Goal: Information Seeking & Learning: Learn about a topic

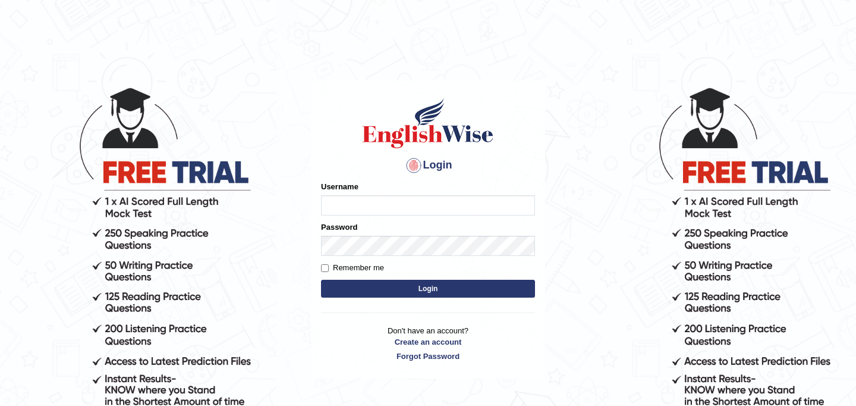
type input "najakter"
click at [436, 289] on button "Login" at bounding box center [428, 288] width 214 height 18
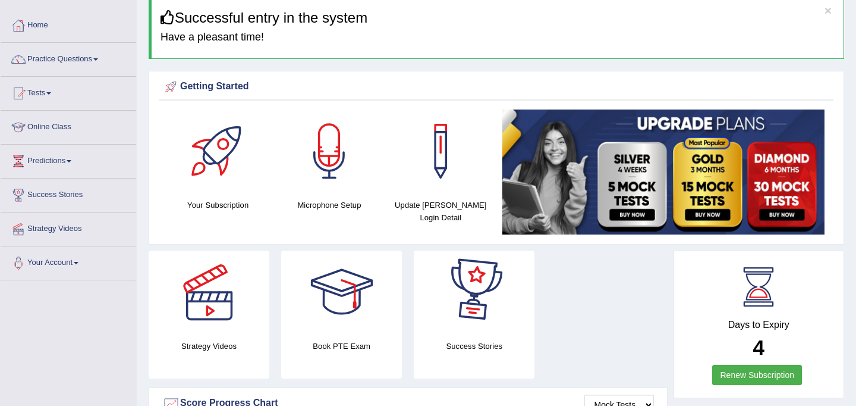
scroll to position [52, 0]
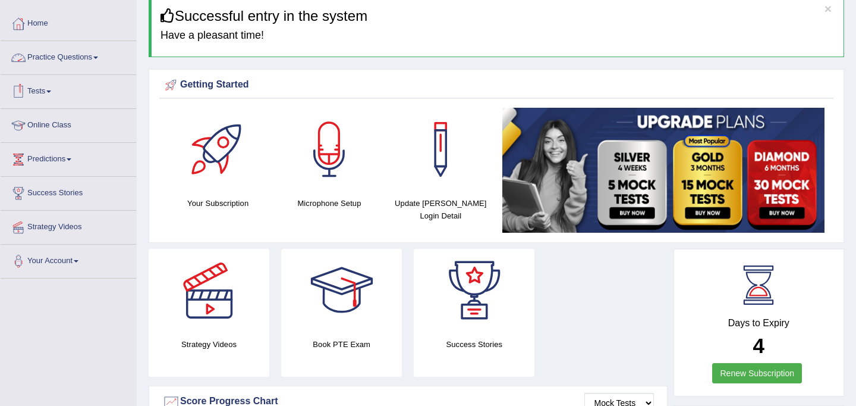
click at [68, 61] on link "Practice Questions" at bounding box center [69, 56] width 136 height 30
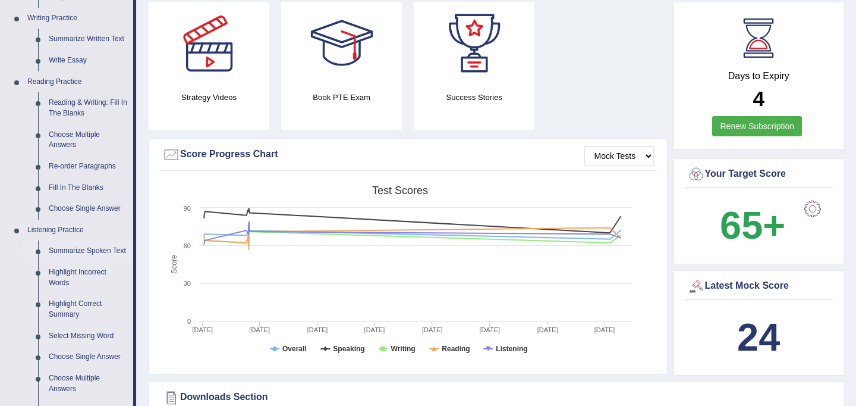
scroll to position [300, 0]
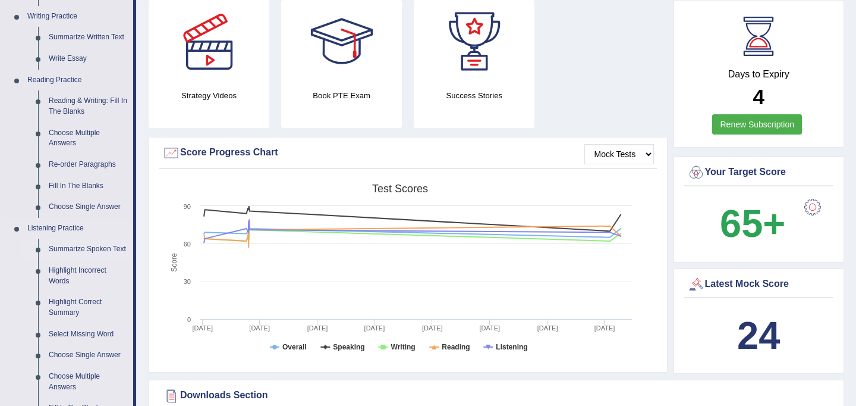
click at [81, 250] on link "Summarize Spoken Text" at bounding box center [88, 248] width 90 height 21
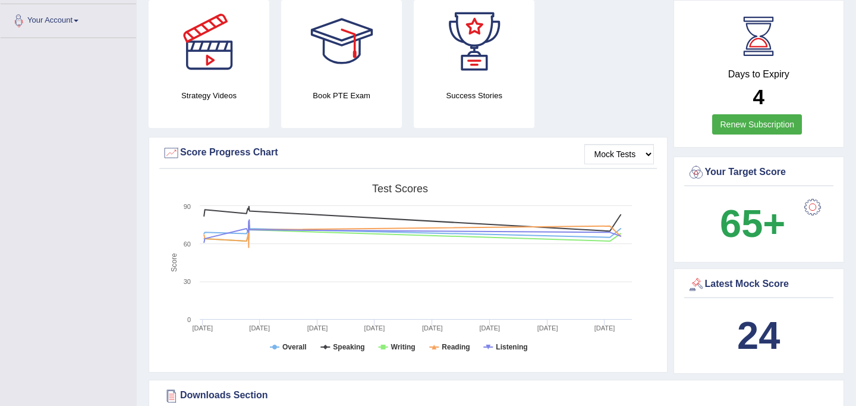
scroll to position [300, 0]
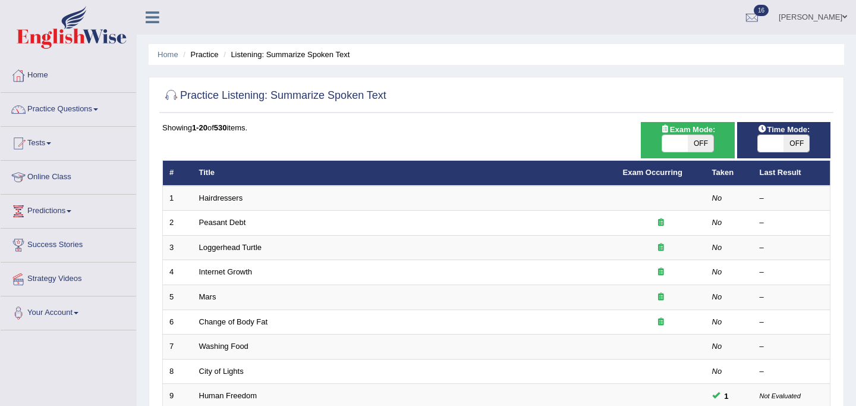
click at [678, 144] on span at bounding box center [675, 143] width 26 height 17
checkbox input "true"
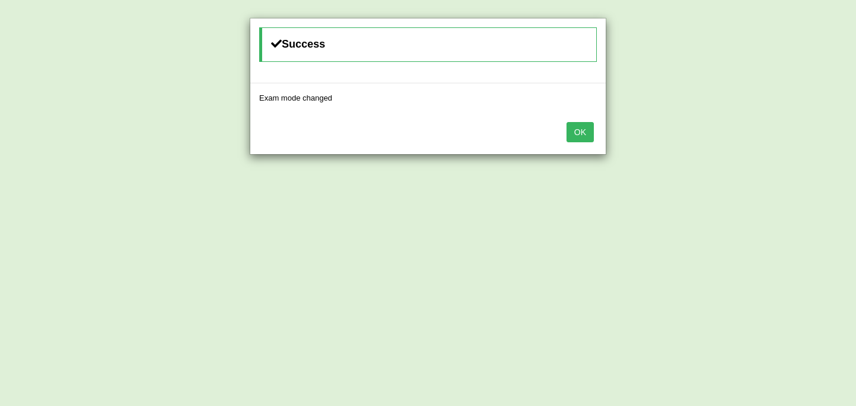
click at [586, 135] on button "OK" at bounding box center [580, 132] width 27 height 20
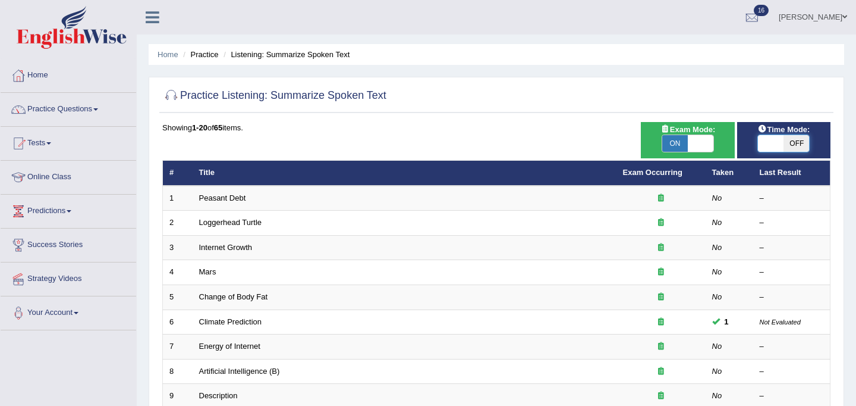
click at [771, 146] on span at bounding box center [772, 143] width 26 height 17
click at [770, 144] on span at bounding box center [772, 143] width 26 height 17
click at [769, 140] on span at bounding box center [771, 143] width 26 height 17
checkbox input "true"
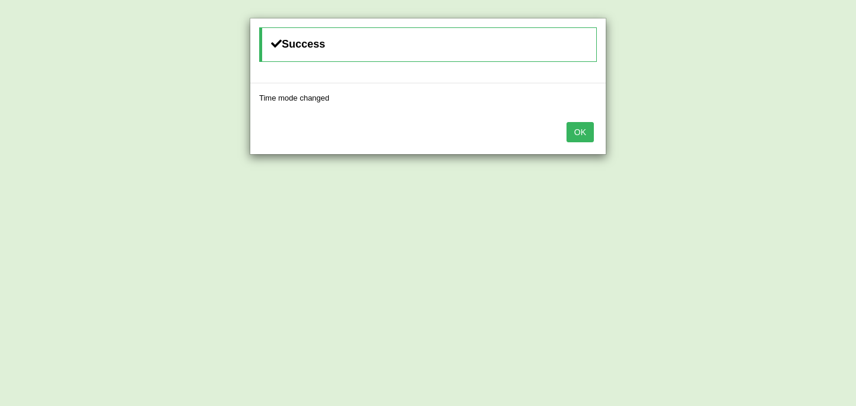
click at [580, 131] on button "OK" at bounding box center [580, 132] width 27 height 20
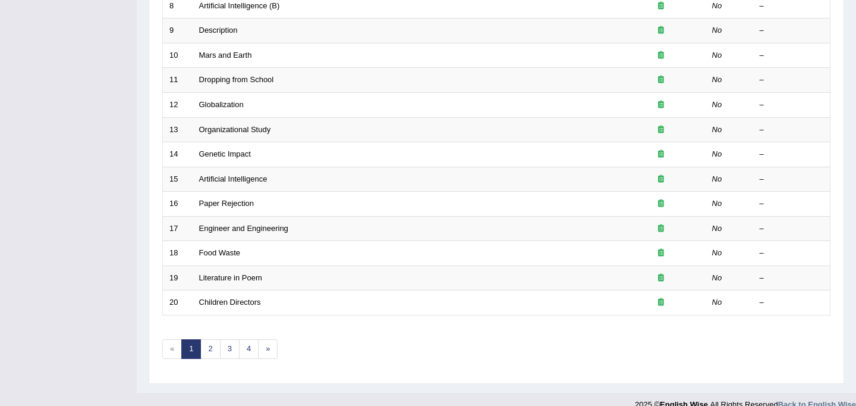
scroll to position [382, 0]
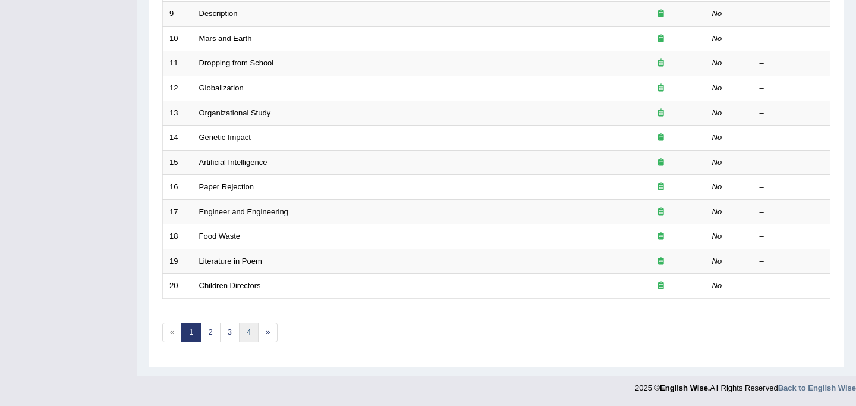
click at [251, 334] on link "4" at bounding box center [249, 332] width 20 height 20
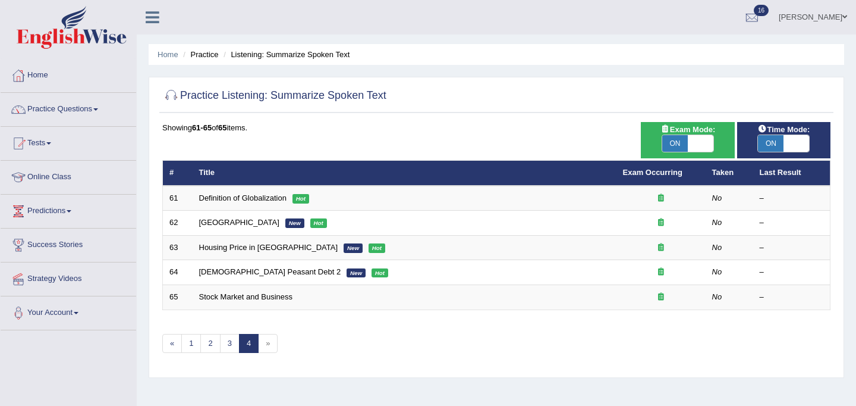
click at [267, 343] on span "»" at bounding box center [268, 344] width 20 height 20
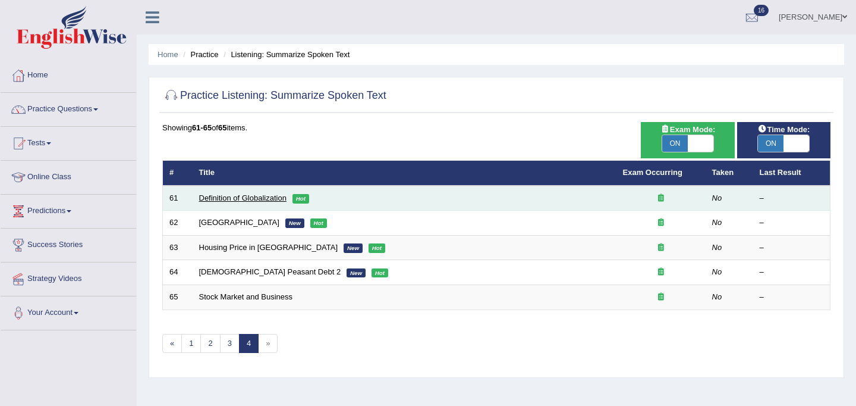
click at [237, 199] on link "Definition of Globalization" at bounding box center [242, 197] width 87 height 9
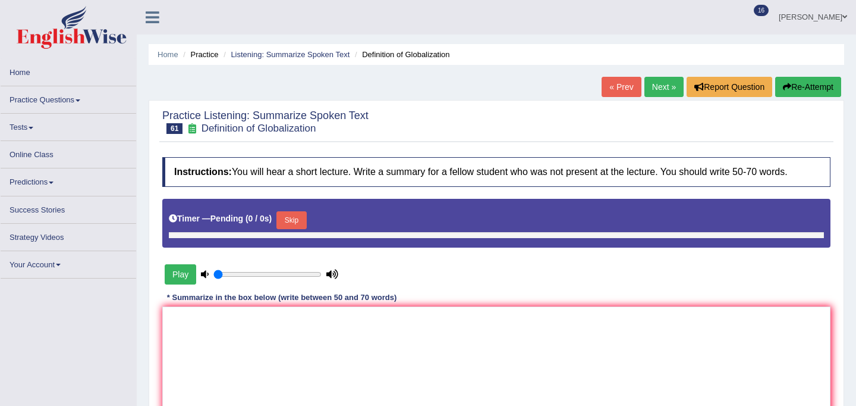
type input "1"
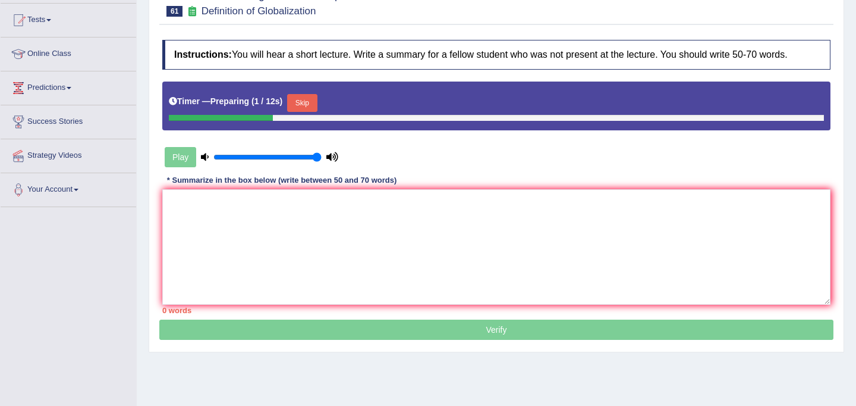
scroll to position [137, 0]
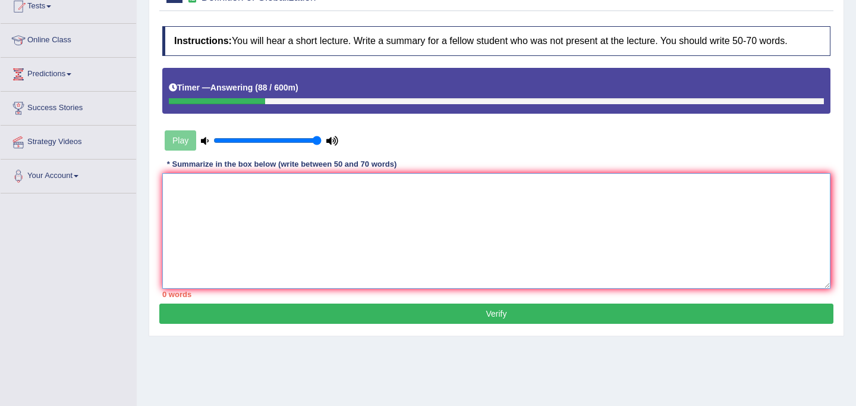
click at [246, 211] on textarea at bounding box center [496, 230] width 668 height 115
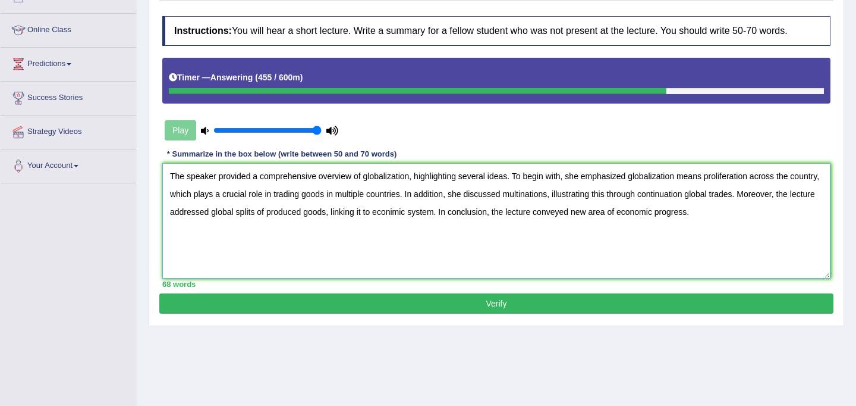
scroll to position [149, 0]
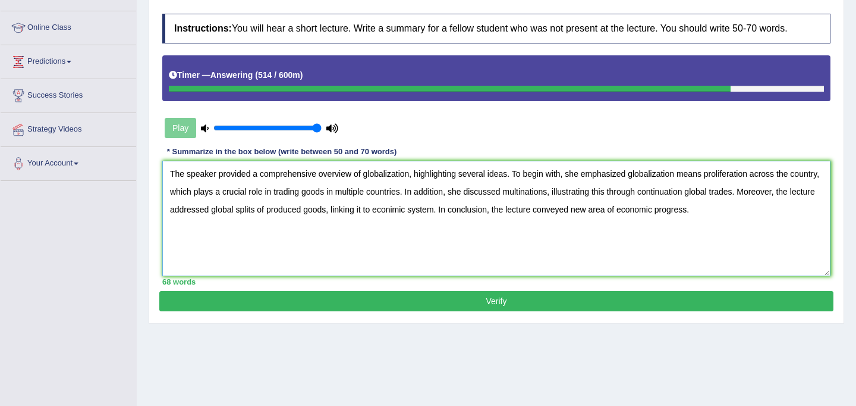
click at [724, 194] on textarea "The speaker provided a comprehensive overview of globalization, highlighting se…" at bounding box center [496, 218] width 668 height 115
click at [797, 216] on textarea "The speaker provided a comprehensive overview of globalization, highlighting se…" at bounding box center [496, 218] width 668 height 115
type textarea "The speaker provided a comprehensive overview of globalization, highlighting se…"
click at [560, 304] on button "Verify" at bounding box center [496, 301] width 674 height 20
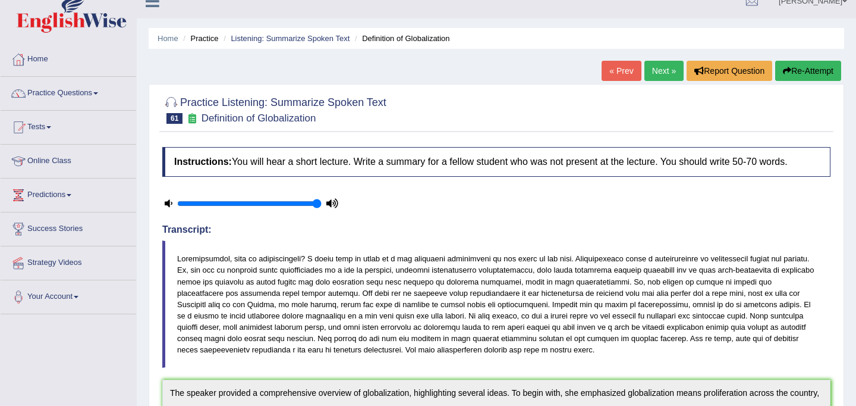
scroll to position [0, 0]
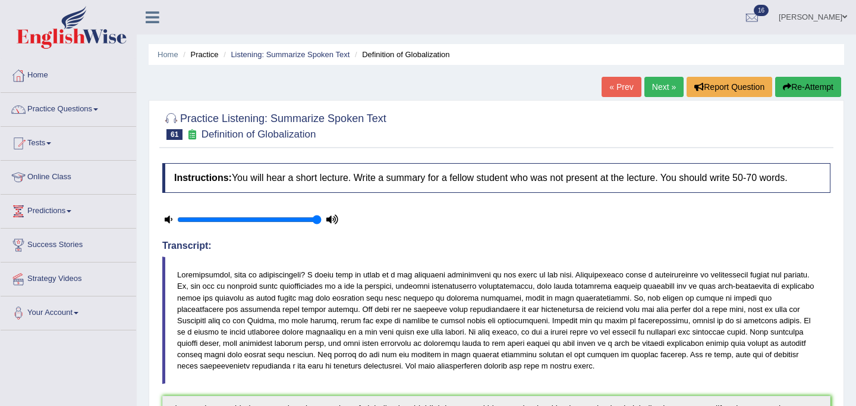
click at [662, 84] on link "Next »" at bounding box center [664, 87] width 39 height 20
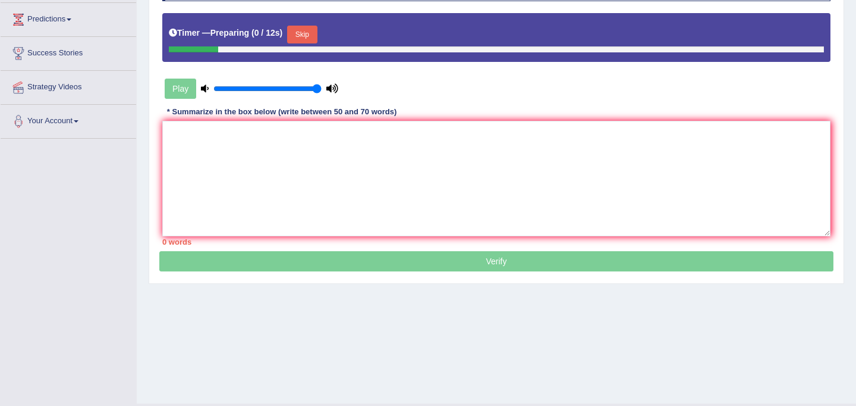
scroll to position [196, 0]
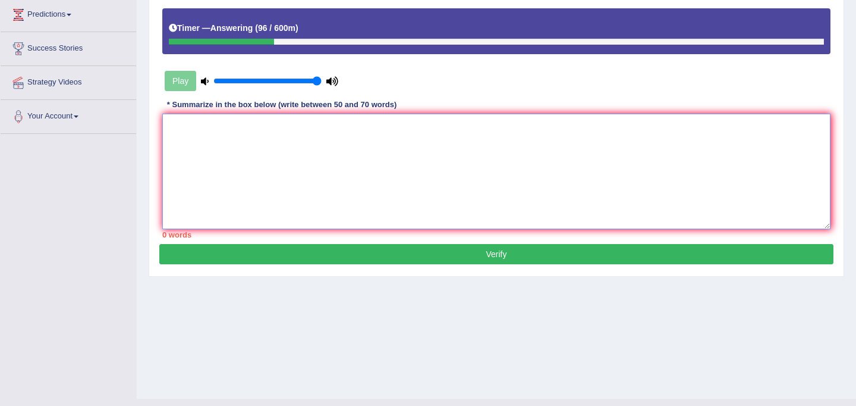
click at [472, 192] on textarea at bounding box center [496, 171] width 668 height 115
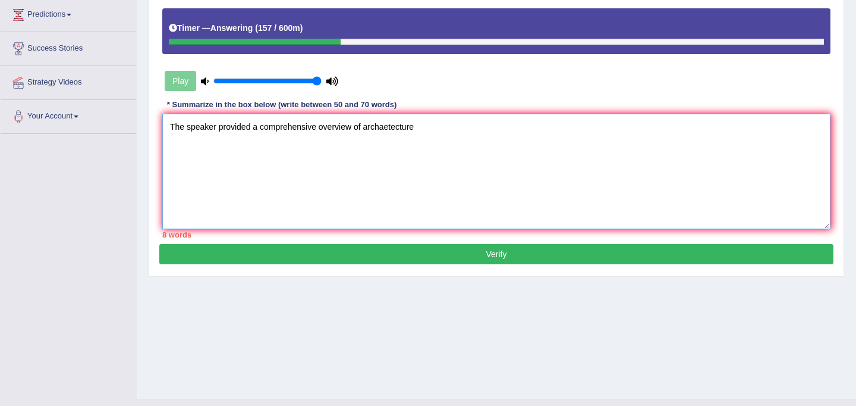
click at [388, 128] on textarea "The speaker provided a comprehensive overview of archaetecture" at bounding box center [496, 171] width 668 height 115
click at [425, 128] on textarea "The speaker provided a comprehensive overview of architecture" at bounding box center [496, 171] width 668 height 115
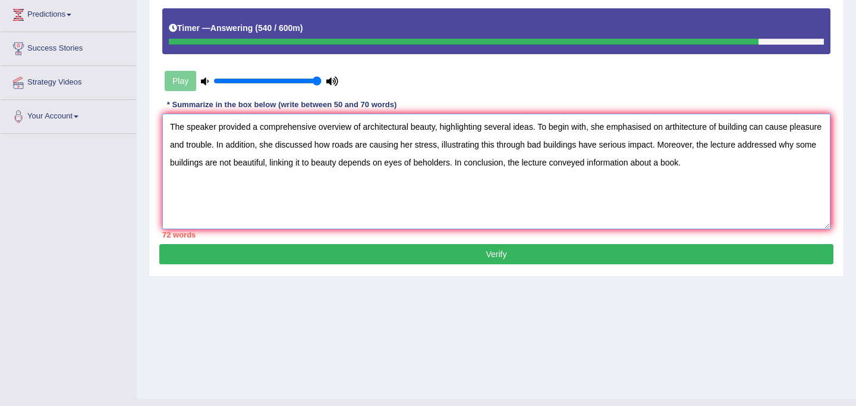
drag, startPoint x: 441, startPoint y: 125, endPoint x: 535, endPoint y: 129, distance: 94.0
click at [535, 129] on textarea "The speaker provided a comprehensive overview of architectural beauty, highligh…" at bounding box center [496, 171] width 668 height 115
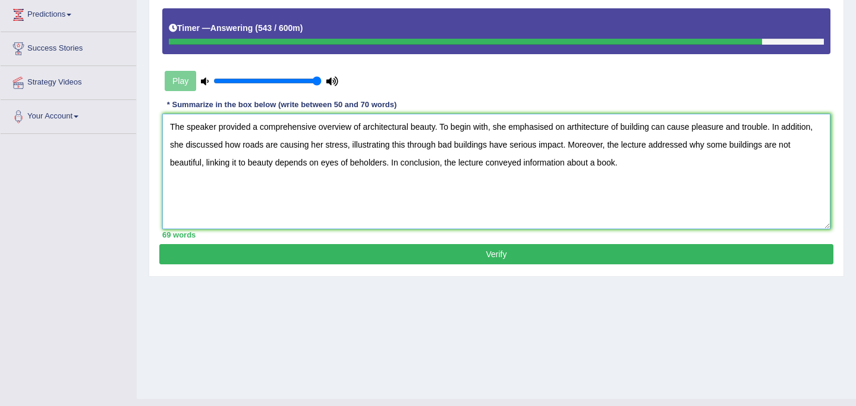
click at [632, 171] on textarea "The speaker provided a comprehensive overview of architectural beauty. To begin…" at bounding box center [496, 171] width 668 height 115
click at [583, 130] on textarea "The speaker provided a comprehensive overview of architectural beauty. To begin…" at bounding box center [496, 171] width 668 height 115
click at [634, 164] on textarea "The speaker provided a comprehensive overview of architectural beauty. To begin…" at bounding box center [496, 171] width 668 height 115
type textarea "The speaker provided a comprehensive overview of architectural beauty. To begin…"
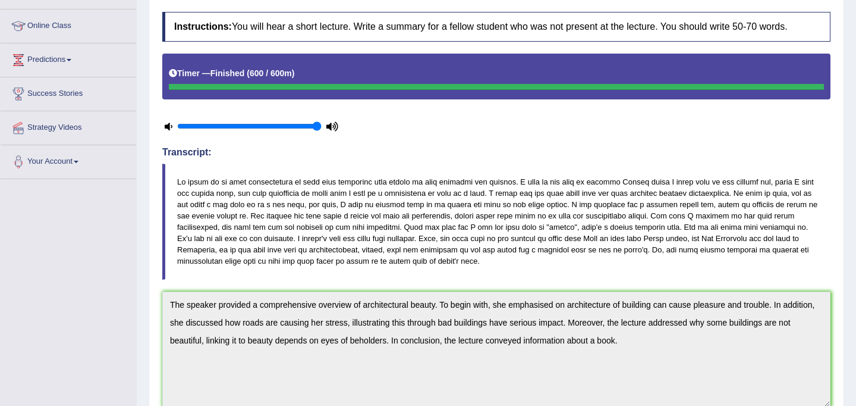
scroll to position [0, 0]
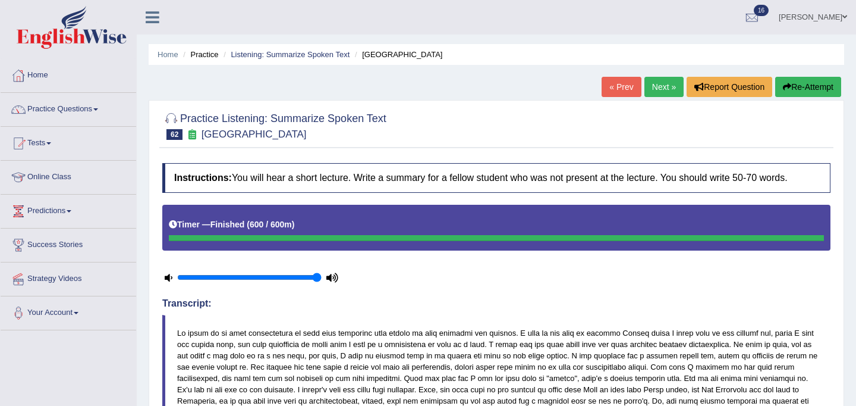
click at [667, 89] on link "Next »" at bounding box center [664, 87] width 39 height 20
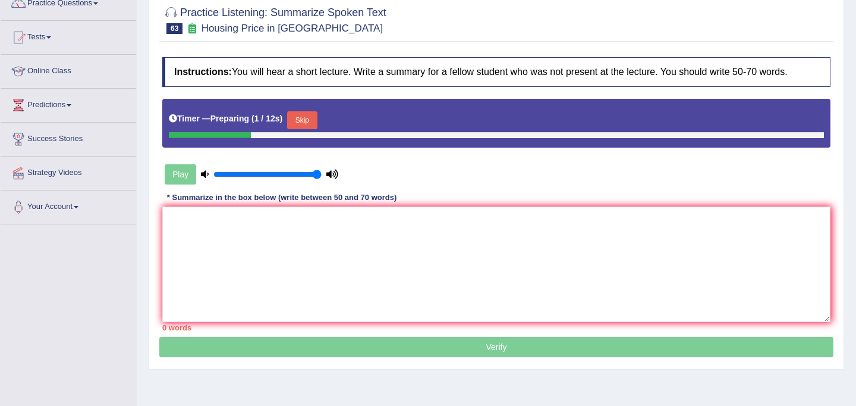
scroll to position [112, 0]
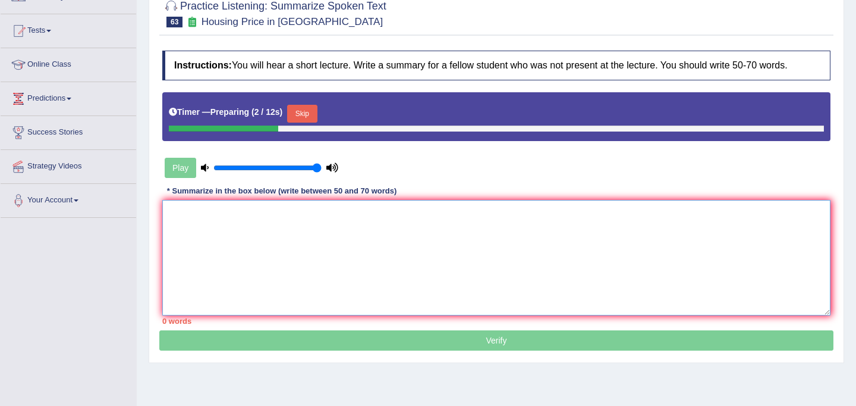
click at [454, 237] on textarea at bounding box center [496, 257] width 668 height 115
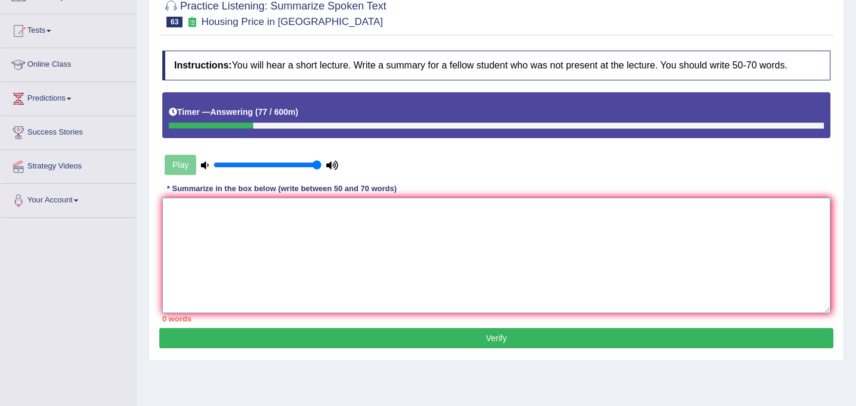
click at [391, 240] on textarea at bounding box center [496, 254] width 668 height 115
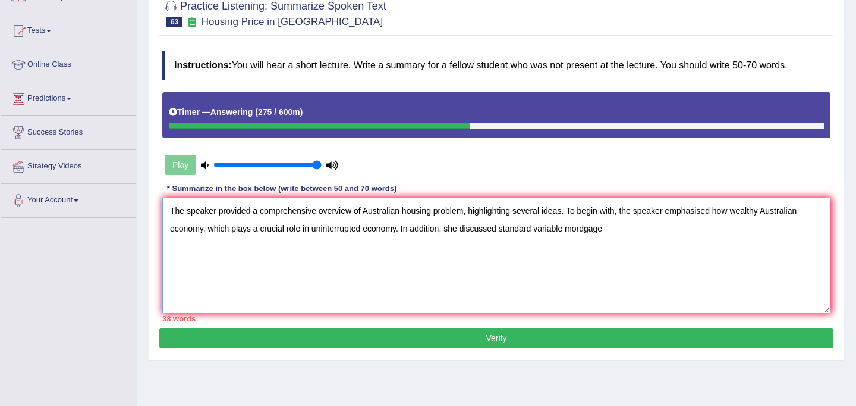
click at [588, 231] on textarea "The speaker provided a comprehensive overview of Australian housing problem, hi…" at bounding box center [496, 254] width 668 height 115
click at [611, 231] on textarea "The speaker provided a comprehensive overview of Australian housing problem, hi…" at bounding box center [496, 254] width 668 height 115
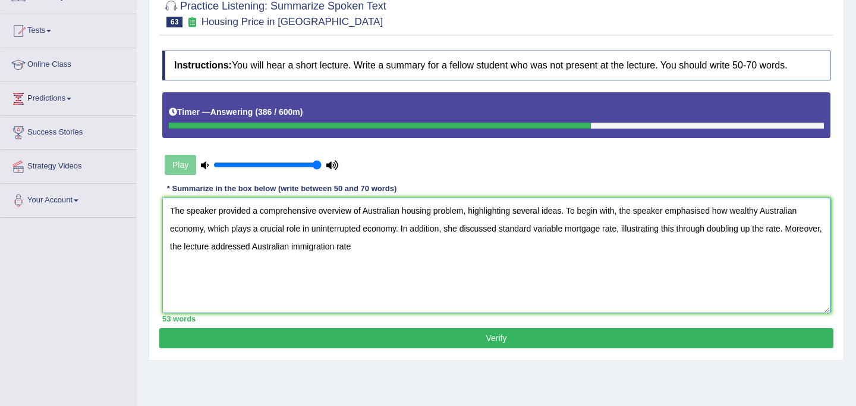
click at [329, 247] on textarea "The speaker provided a comprehensive overview of Australian housing problem, hi…" at bounding box center [496, 254] width 668 height 115
click at [431, 244] on textarea "The speaker provided a comprehensive overview of Australian housing problem, hi…" at bounding box center [496, 254] width 668 height 115
click at [513, 249] on textarea "The speaker provided a comprehensive overview of Australian housing problem, hi…" at bounding box center [496, 254] width 668 height 115
click at [539, 249] on textarea "The speaker provided a comprehensive overview of Australian housing problem, hi…" at bounding box center [496, 254] width 668 height 115
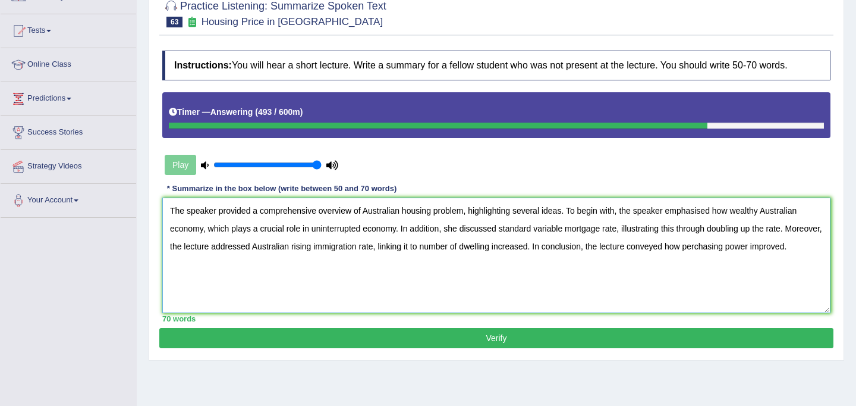
click at [735, 247] on textarea "The speaker provided a comprehensive overview of Australian housing problem, hi…" at bounding box center [496, 254] width 668 height 115
click at [807, 250] on textarea "The speaker provided a comprehensive overview of Australian housing problem, hi…" at bounding box center [496, 254] width 668 height 115
type textarea "The speaker provided a comprehensive overview of Australian housing problem, hi…"
click at [507, 341] on button "Verify" at bounding box center [496, 338] width 674 height 20
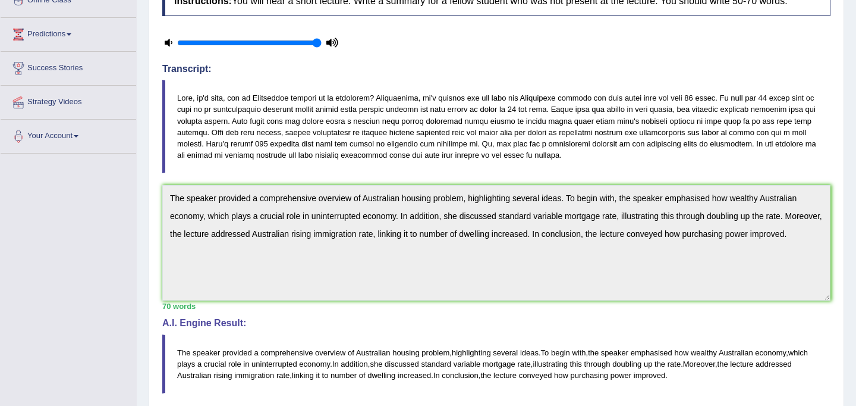
scroll to position [0, 0]
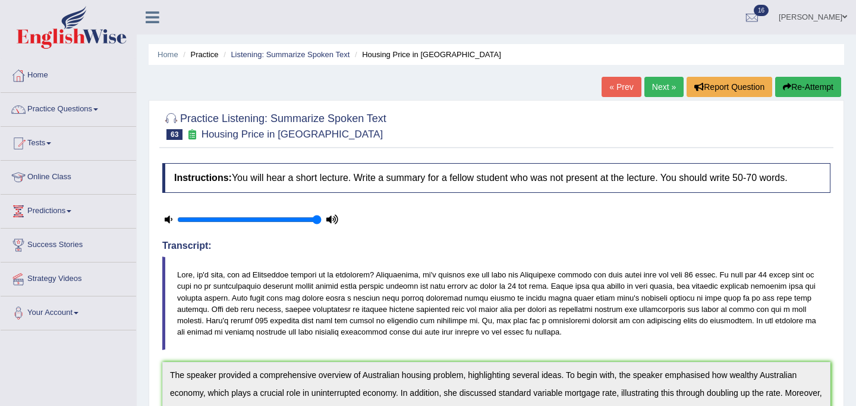
click at [656, 89] on link "Next »" at bounding box center [664, 87] width 39 height 20
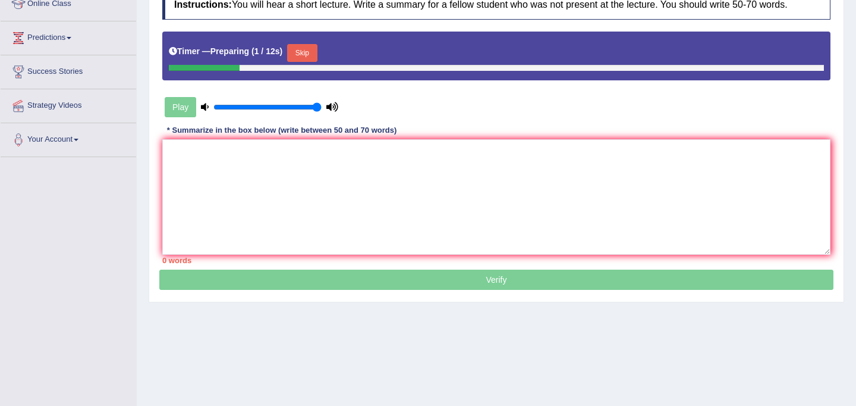
scroll to position [178, 0]
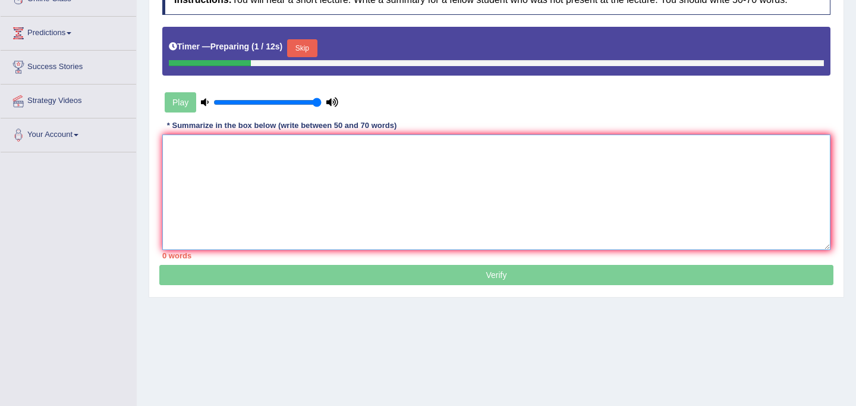
click at [500, 199] on textarea at bounding box center [496, 191] width 668 height 115
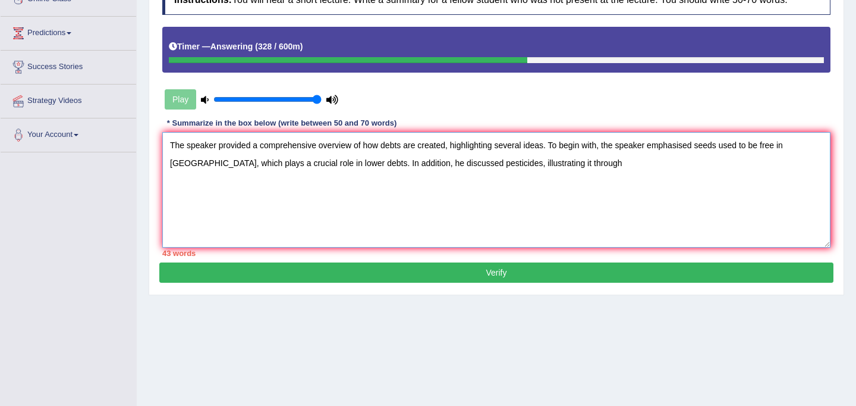
click at [448, 147] on textarea "The speaker provided a comprehensive overview of how debts are created, highlig…" at bounding box center [496, 189] width 668 height 115
click at [380, 146] on textarea "The speaker provided a comprehensive overview of how debts are comming from, hi…" at bounding box center [496, 189] width 668 height 115
click at [562, 164] on textarea "The speaker provided a comprehensive overview of where debts are comming from, …" at bounding box center [496, 189] width 668 height 115
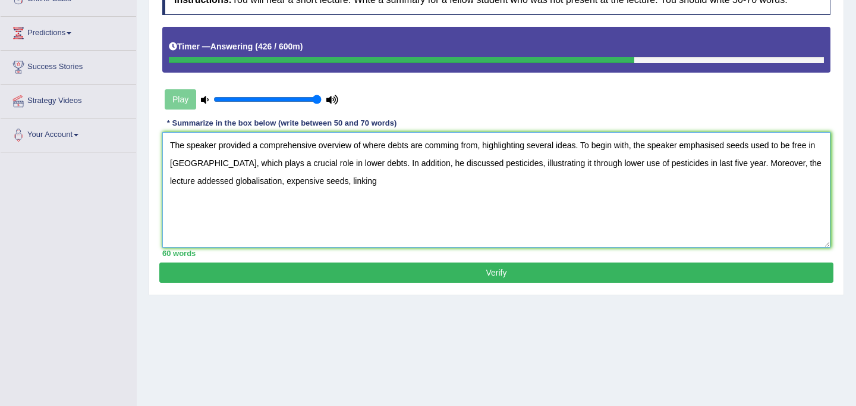
click at [260, 182] on textarea "The speaker provided a comprehensive overview of where debts are comming from, …" at bounding box center [496, 189] width 668 height 115
click at [370, 181] on textarea "The speaker provided a comprehensive overview of where debts are comming from, …" at bounding box center [496, 189] width 668 height 115
drag, startPoint x: 259, startPoint y: 183, endPoint x: 340, endPoint y: 183, distance: 80.3
click at [340, 183] on textarea "The speaker provided a comprehensive overview of where debts are comming from, …" at bounding box center [496, 189] width 668 height 115
click at [329, 185] on textarea "The speaker provided a comprehensive overview of where debts are comming from, …" at bounding box center [496, 189] width 668 height 115
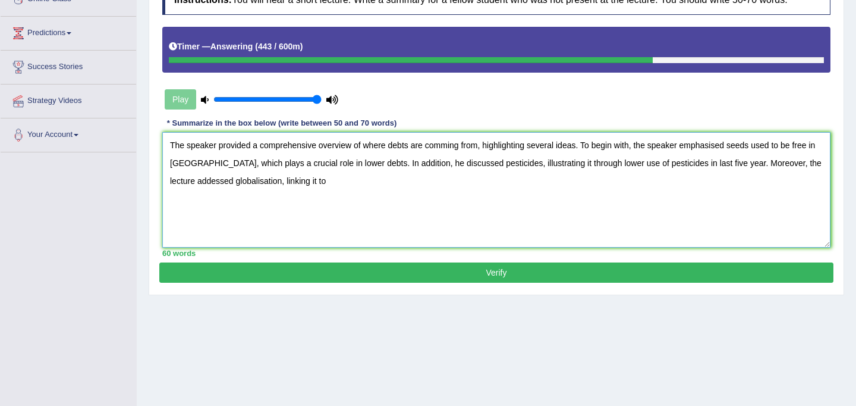
paste textarea "and expensive seeds,"
click at [316, 183] on textarea "The speaker provided a comprehensive overview of where debts are comming from, …" at bounding box center [496, 189] width 668 height 115
click at [379, 184] on textarea "The speaker provided a comprehensive overview of where debts are comming from, …" at bounding box center [496, 189] width 668 height 115
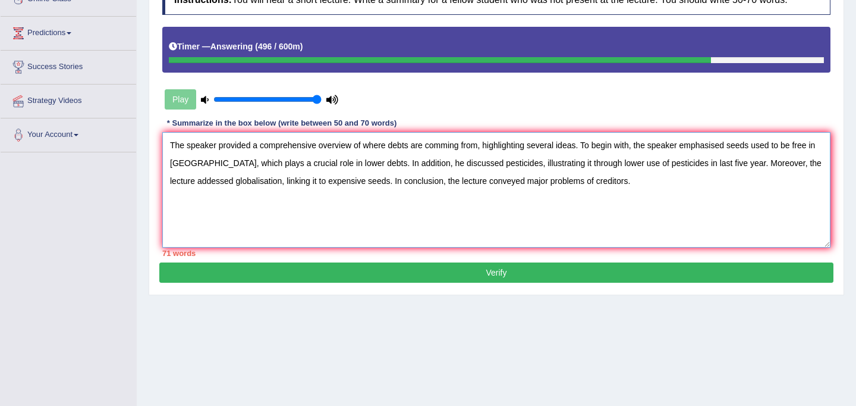
click at [790, 162] on textarea "The speaker provided a comprehensive overview of where debts are comming from, …" at bounding box center [496, 189] width 668 height 115
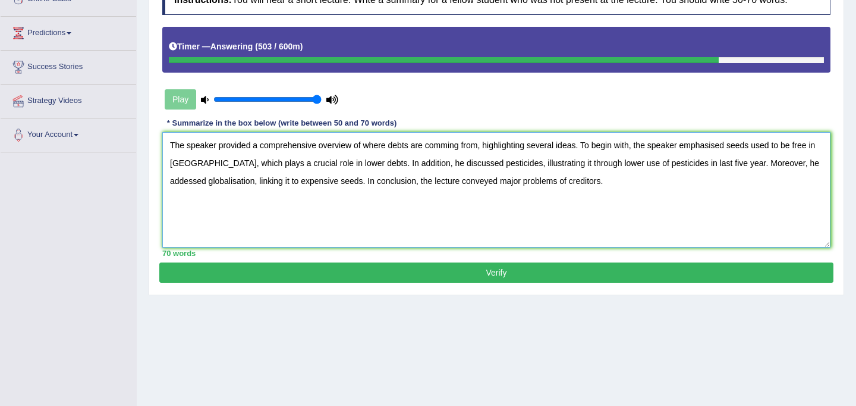
click at [593, 181] on textarea "The speaker provided a comprehensive overview of where debts are comming from, …" at bounding box center [496, 189] width 668 height 115
click at [447, 147] on textarea "The speaker provided a comprehensive overview of where debts are comming from, …" at bounding box center [496, 189] width 668 height 115
click at [599, 187] on textarea "The speaker provided a comprehensive overview of where debts are coming from, h…" at bounding box center [496, 189] width 668 height 115
click at [583, 164] on textarea "The speaker provided a comprehensive overview of where debts are coming from, h…" at bounding box center [496, 189] width 668 height 115
click at [197, 185] on textarea "The speaker provided a comprehensive overview of where debts are coming from, h…" at bounding box center [496, 189] width 668 height 115
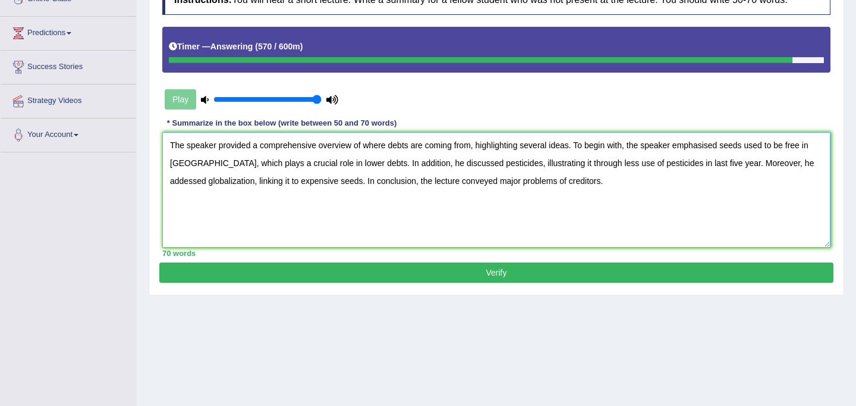
click at [596, 187] on textarea "The speaker provided a comprehensive overview of where debts are coming from, h…" at bounding box center [496, 189] width 668 height 115
type textarea "The speaker provided a comprehensive overview of where debts are coming from, h…"
click at [531, 274] on button "Verify" at bounding box center [496, 272] width 674 height 20
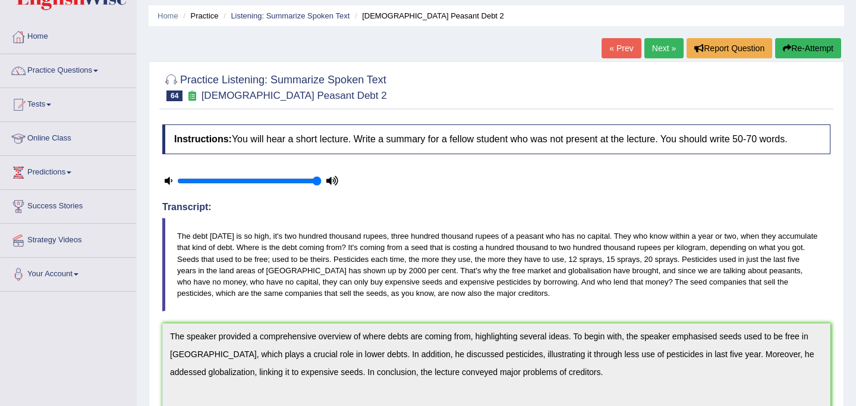
scroll to position [0, 0]
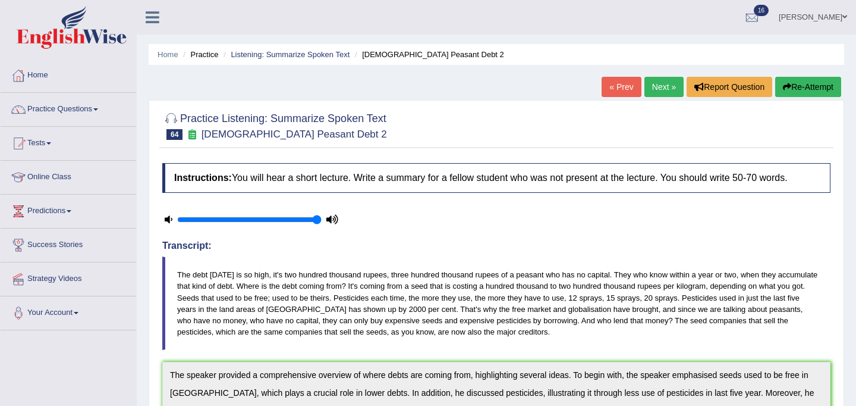
click at [797, 89] on button "Re-Attempt" at bounding box center [808, 87] width 66 height 20
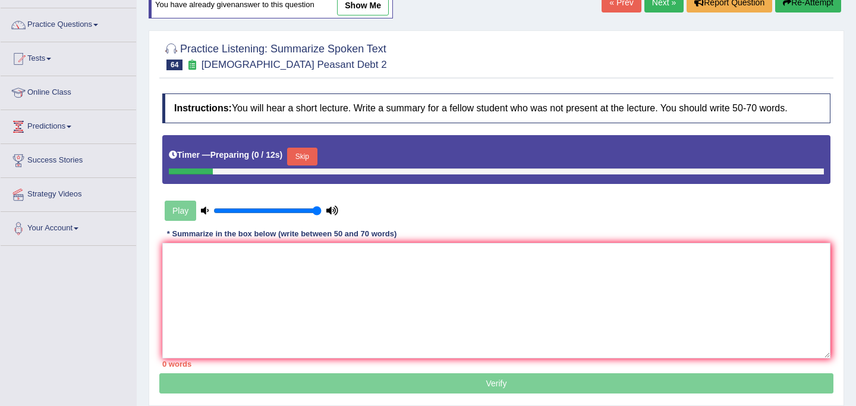
scroll to position [96, 0]
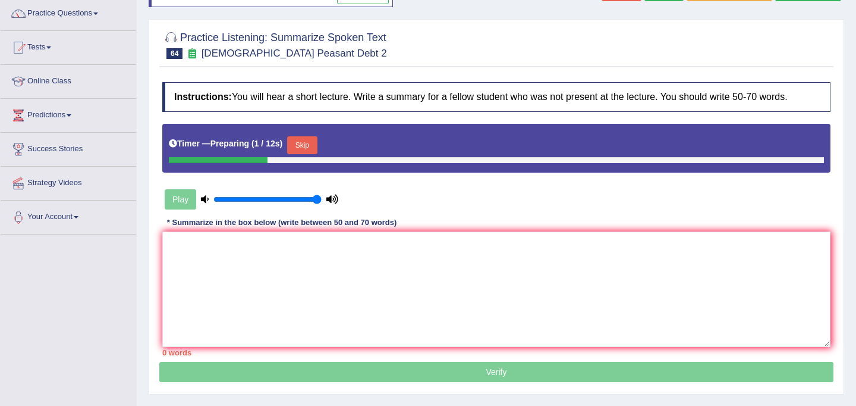
click at [313, 143] on button "Skip" at bounding box center [302, 145] width 30 height 18
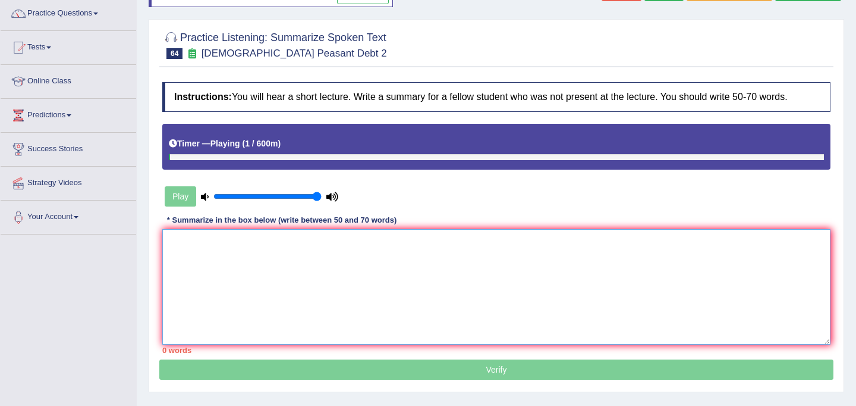
click at [220, 291] on textarea at bounding box center [496, 286] width 668 height 115
paste textarea "The speaker provided a comprehensive overview of where debts are coming from, h…"
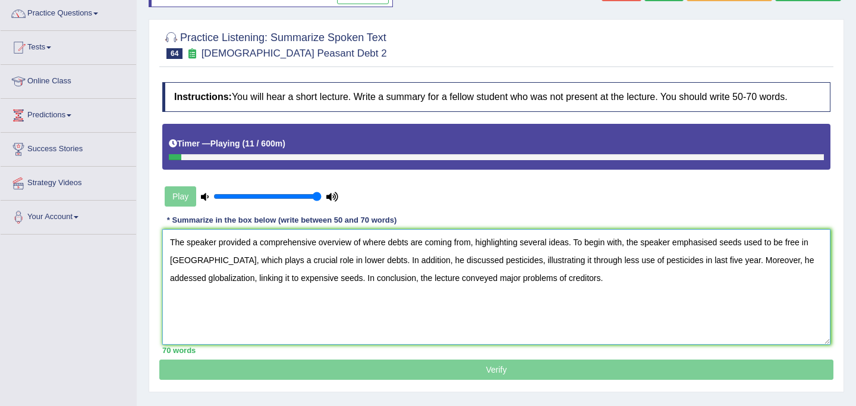
click at [769, 265] on textarea "The speaker provided a comprehensive overview of where debts are coming from, h…" at bounding box center [496, 286] width 668 height 115
click at [583, 283] on textarea "The speaker provided a comprehensive overview of where debts are coming from, h…" at bounding box center [496, 286] width 668 height 115
click at [575, 263] on textarea "The speaker provided a comprehensive overview of where debts are coming from, h…" at bounding box center [496, 286] width 668 height 115
click at [581, 276] on textarea "The speaker provided a comprehensive overview of where debts are coming from, h…" at bounding box center [496, 286] width 668 height 115
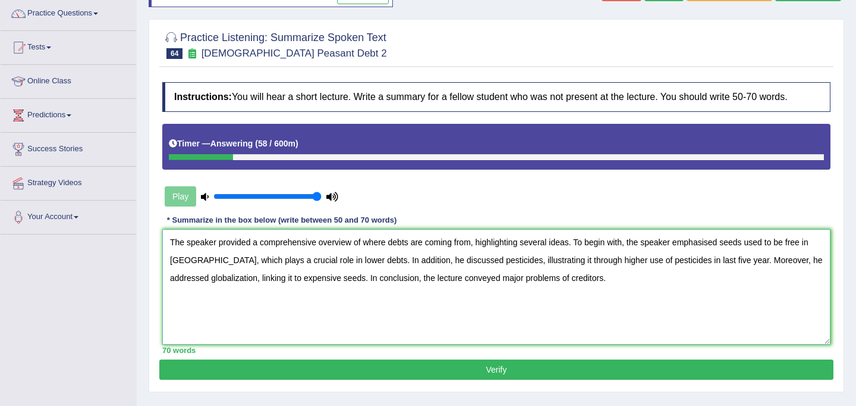
type textarea "The speaker provided a comprehensive overview of where debts are coming from, h…"
click at [516, 373] on button "Verify" at bounding box center [496, 369] width 674 height 20
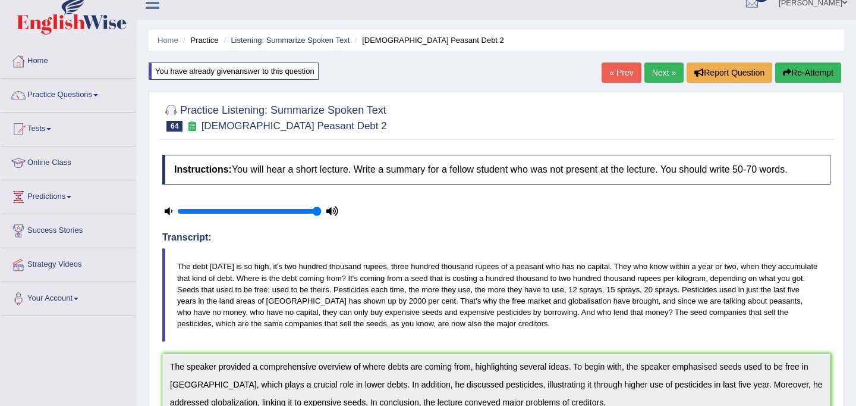
scroll to position [8, 0]
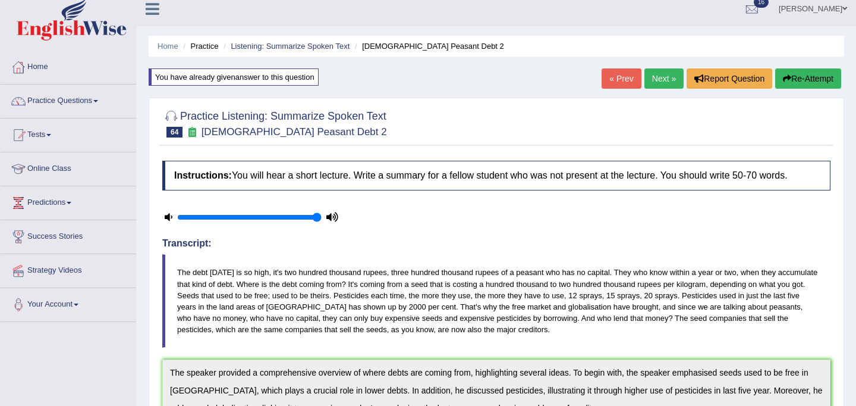
click at [661, 81] on link "Next »" at bounding box center [664, 78] width 39 height 20
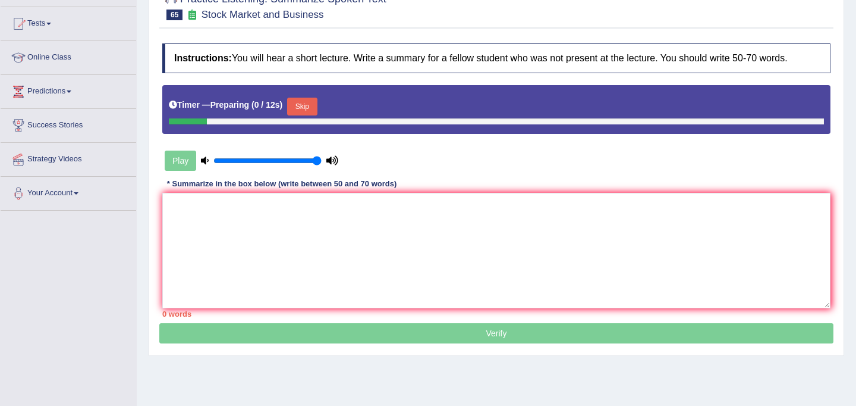
scroll to position [201, 0]
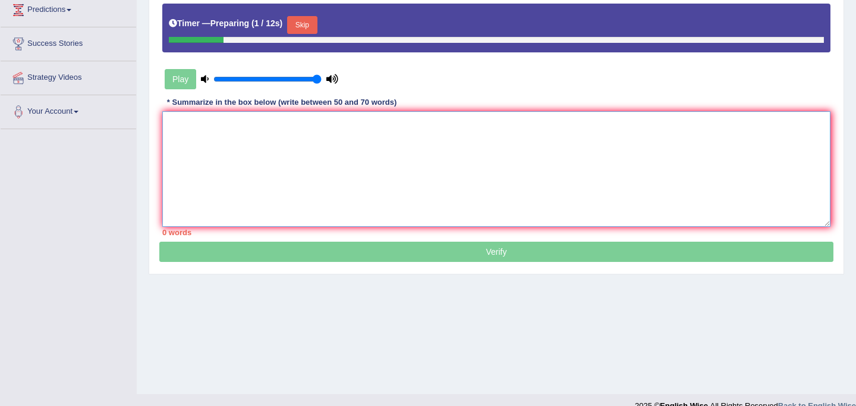
click at [501, 166] on textarea at bounding box center [496, 168] width 668 height 115
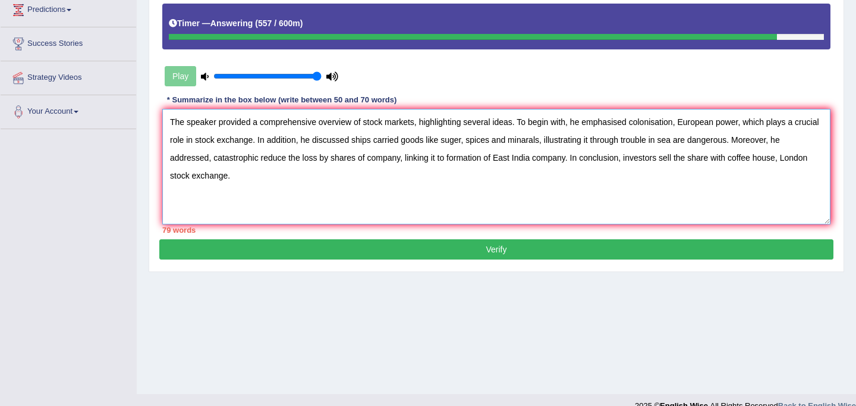
drag, startPoint x: 421, startPoint y: 123, endPoint x: 515, endPoint y: 123, distance: 94.0
click at [515, 123] on textarea "The speaker provided a comprehensive overview of stock markets, highlighting se…" at bounding box center [496, 166] width 668 height 115
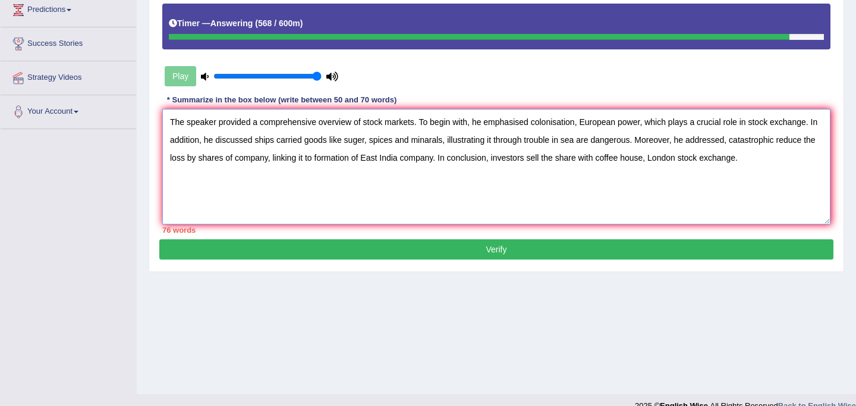
drag, startPoint x: 670, startPoint y: 122, endPoint x: 645, endPoint y: 123, distance: 25.0
click at [645, 123] on textarea "The speaker provided a comprehensive overview of stock markets. To begin with, …" at bounding box center [496, 166] width 668 height 115
drag, startPoint x: 525, startPoint y: 142, endPoint x: 450, endPoint y: 140, distance: 75.0
click at [450, 140] on textarea "The speaker provided a comprehensive overview of stock markets. To begin with, …" at bounding box center [496, 166] width 668 height 115
drag, startPoint x: 248, startPoint y: 158, endPoint x: 208, endPoint y: 158, distance: 40.4
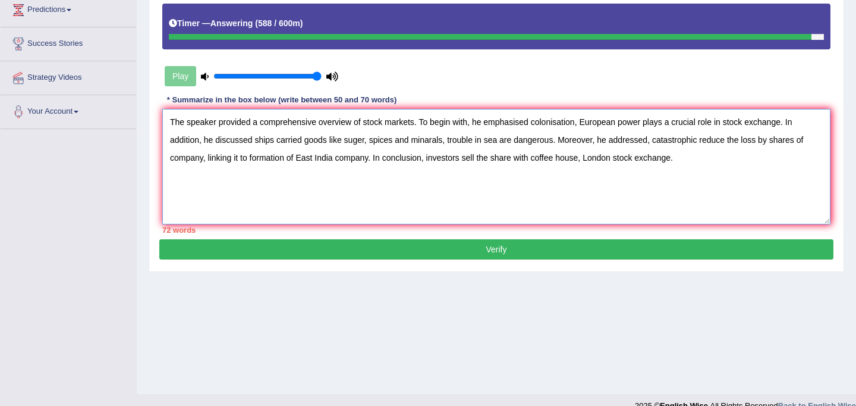
click at [208, 158] on textarea "The speaker provided a comprehensive overview of stock markets. To begin with, …" at bounding box center [496, 166] width 668 height 115
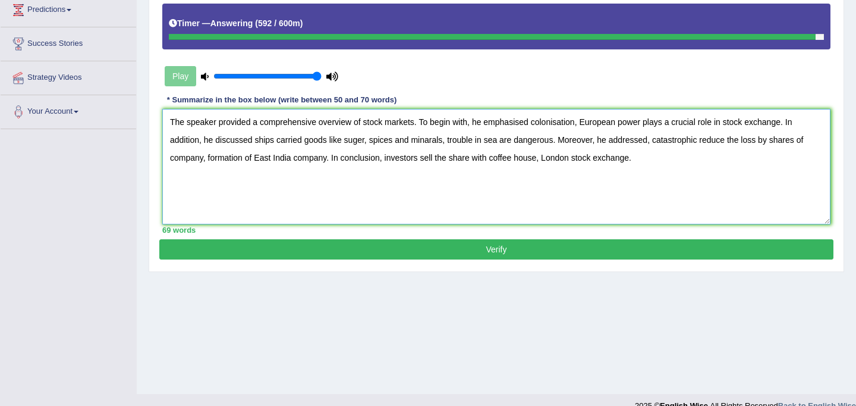
click at [649, 164] on textarea "The speaker provided a comprehensive overview of stock markets. To begin with, …" at bounding box center [496, 166] width 668 height 115
type textarea "The speaker provided a comprehensive overview of stock markets. To begin with, …"
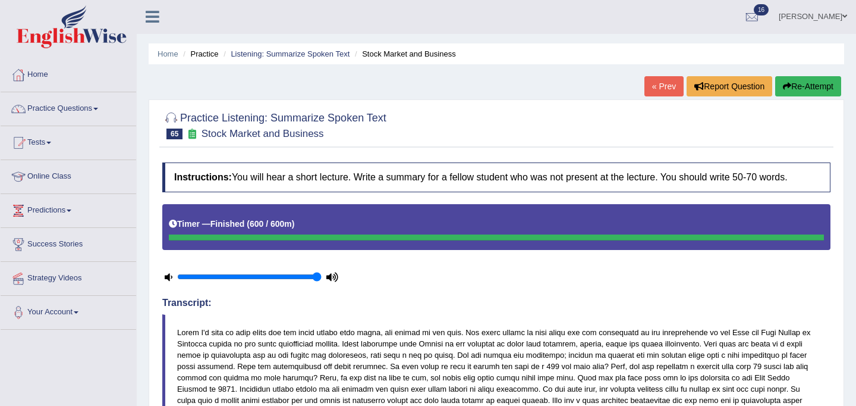
scroll to position [0, 0]
click at [816, 82] on button "Re-Attempt" at bounding box center [808, 87] width 66 height 20
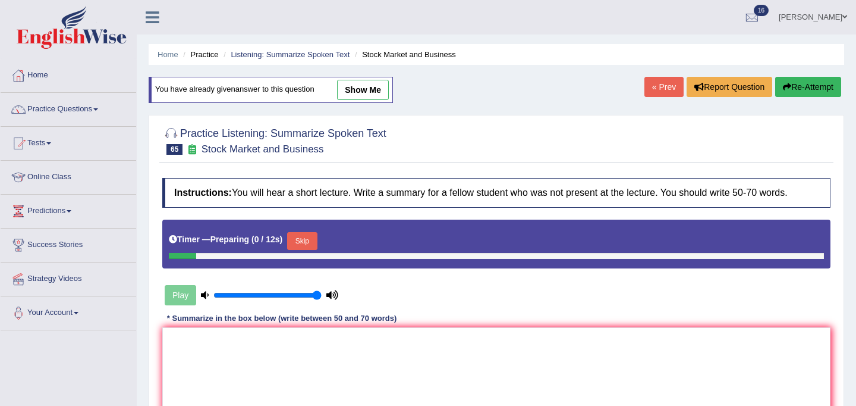
click at [311, 237] on button "Skip" at bounding box center [302, 241] width 30 height 18
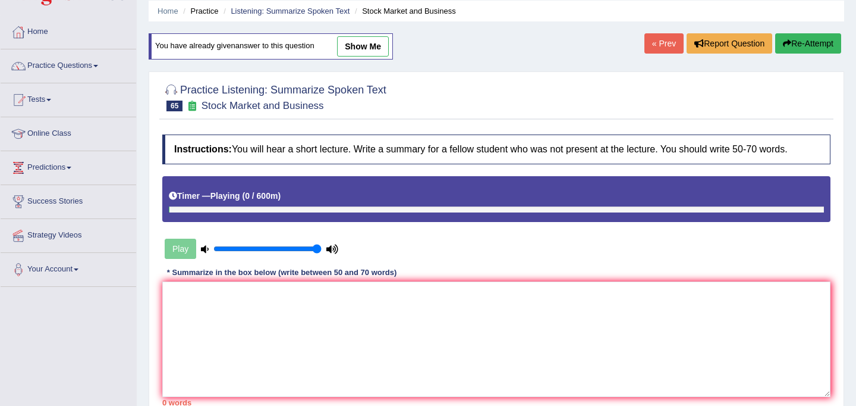
scroll to position [81, 0]
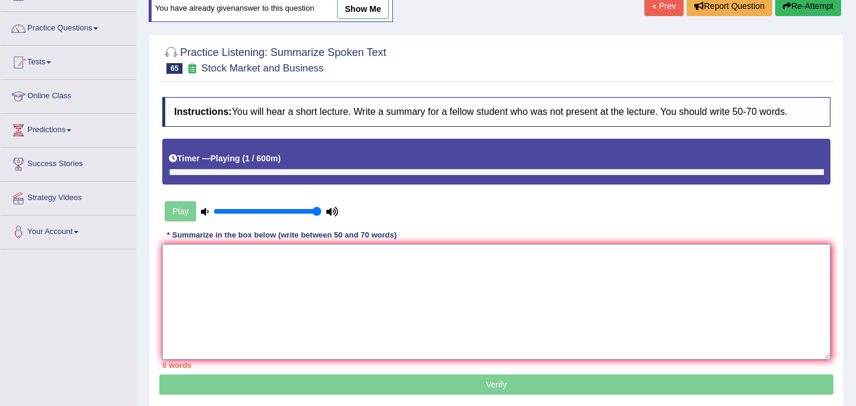
click at [265, 312] on textarea at bounding box center [496, 301] width 668 height 115
paste textarea "The speaker provided a comprehensive overview of stock markets. To begin with, …"
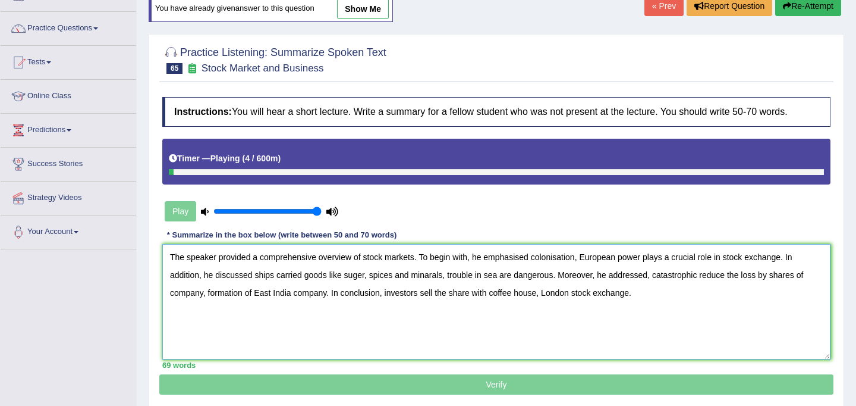
click at [363, 279] on textarea "The speaker provided a comprehensive overview of stock markets. To begin with, …" at bounding box center [496, 301] width 668 height 115
click at [432, 279] on textarea "The speaker provided a comprehensive overview of stock markets. To begin with, …" at bounding box center [496, 301] width 668 height 115
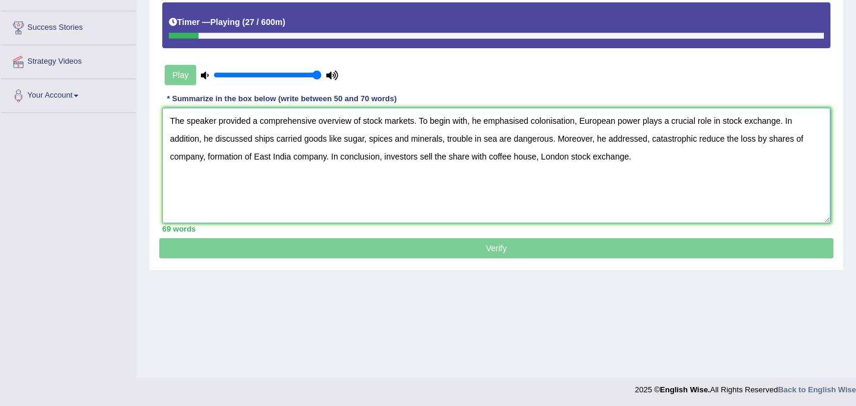
scroll to position [219, 0]
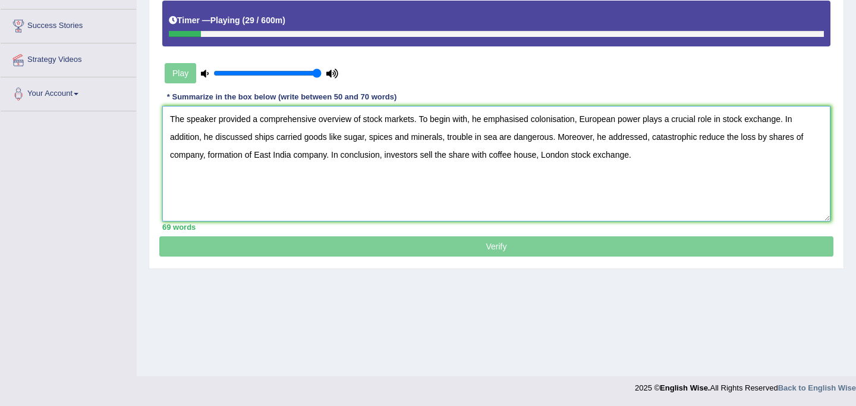
click at [645, 163] on textarea "The speaker provided a comprehensive overview of stock markets. To begin with, …" at bounding box center [496, 163] width 668 height 115
drag, startPoint x: 485, startPoint y: 139, endPoint x: 451, endPoint y: 137, distance: 34.5
click at [451, 137] on textarea "The speaker provided a comprehensive overview of stock markets. To begin with, …" at bounding box center [496, 163] width 668 height 115
click at [514, 144] on textarea "The speaker provided a comprehensive overview of stock markets. To begin with, …" at bounding box center [496, 163] width 668 height 115
click at [555, 140] on textarea "The speaker provided a comprehensive overview of stock markets. To begin with, …" at bounding box center [496, 163] width 668 height 115
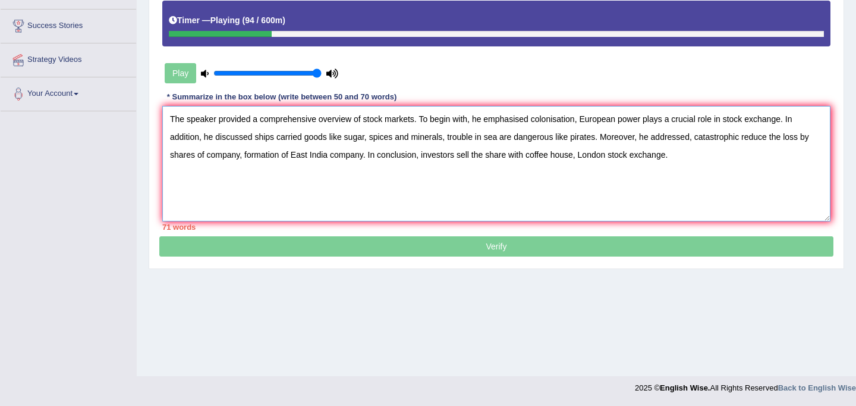
drag, startPoint x: 743, startPoint y: 139, endPoint x: 697, endPoint y: 139, distance: 45.8
click at [697, 139] on textarea "The speaker provided a comprehensive overview of stock markets. To begin with, …" at bounding box center [496, 163] width 668 height 115
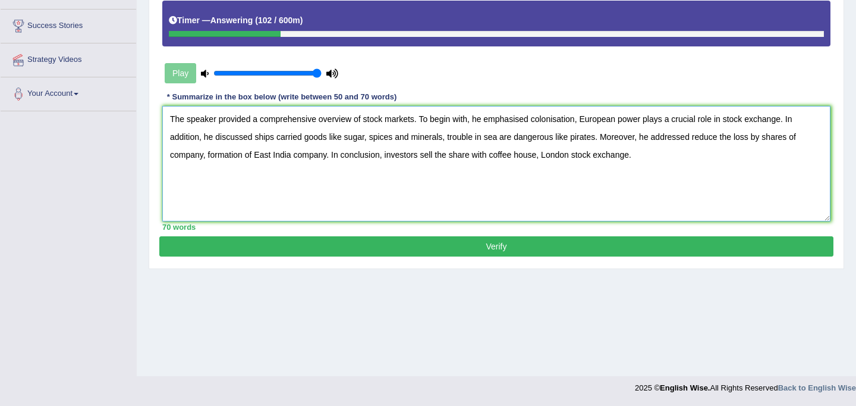
click at [721, 139] on textarea "The speaker provided a comprehensive overview of stock markets. To begin with, …" at bounding box center [496, 163] width 668 height 115
click at [646, 159] on textarea "The speaker provided a comprehensive overview of stock markets. To begin with, …" at bounding box center [496, 163] width 668 height 115
type textarea "The speaker provided a comprehensive overview of stock markets. To begin with, …"
click at [492, 243] on button "Verify" at bounding box center [496, 246] width 674 height 20
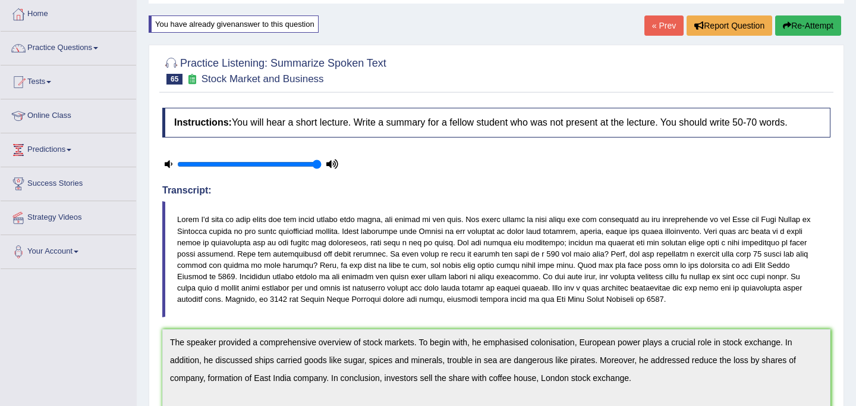
scroll to position [0, 0]
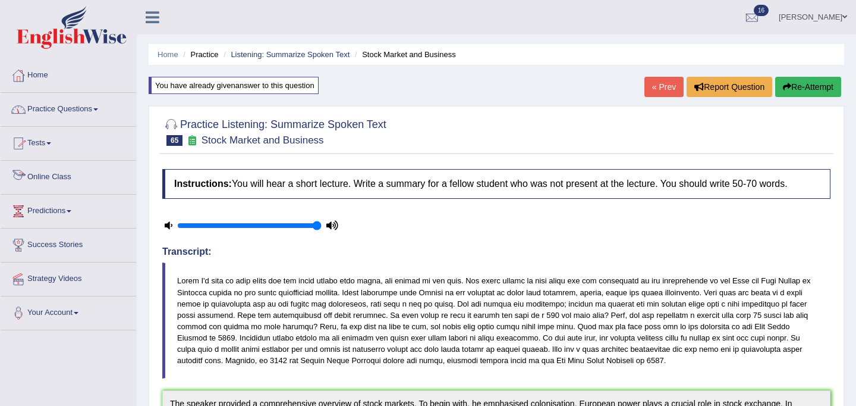
click at [61, 184] on link "Online Class" at bounding box center [69, 176] width 136 height 30
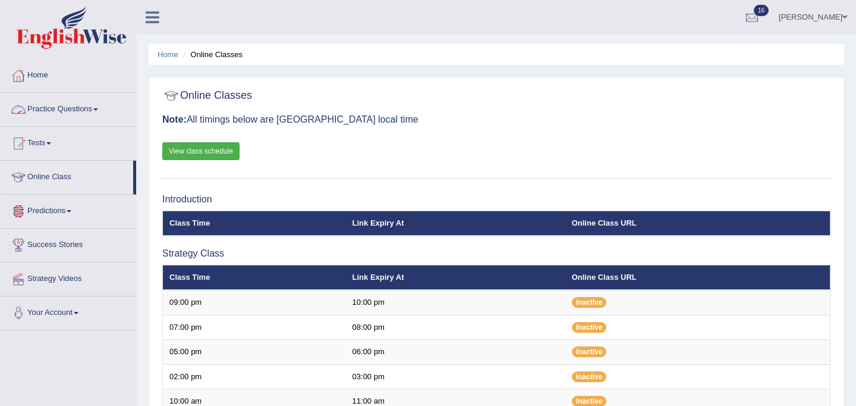
click at [39, 144] on link "Tests" at bounding box center [69, 142] width 136 height 30
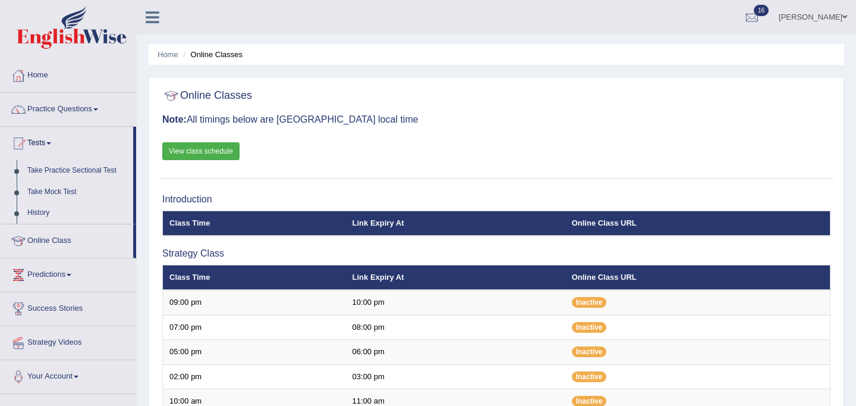
click at [44, 209] on link "History" at bounding box center [77, 212] width 111 height 21
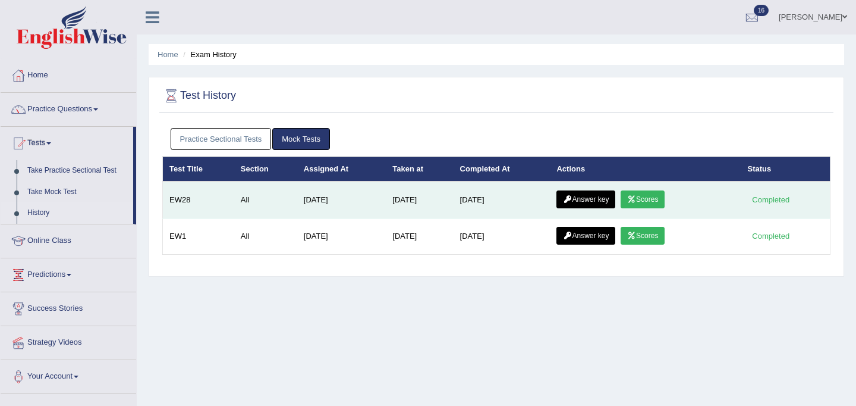
click at [654, 203] on link "Scores" at bounding box center [643, 199] width 44 height 18
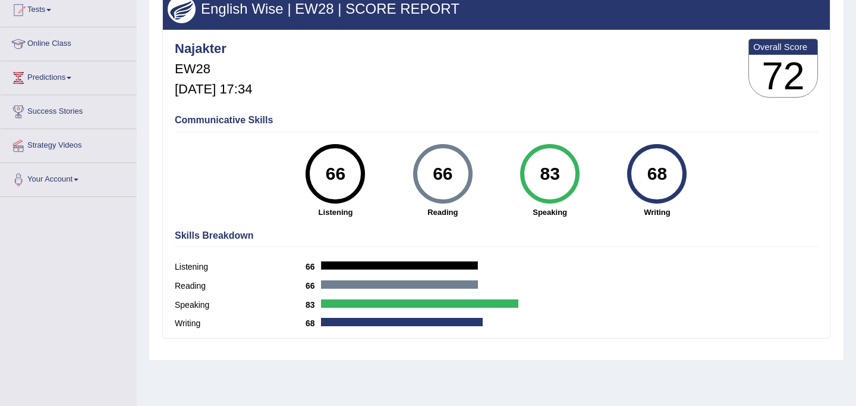
scroll to position [121, 0]
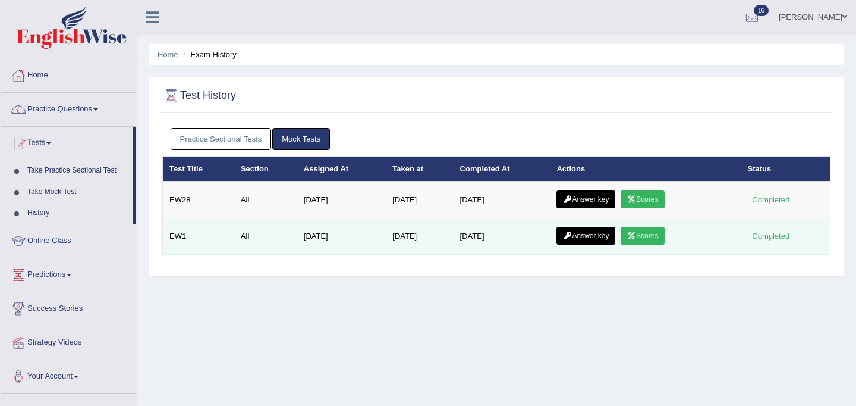
click at [652, 238] on link "Scores" at bounding box center [643, 236] width 44 height 18
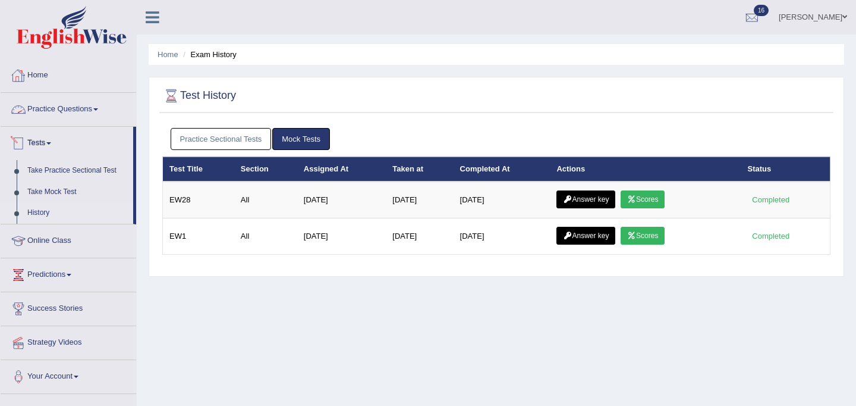
click at [47, 111] on link "Practice Questions" at bounding box center [69, 108] width 136 height 30
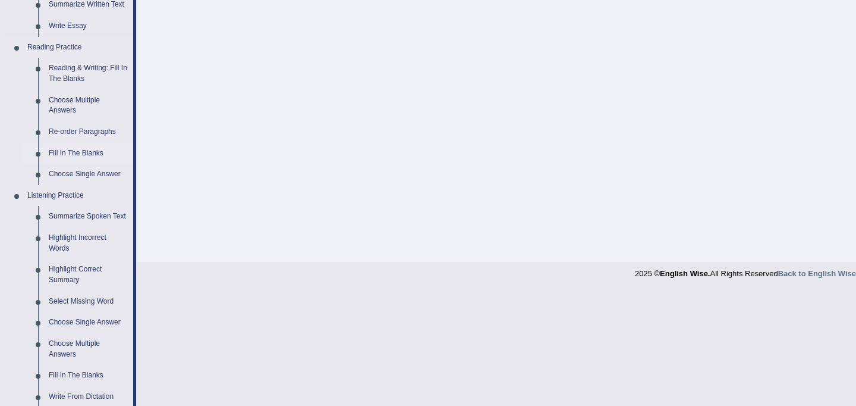
scroll to position [337, 0]
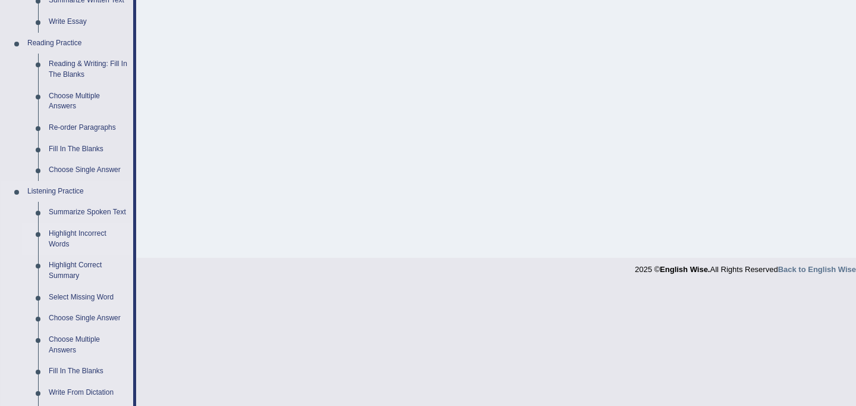
click at [63, 245] on link "Highlight Incorrect Words" at bounding box center [88, 239] width 90 height 32
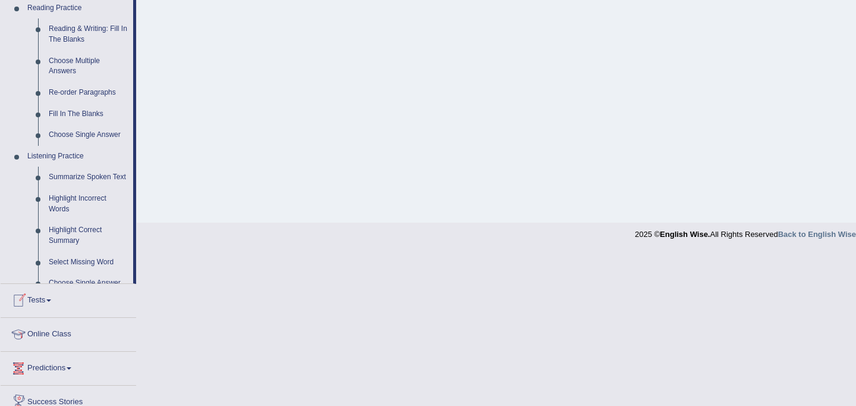
scroll to position [470, 0]
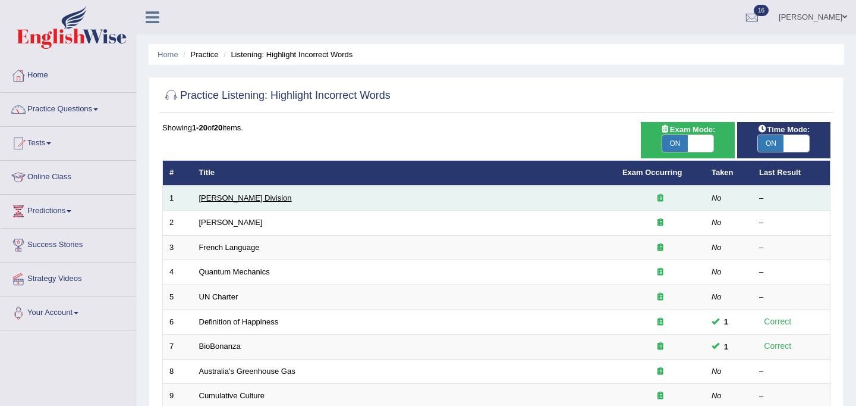
click at [237, 199] on link "[PERSON_NAME] Division" at bounding box center [245, 197] width 93 height 9
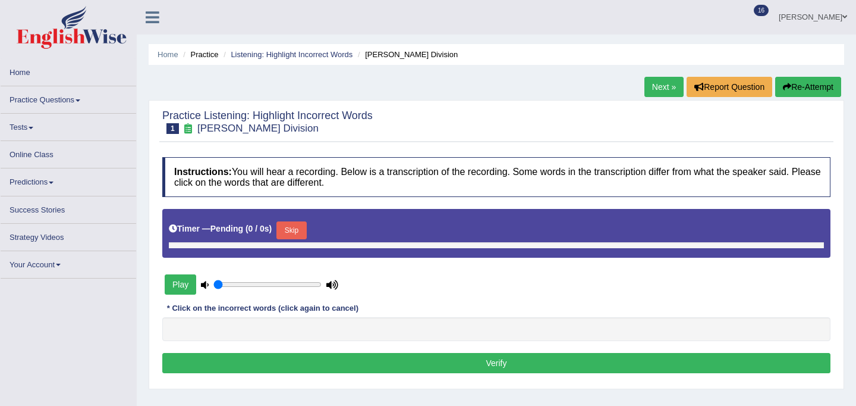
type input "1"
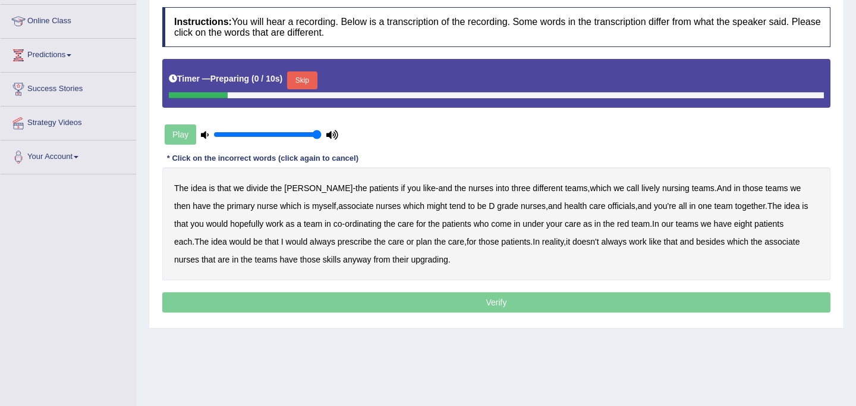
scroll to position [159, 0]
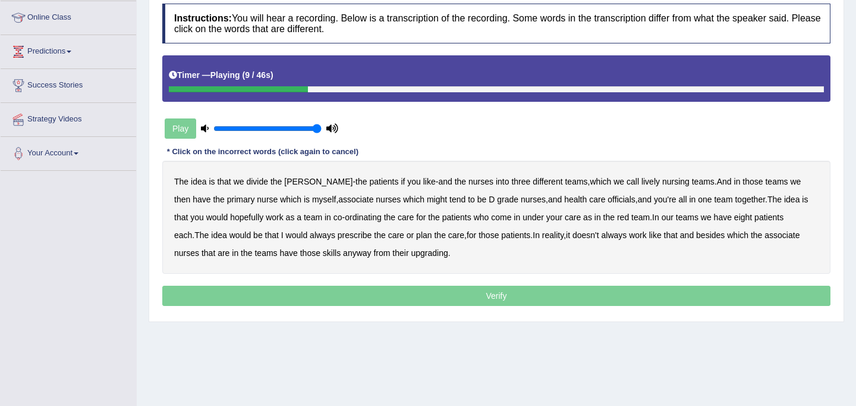
click at [642, 181] on b "lively" at bounding box center [651, 182] width 18 height 10
click at [427, 202] on b "might" at bounding box center [437, 199] width 20 height 10
click at [608, 200] on b "officials" at bounding box center [621, 199] width 27 height 10
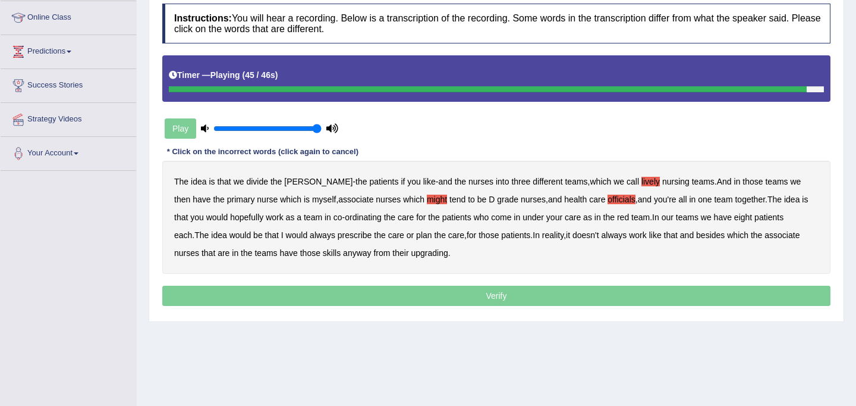
click at [300, 254] on b "those" at bounding box center [310, 253] width 20 height 10
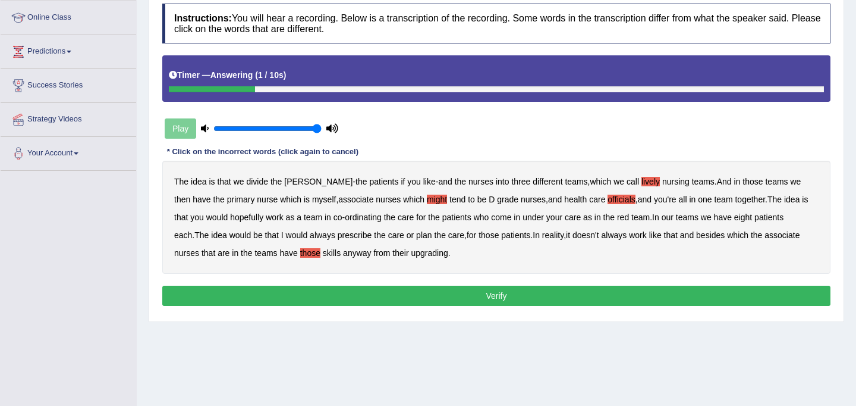
click at [411, 252] on b "upgrading" at bounding box center [429, 253] width 37 height 10
click at [443, 293] on button "Verify" at bounding box center [496, 295] width 668 height 20
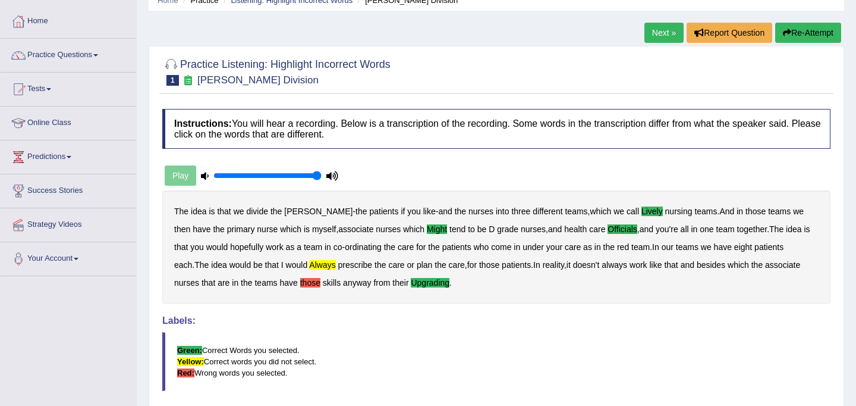
scroll to position [30, 0]
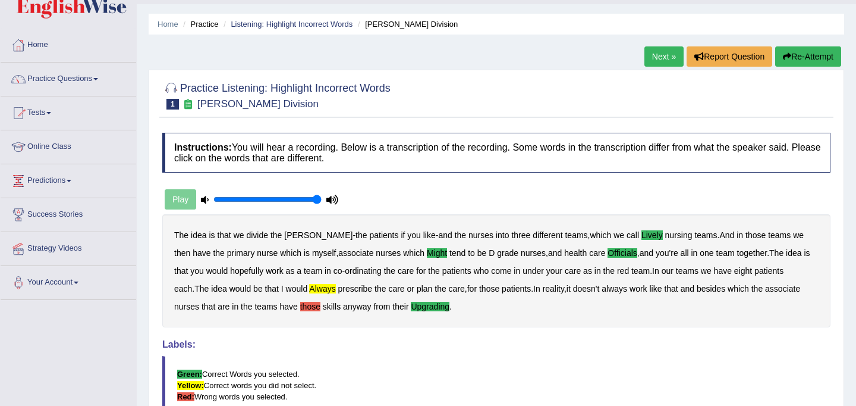
click at [791, 55] on button "Re-Attempt" at bounding box center [808, 56] width 66 height 20
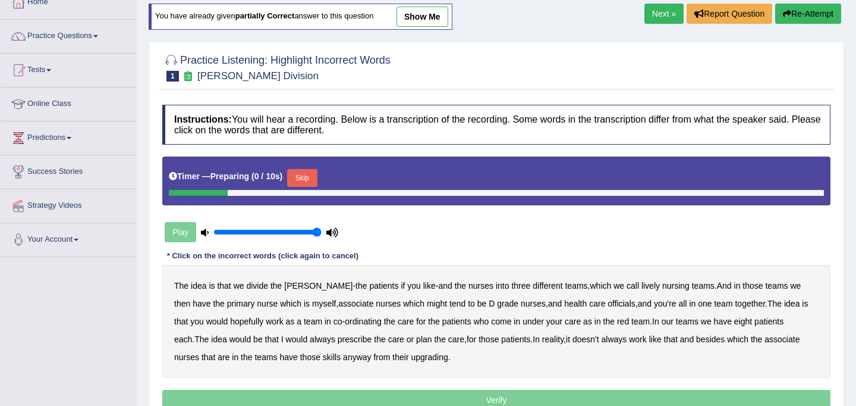
scroll to position [110, 0]
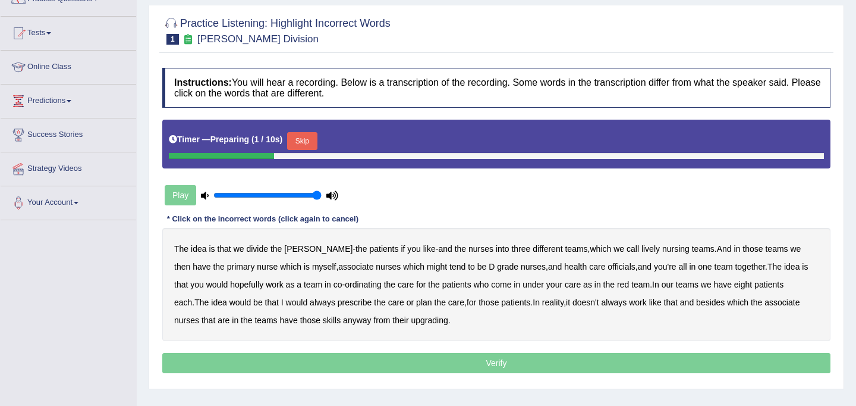
click at [305, 140] on button "Skip" at bounding box center [302, 141] width 30 height 18
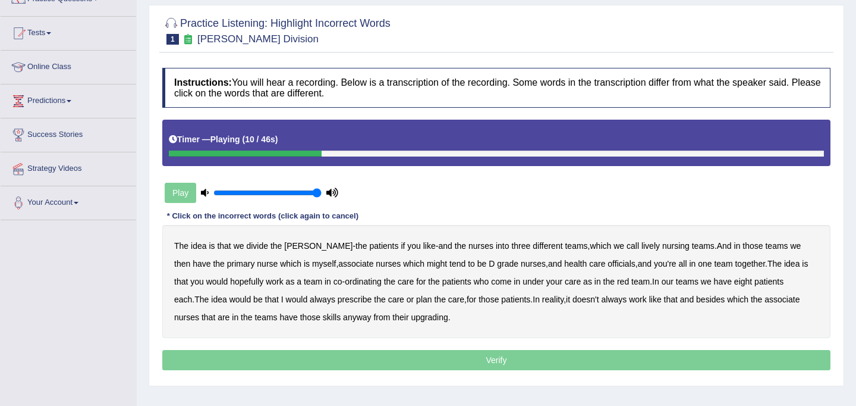
click at [642, 247] on b "lively" at bounding box center [651, 246] width 18 height 10
click at [608, 265] on b "officials" at bounding box center [621, 264] width 27 height 10
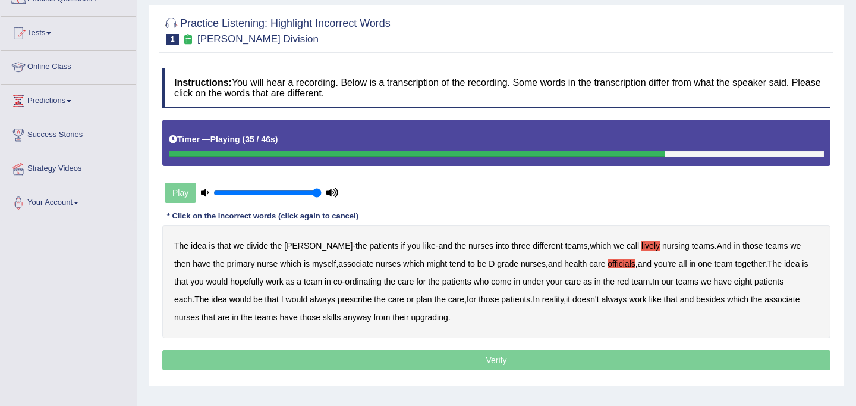
click at [310, 301] on b "always" at bounding box center [323, 299] width 26 height 10
click at [411, 318] on b "upgrading" at bounding box center [429, 317] width 37 height 10
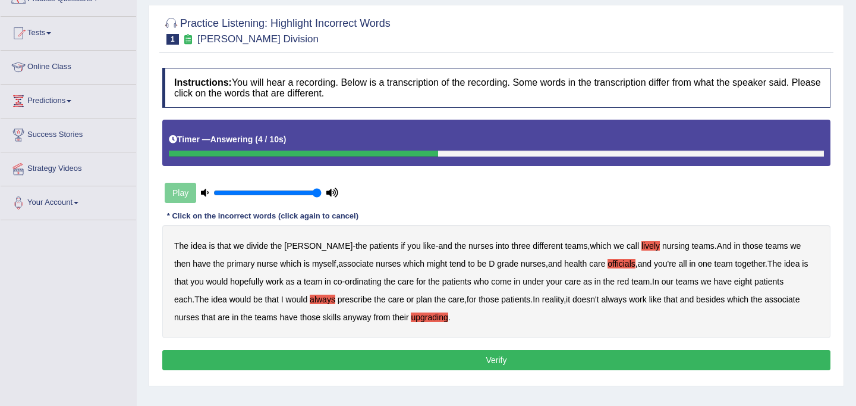
click at [445, 362] on button "Verify" at bounding box center [496, 360] width 668 height 20
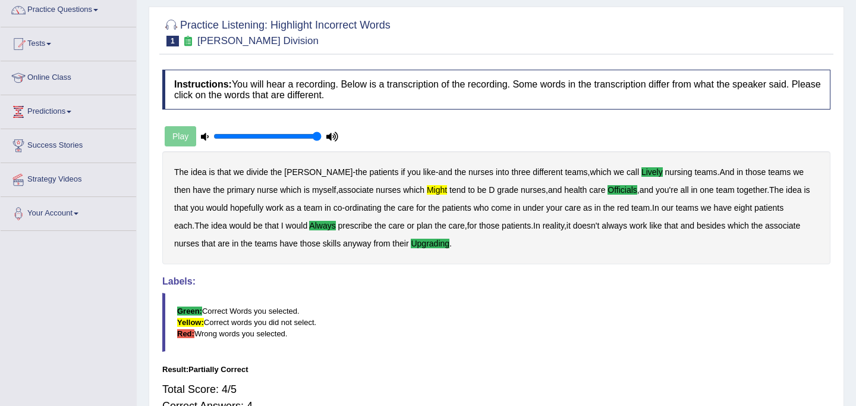
scroll to position [0, 0]
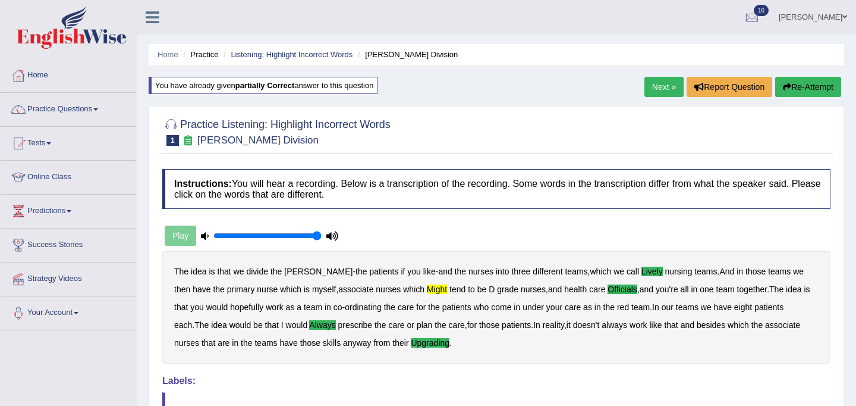
click at [658, 86] on link "Next »" at bounding box center [664, 87] width 39 height 20
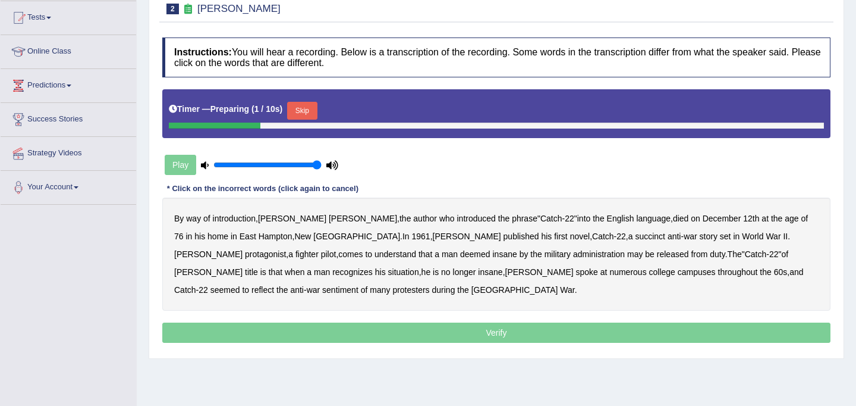
scroll to position [191, 0]
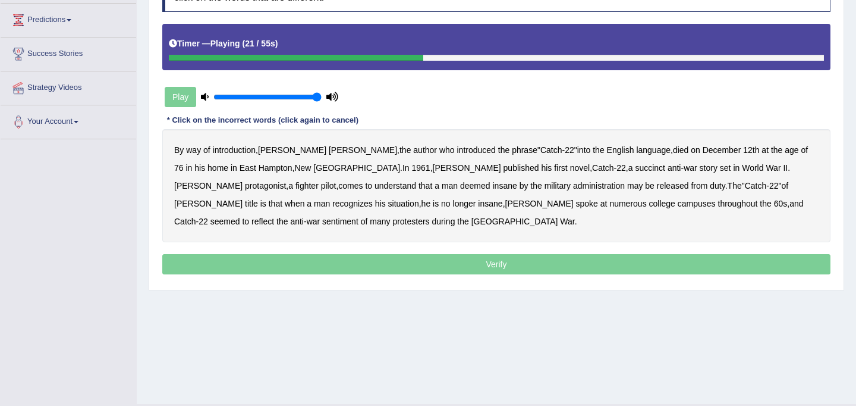
click at [635, 168] on b "succinct" at bounding box center [650, 168] width 30 height 10
click at [573, 186] on b "administration" at bounding box center [599, 186] width 52 height 10
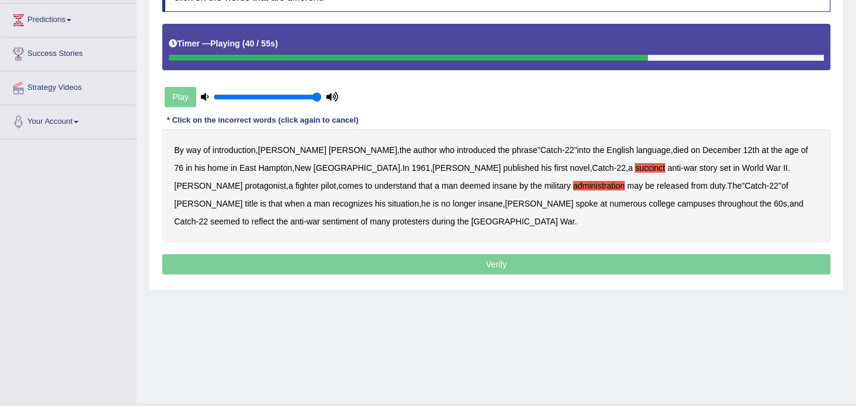
click at [419, 199] on b "situation" at bounding box center [403, 204] width 31 height 10
click at [274, 216] on b "reflect" at bounding box center [263, 221] width 23 height 10
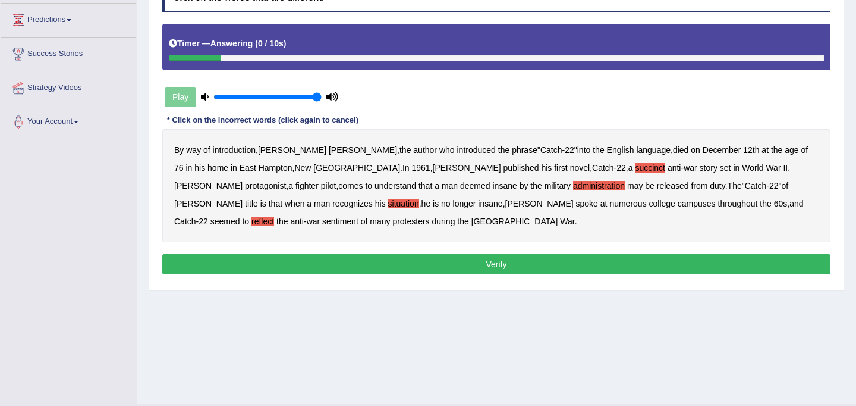
click at [451, 266] on button "Verify" at bounding box center [496, 264] width 668 height 20
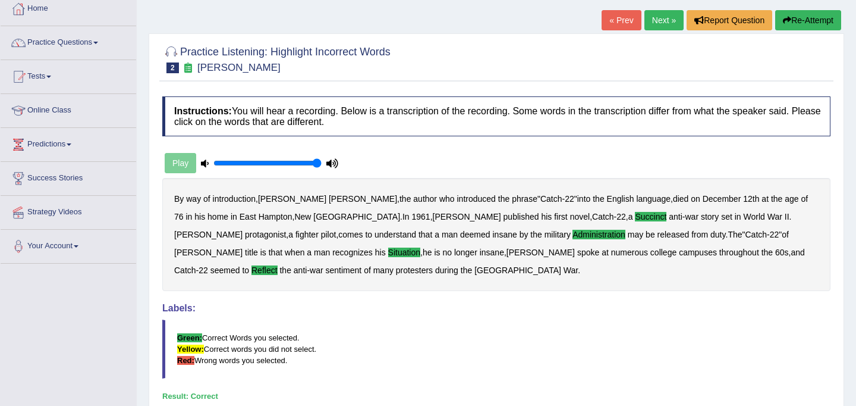
scroll to position [64, 0]
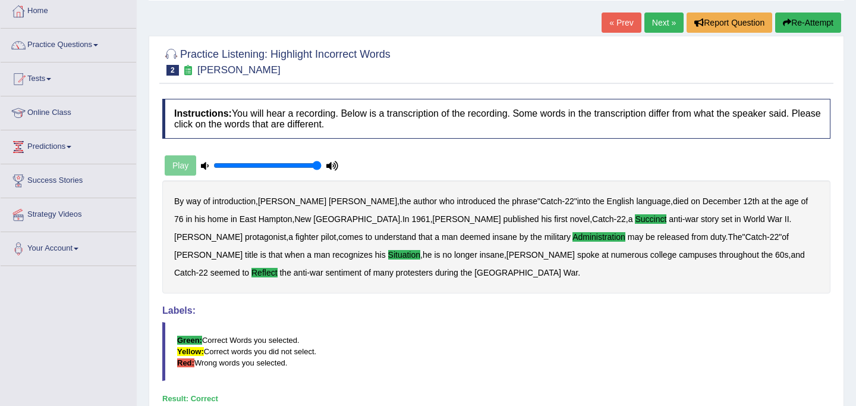
click at [661, 17] on link "Next »" at bounding box center [664, 22] width 39 height 20
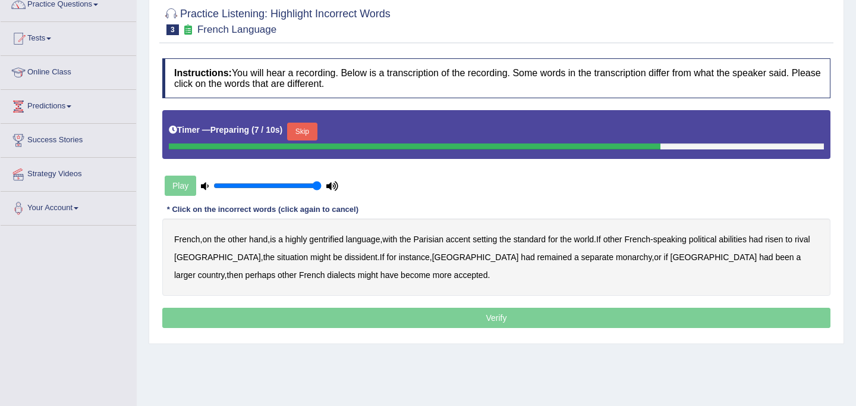
scroll to position [108, 0]
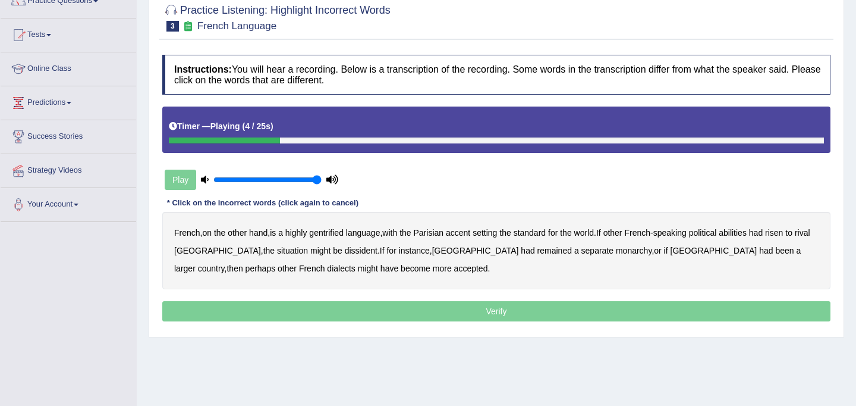
click at [335, 230] on b "gentrified" at bounding box center [326, 233] width 34 height 10
click at [438, 234] on b "Parisian" at bounding box center [429, 233] width 30 height 10
click at [747, 233] on b "abilities" at bounding box center [733, 233] width 28 height 10
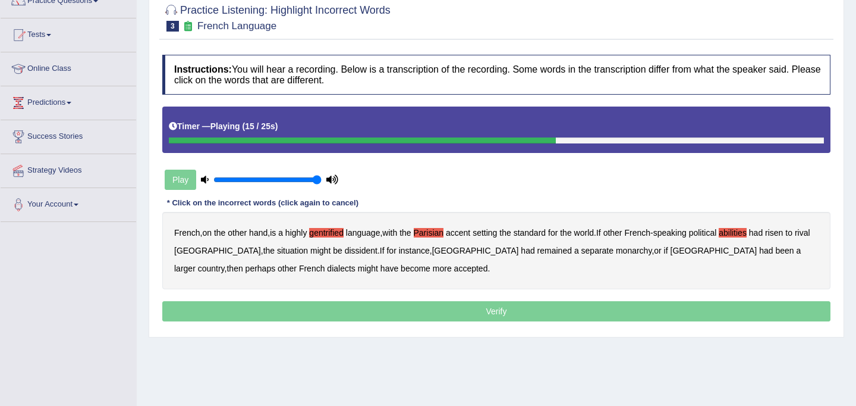
click at [345, 253] on b "dissident" at bounding box center [361, 251] width 33 height 10
click at [616, 253] on b "monarchy" at bounding box center [634, 251] width 36 height 10
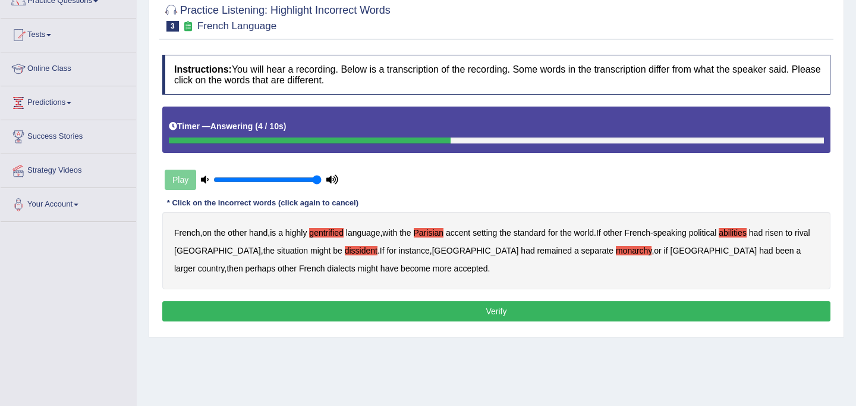
click at [415, 314] on button "Verify" at bounding box center [496, 311] width 668 height 20
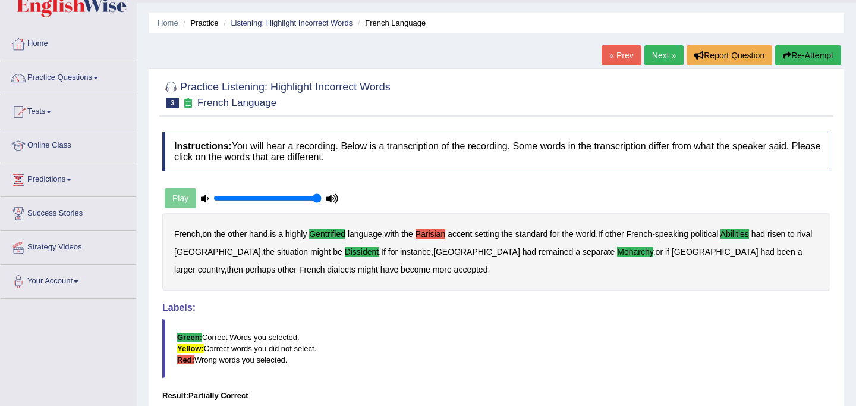
scroll to position [0, 0]
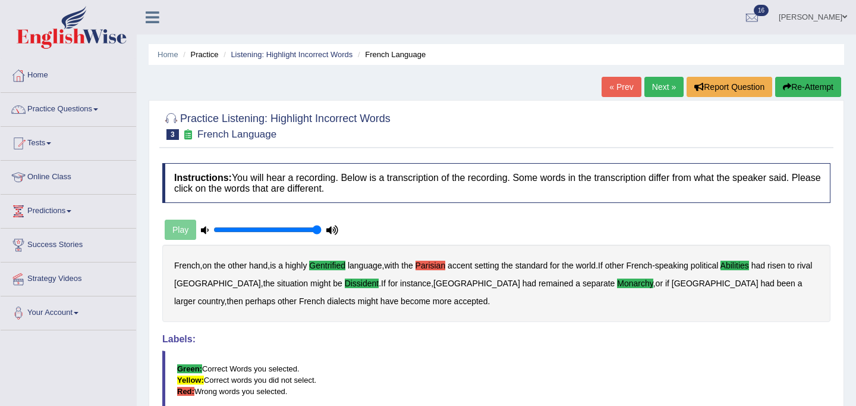
click at [189, 138] on icon at bounding box center [188, 134] width 12 height 10
click at [656, 89] on link "Next »" at bounding box center [664, 87] width 39 height 20
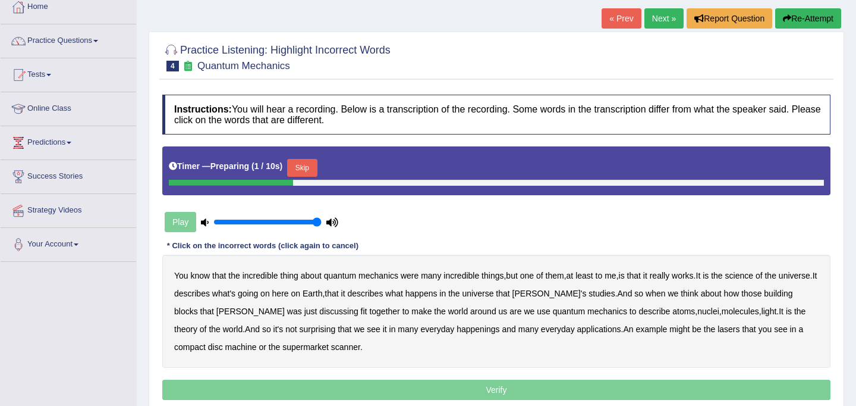
scroll to position [151, 0]
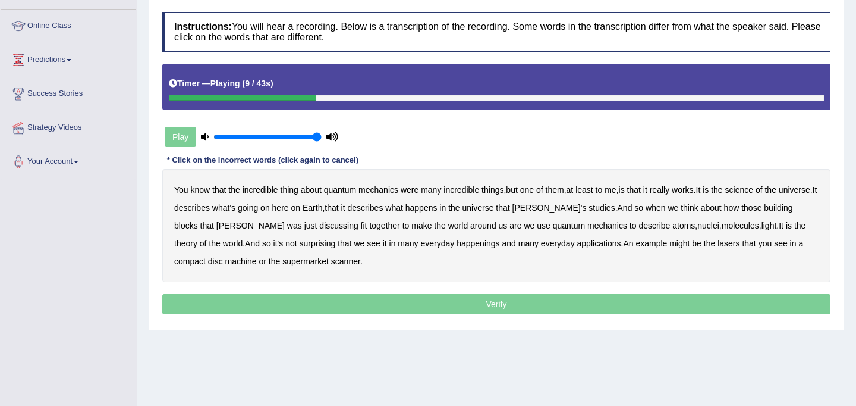
click at [753, 192] on b "science" at bounding box center [739, 190] width 28 height 10
click at [319, 229] on b "discussing" at bounding box center [338, 226] width 39 height 10
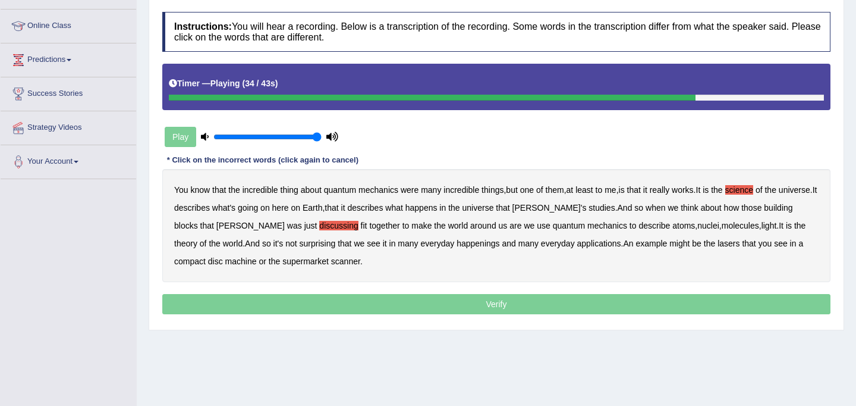
click at [457, 240] on b "happenings" at bounding box center [478, 243] width 43 height 10
click at [225, 259] on b "machine" at bounding box center [241, 261] width 32 height 10
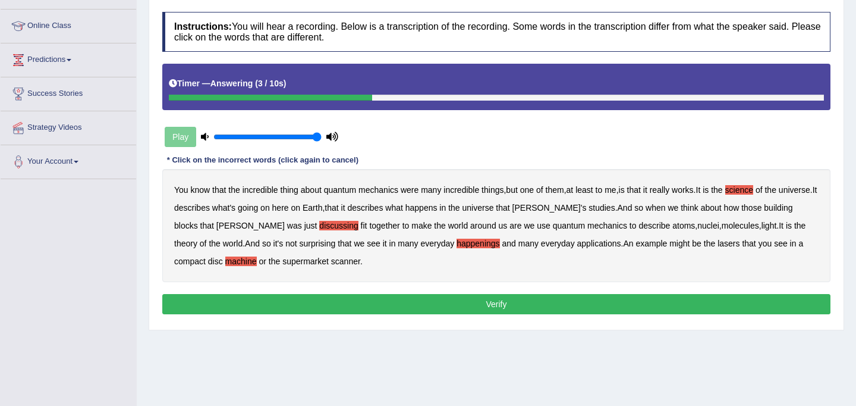
click at [401, 302] on button "Verify" at bounding box center [496, 304] width 668 height 20
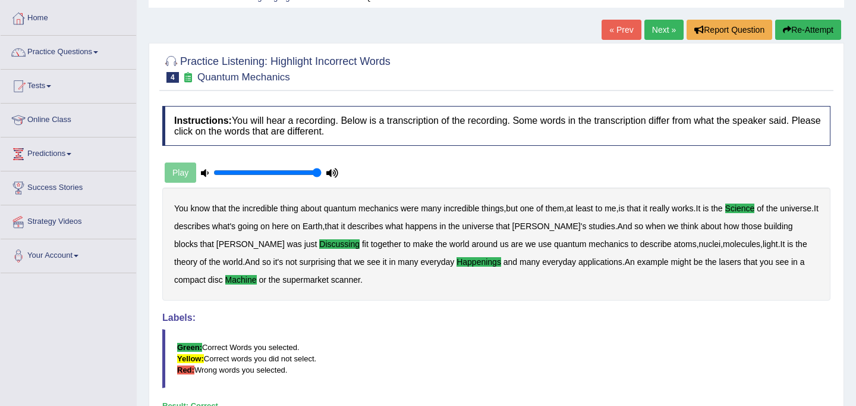
scroll to position [55, 0]
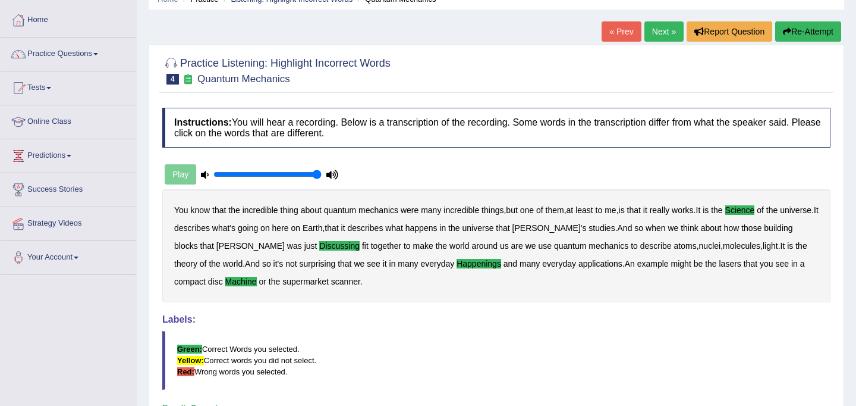
click at [664, 35] on link "Next »" at bounding box center [664, 31] width 39 height 20
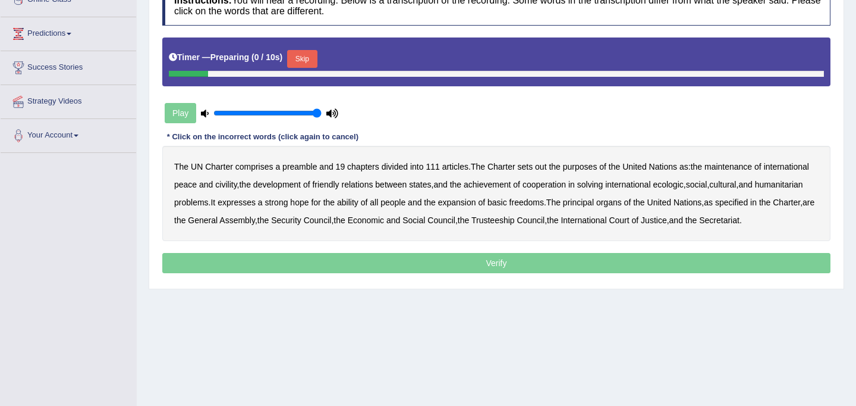
scroll to position [219, 0]
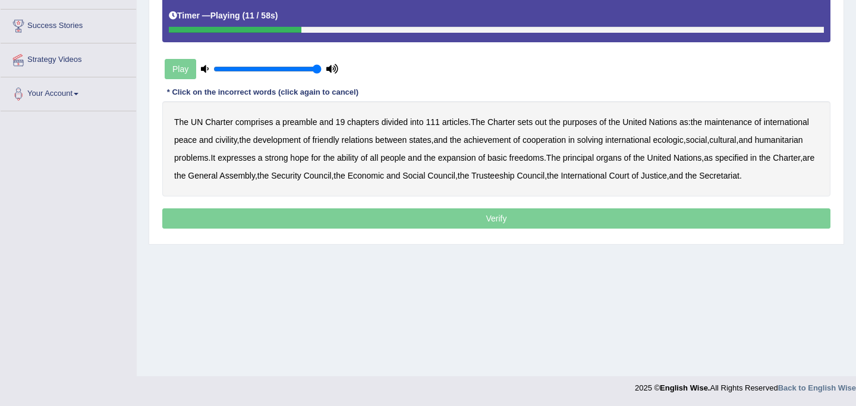
click at [546, 124] on b "out" at bounding box center [540, 122] width 11 height 10
click at [237, 142] on b "civility" at bounding box center [225, 140] width 21 height 10
click at [683, 142] on b "ecologic" at bounding box center [668, 140] width 30 height 10
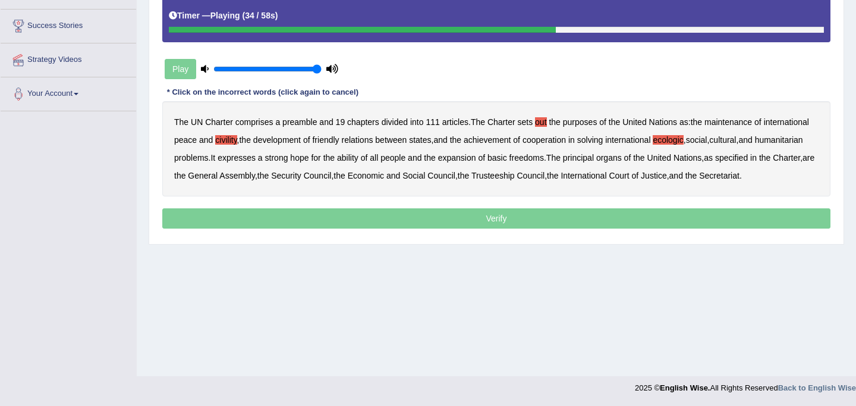
click at [359, 159] on b "ability" at bounding box center [347, 158] width 21 height 10
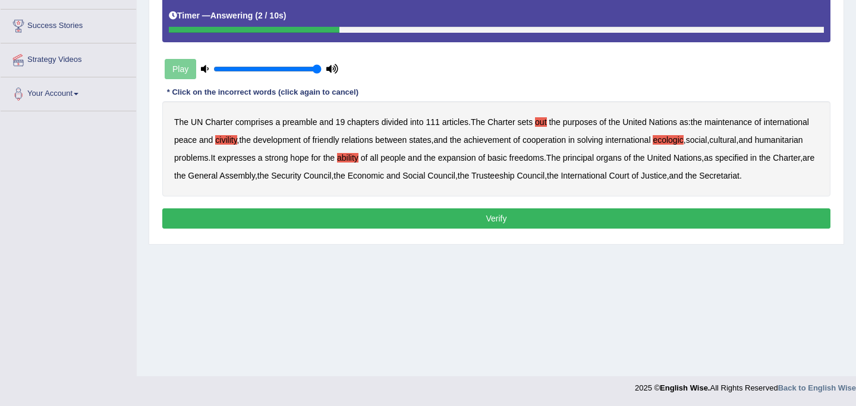
click at [475, 228] on button "Verify" at bounding box center [496, 218] width 668 height 20
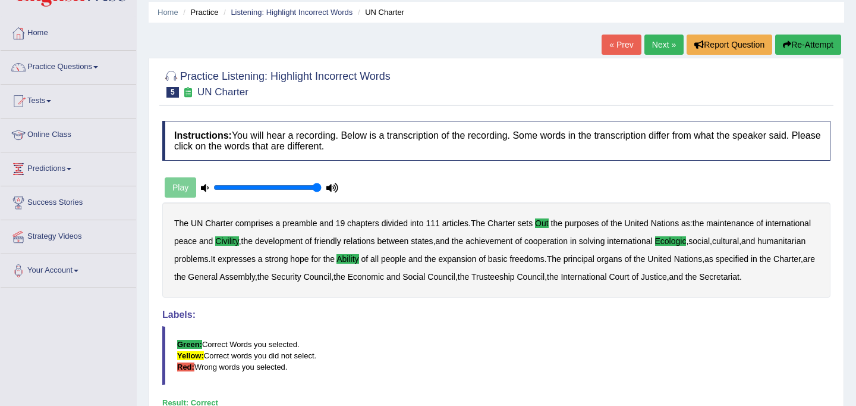
scroll to position [0, 0]
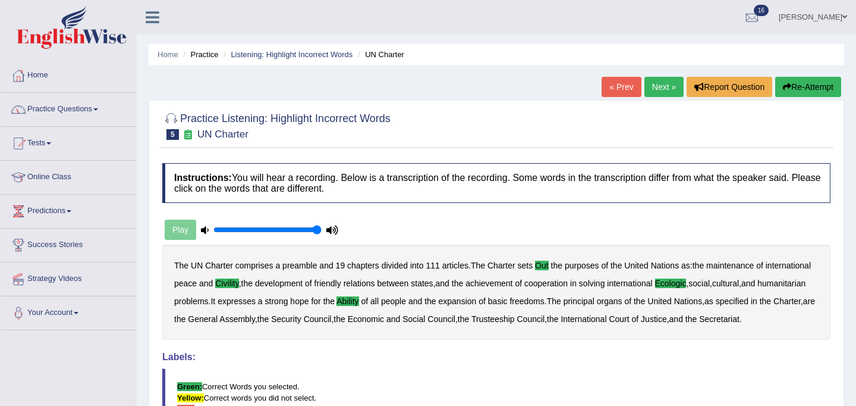
click at [655, 81] on link "Next »" at bounding box center [664, 87] width 39 height 20
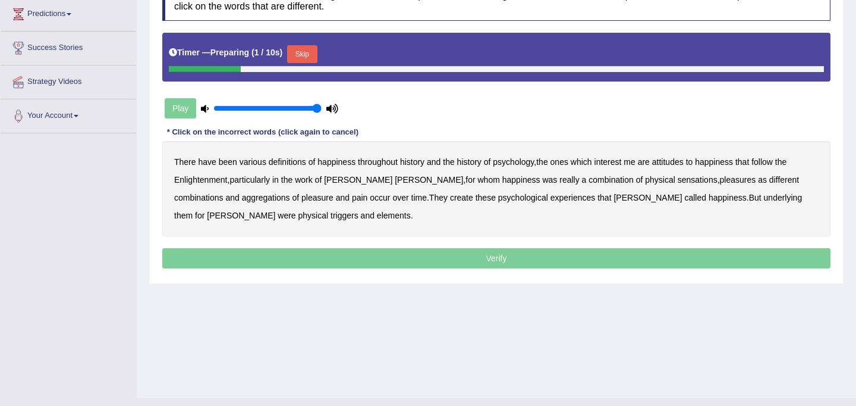
scroll to position [200, 0]
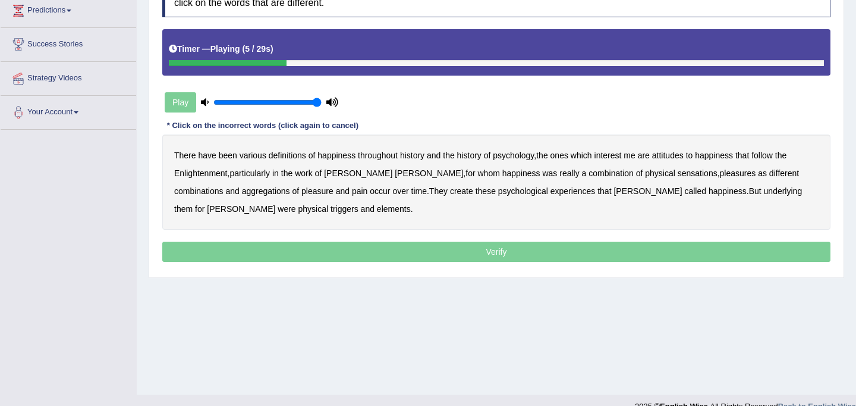
click at [518, 156] on b "psychology" at bounding box center [513, 155] width 41 height 10
click at [677, 156] on b "attitudes" at bounding box center [668, 155] width 32 height 10
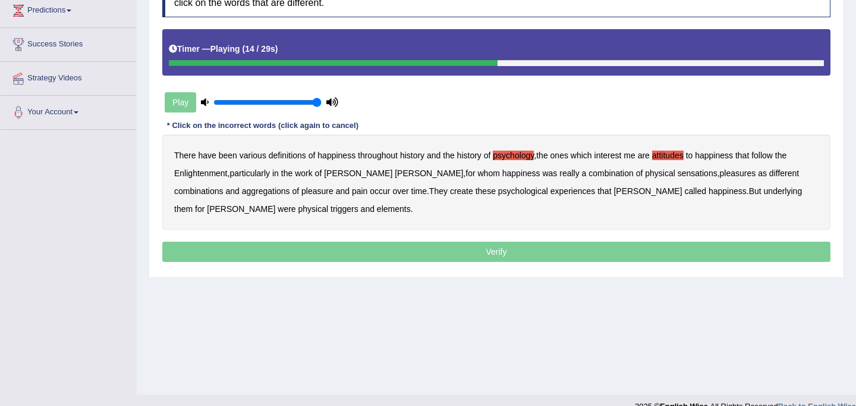
click at [678, 174] on b "sensations" at bounding box center [698, 173] width 40 height 10
click at [450, 190] on b "create" at bounding box center [461, 191] width 23 height 10
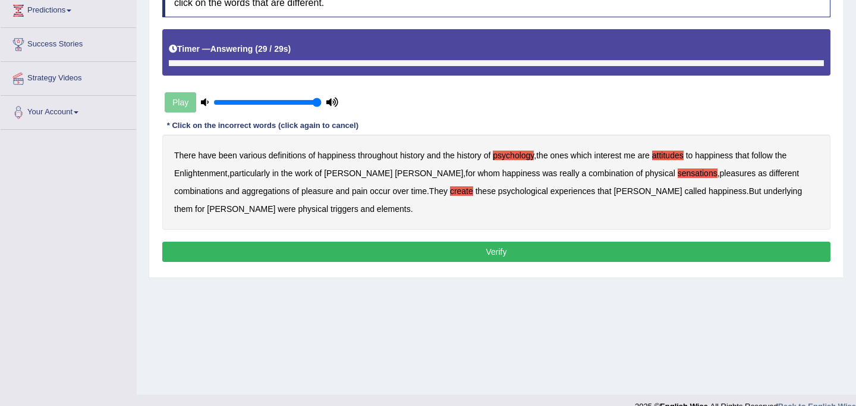
click at [377, 208] on b "elements" at bounding box center [394, 209] width 34 height 10
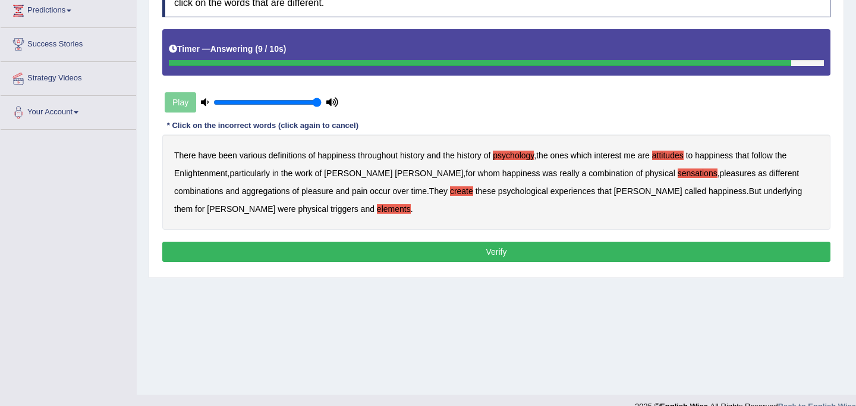
click at [494, 253] on button "Verify" at bounding box center [496, 251] width 668 height 20
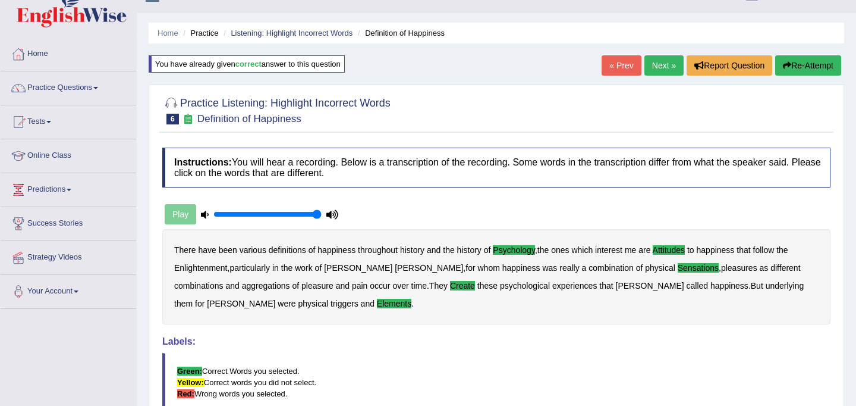
scroll to position [0, 0]
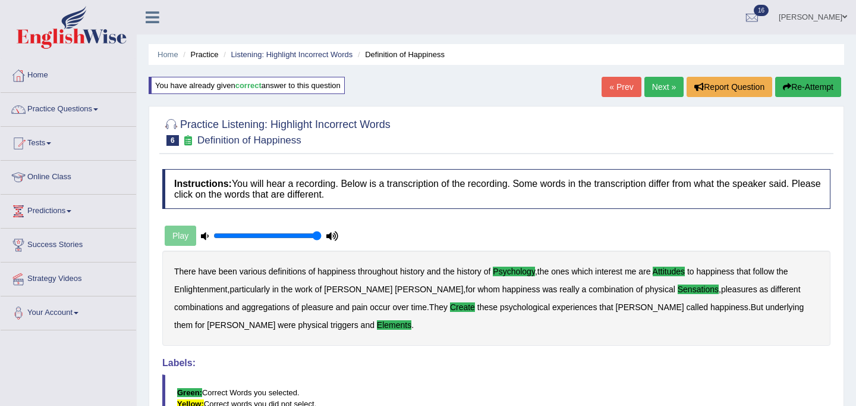
click at [650, 89] on link "Next »" at bounding box center [664, 87] width 39 height 20
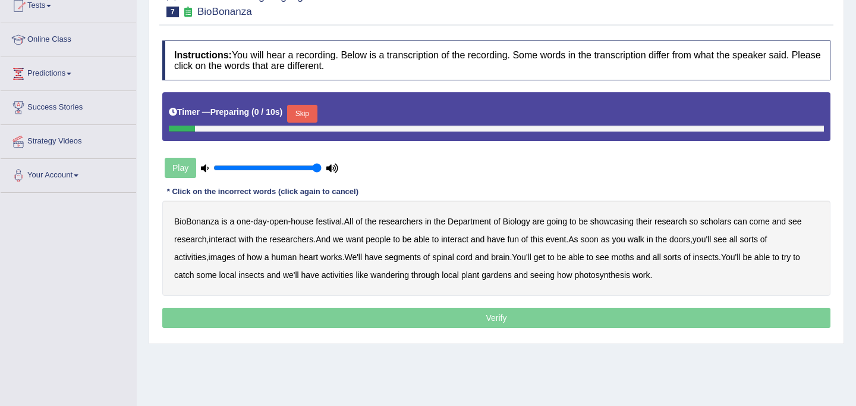
scroll to position [144, 0]
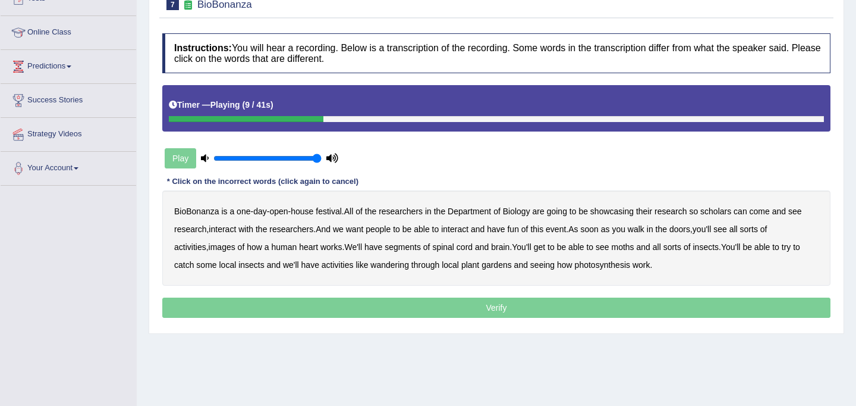
click at [727, 213] on b "scholars" at bounding box center [715, 211] width 31 height 10
click at [234, 247] on b "images" at bounding box center [222, 247] width 27 height 10
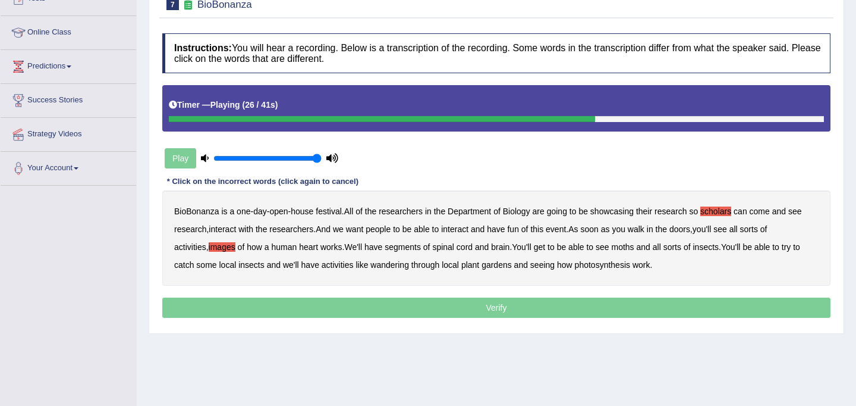
click at [411, 246] on b "segments" at bounding box center [403, 247] width 36 height 10
click at [634, 249] on b "moths" at bounding box center [623, 247] width 23 height 10
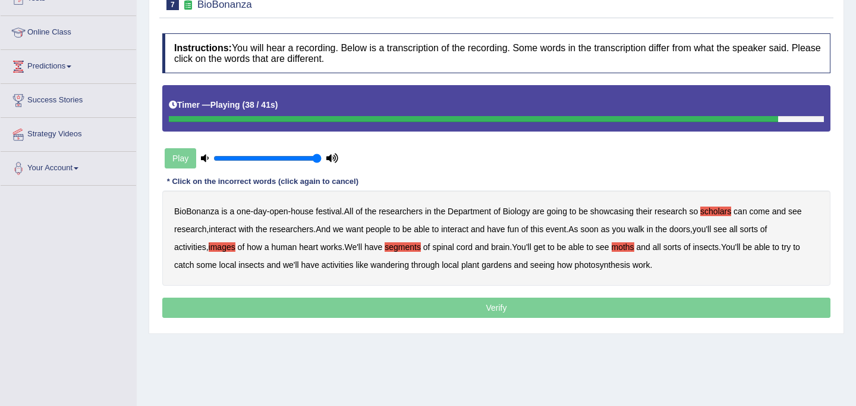
click at [397, 266] on b "wandering" at bounding box center [389, 265] width 39 height 10
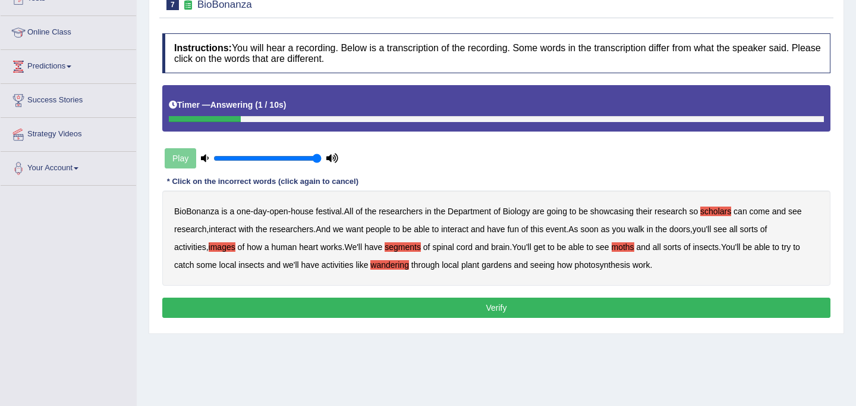
click at [511, 303] on button "Verify" at bounding box center [496, 307] width 668 height 20
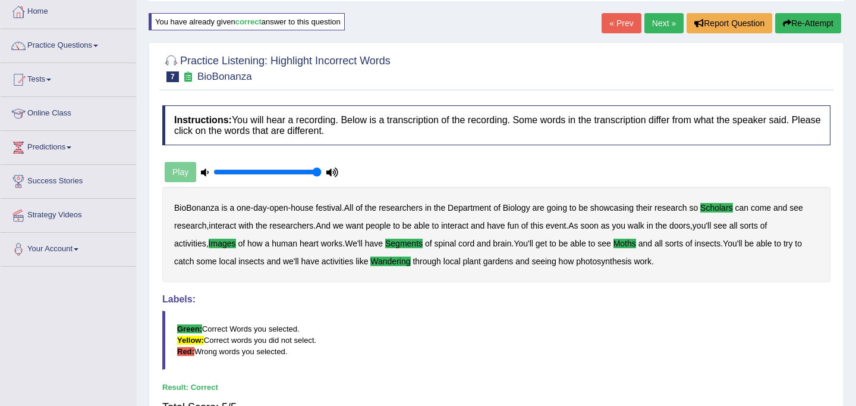
scroll to position [0, 0]
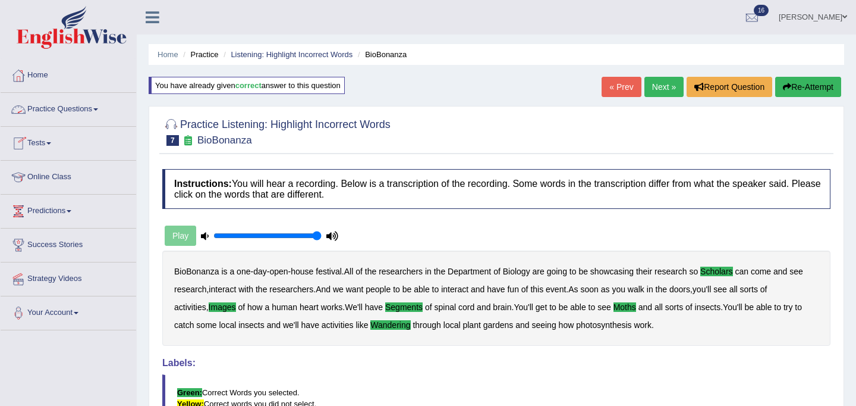
click at [42, 178] on link "Online Class" at bounding box center [69, 176] width 136 height 30
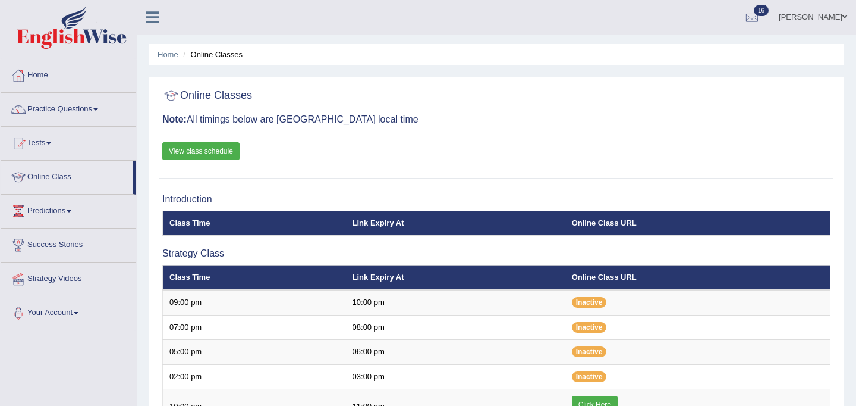
click at [203, 154] on link "View class schedule" at bounding box center [200, 151] width 77 height 18
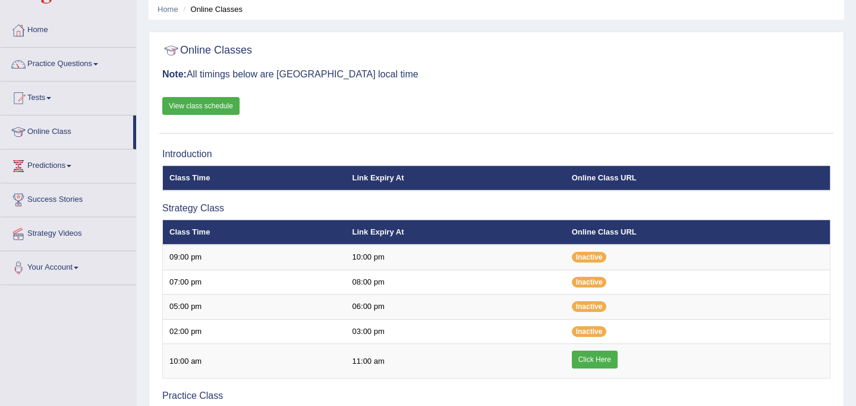
scroll to position [87, 0]
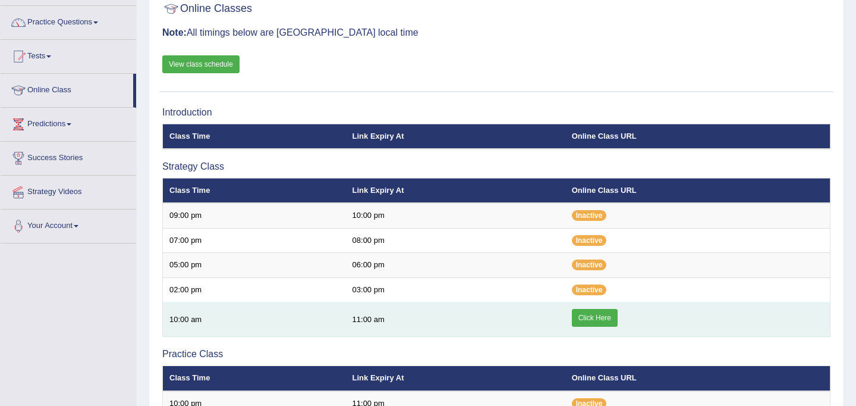
click at [592, 321] on link "Click Here" at bounding box center [595, 318] width 46 height 18
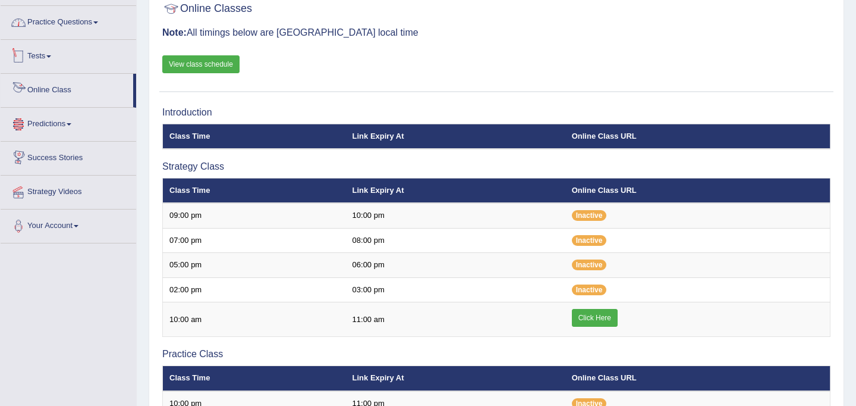
click at [58, 27] on link "Practice Questions" at bounding box center [69, 21] width 136 height 30
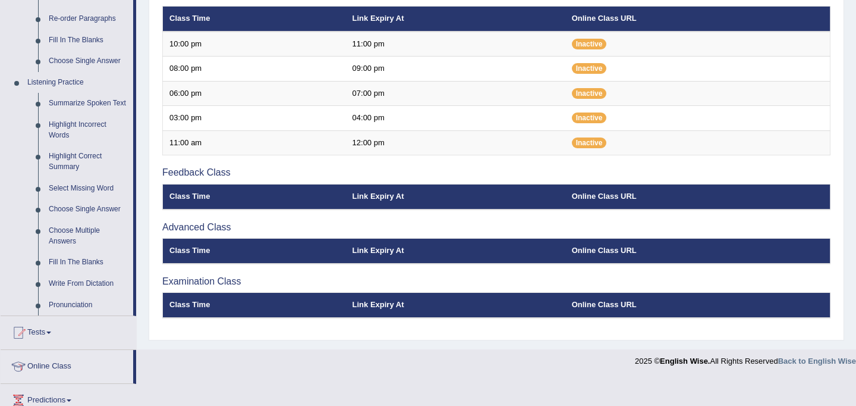
scroll to position [450, 0]
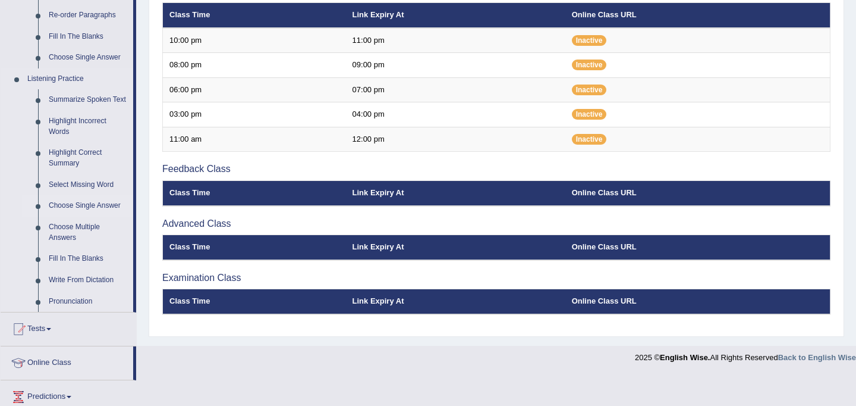
click at [84, 214] on link "Choose Single Answer" at bounding box center [88, 205] width 90 height 21
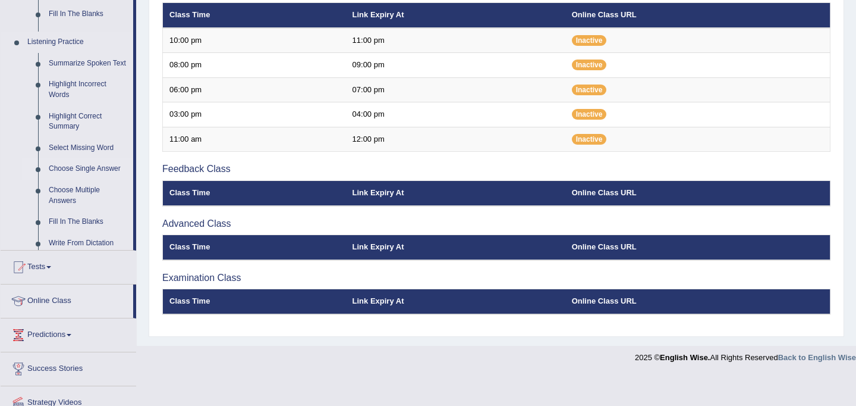
scroll to position [377, 0]
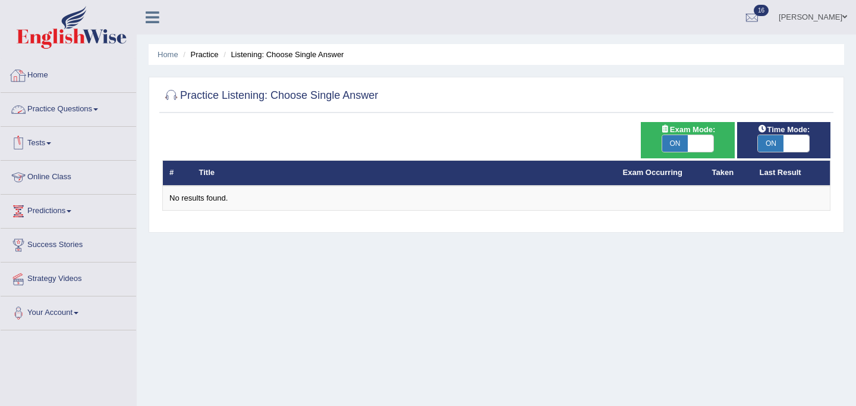
click at [48, 77] on link "Home" at bounding box center [69, 74] width 136 height 30
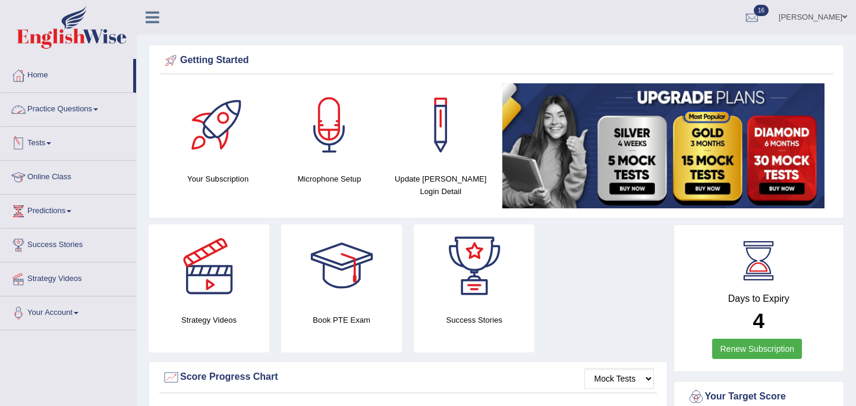
click at [68, 105] on link "Practice Questions" at bounding box center [69, 108] width 136 height 30
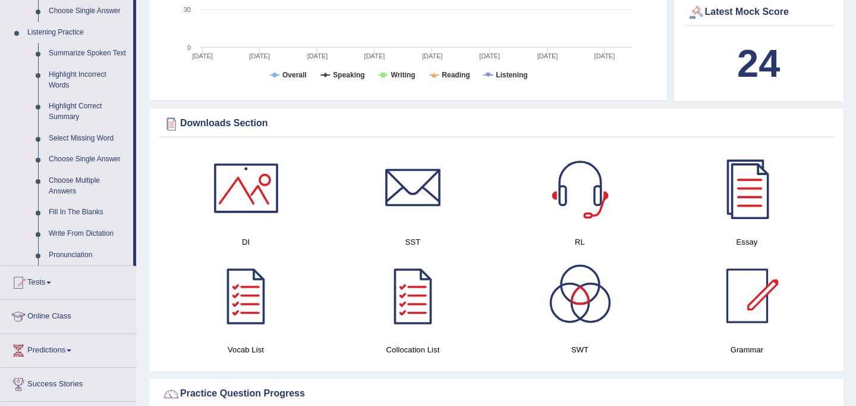
scroll to position [501, 0]
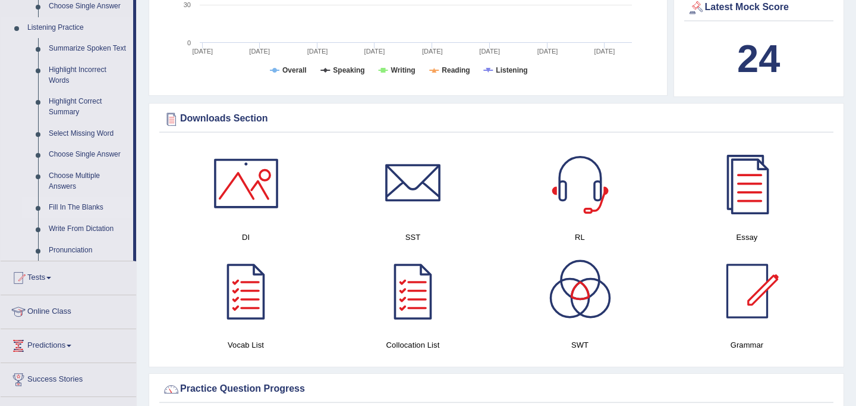
click at [75, 218] on link "Fill In The Blanks" at bounding box center [88, 207] width 90 height 21
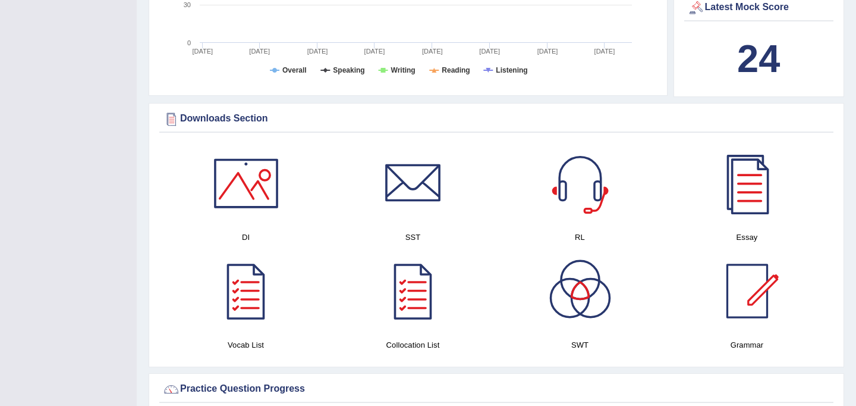
scroll to position [150, 0]
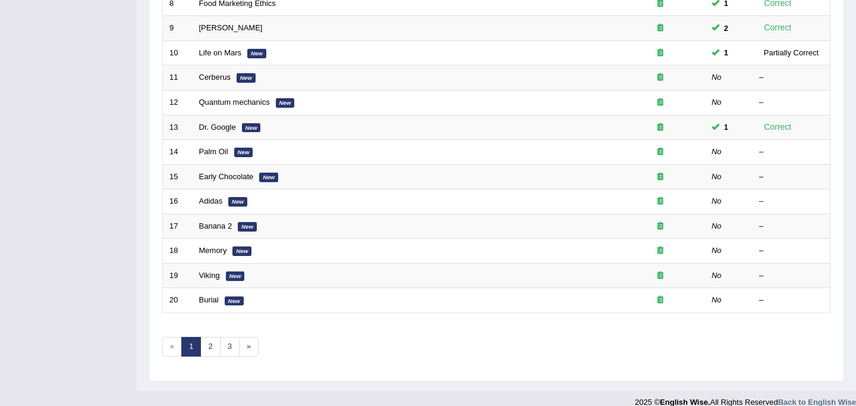
scroll to position [369, 0]
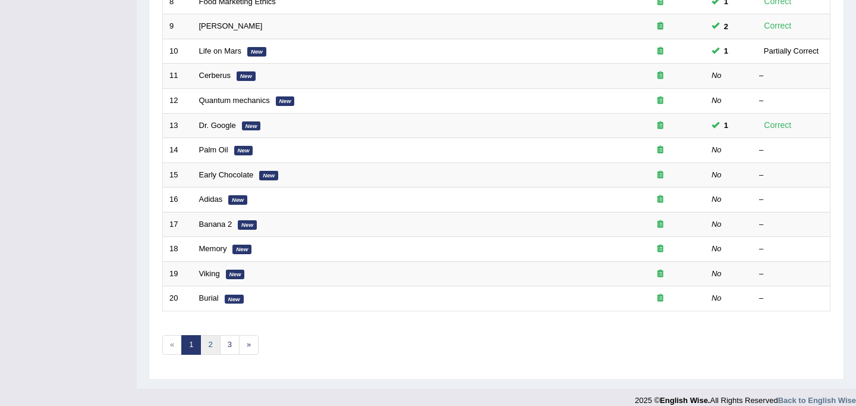
click at [209, 344] on link "2" at bounding box center [210, 345] width 20 height 20
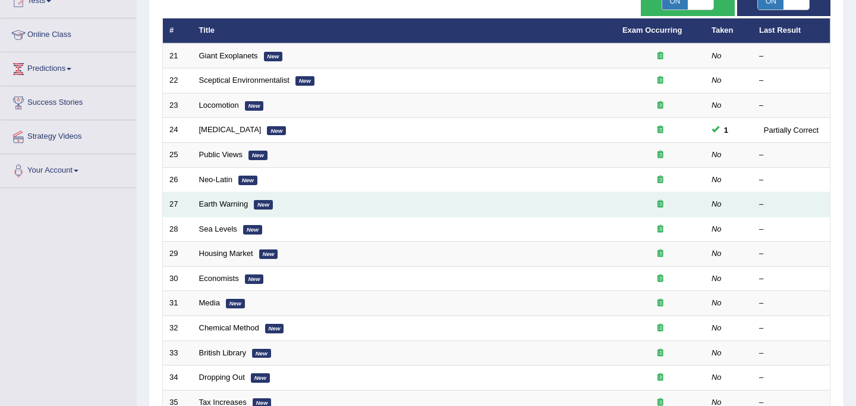
scroll to position [109, 0]
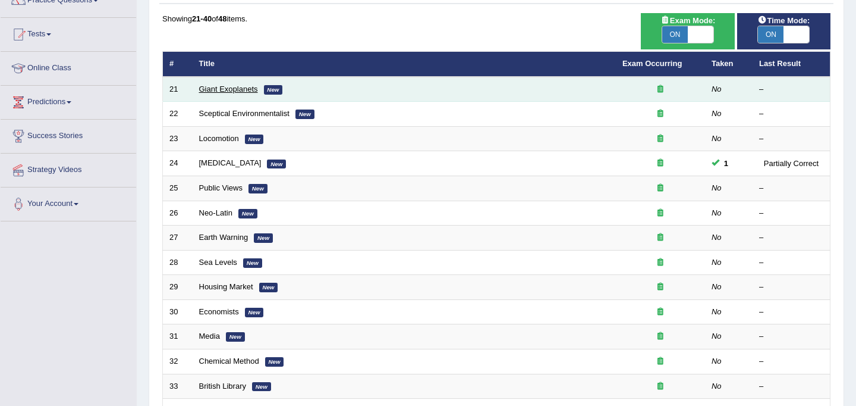
click at [222, 90] on link "Giant Exoplanets" at bounding box center [228, 88] width 59 height 9
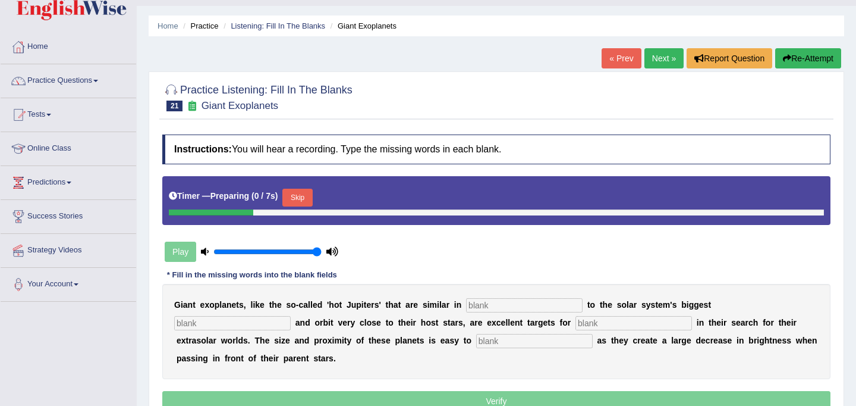
scroll to position [40, 0]
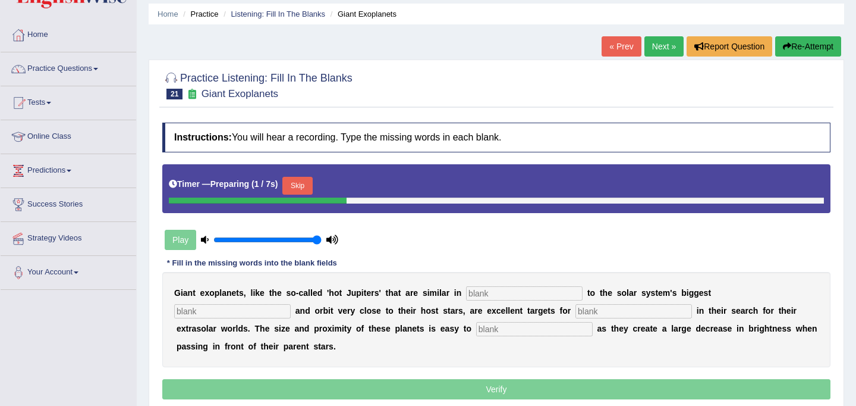
click at [479, 296] on input "text" at bounding box center [524, 293] width 117 height 14
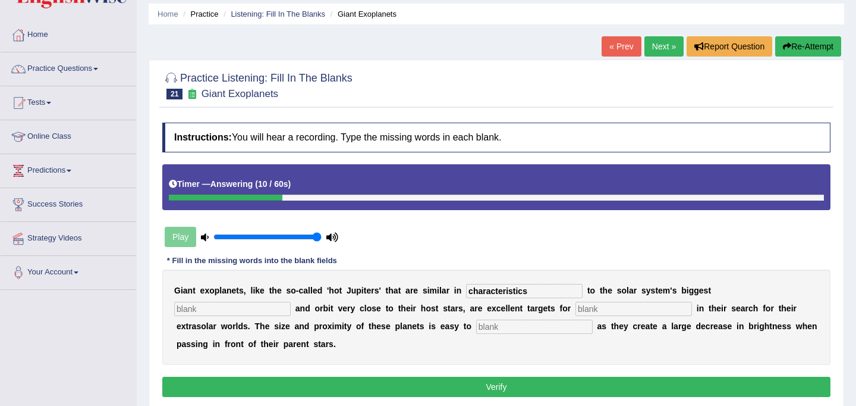
type input "characteristics"
click at [291, 301] on input "text" at bounding box center [232, 308] width 117 height 14
type input "planet"
click at [576, 308] on input "text" at bounding box center [634, 308] width 117 height 14
type input "astronomers"
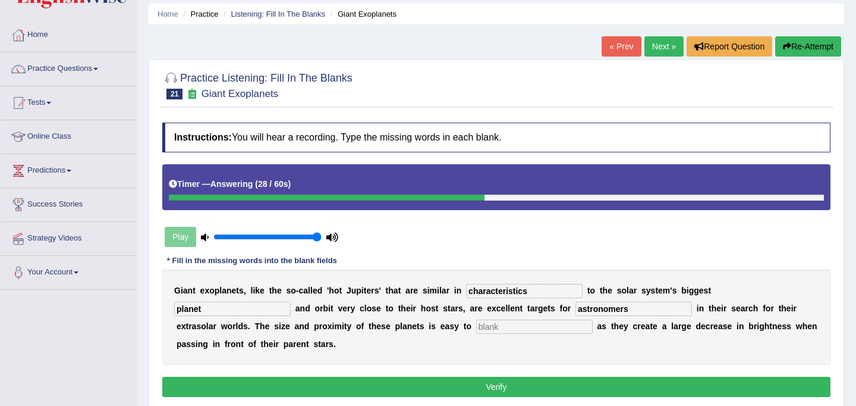
click at [476, 327] on input "text" at bounding box center [534, 326] width 117 height 14
type input "detect"
click at [414, 376] on button "Verify" at bounding box center [496, 386] width 668 height 20
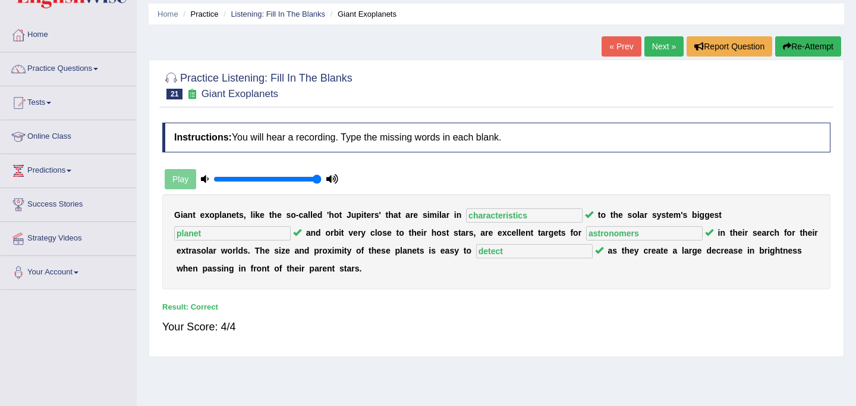
click at [654, 45] on link "Next »" at bounding box center [664, 46] width 39 height 20
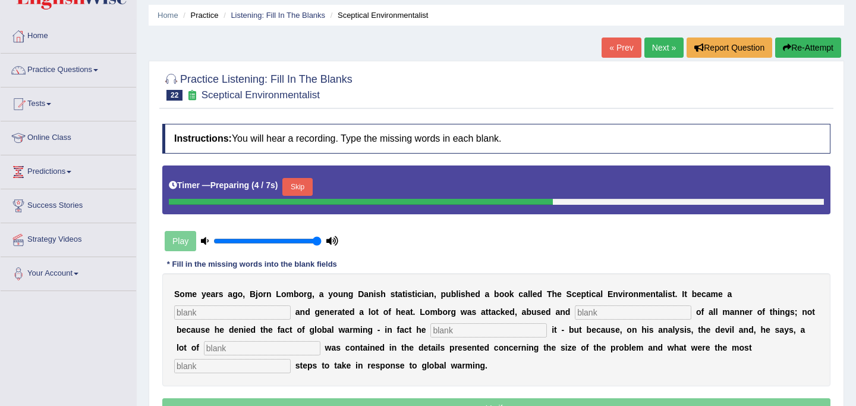
scroll to position [53, 0]
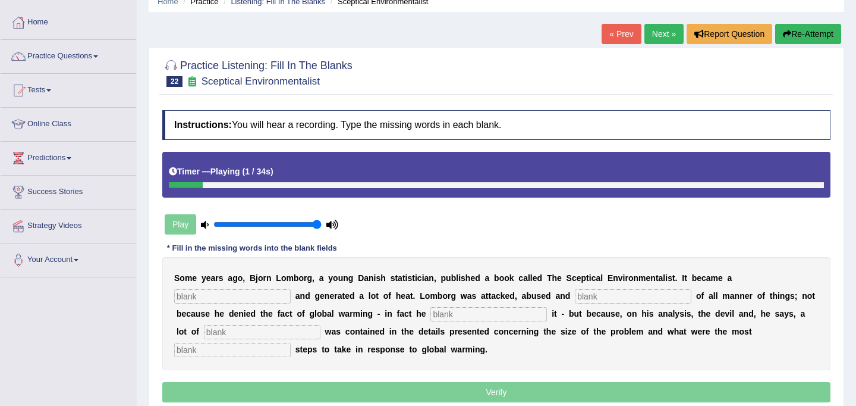
click at [221, 296] on input "text" at bounding box center [232, 296] width 117 height 14
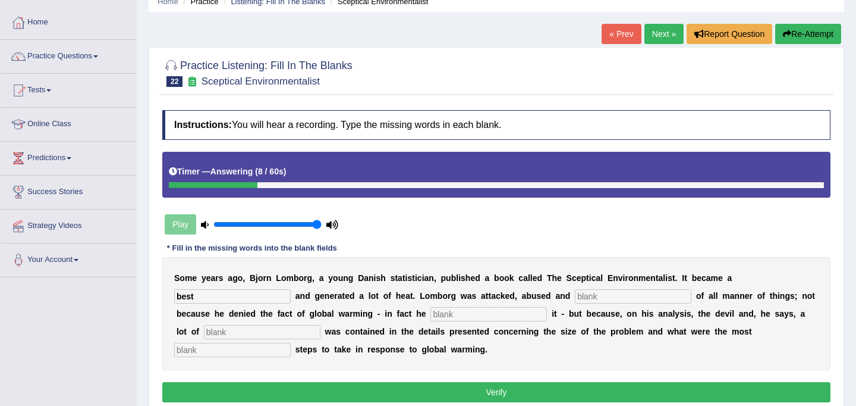
type input "best"
click at [575, 298] on input "text" at bounding box center [633, 296] width 117 height 14
type input "accused"
click at [431, 315] on input "text" at bounding box center [489, 314] width 117 height 14
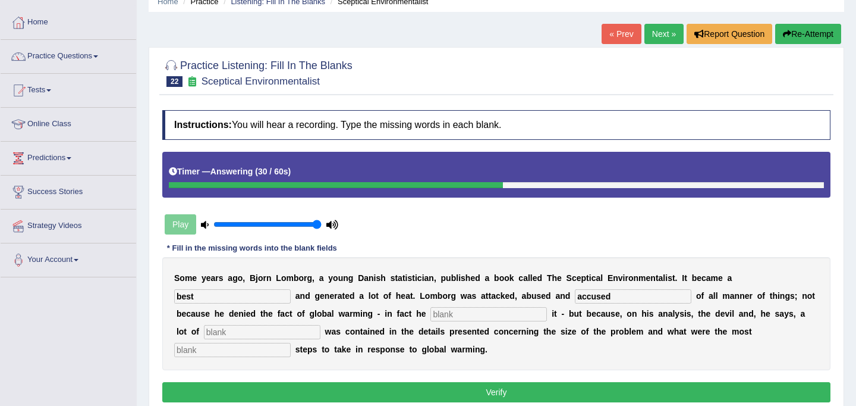
click at [291, 343] on input "text" at bounding box center [232, 350] width 117 height 14
type input "responsible"
click at [431, 313] on input "text" at bounding box center [489, 314] width 117 height 14
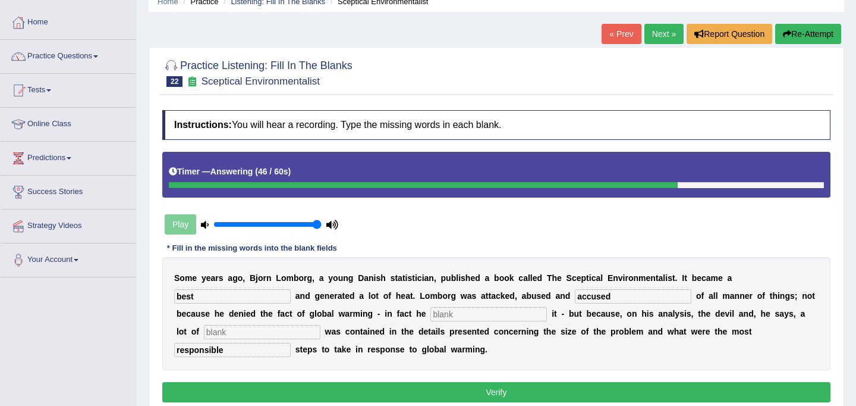
click at [219, 330] on input "text" at bounding box center [262, 332] width 117 height 14
click at [204, 333] on input "dibiasnesss" at bounding box center [262, 332] width 117 height 14
click at [243, 335] on input "debiasnesss" at bounding box center [262, 332] width 117 height 14
type input "debiasnesss"
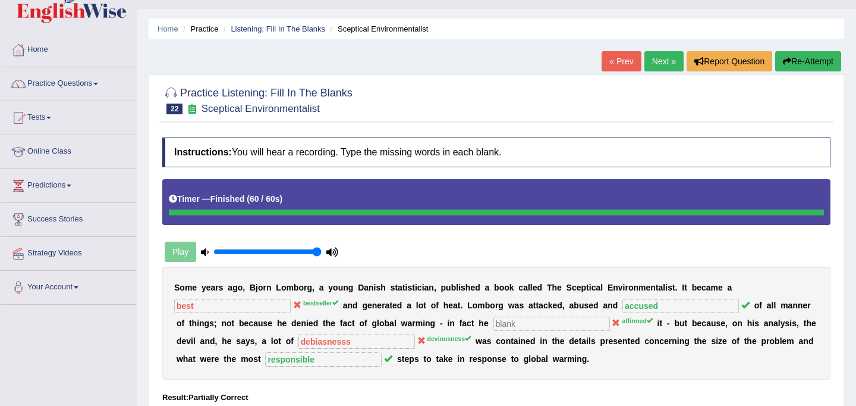
scroll to position [18, 0]
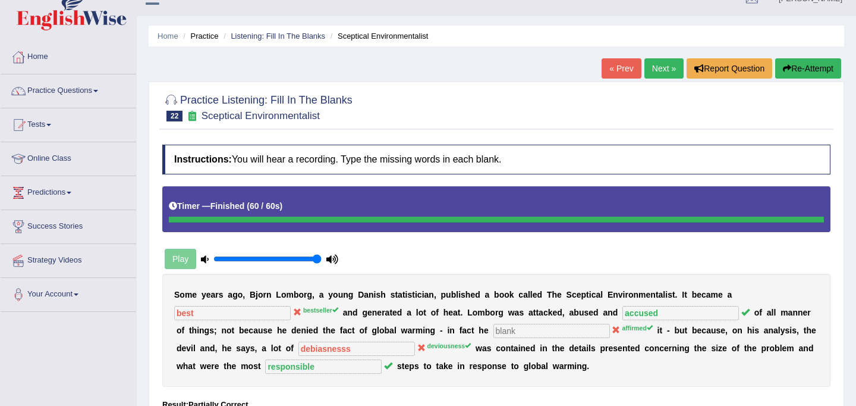
click at [792, 61] on button "Re-Attempt" at bounding box center [808, 68] width 66 height 20
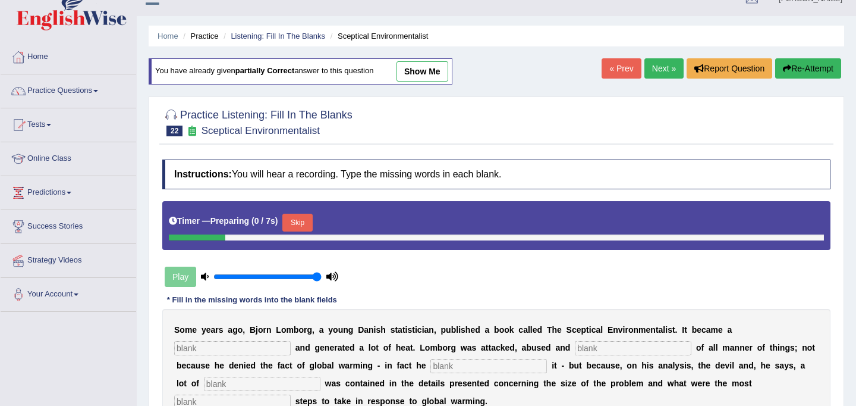
click at [309, 215] on button "Skip" at bounding box center [297, 222] width 30 height 18
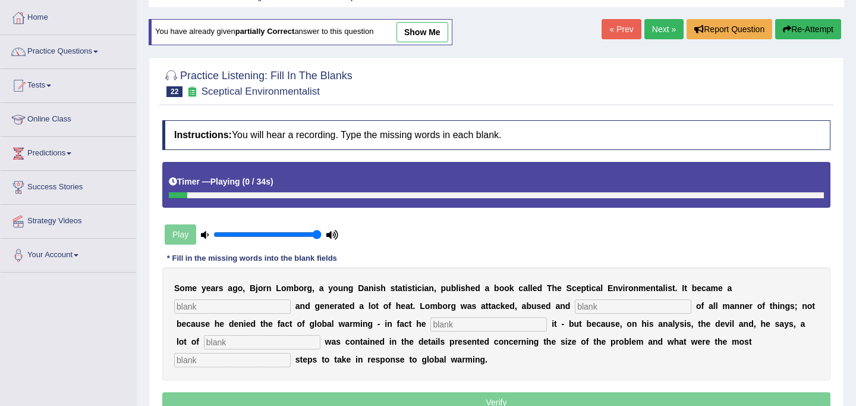
scroll to position [67, 0]
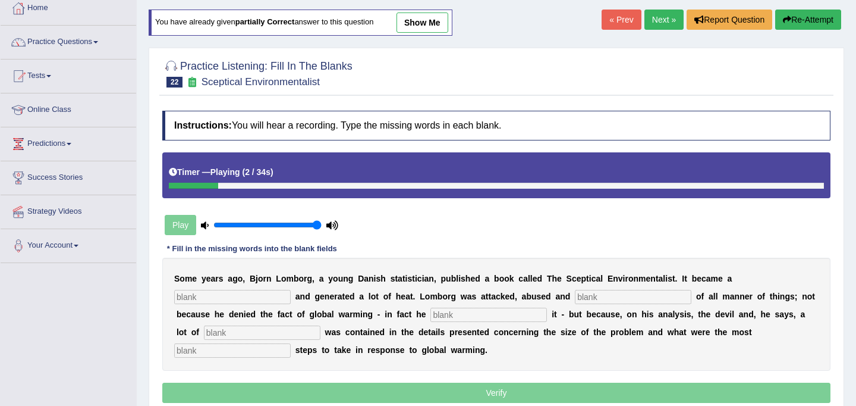
click at [225, 300] on input "text" at bounding box center [232, 297] width 117 height 14
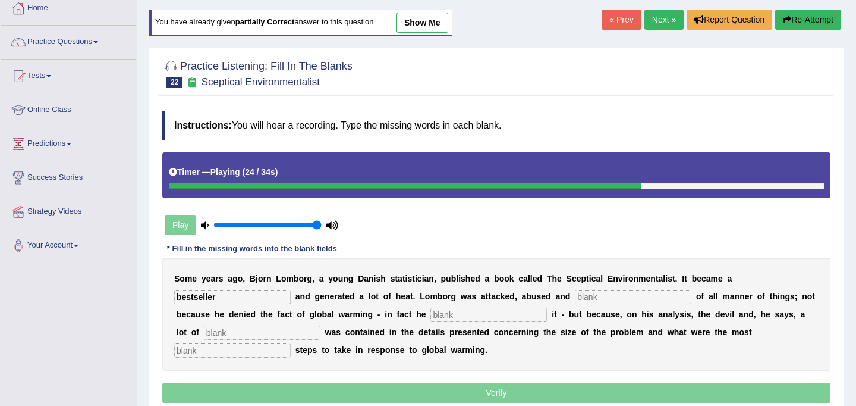
type input "bestseller"
click at [582, 298] on input "text" at bounding box center [633, 297] width 117 height 14
click at [575, 297] on input "accoused" at bounding box center [633, 297] width 117 height 14
click at [597, 299] on input "acoused" at bounding box center [633, 297] width 117 height 14
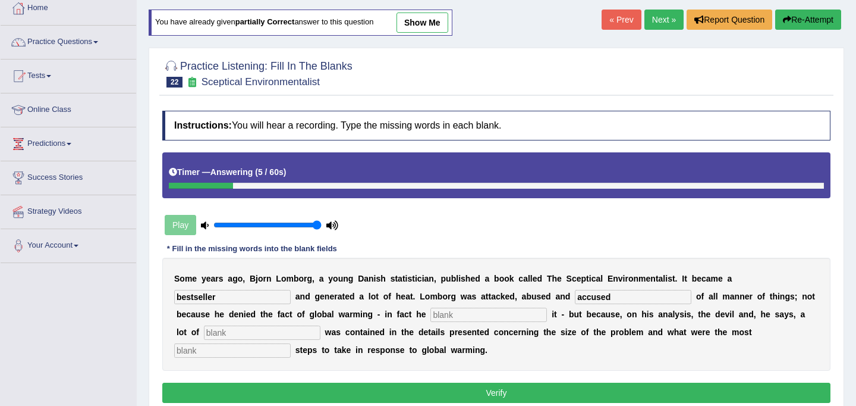
type input "accused"
click at [431, 312] on input "text" at bounding box center [489, 314] width 117 height 14
type input "affiremed"
click at [217, 332] on input "text" at bounding box center [262, 332] width 117 height 14
type input "deviousness"
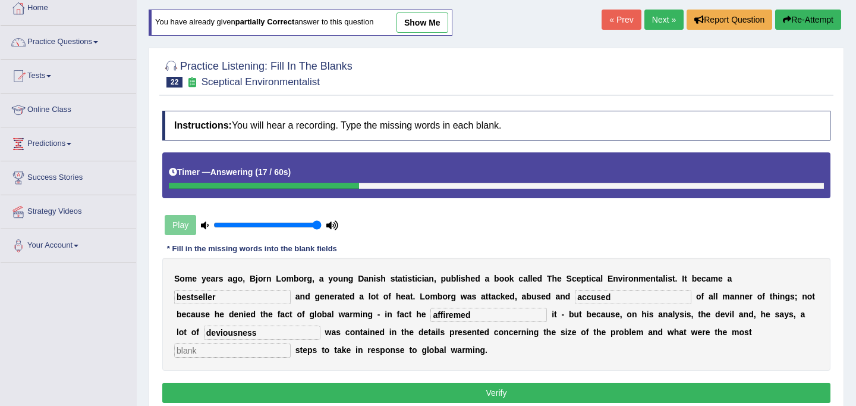
click at [291, 343] on input "text" at bounding box center [232, 350] width 117 height 14
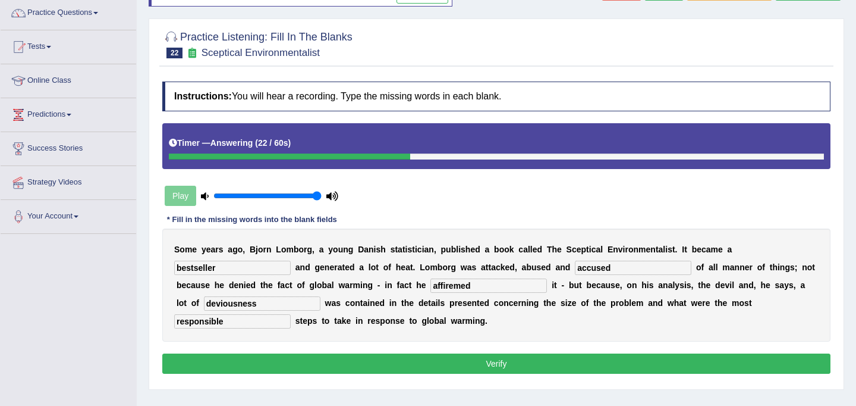
scroll to position [100, 0]
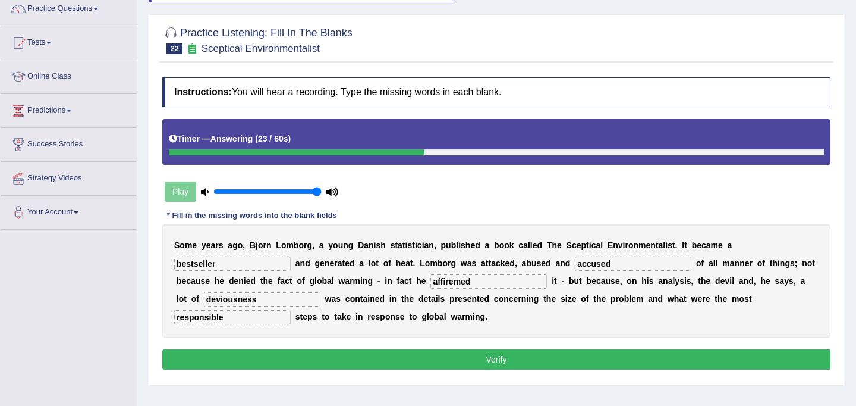
type input "responsible"
click at [544, 360] on button "Verify" at bounding box center [496, 359] width 668 height 20
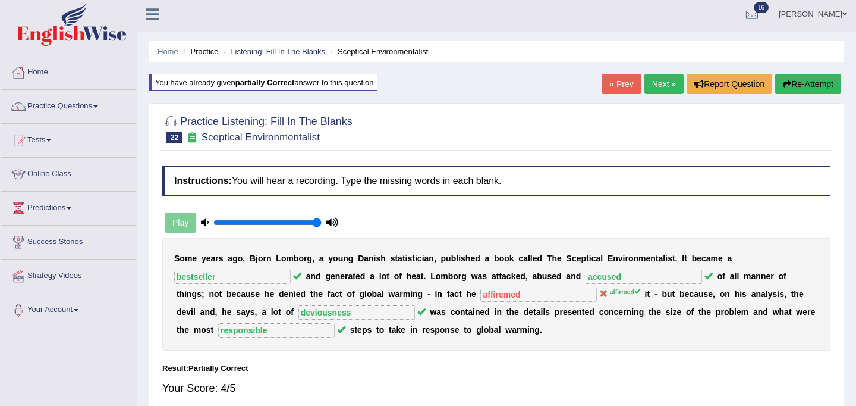
scroll to position [0, 0]
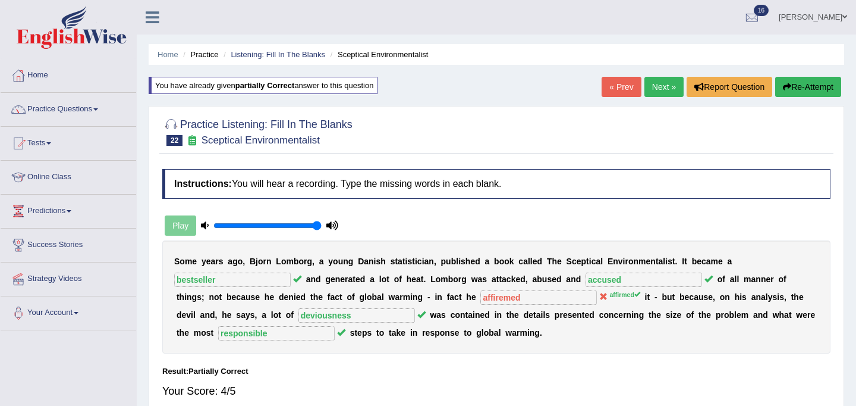
click at [651, 86] on link "Next »" at bounding box center [664, 87] width 39 height 20
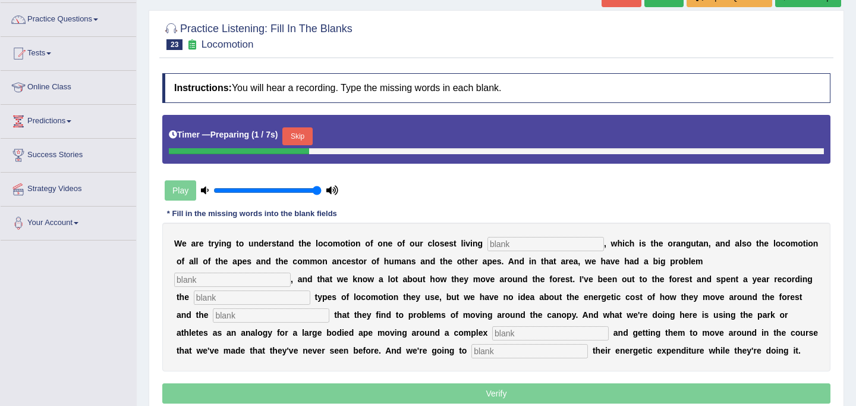
scroll to position [108, 0]
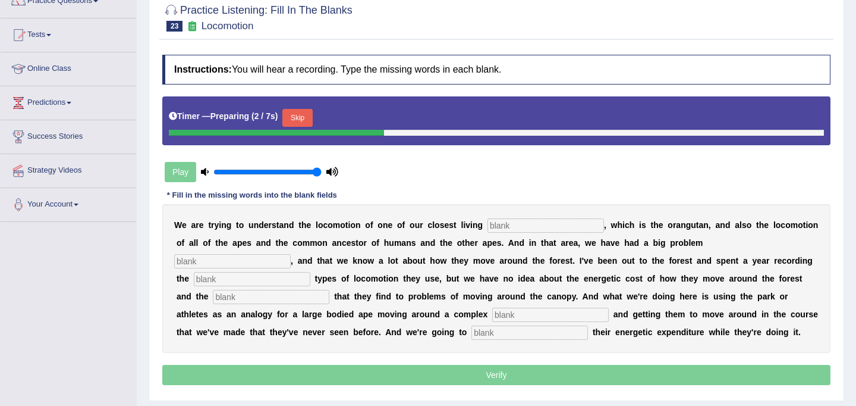
click at [522, 225] on input "text" at bounding box center [546, 225] width 117 height 14
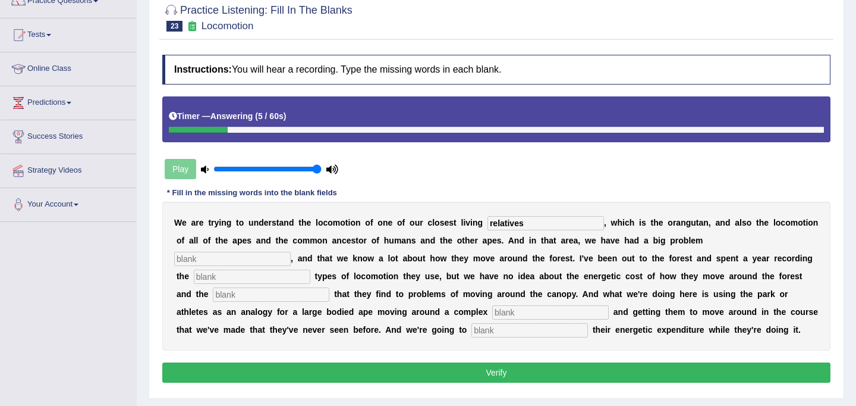
type input "relatives"
click at [291, 252] on input "text" at bounding box center [232, 259] width 117 height 14
type input "traditionally"
click at [310, 269] on input "text" at bounding box center [252, 276] width 117 height 14
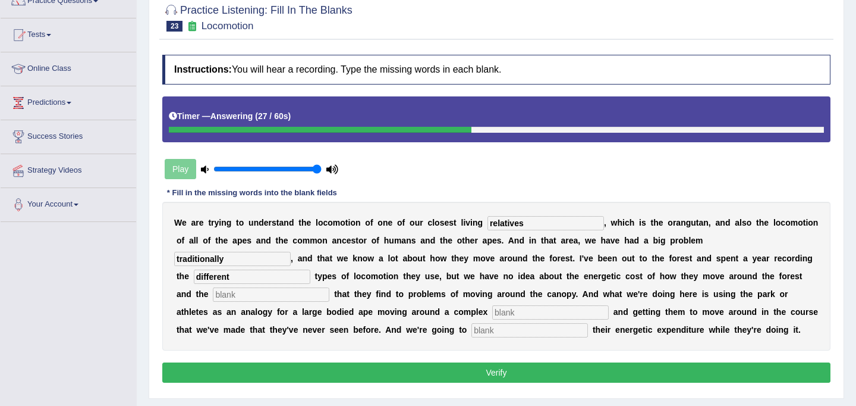
type input "different"
click at [329, 287] on input "text" at bounding box center [271, 294] width 117 height 14
type input "solutions"
click at [492, 313] on input "text" at bounding box center [550, 312] width 117 height 14
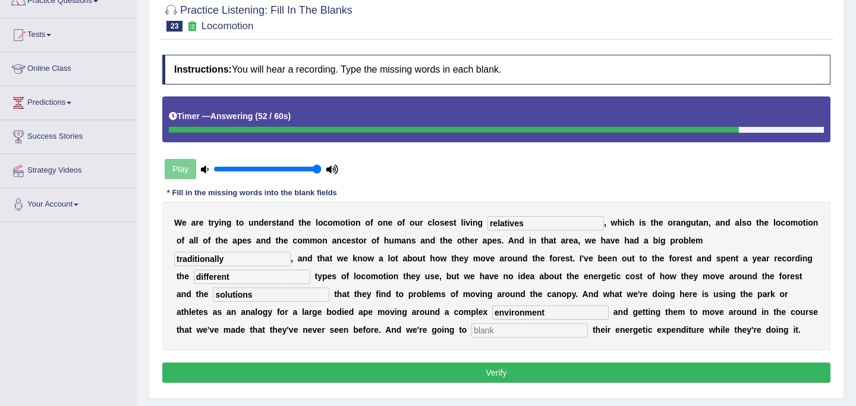
type input "environment"
click at [472, 331] on input "text" at bounding box center [530, 330] width 117 height 14
type input "record"
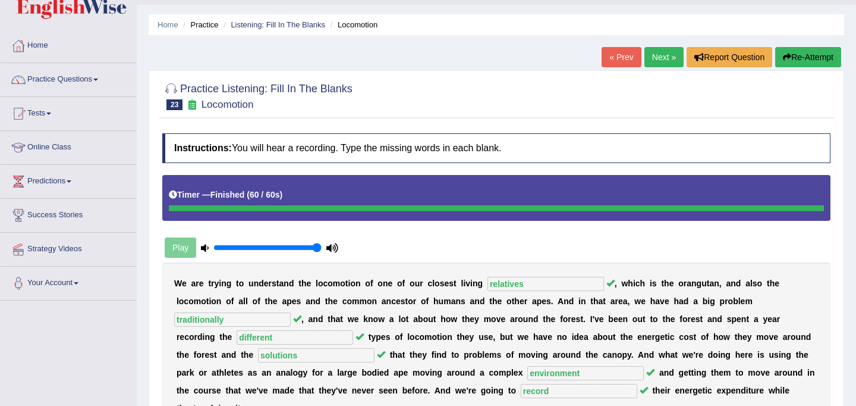
scroll to position [0, 0]
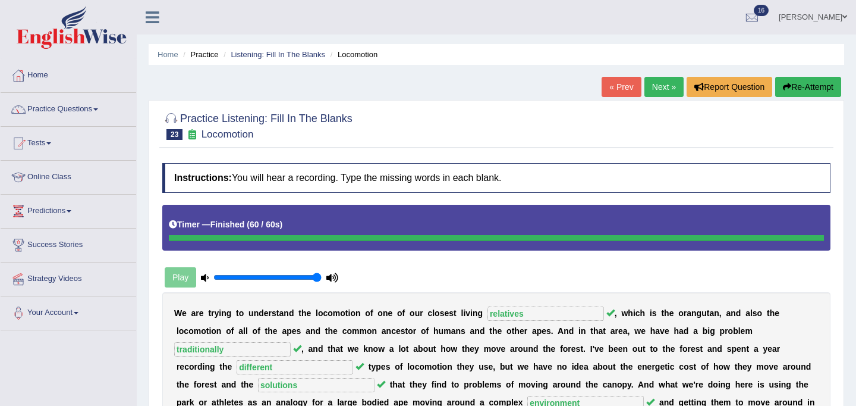
click at [665, 90] on link "Next »" at bounding box center [664, 87] width 39 height 20
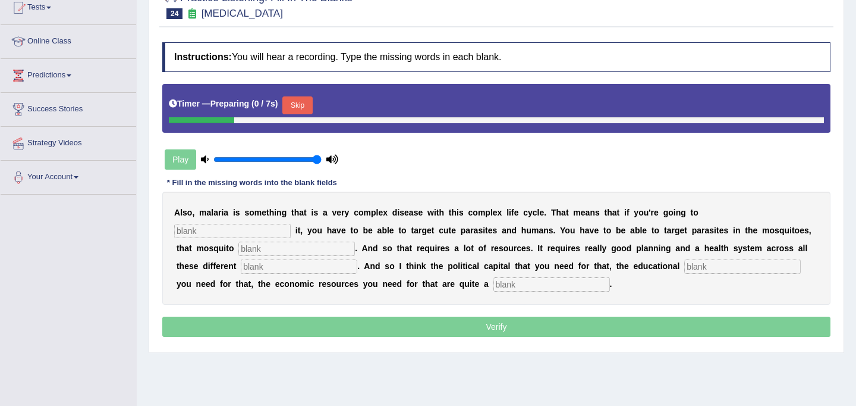
scroll to position [219, 0]
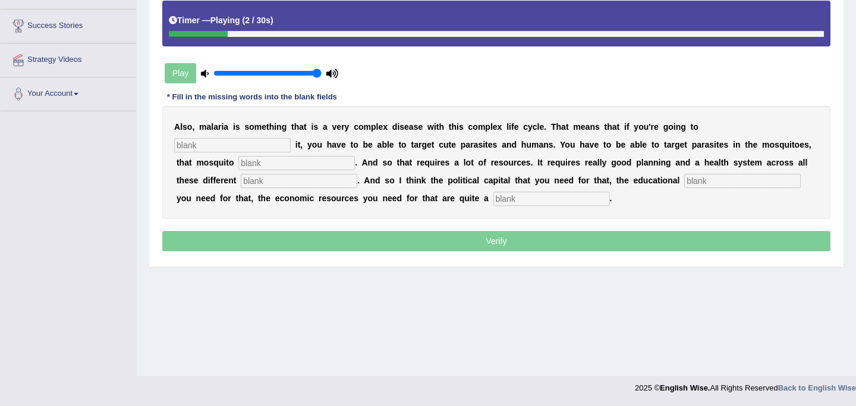
click at [291, 138] on input "text" at bounding box center [232, 145] width 117 height 14
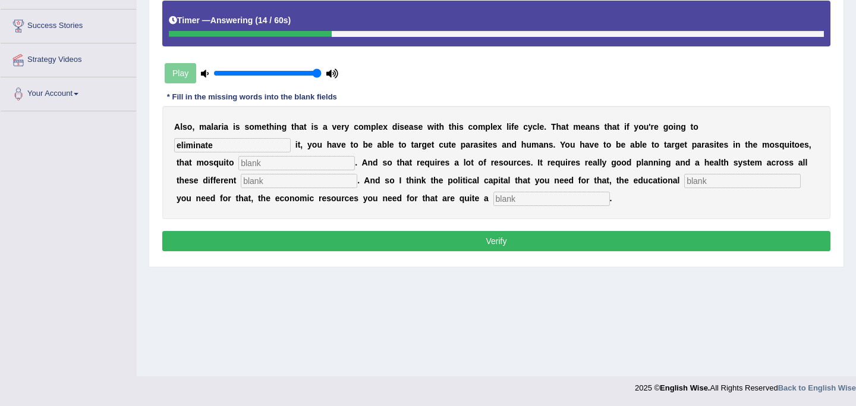
type input "eliminate"
click at [243, 167] on input "text" at bounding box center [296, 163] width 117 height 14
type input "population"
click at [241, 180] on input "text" at bounding box center [299, 181] width 117 height 14
type input "levels"
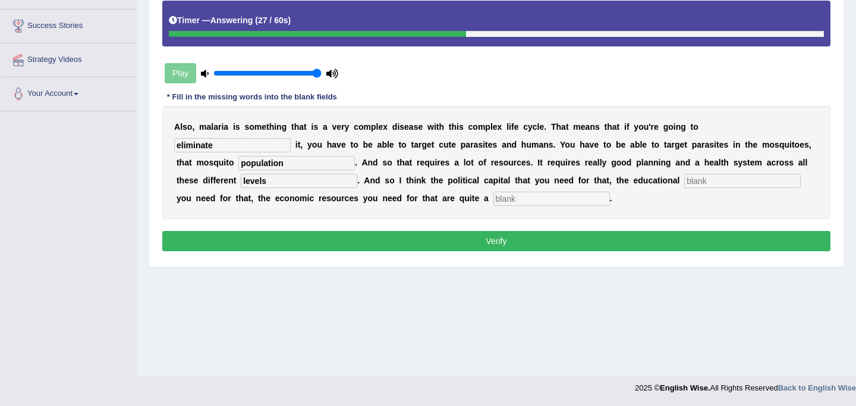
click at [684, 185] on input "text" at bounding box center [742, 181] width 117 height 14
type input "infrastructure"
click at [494, 199] on input "text" at bounding box center [552, 198] width 117 height 14
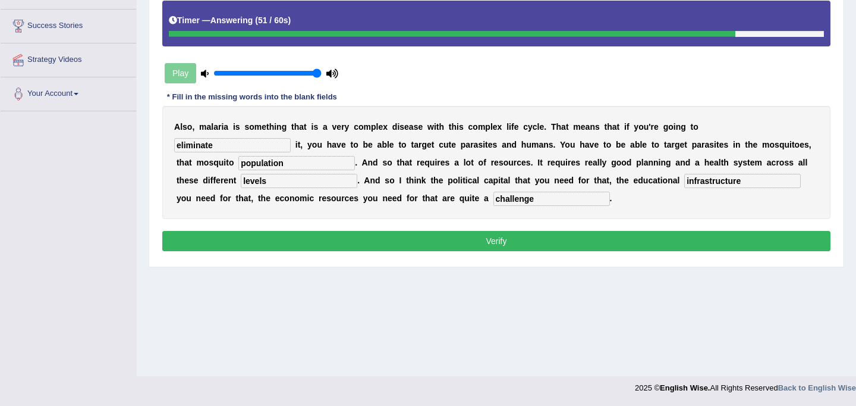
type input "challenge"
click at [479, 240] on button "Verify" at bounding box center [496, 241] width 668 height 20
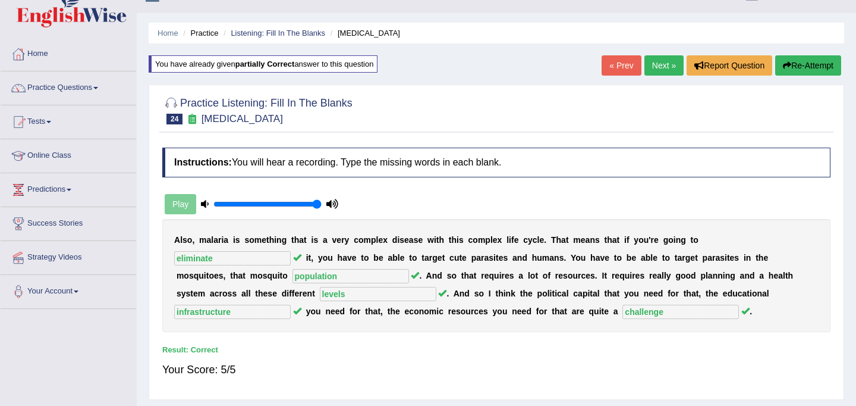
scroll to position [0, 0]
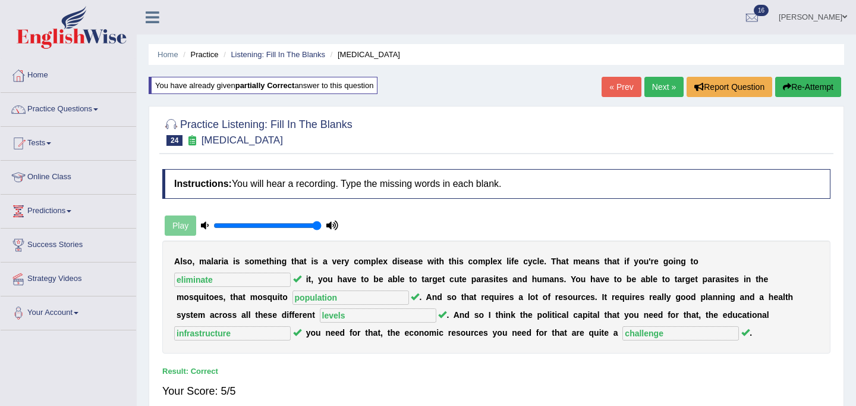
click at [659, 90] on link "Next »" at bounding box center [664, 87] width 39 height 20
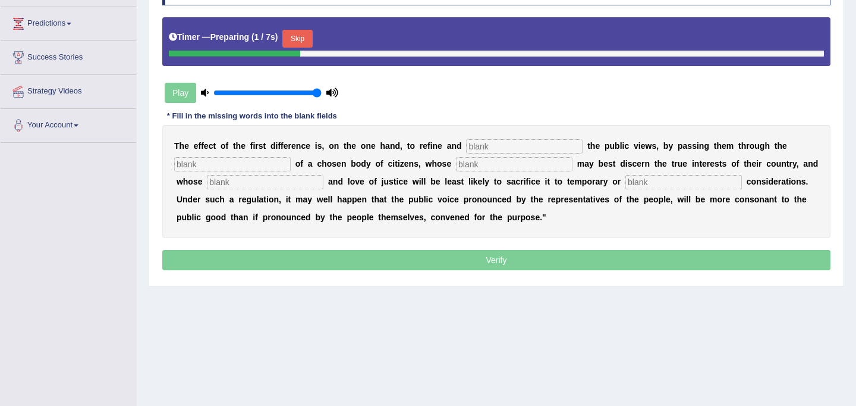
scroll to position [189, 0]
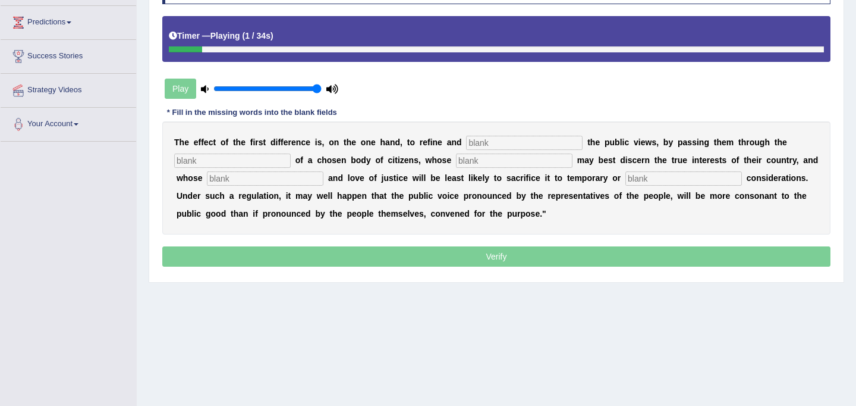
click at [514, 143] on input "text" at bounding box center [524, 143] width 117 height 14
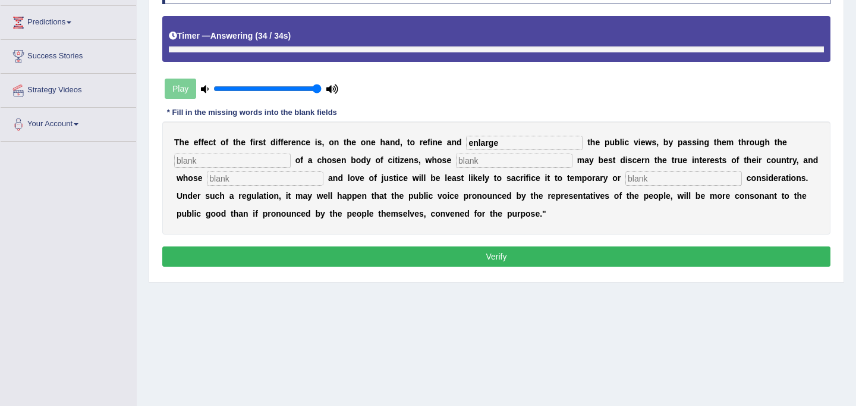
type input "enlarge"
click at [219, 163] on input "text" at bounding box center [232, 160] width 117 height 14
type input "medium"
click at [480, 163] on input "text" at bounding box center [514, 160] width 117 height 14
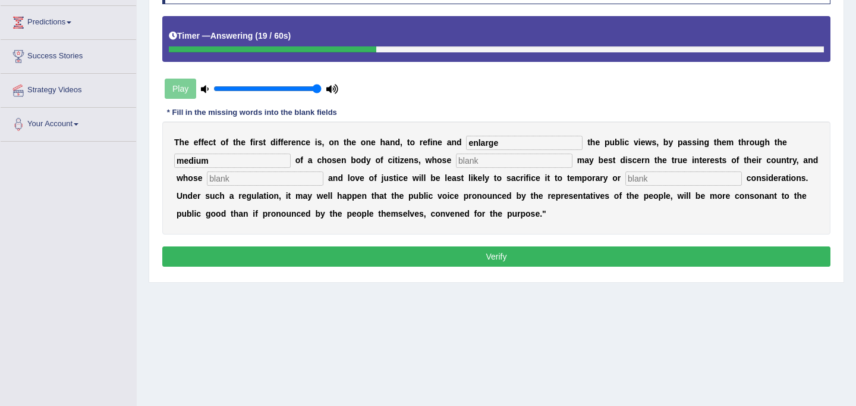
click at [218, 181] on input "text" at bounding box center [265, 178] width 117 height 14
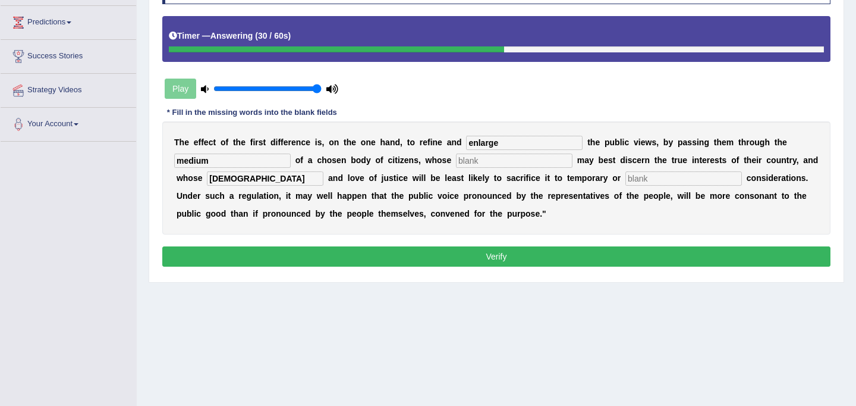
type input "[DEMOGRAPHIC_DATA]"
click at [626, 180] on input "text" at bounding box center [684, 178] width 117 height 14
type input "partial"
click at [511, 262] on button "Verify" at bounding box center [496, 256] width 668 height 20
click at [473, 159] on input "text" at bounding box center [514, 160] width 117 height 14
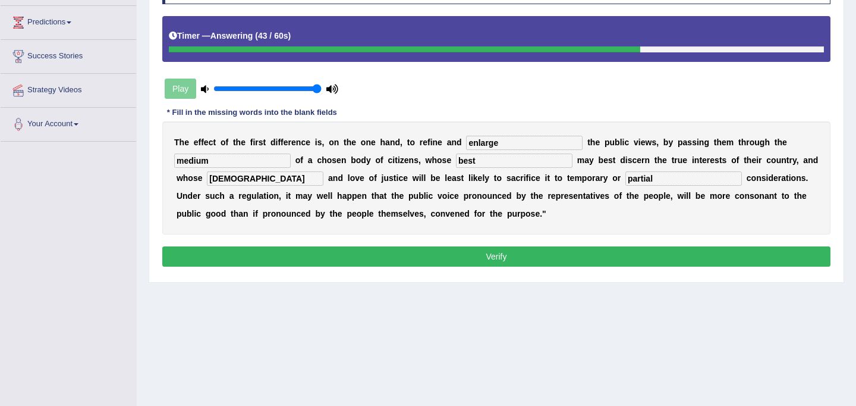
type input "best"
click at [501, 260] on button "Verify" at bounding box center [496, 256] width 668 height 20
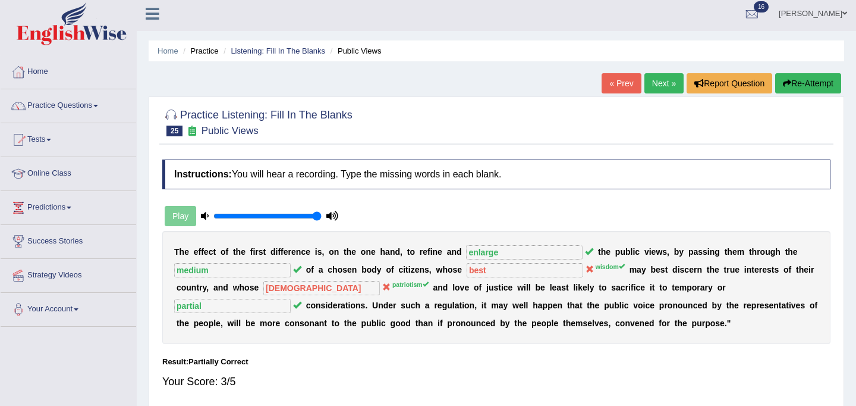
scroll to position [0, 0]
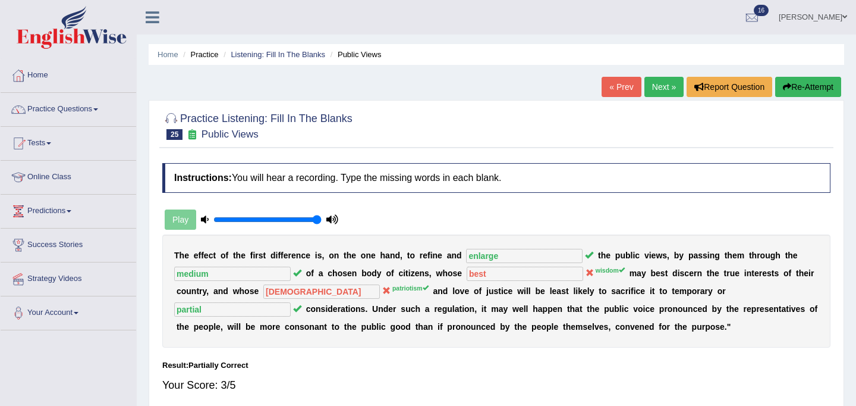
click at [807, 87] on button "Re-Attempt" at bounding box center [808, 87] width 66 height 20
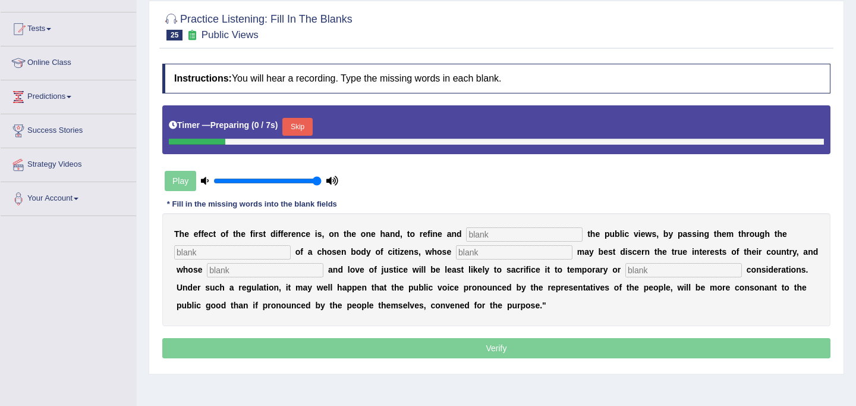
scroll to position [117, 0]
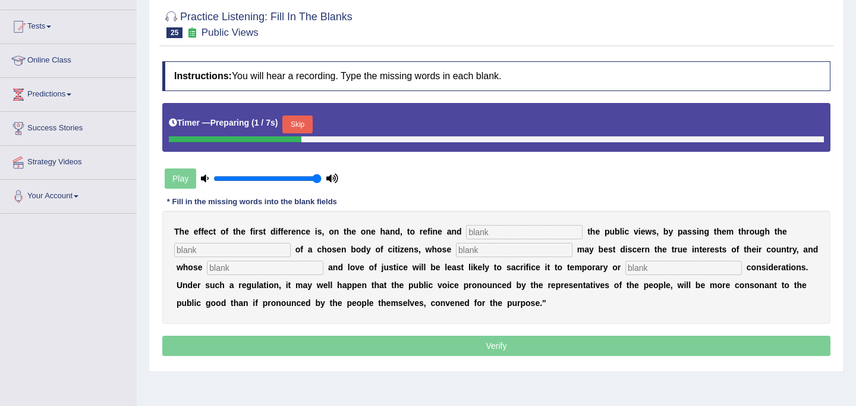
click at [309, 128] on button "Skip" at bounding box center [297, 124] width 30 height 18
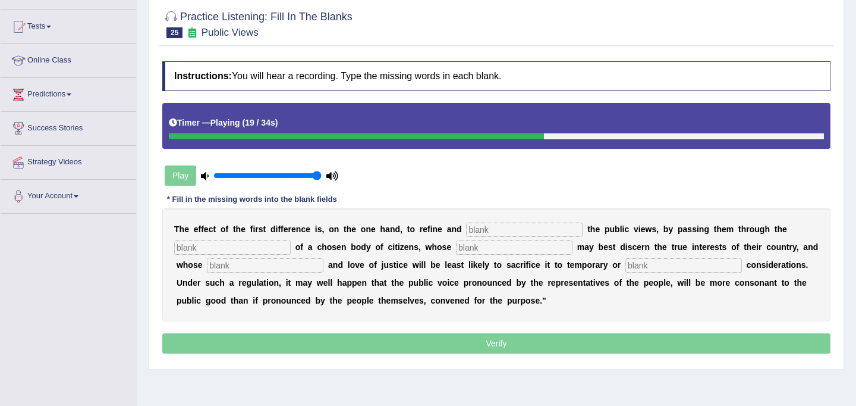
click at [496, 236] on input "text" at bounding box center [524, 229] width 117 height 14
type input "enlarge"
click at [234, 244] on input "text" at bounding box center [232, 247] width 117 height 14
type input "medium"
click at [458, 249] on input "text" at bounding box center [514, 247] width 117 height 14
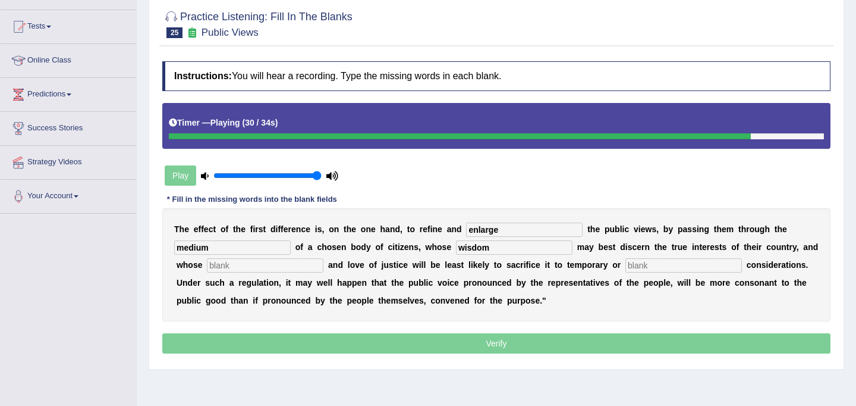
type input "wisdom"
click at [215, 265] on input "text" at bounding box center [265, 265] width 117 height 14
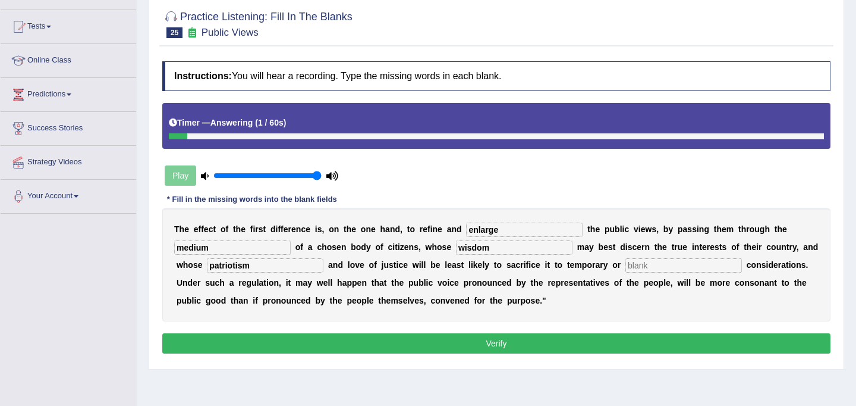
type input "patriotism"
click at [626, 262] on input "text" at bounding box center [684, 265] width 117 height 14
type input "partial"
click at [565, 338] on button "Verify" at bounding box center [496, 343] width 668 height 20
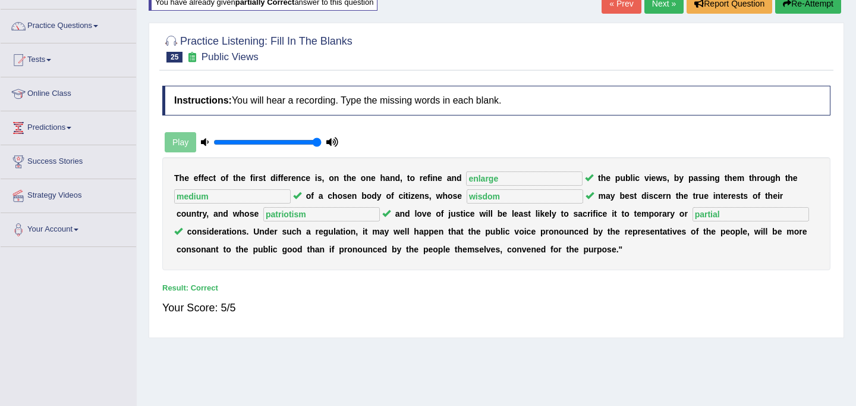
scroll to position [80, 0]
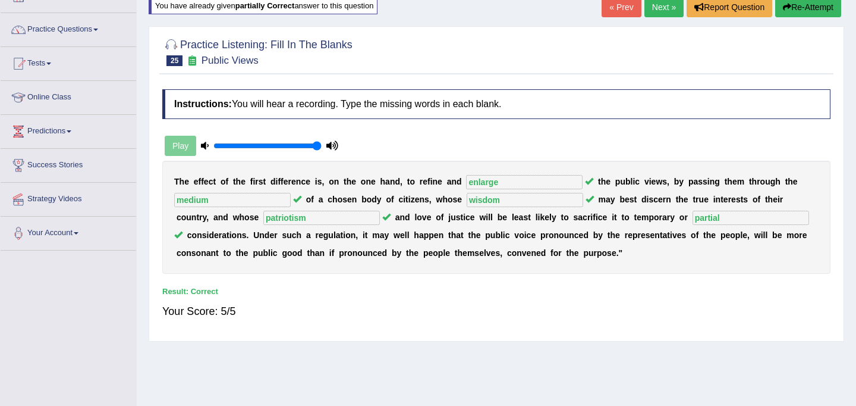
click at [653, 11] on link "Next »" at bounding box center [664, 7] width 39 height 20
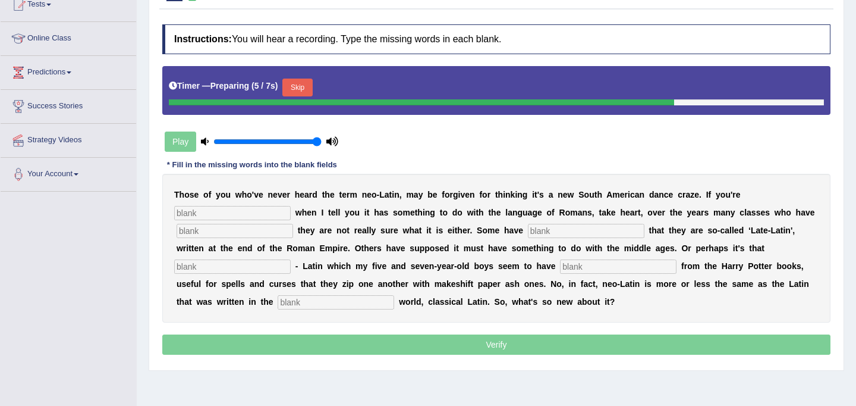
scroll to position [139, 0]
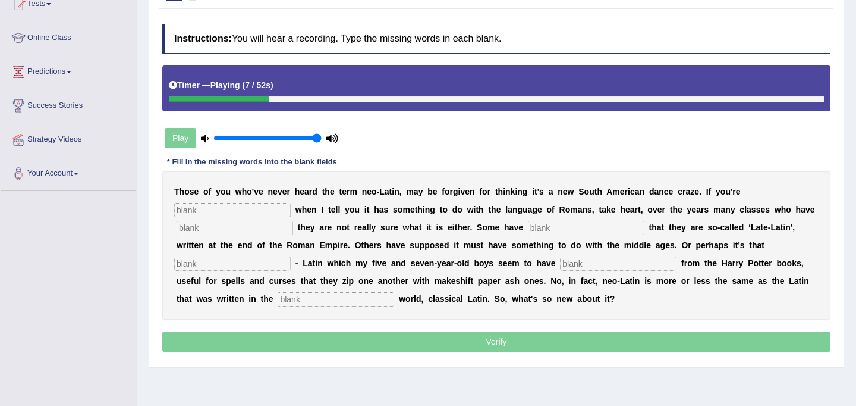
click at [190, 209] on input "text" at bounding box center [232, 210] width 117 height 14
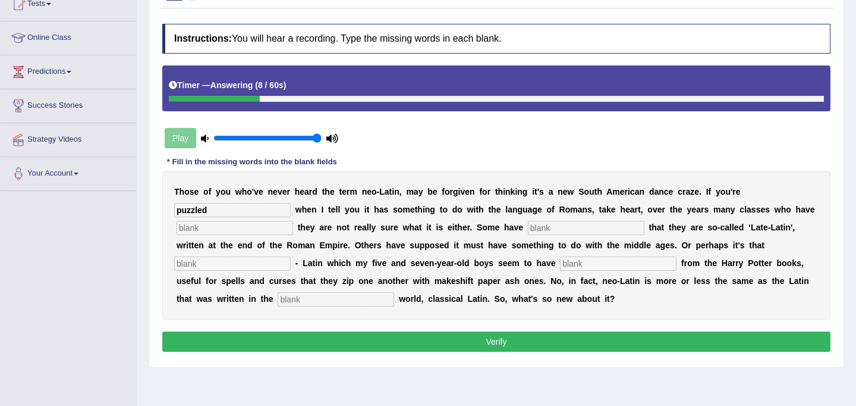
type input "puzzled"
click at [209, 225] on input "text" at bounding box center [235, 228] width 117 height 14
type input "confest"
click at [528, 228] on input "text" at bounding box center [586, 228] width 117 height 14
type input "assumed"
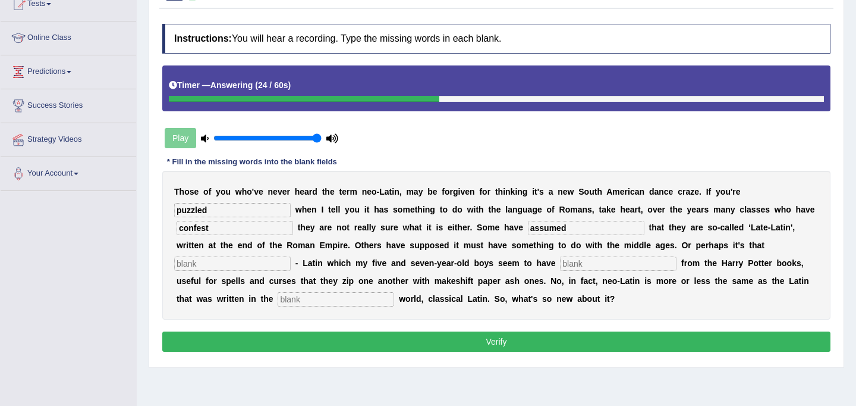
click at [291, 256] on input "text" at bounding box center [232, 263] width 117 height 14
type input "pseudo"
click at [560, 266] on input "text" at bounding box center [618, 263] width 117 height 14
type input "i"
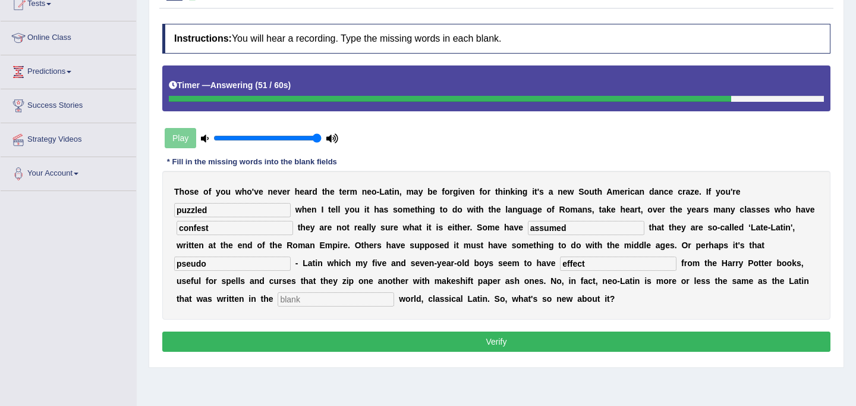
type input "effect"
click at [278, 305] on input "text" at bounding box center [336, 299] width 117 height 14
type input "ancient"
click at [501, 344] on button "Verify" at bounding box center [496, 341] width 668 height 20
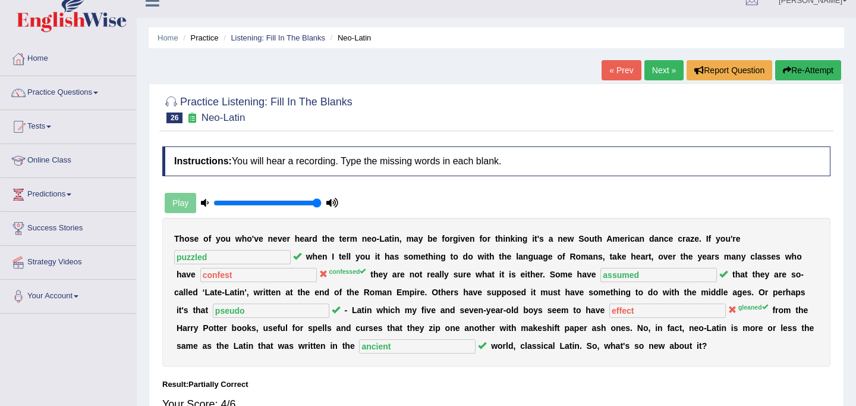
scroll to position [16, 0]
click at [651, 74] on link "Next »" at bounding box center [664, 71] width 39 height 20
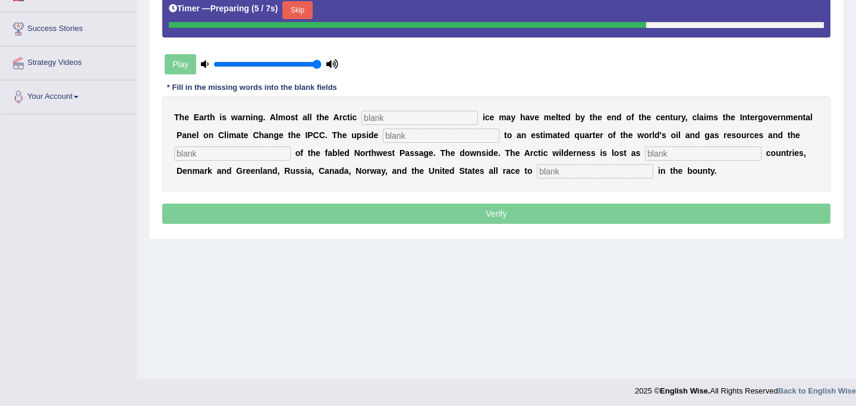
scroll to position [219, 0]
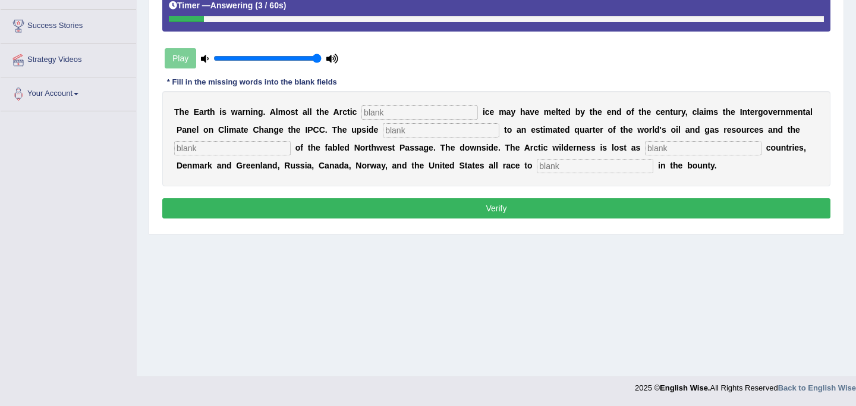
click at [401, 109] on input "text" at bounding box center [420, 112] width 117 height 14
type input "summer"
click at [421, 131] on input "text" at bounding box center [441, 130] width 117 height 14
type input "access"
click at [214, 149] on input "text" at bounding box center [232, 148] width 117 height 14
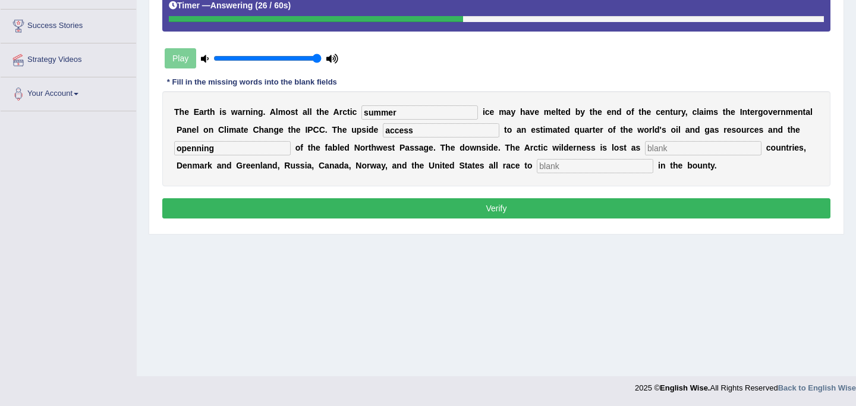
type input "openning"
click at [645, 149] on input "text" at bounding box center [703, 148] width 117 height 14
type input "naib"
click at [537, 165] on input "text" at bounding box center [595, 166] width 117 height 14
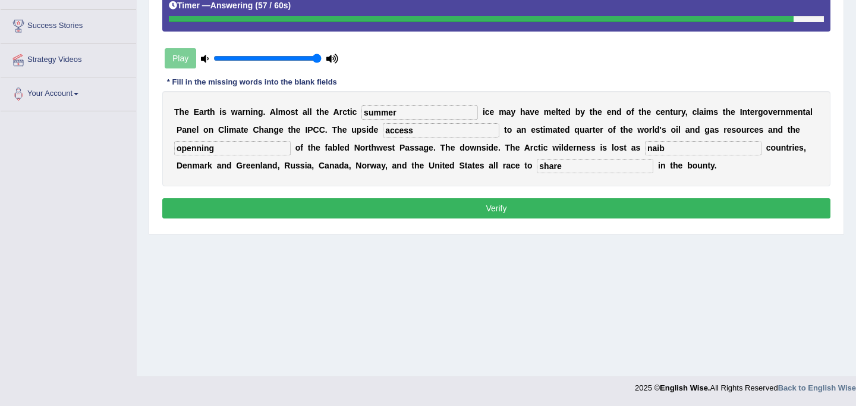
type input "share"
click at [666, 149] on input "naib" at bounding box center [703, 148] width 117 height 14
type input "neaig"
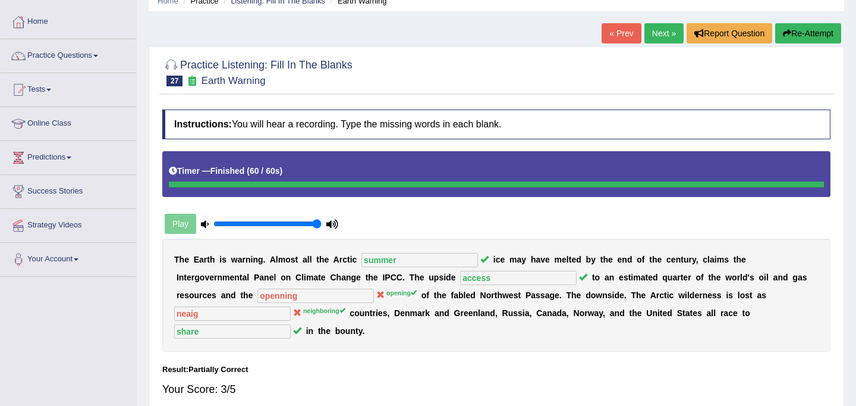
scroll to position [44, 0]
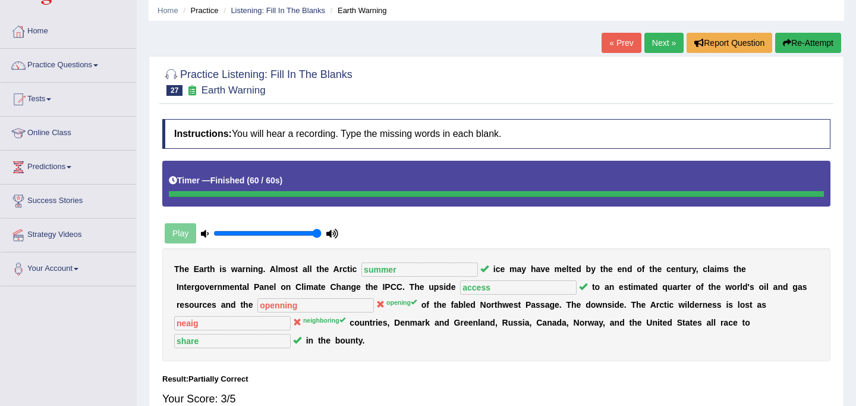
click at [662, 43] on link "Next »" at bounding box center [664, 43] width 39 height 20
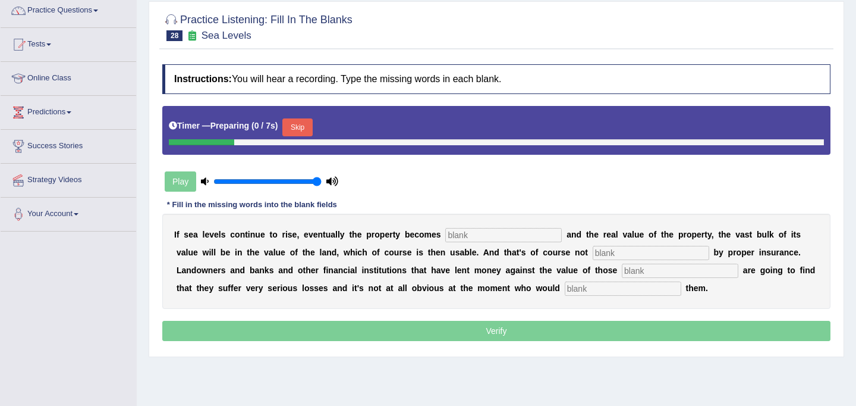
scroll to position [118, 0]
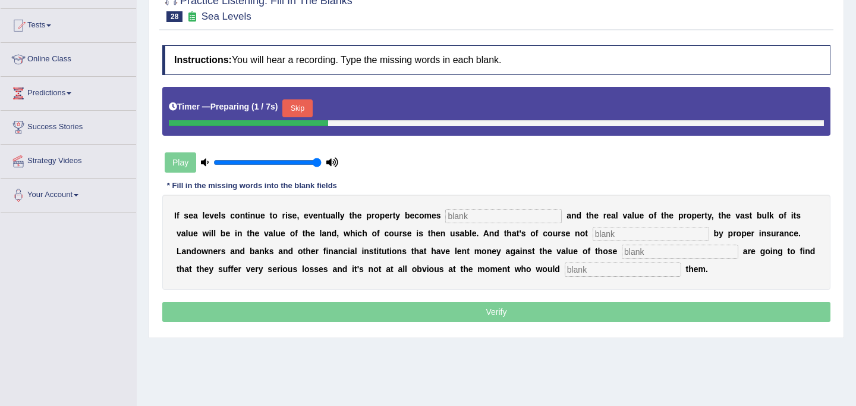
click at [457, 215] on input "text" at bounding box center [503, 216] width 117 height 14
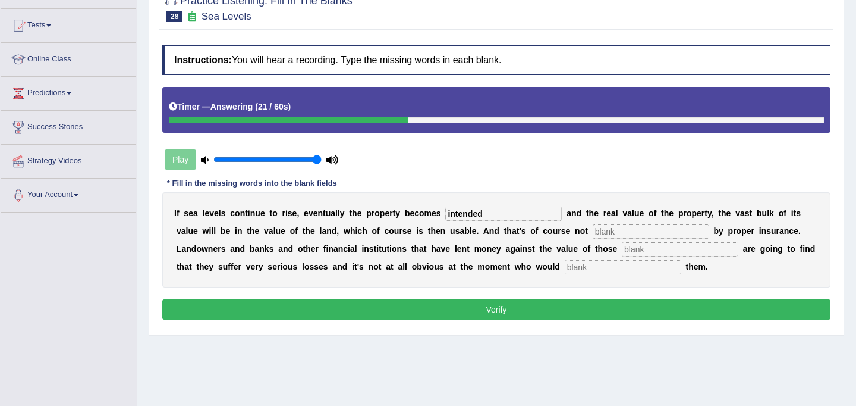
type input "intended"
click at [593, 235] on input "text" at bounding box center [651, 231] width 117 height 14
type input "insured"
click at [622, 250] on input "text" at bounding box center [680, 249] width 117 height 14
type input "properties"
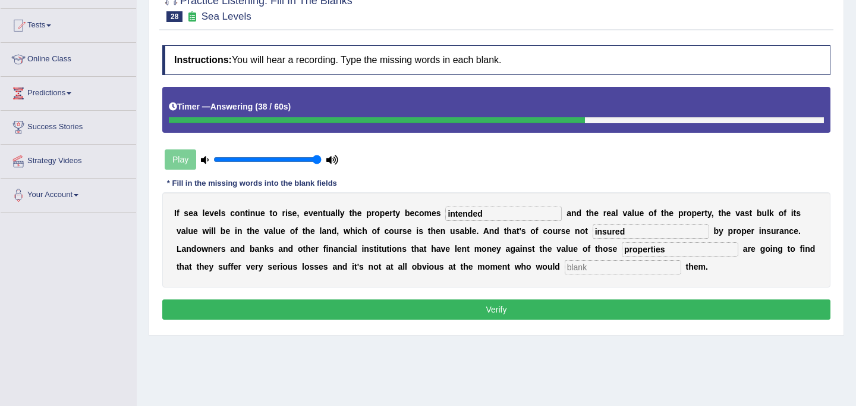
click at [565, 271] on input "text" at bounding box center [623, 267] width 117 height 14
type input "compensate"
click at [568, 309] on button "Verify" at bounding box center [496, 309] width 668 height 20
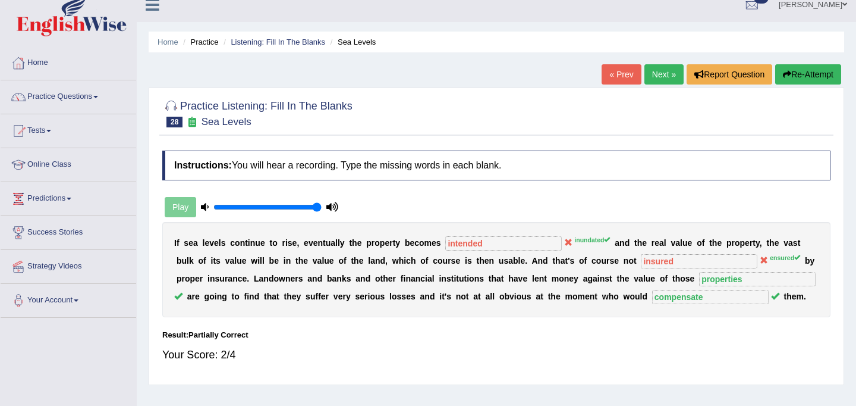
scroll to position [0, 0]
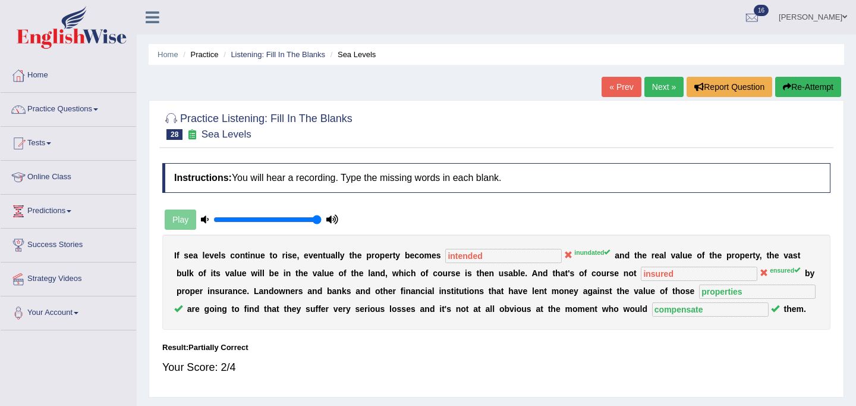
click at [652, 83] on link "Next »" at bounding box center [664, 87] width 39 height 20
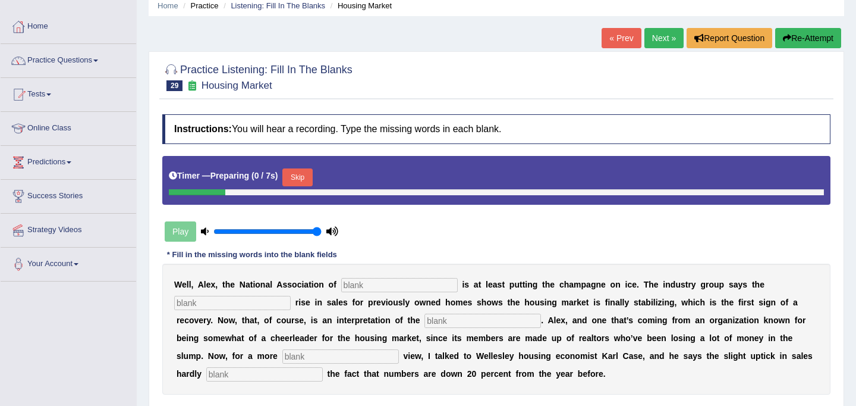
scroll to position [78, 0]
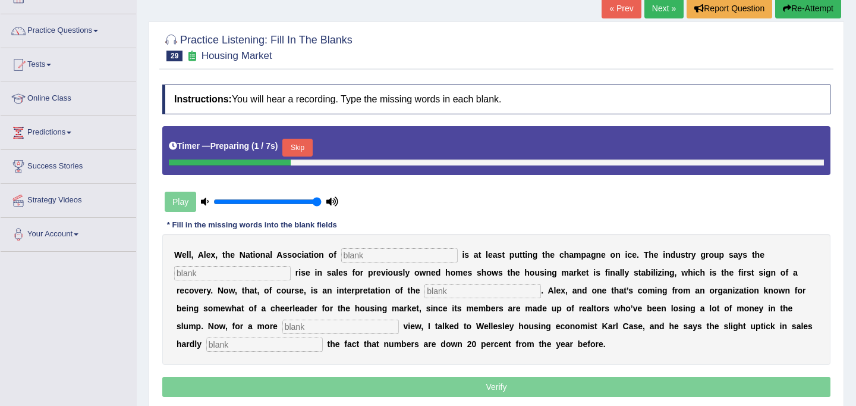
click at [378, 257] on input "text" at bounding box center [399, 255] width 117 height 14
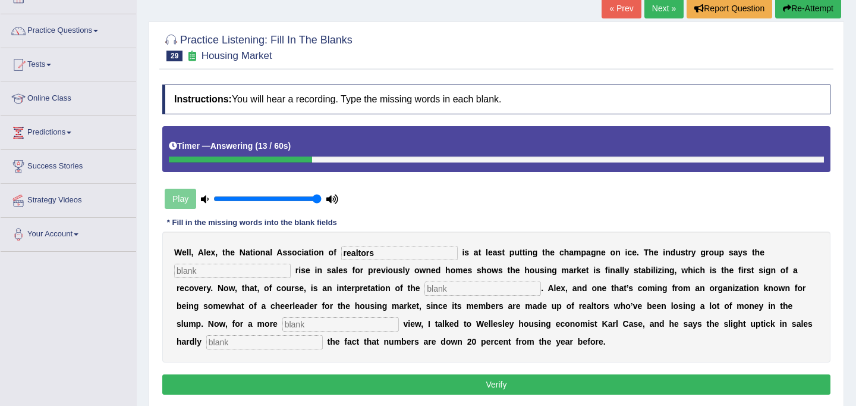
type input "realtors"
click at [226, 272] on input "text" at bounding box center [232, 270] width 117 height 14
type input "slight"
click at [425, 288] on input "text" at bounding box center [483, 288] width 117 height 14
type input "s"
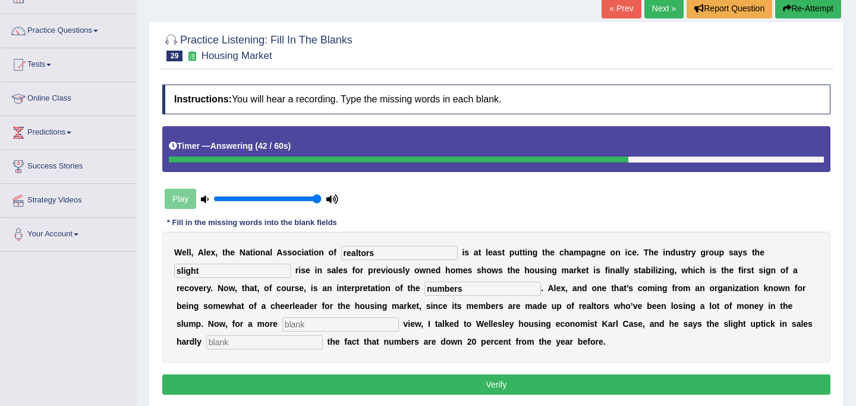
type input "numbers"
click at [282, 324] on input "text" at bounding box center [340, 324] width 117 height 14
type input "sober"
click at [228, 345] on input "text" at bounding box center [264, 342] width 117 height 14
click at [206, 341] on input "opset" at bounding box center [264, 342] width 117 height 14
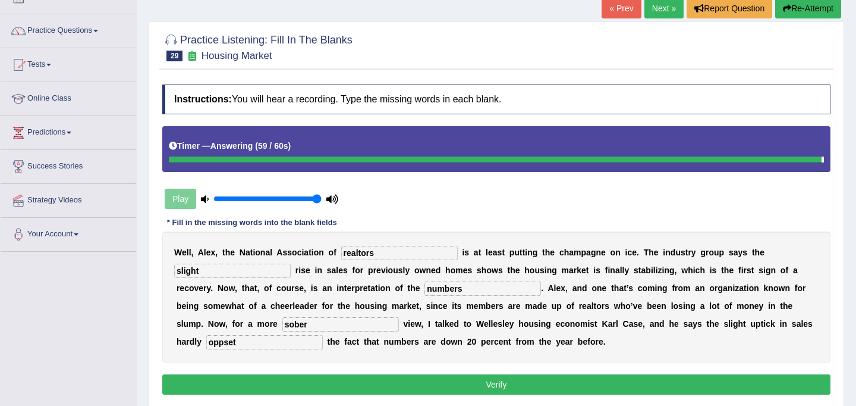
click at [213, 343] on input "oppset" at bounding box center [264, 342] width 117 height 14
type input "oppset"
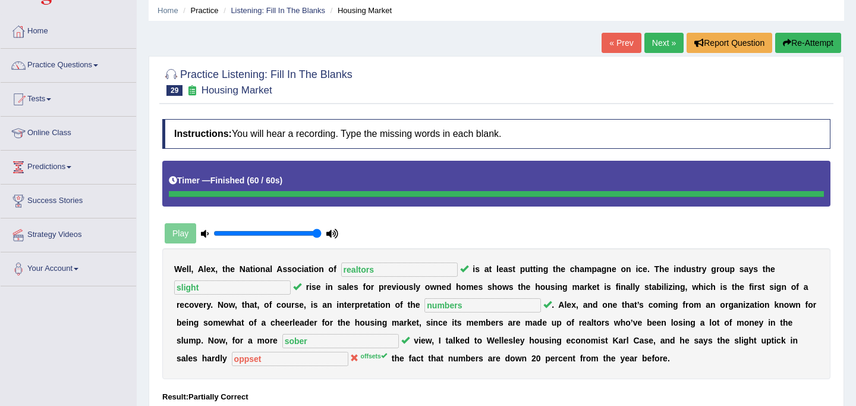
scroll to position [0, 0]
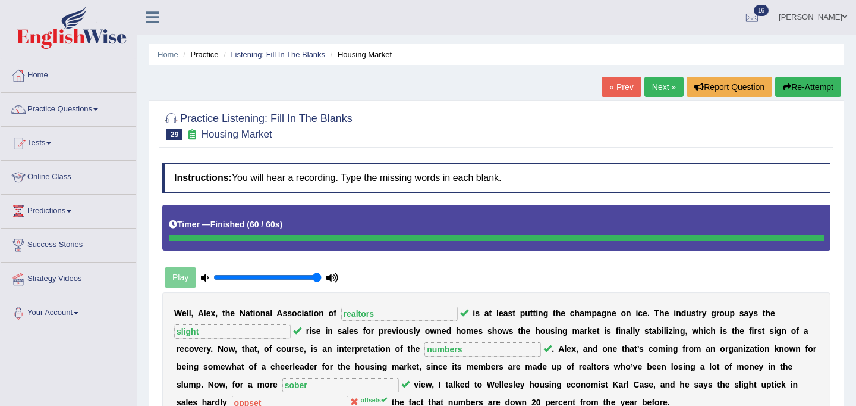
click at [662, 91] on link "Next »" at bounding box center [664, 87] width 39 height 20
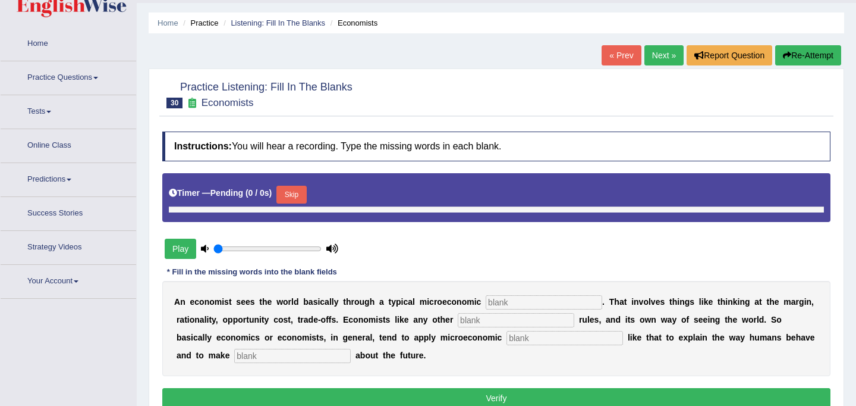
type input "1"
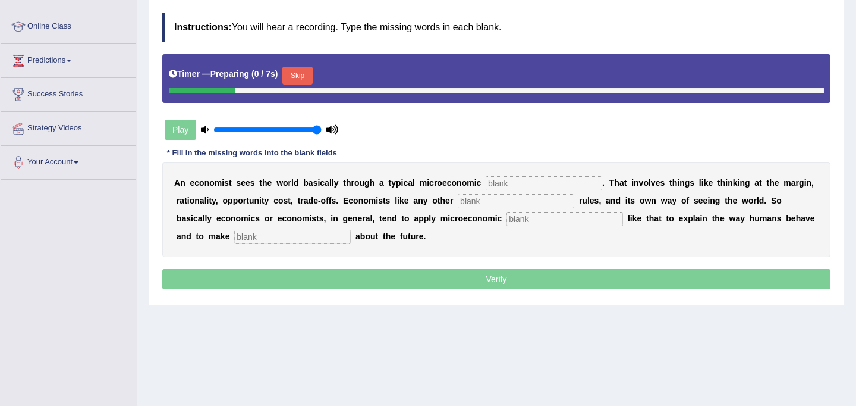
click at [503, 184] on input "text" at bounding box center [544, 183] width 117 height 14
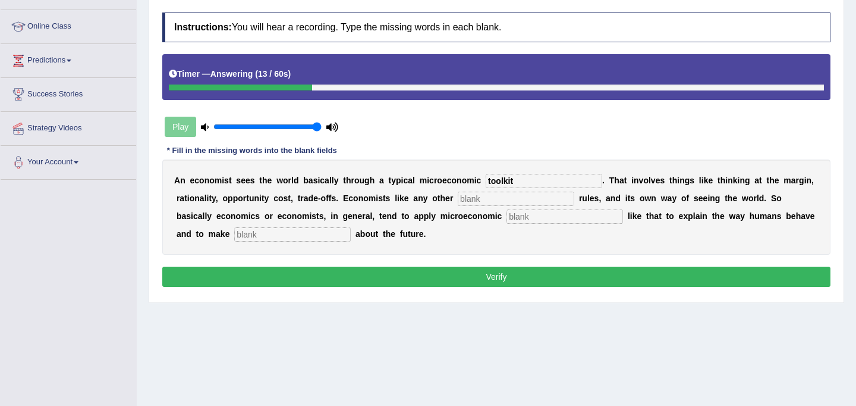
type input "toolkit"
click at [485, 200] on input "text" at bounding box center [516, 198] width 117 height 14
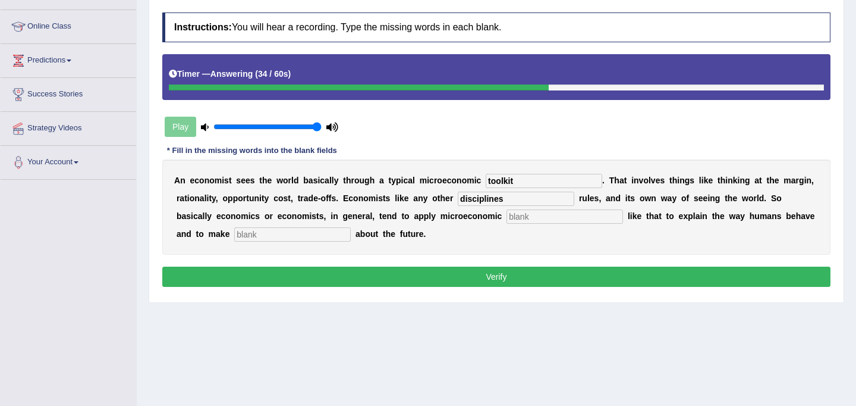
type input "disciplines"
click at [507, 218] on input "text" at bounding box center [565, 216] width 117 height 14
type input "concepts"
click at [237, 237] on input "text" at bounding box center [292, 234] width 117 height 14
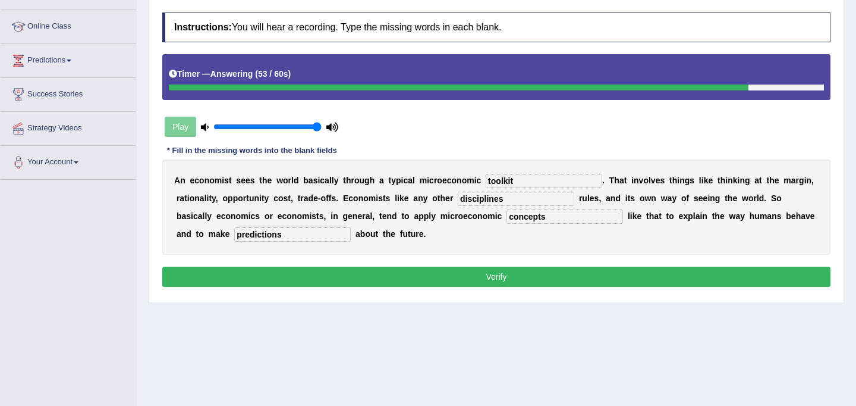
type input "predictions"
click at [391, 276] on button "Verify" at bounding box center [496, 276] width 668 height 20
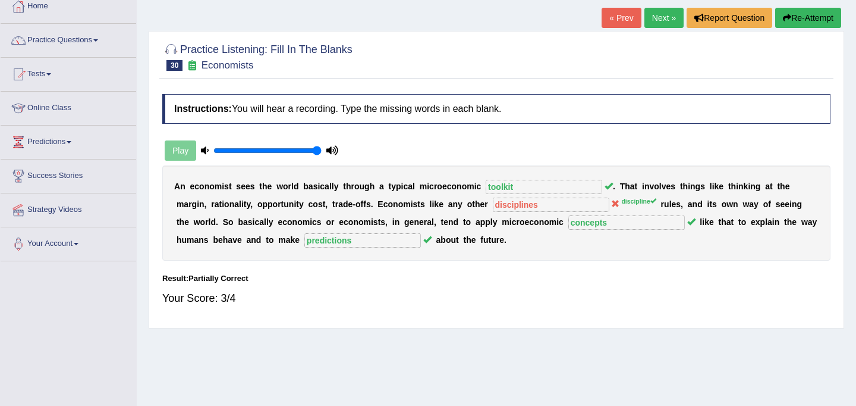
scroll to position [67, 0]
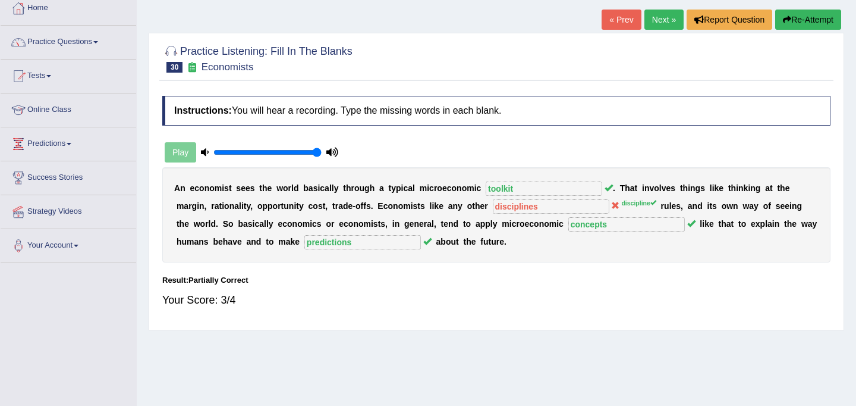
click at [792, 18] on button "Re-Attempt" at bounding box center [808, 20] width 66 height 20
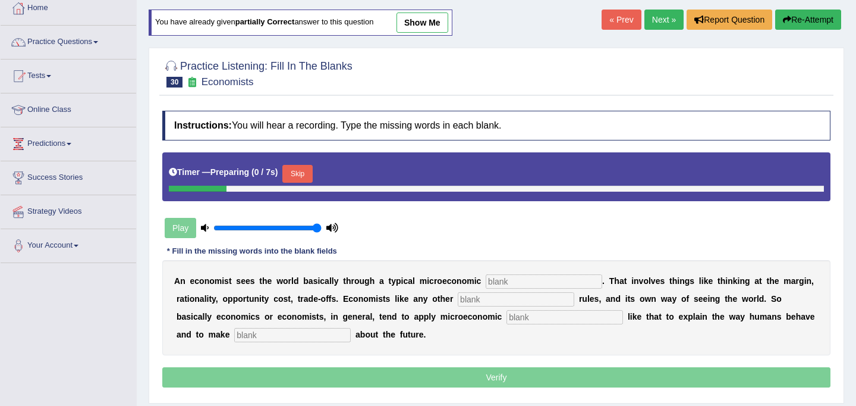
click at [297, 169] on button "Skip" at bounding box center [297, 174] width 30 height 18
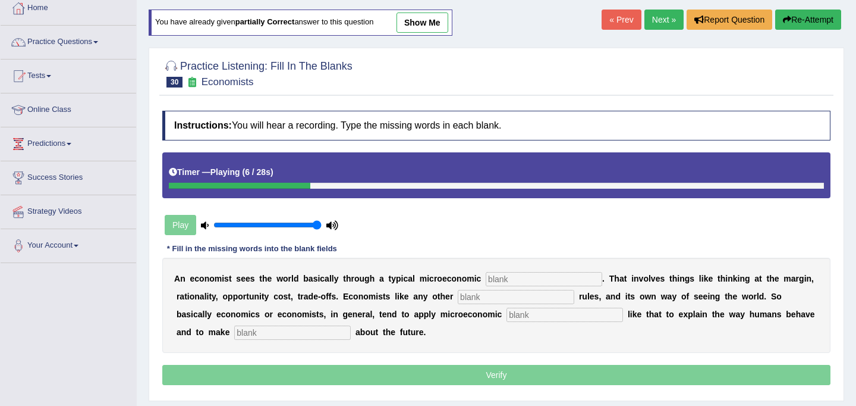
click at [533, 277] on input "text" at bounding box center [544, 279] width 117 height 14
type input "toolkit"
click at [492, 302] on input "text" at bounding box center [516, 297] width 117 height 14
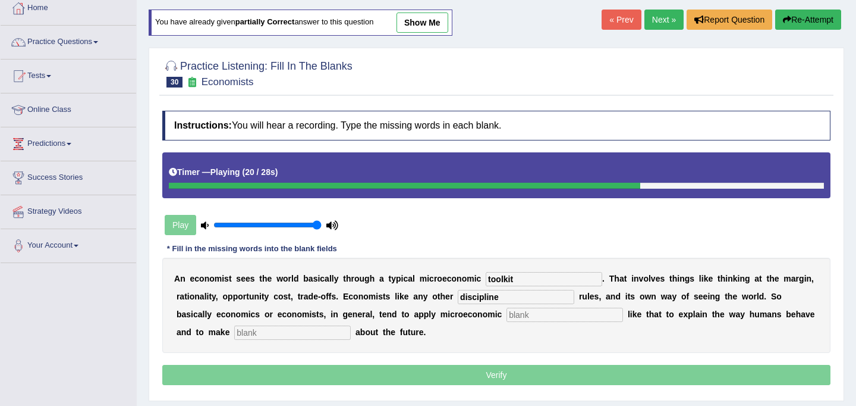
type input "discipline"
click at [507, 316] on input "text" at bounding box center [565, 314] width 117 height 14
type input "concepts"
click at [250, 334] on input "text" at bounding box center [292, 332] width 117 height 14
type input "d"
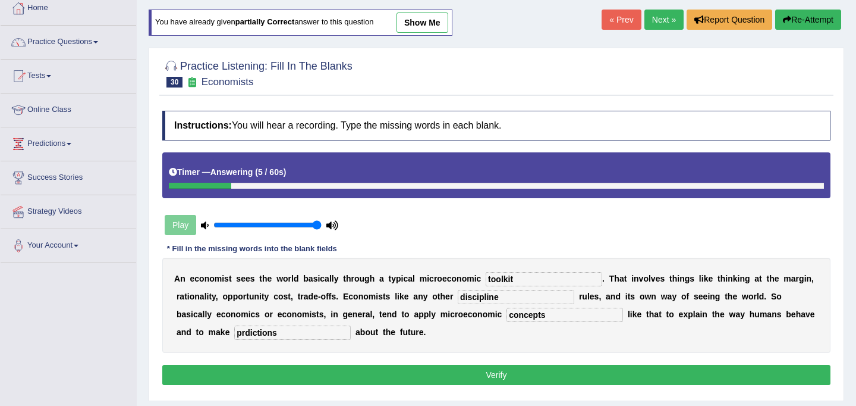
click at [234, 332] on input "prdictions" at bounding box center [292, 332] width 117 height 14
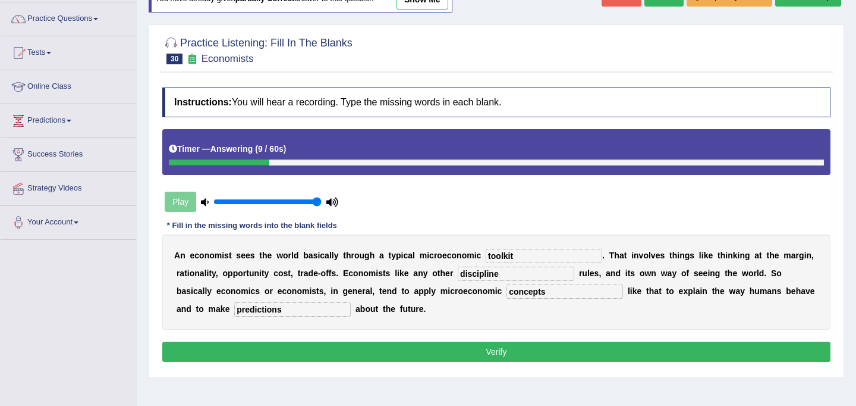
scroll to position [103, 0]
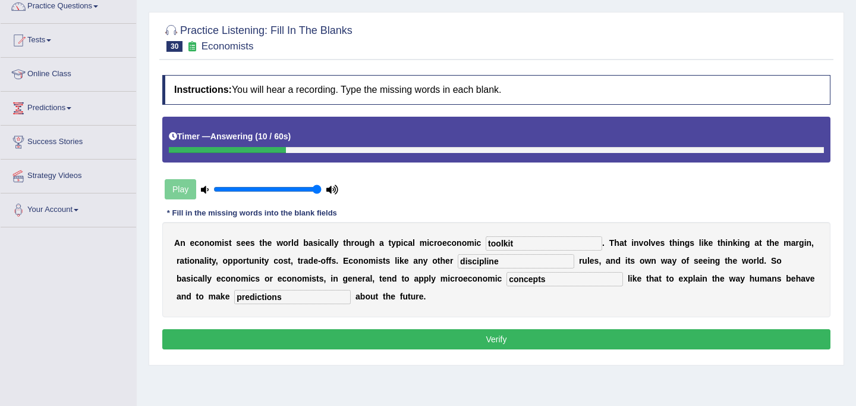
type input "predictions"
click at [451, 340] on button "Verify" at bounding box center [496, 339] width 668 height 20
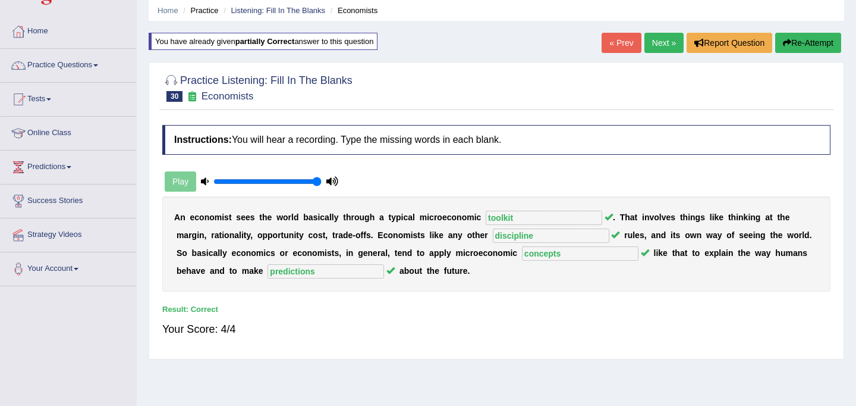
scroll to position [0, 0]
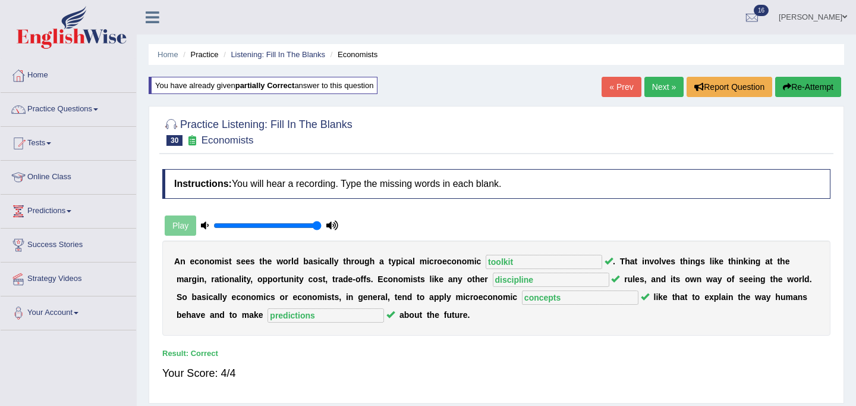
click at [648, 86] on link "Next »" at bounding box center [664, 87] width 39 height 20
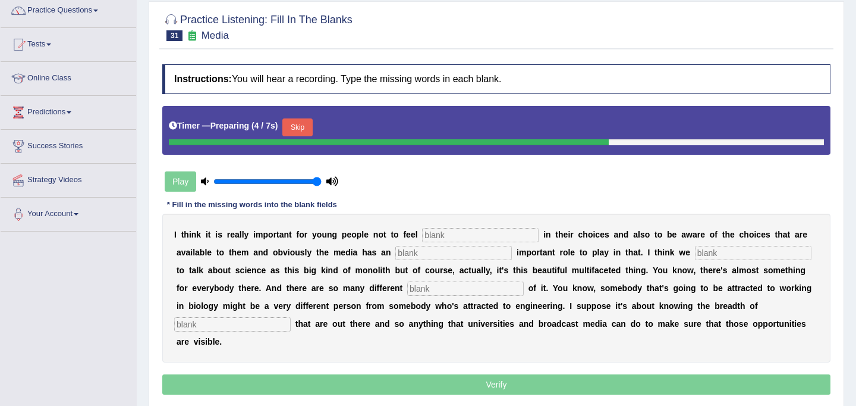
scroll to position [105, 0]
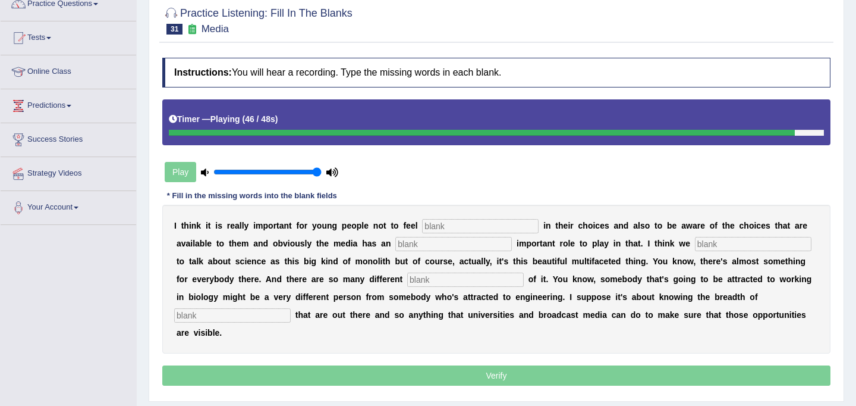
click at [431, 231] on input "text" at bounding box center [480, 226] width 117 height 14
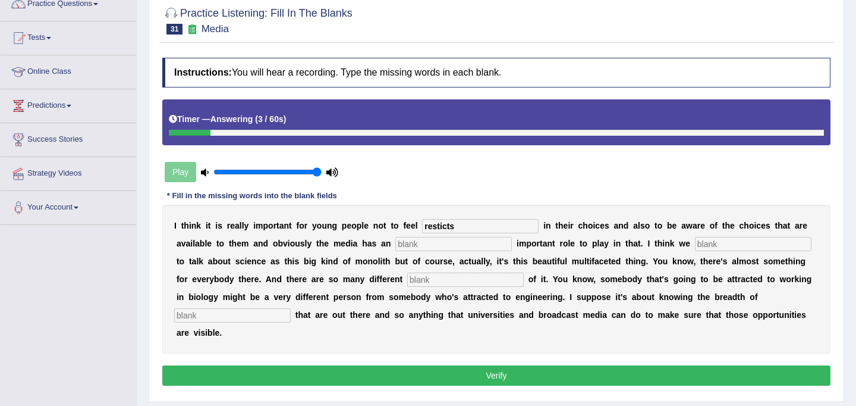
click at [438, 227] on input "resticts" at bounding box center [480, 226] width 117 height 14
click at [472, 226] on input "restricts" at bounding box center [480, 226] width 117 height 14
type input "restrict"
click at [438, 241] on input "text" at bounding box center [453, 244] width 117 height 14
type input "incredible"
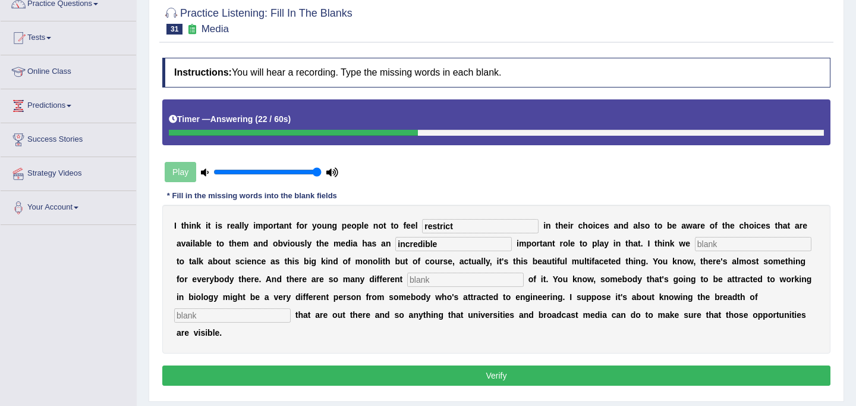
click at [695, 241] on input "text" at bounding box center [753, 244] width 117 height 14
type input "tend"
click at [407, 284] on input "text" at bounding box center [465, 279] width 117 height 14
type input "aspects"
click at [238, 311] on input "text" at bounding box center [232, 315] width 117 height 14
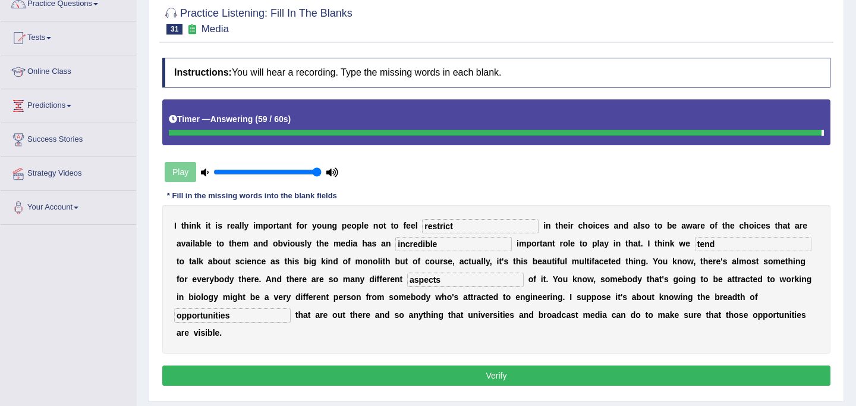
type input "opportunities"
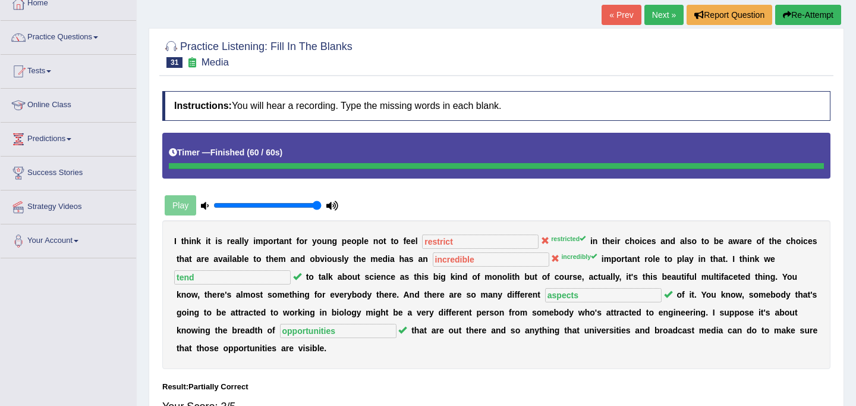
scroll to position [70, 0]
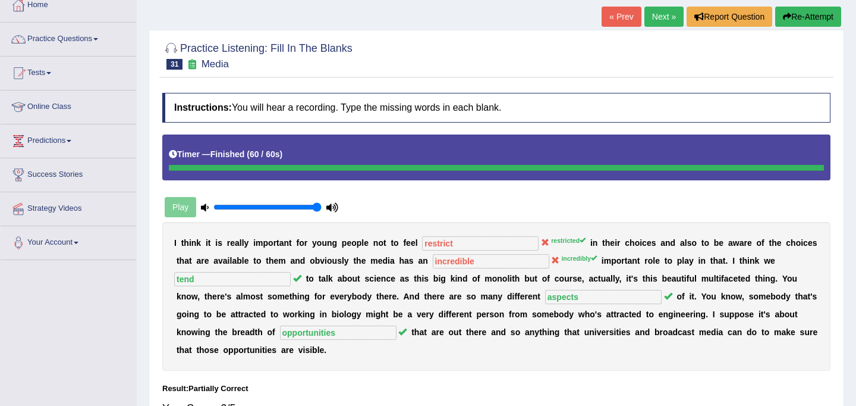
click at [820, 15] on button "Re-Attempt" at bounding box center [808, 17] width 66 height 20
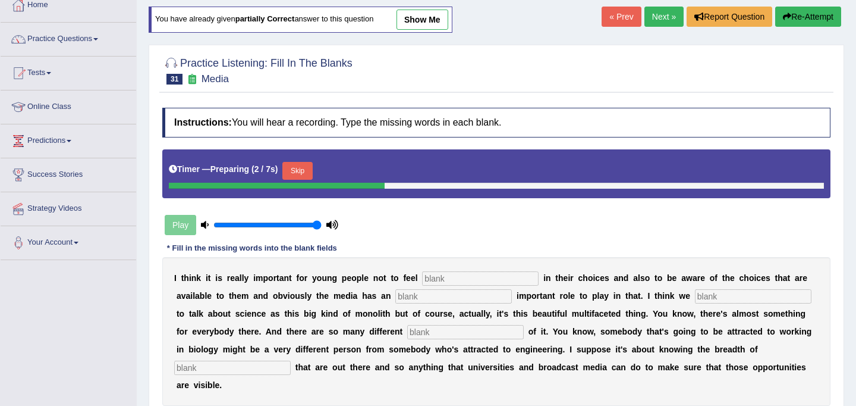
click at [307, 167] on button "Skip" at bounding box center [297, 171] width 30 height 18
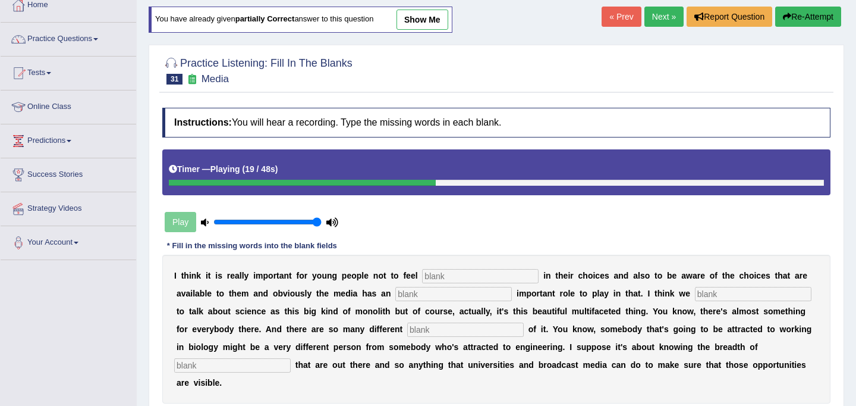
click at [436, 277] on input "text" at bounding box center [480, 276] width 117 height 14
type input "restricted"
click at [454, 296] on input "text" at bounding box center [453, 294] width 117 height 14
type input "incredibly"
click at [442, 329] on input "text" at bounding box center [465, 329] width 117 height 14
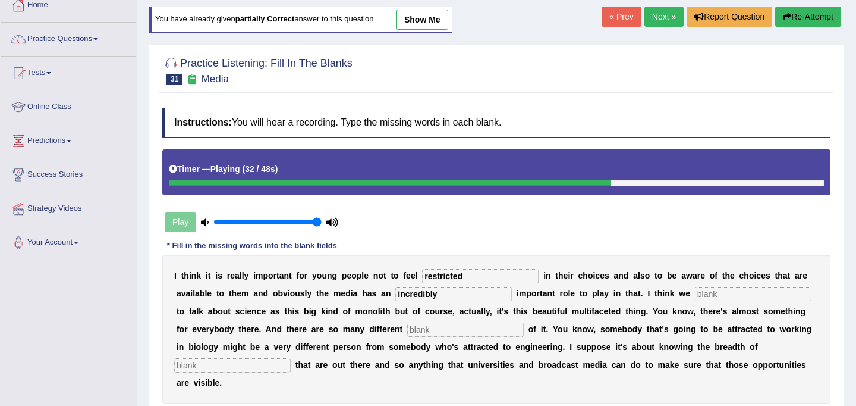
click at [709, 296] on input "text" at bounding box center [753, 294] width 117 height 14
type input "tend"
click at [439, 334] on input "text" at bounding box center [465, 329] width 117 height 14
type input "aspects"
click at [227, 363] on input "text" at bounding box center [232, 365] width 117 height 14
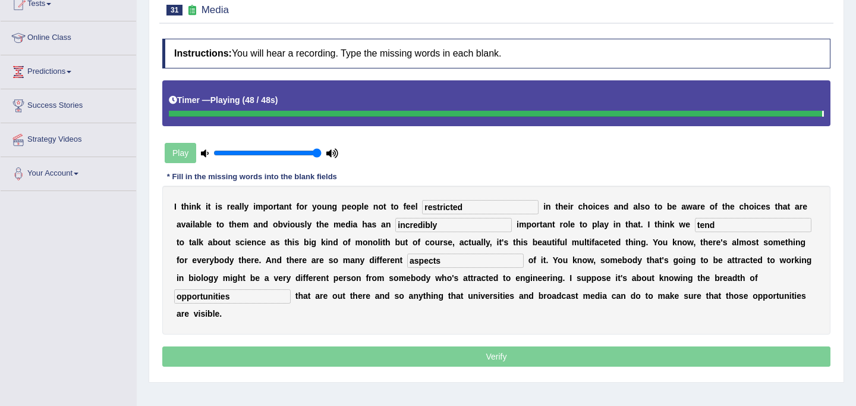
scroll to position [140, 0]
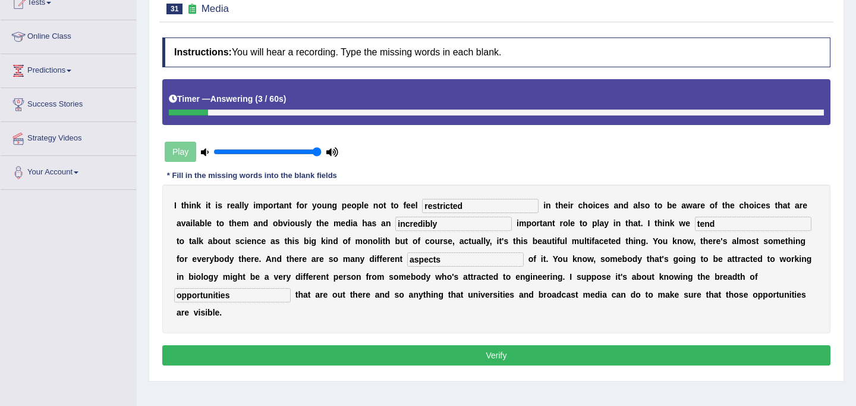
type input "opportunities"
click at [395, 351] on button "Verify" at bounding box center [496, 355] width 668 height 20
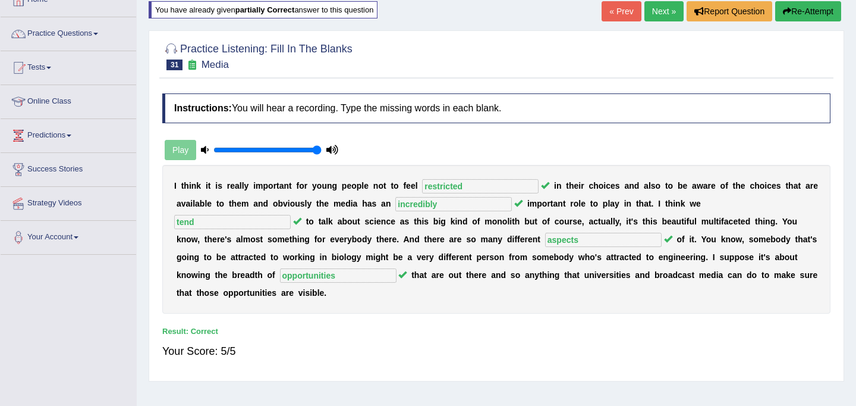
scroll to position [0, 0]
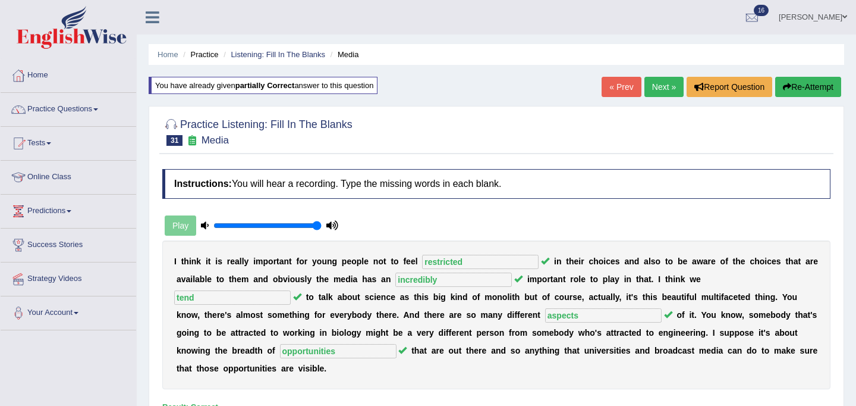
click at [664, 89] on link "Next »" at bounding box center [664, 87] width 39 height 20
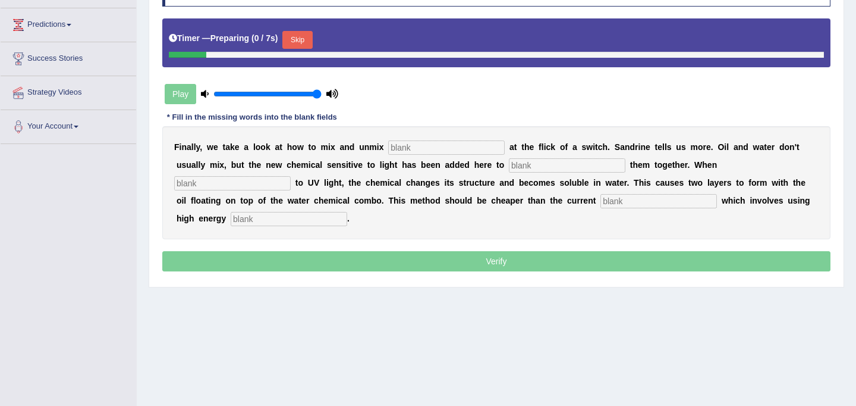
scroll to position [219, 0]
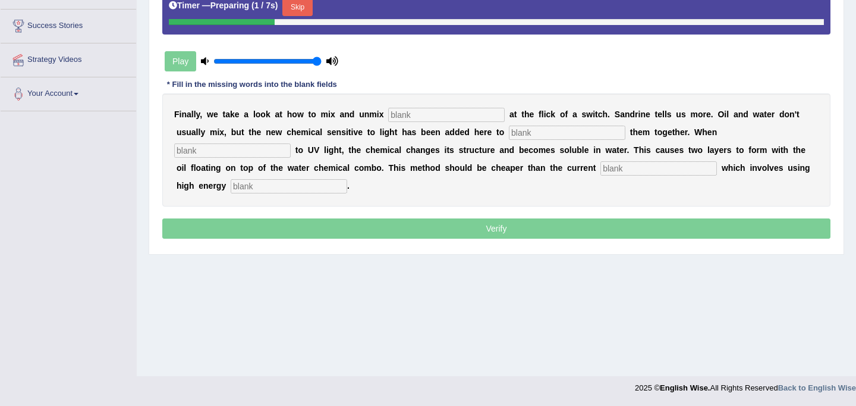
click at [409, 117] on input "text" at bounding box center [446, 115] width 117 height 14
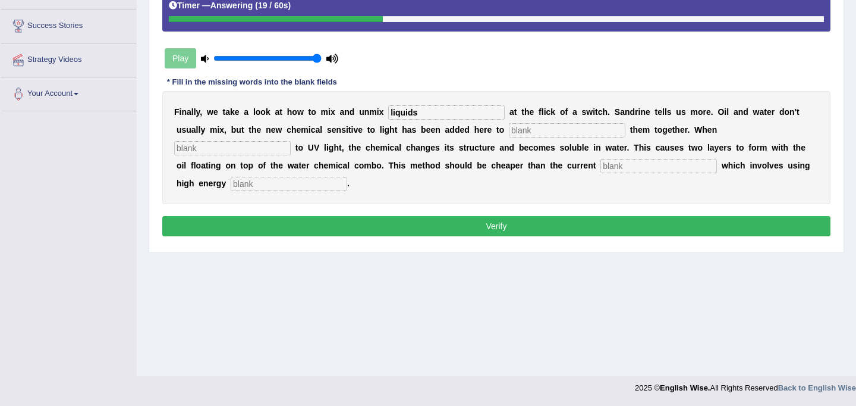
type input "liquids"
click at [509, 128] on input "text" at bounding box center [567, 130] width 117 height 14
type input "blend"
click at [291, 141] on input "text" at bounding box center [232, 148] width 117 height 14
type input "exposed"
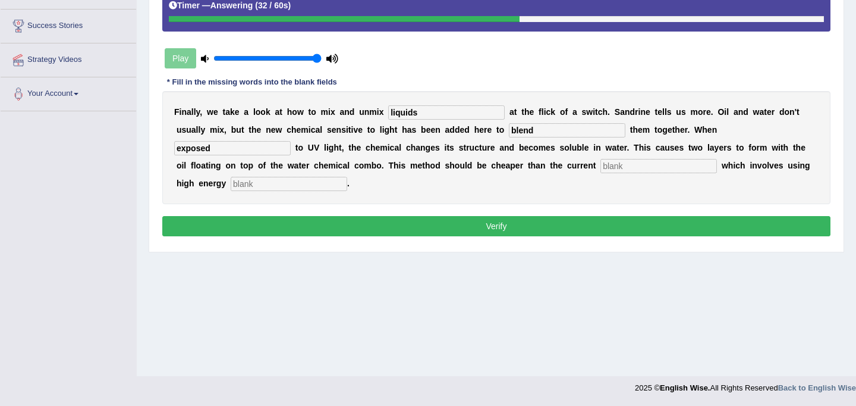
click at [601, 163] on input "text" at bounding box center [659, 166] width 117 height 14
type input "alternatives"
click at [347, 177] on input "text" at bounding box center [289, 184] width 117 height 14
type input "centre-fuses"
click at [662, 216] on button "Verify" at bounding box center [496, 226] width 668 height 20
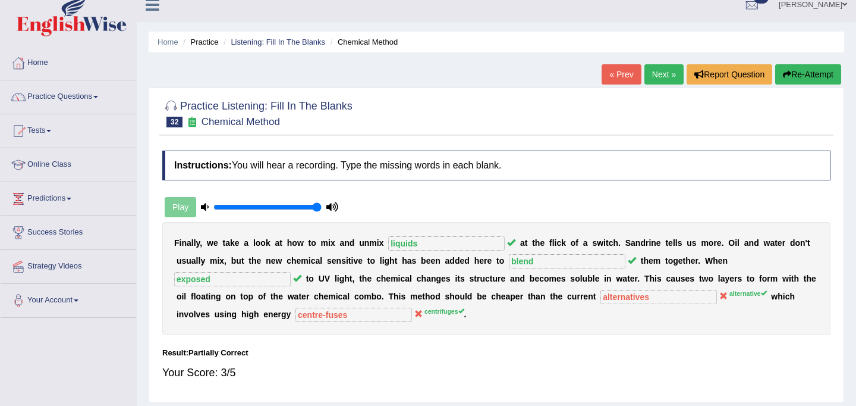
scroll to position [0, 0]
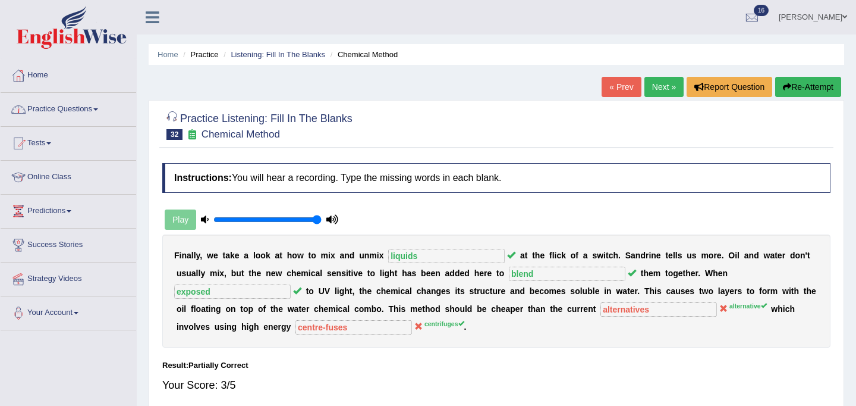
click at [74, 106] on link "Practice Questions" at bounding box center [69, 108] width 136 height 30
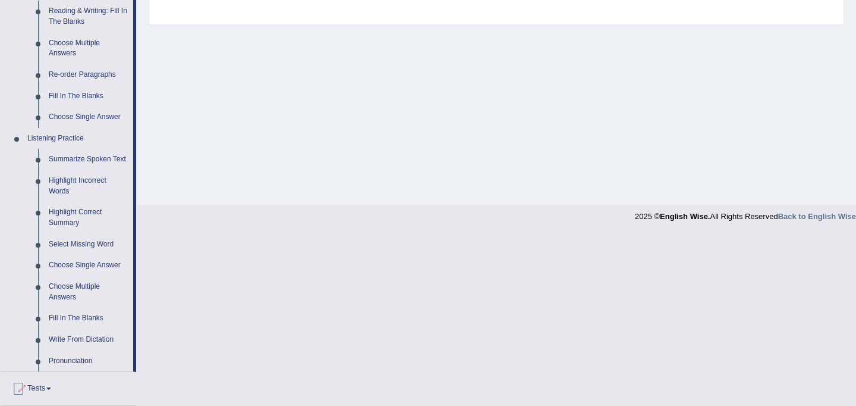
scroll to position [394, 0]
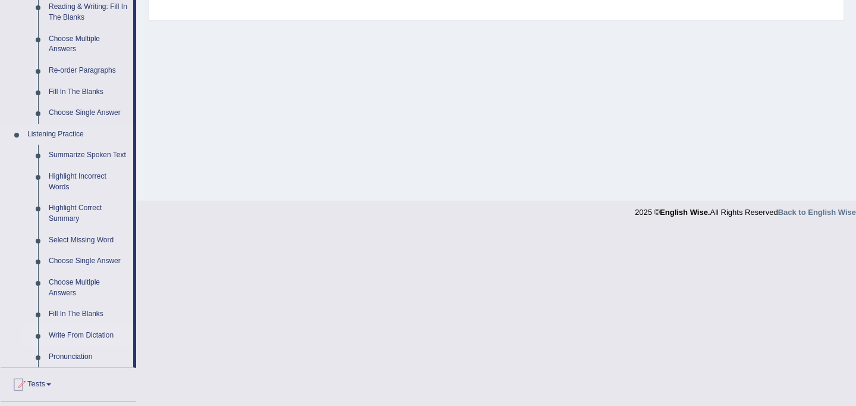
click at [70, 346] on link "Write From Dictation" at bounding box center [88, 335] width 90 height 21
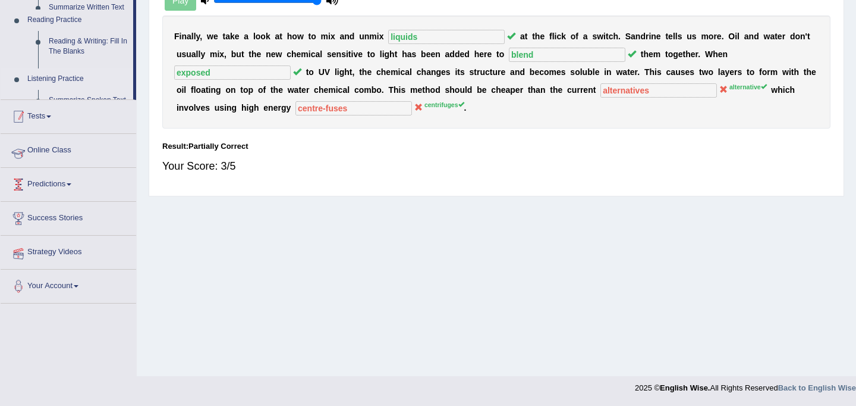
scroll to position [219, 0]
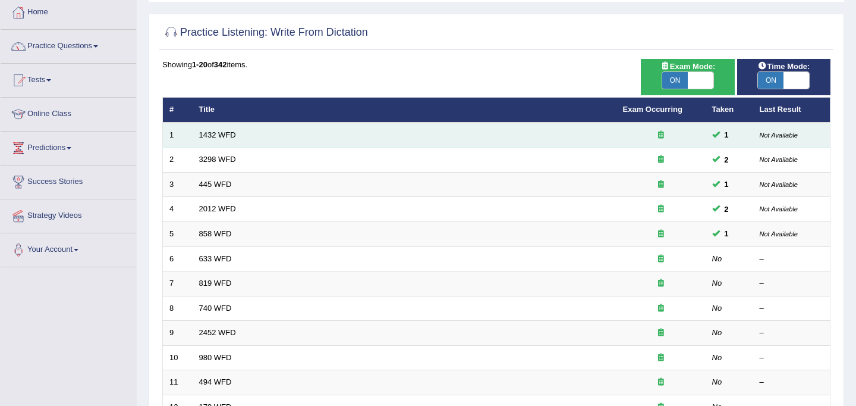
scroll to position [67, 0]
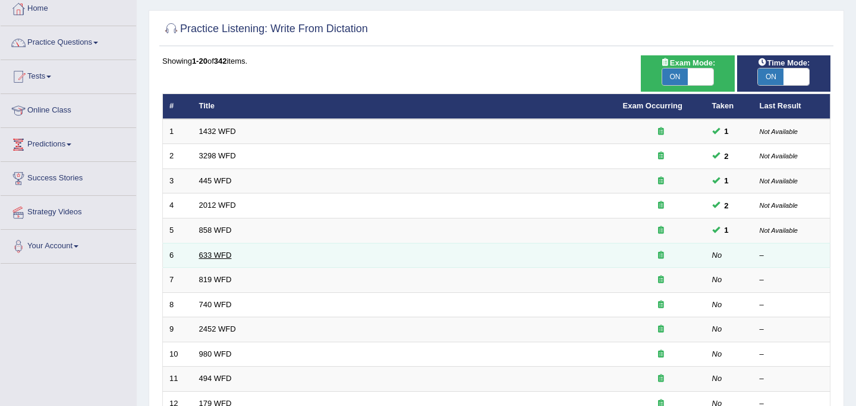
click at [216, 255] on link "633 WFD" at bounding box center [215, 254] width 33 height 9
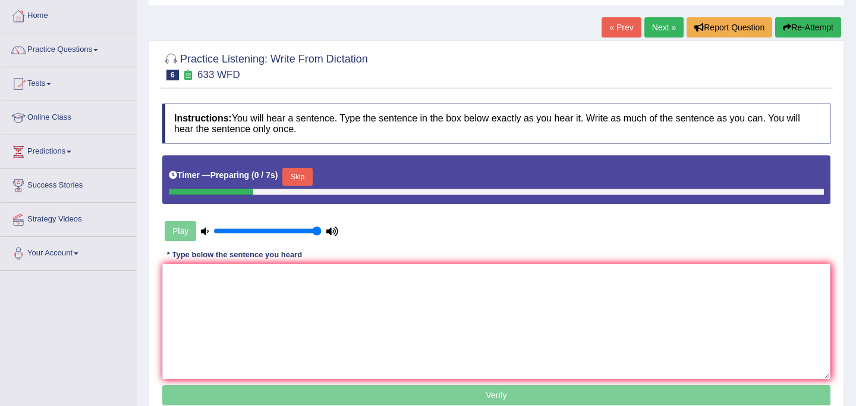
scroll to position [81, 0]
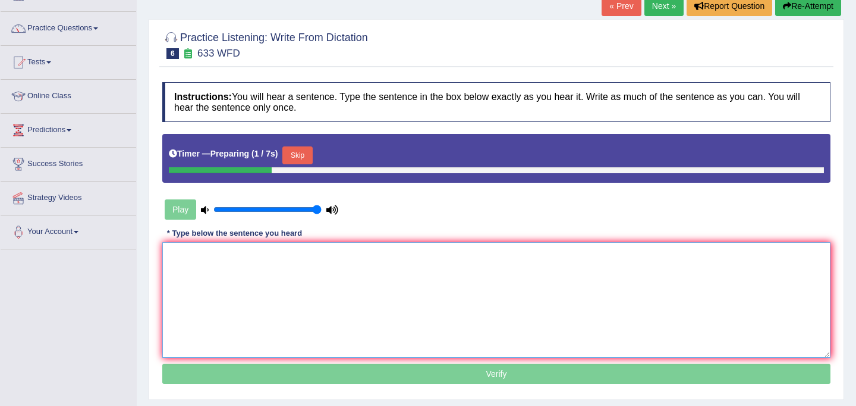
click at [228, 299] on textarea at bounding box center [496, 299] width 668 height 115
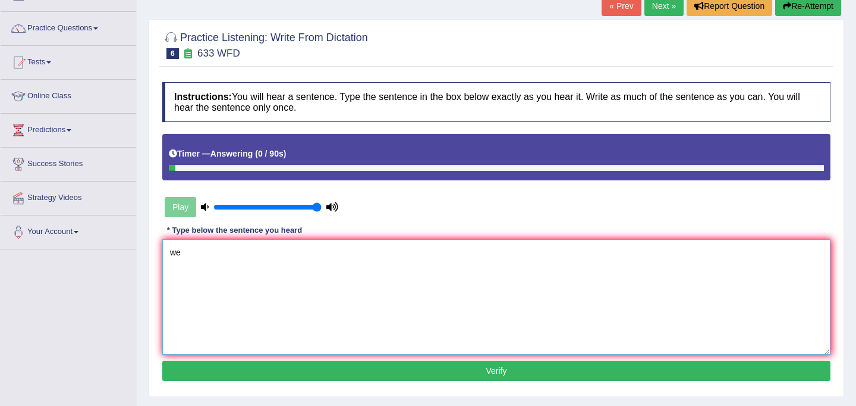
type textarea "w"
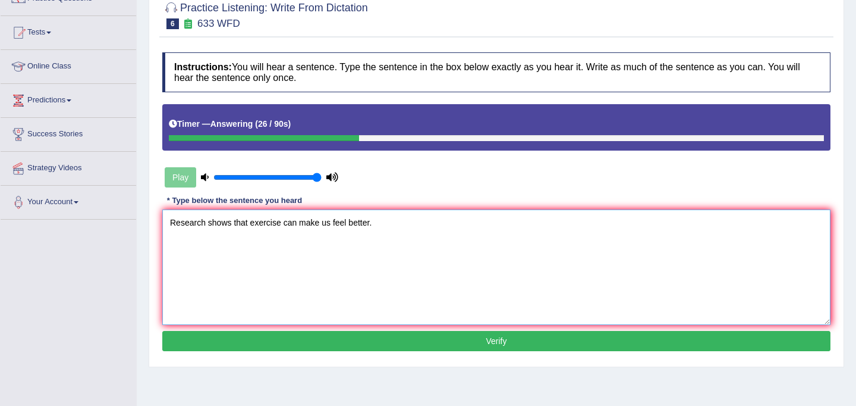
scroll to position [111, 0]
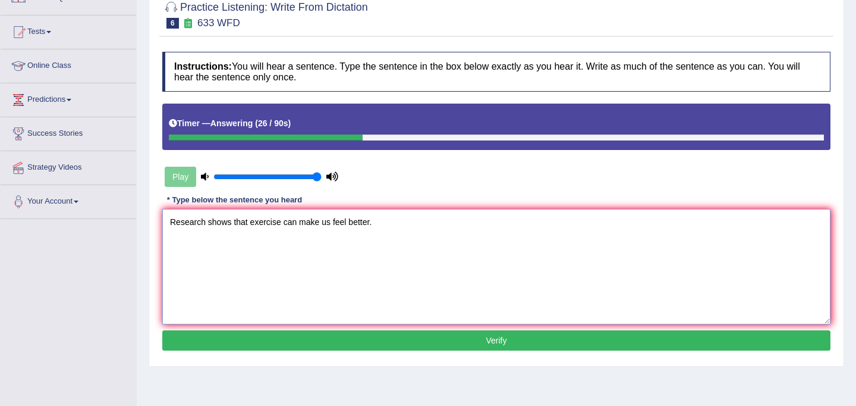
type textarea "Research shows that exercise can make us feel better."
click at [423, 340] on button "Verify" at bounding box center [496, 340] width 668 height 20
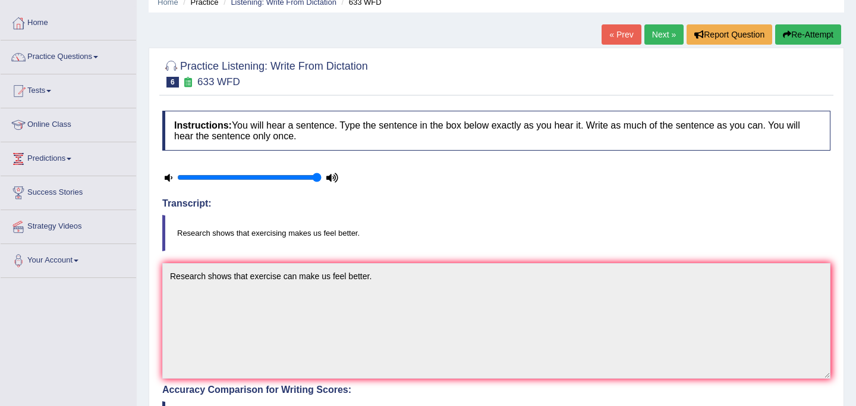
scroll to position [43, 0]
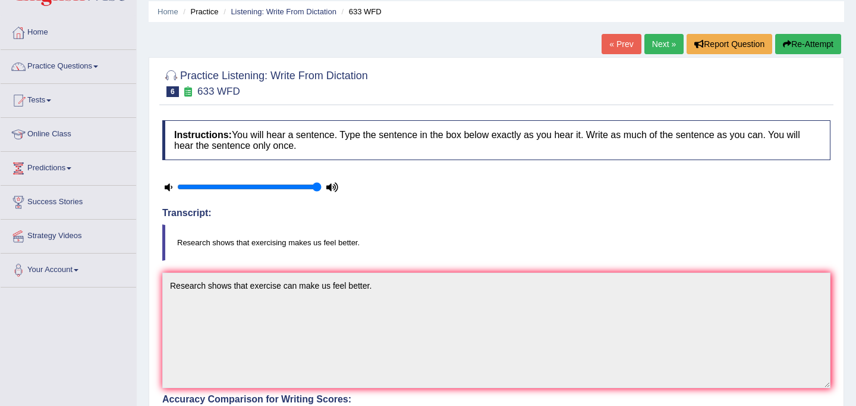
click at [664, 46] on link "Next »" at bounding box center [664, 44] width 39 height 20
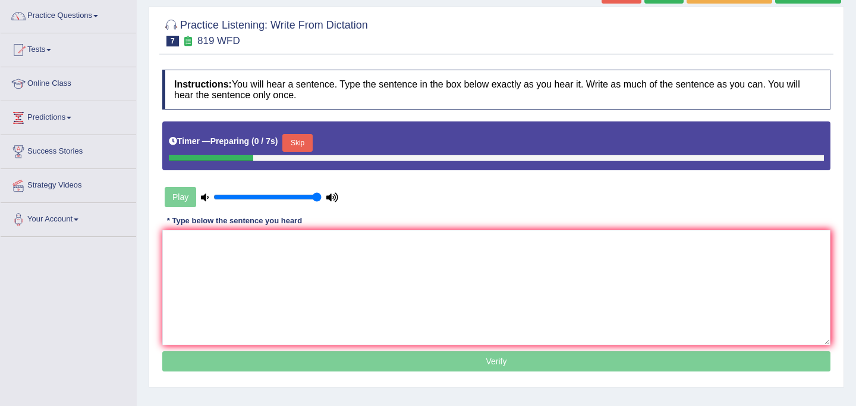
scroll to position [106, 0]
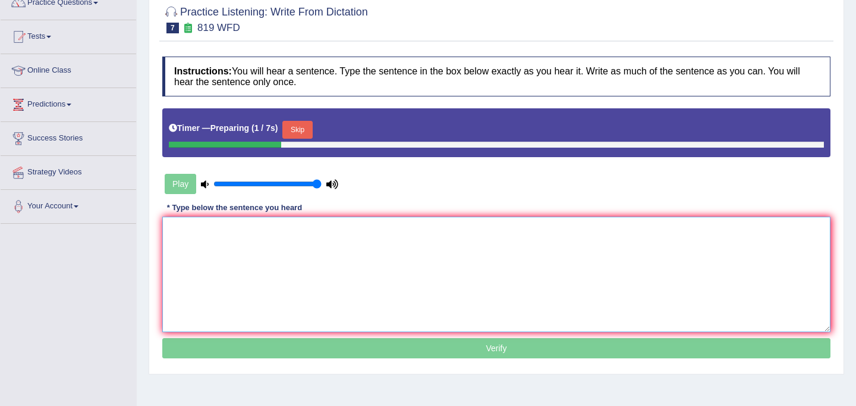
click at [324, 306] on textarea at bounding box center [496, 273] width 668 height 115
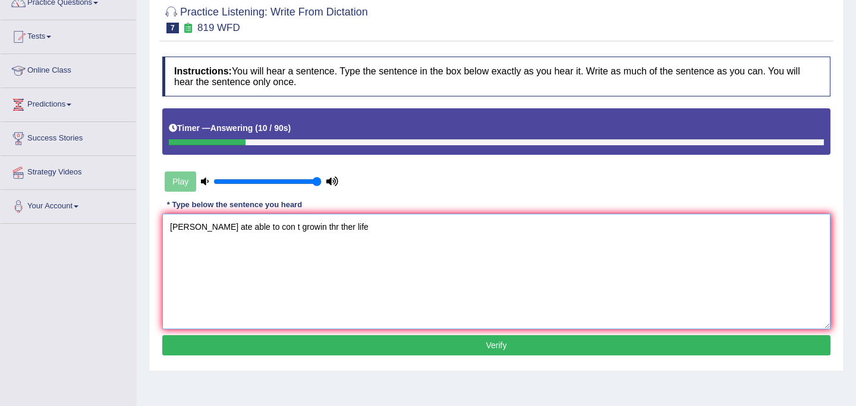
click at [181, 225] on textarea "pla ate able to con t growin thr ther life" at bounding box center [496, 270] width 668 height 115
click at [207, 227] on textarea "Plants ate able to con t growin thr ther life" at bounding box center [496, 270] width 668 height 115
click at [251, 231] on textarea "Plants are able to con t growin thr ther life" at bounding box center [496, 270] width 668 height 115
click at [275, 228] on textarea "Plants are able to continue t growin thr ther life" at bounding box center [496, 270] width 668 height 115
click at [307, 228] on textarea "Plants are able to continue to growin thr ther life" at bounding box center [496, 270] width 668 height 115
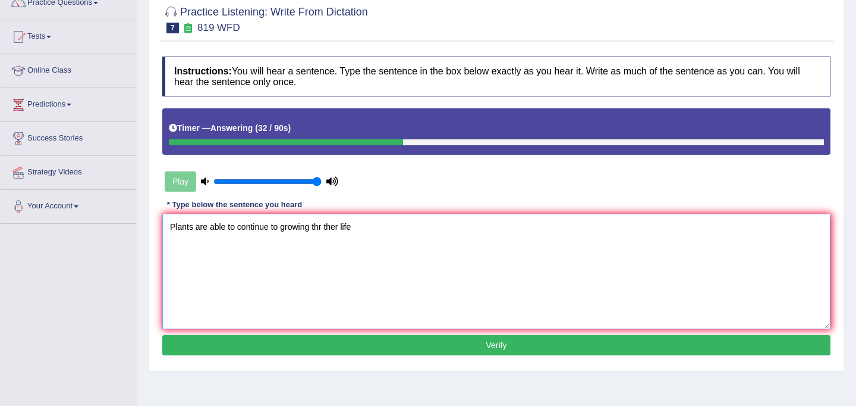
click at [323, 229] on textarea "Plants are able to continue to growing thr ther life" at bounding box center [496, 270] width 668 height 115
click at [367, 229] on textarea "Plants are able to continue to growing throughout ther life" at bounding box center [496, 270] width 668 height 115
click at [394, 231] on textarea "Plants are able to continue to growing throughout their life" at bounding box center [496, 270] width 668 height 115
type textarea "Plants are able to continue to growing throughout their life lives."
click at [414, 346] on button "Verify" at bounding box center [496, 345] width 668 height 20
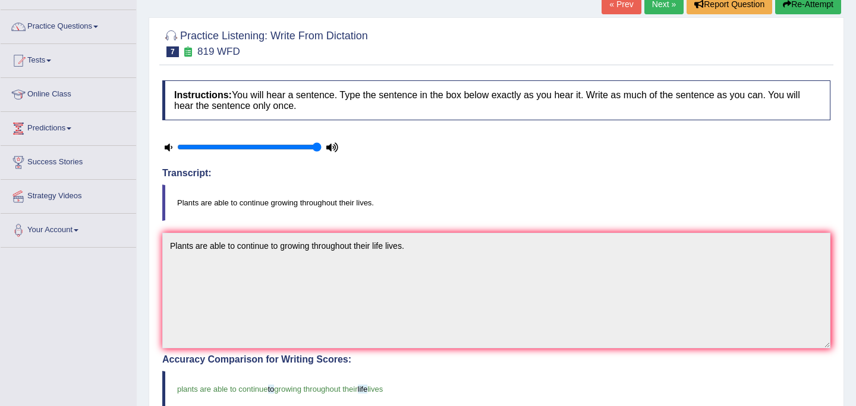
scroll to position [82, 0]
click at [662, 2] on link "Next »" at bounding box center [664, 5] width 39 height 20
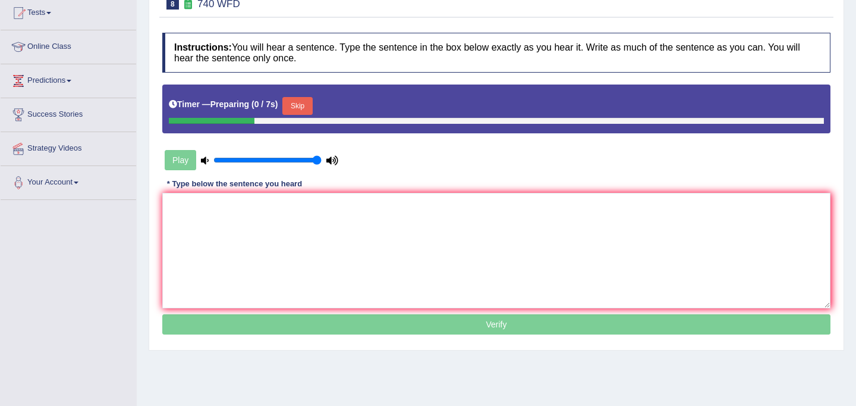
scroll to position [148, 0]
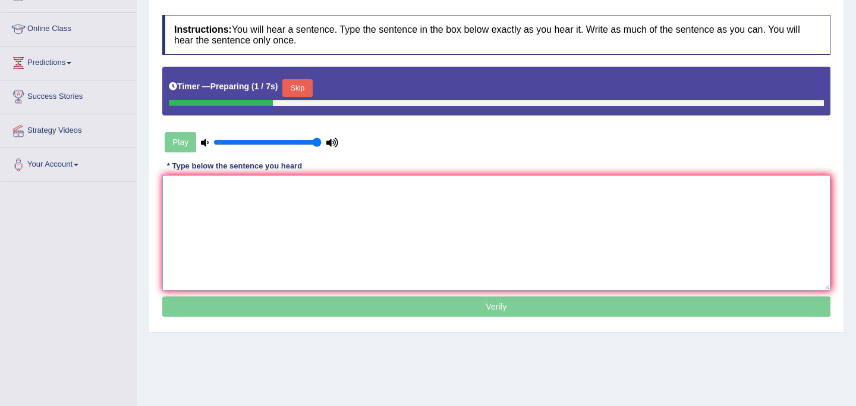
click at [316, 218] on textarea at bounding box center [496, 232] width 668 height 115
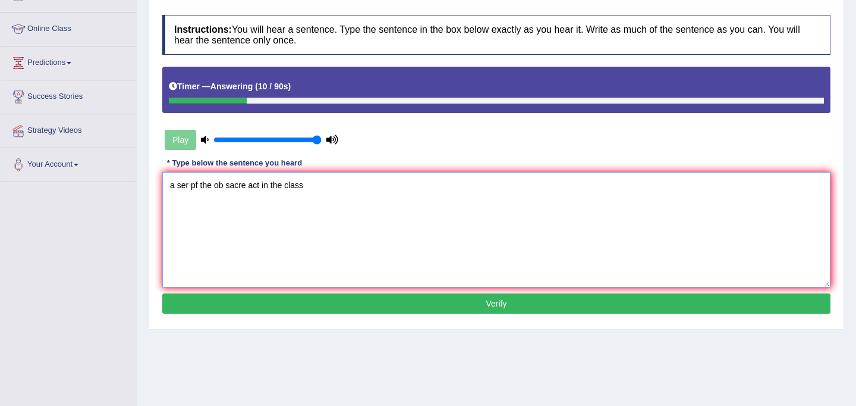
click at [174, 187] on textarea "a ser pf the ob sacre act in the class" at bounding box center [496, 229] width 668 height 115
click at [189, 190] on textarea "A ser pf the ob sacre act in the class" at bounding box center [496, 229] width 668 height 115
click at [211, 188] on textarea "A series pf the ob sacre act in the class" at bounding box center [496, 229] width 668 height 115
click at [235, 187] on textarea "A series of the the ob sacre act in the class" at bounding box center [496, 229] width 668 height 115
click at [239, 188] on textarea "A series of the the ob sacre act in the class" at bounding box center [496, 229] width 668 height 115
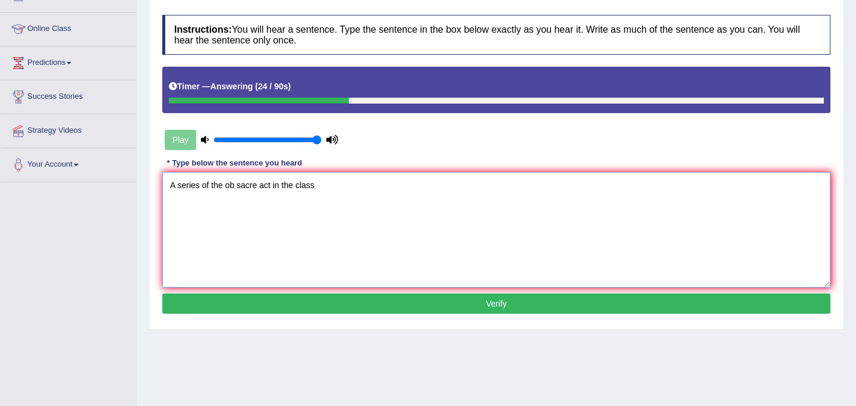
click at [236, 190] on textarea "A series of the ob sacre act in the class" at bounding box center [496, 229] width 668 height 115
click at [343, 185] on textarea "A series of the observations obserbation sacre act in the class" at bounding box center [496, 229] width 668 height 115
click at [346, 189] on textarea "A series of the observations obserbation are act in the class" at bounding box center [496, 229] width 668 height 115
click at [422, 188] on textarea "A series of the observations obserbation are carried out in the class" at bounding box center [496, 229] width 668 height 115
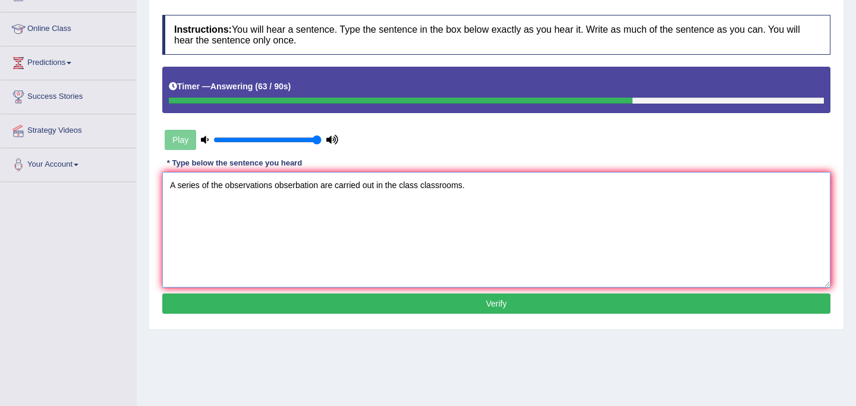
click at [420, 187] on textarea "A series of the observations obserbation are carried out in the class classroom…" at bounding box center [496, 229] width 668 height 115
click at [476, 183] on textarea "A series of the observations obserbation are carried out in the classes classro…" at bounding box center [496, 229] width 668 height 115
click at [428, 187] on textarea "A series of the observations obserbation are carried out in the classes classro…" at bounding box center [496, 229] width 668 height 115
click at [500, 189] on textarea "A series of the observations obserbation are carried out in the class classes c…" at bounding box center [496, 229] width 668 height 115
click at [301, 184] on textarea "A series of the observations obserbation are carried out in the class classes c…" at bounding box center [496, 229] width 668 height 115
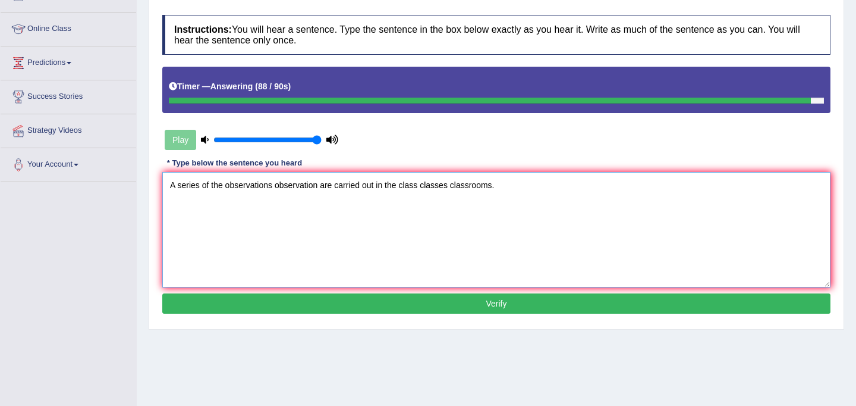
type textarea "A series of the observations observation are carried out in the class classes c…"
click at [504, 304] on button "Verify" at bounding box center [496, 303] width 668 height 20
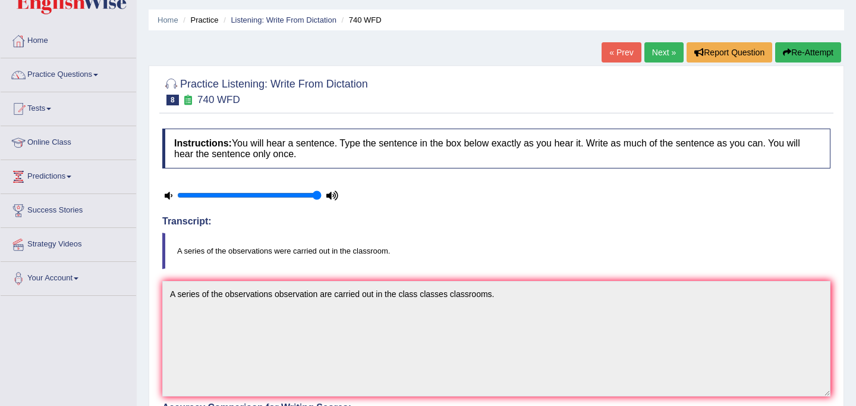
scroll to position [0, 0]
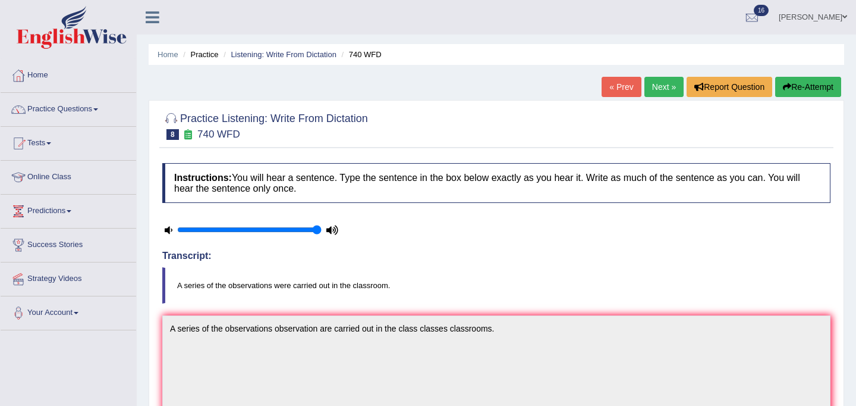
click at [656, 86] on link "Next »" at bounding box center [664, 87] width 39 height 20
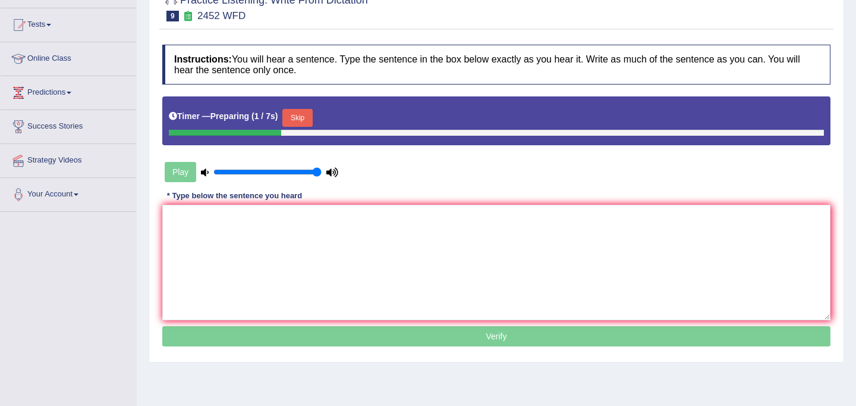
scroll to position [165, 0]
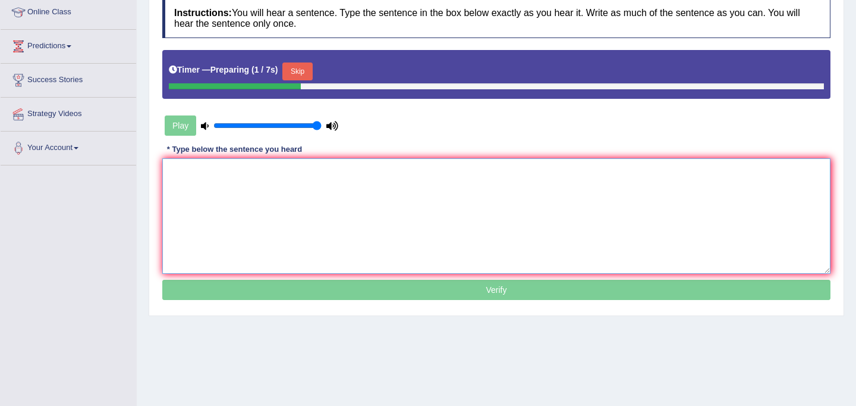
click at [463, 225] on textarea at bounding box center [496, 215] width 668 height 115
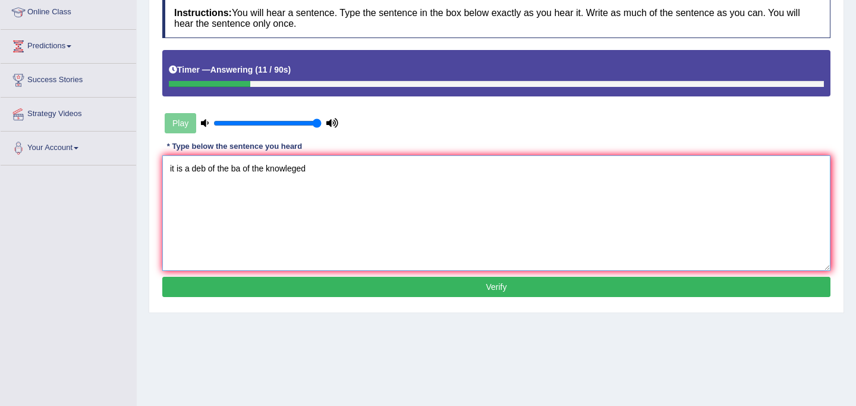
click at [175, 170] on textarea "it is a deb of the ba of the knowleged" at bounding box center [496, 212] width 668 height 115
click at [206, 170] on textarea "It is a deb of the ba of the knowleged" at bounding box center [496, 212] width 668 height 115
click at [254, 172] on textarea "It is a debate of the ba of the knowleged" at bounding box center [496, 212] width 668 height 115
click at [332, 174] on textarea "It is a debate of the value of the knowleged" at bounding box center [496, 212] width 668 height 115
type textarea "It is a debate of the value of the knowledge."
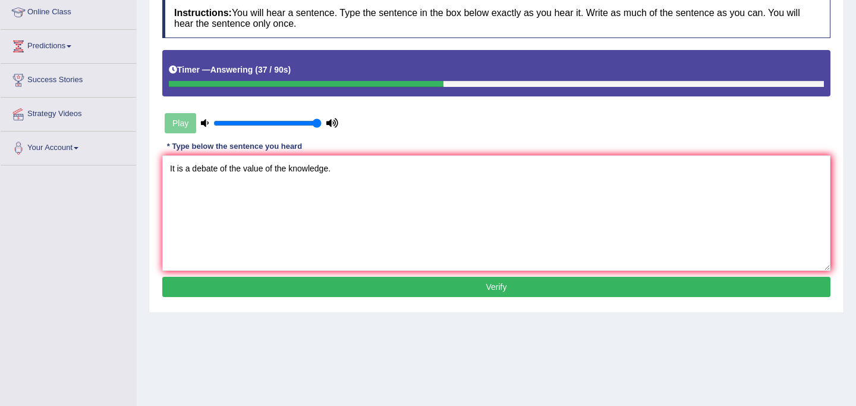
click at [378, 291] on button "Verify" at bounding box center [496, 287] width 668 height 20
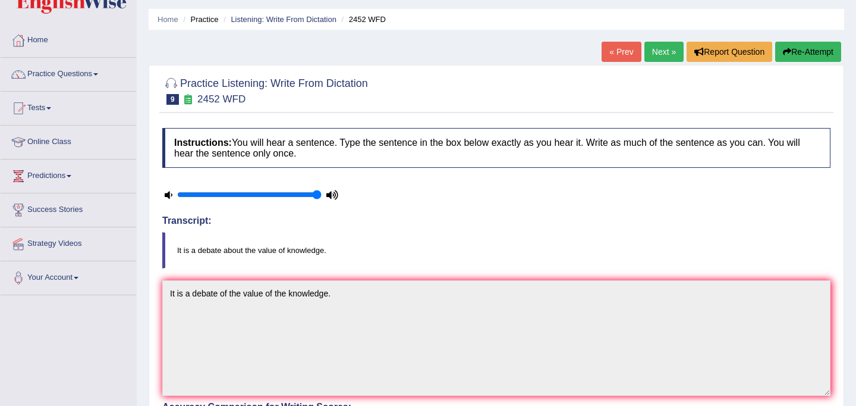
scroll to position [33, 0]
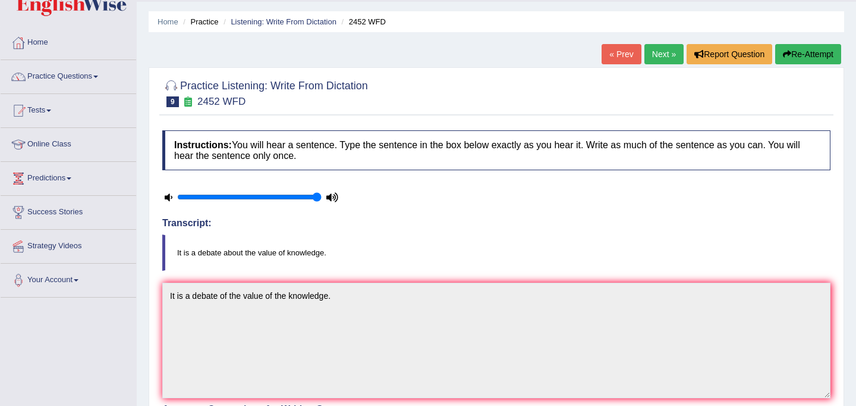
click at [655, 58] on link "Next »" at bounding box center [664, 54] width 39 height 20
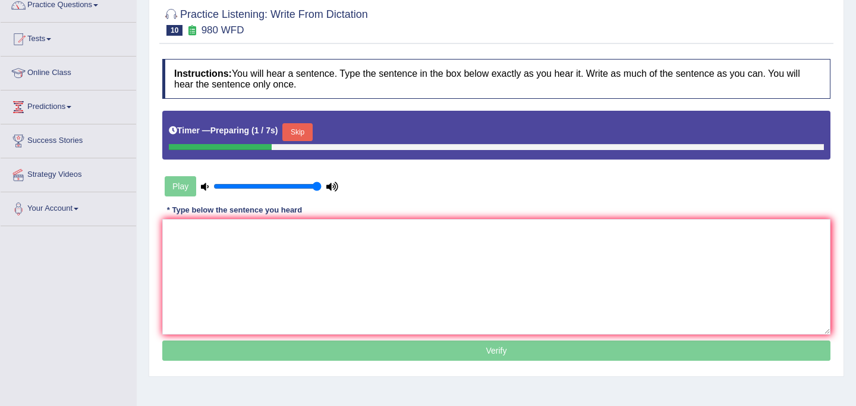
scroll to position [128, 0]
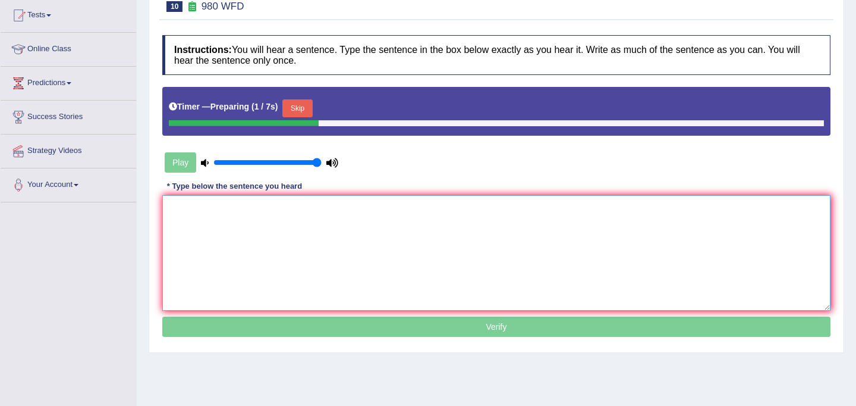
click at [384, 257] on textarea at bounding box center [496, 252] width 668 height 115
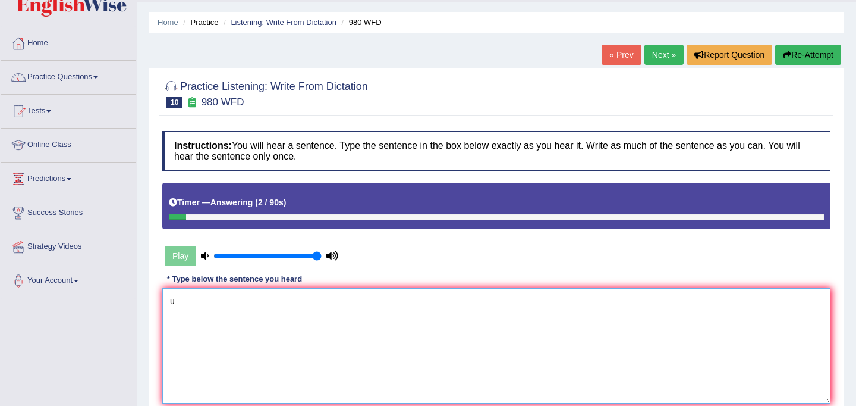
scroll to position [0, 0]
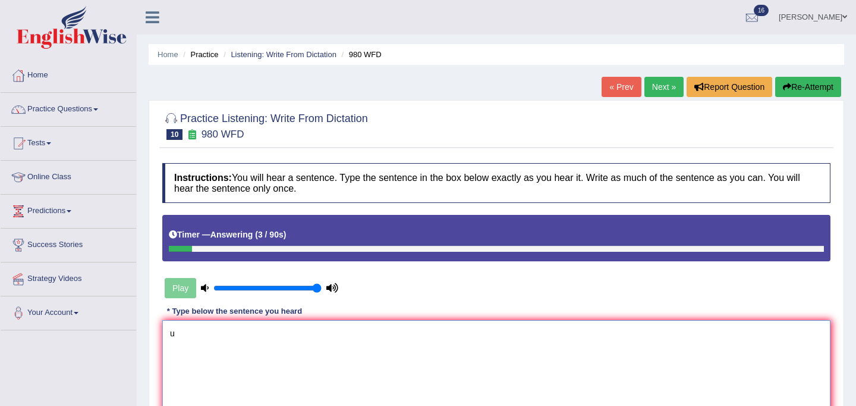
type textarea "u"
click at [796, 86] on button "Re-Attempt" at bounding box center [808, 87] width 66 height 20
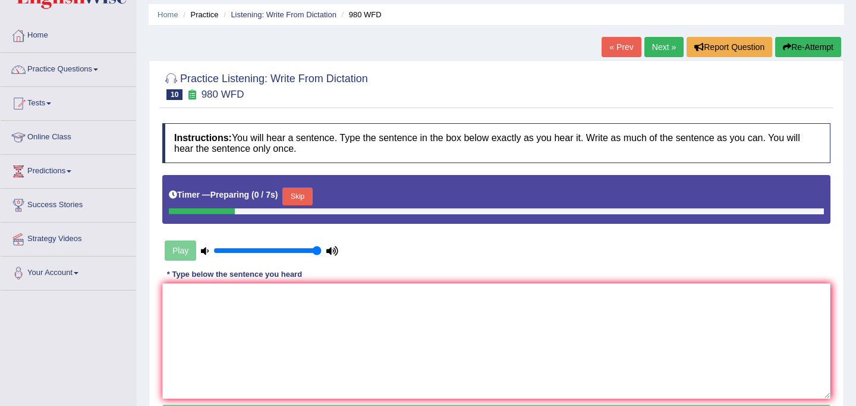
scroll to position [43, 0]
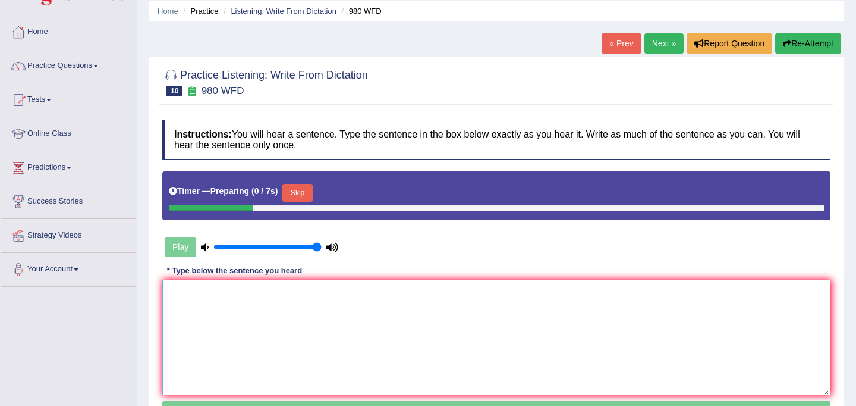
click at [301, 319] on textarea at bounding box center [496, 336] width 668 height 115
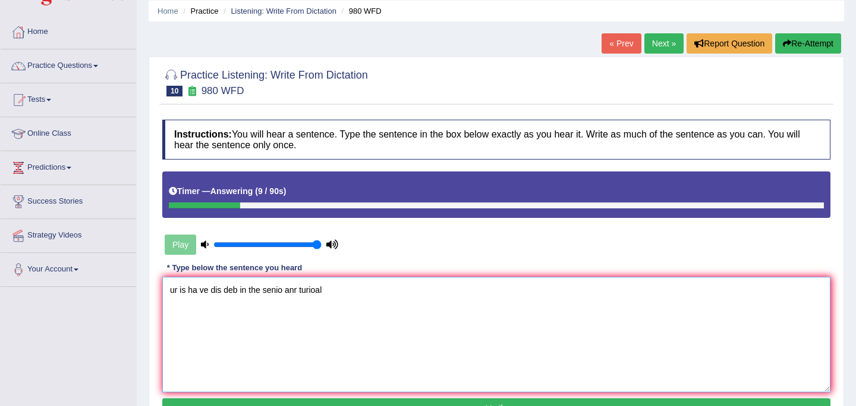
click at [172, 290] on textarea "ur is ha ve dis deb in the senio anr turioal" at bounding box center [496, 334] width 668 height 115
click at [194, 293] on textarea "Your is ha ve dis deb in the senio anr turioal" at bounding box center [496, 334] width 668 height 115
click at [219, 291] on textarea "Your ideas ha ve dis deb in the senio anr turioal" at bounding box center [496, 334] width 668 height 115
click at [224, 290] on textarea "Your ideas ha ve dis deb in the senio anr turioal" at bounding box center [496, 334] width 668 height 115
click at [232, 293] on textarea "Your ideas have dis deb in the senio anr turioal" at bounding box center [496, 334] width 668 height 115
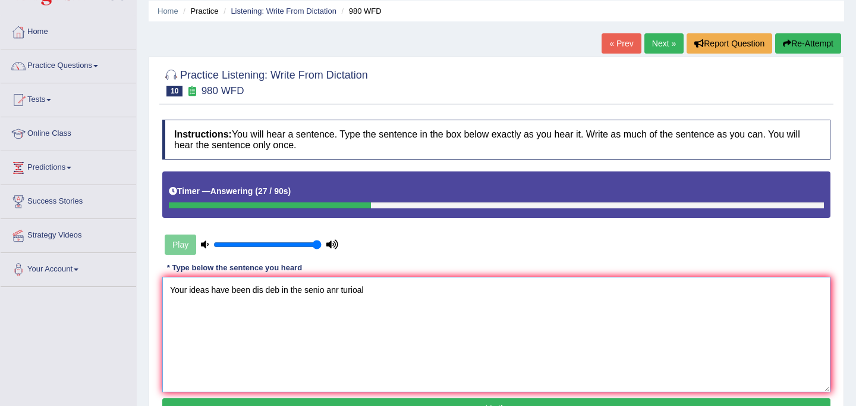
click at [262, 291] on textarea "Your ideas have been dis deb in the senio anr turioal" at bounding box center [496, 334] width 668 height 115
click at [306, 291] on textarea "Your ideas have been discussed deb in the senio anr turioal" at bounding box center [496, 334] width 668 height 115
click at [362, 289] on textarea "Your ideas have been discussed debate in the senio anr turioal" at bounding box center [496, 334] width 668 height 115
click at [391, 290] on textarea "Your ideas have been discussed debate in the seminers anr turioal" at bounding box center [496, 334] width 668 height 115
click at [422, 293] on textarea "Your ideas have been discussed debate in the seminers and turioal" at bounding box center [496, 334] width 668 height 115
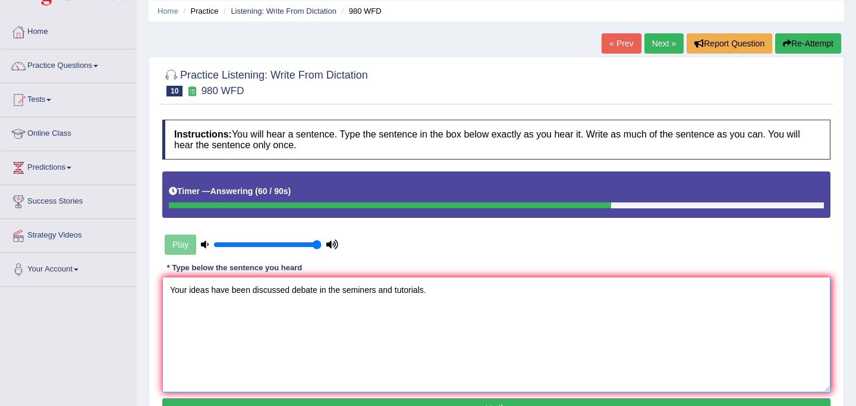
click at [252, 294] on textarea "Your ideas have been discussed debate in the seminers and tutorials." at bounding box center [496, 334] width 668 height 115
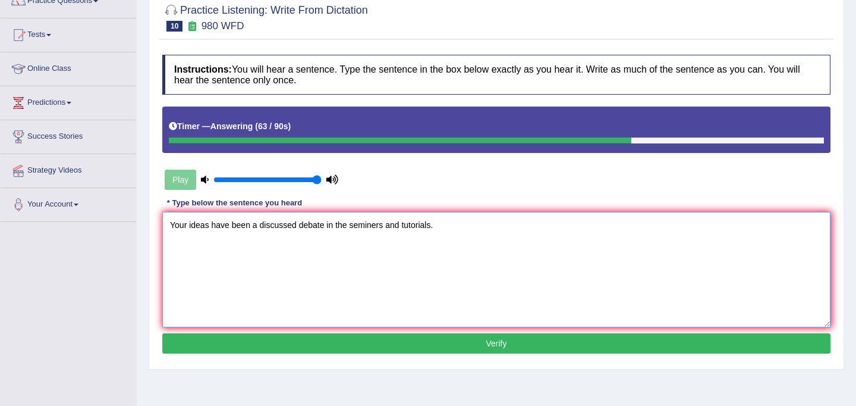
scroll to position [130, 0]
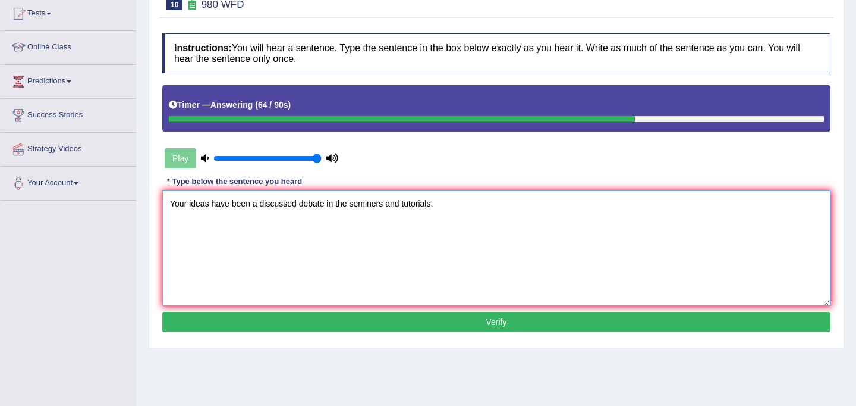
type textarea "Your ideas have been a discussed debate in the seminers and tutorials."
click at [376, 320] on button "Verify" at bounding box center [496, 322] width 668 height 20
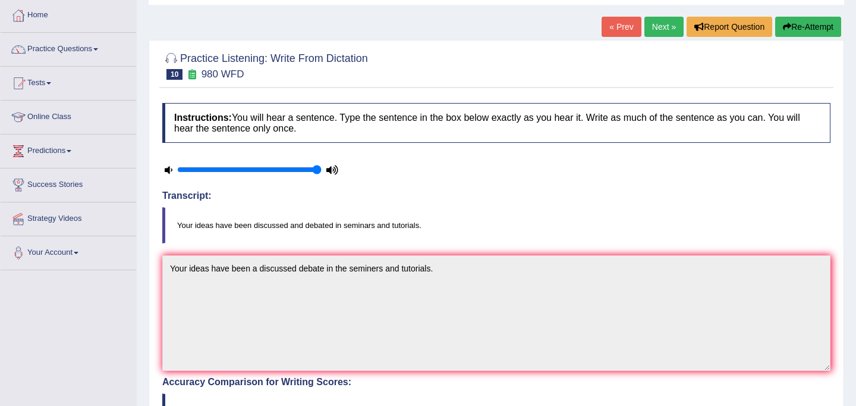
scroll to position [11, 0]
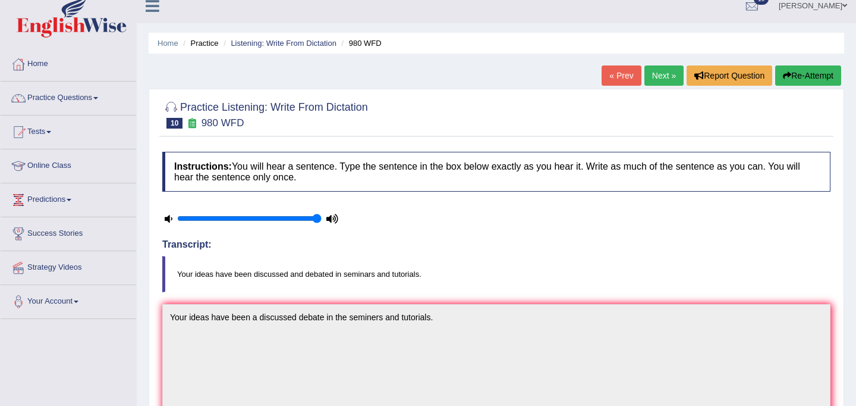
click at [651, 79] on link "Next »" at bounding box center [664, 75] width 39 height 20
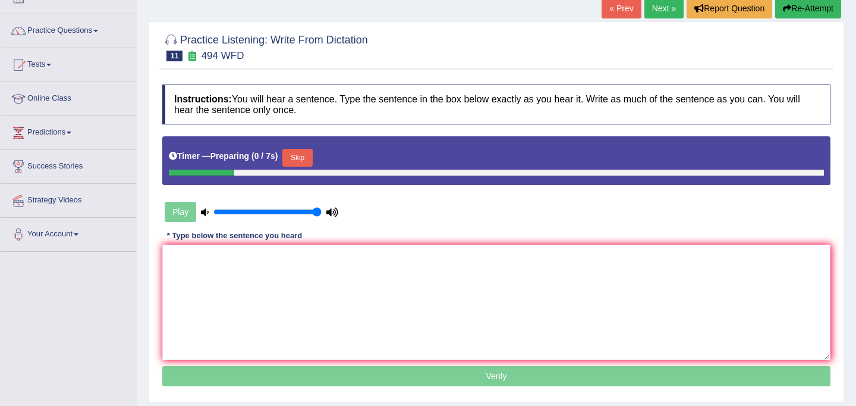
scroll to position [165, 0]
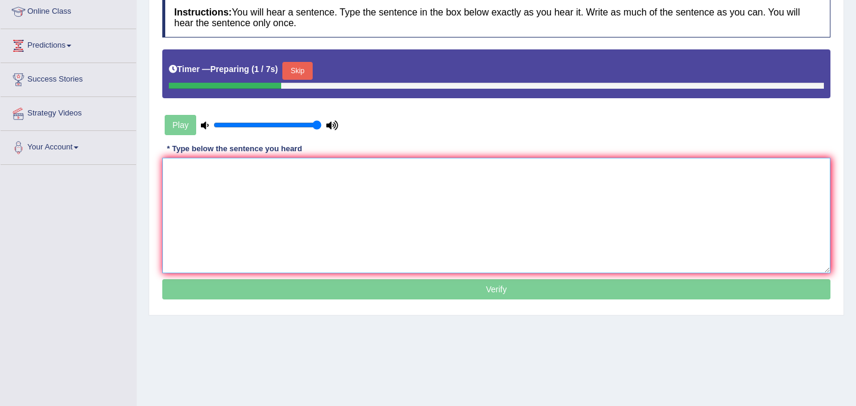
click at [459, 191] on textarea at bounding box center [496, 215] width 668 height 115
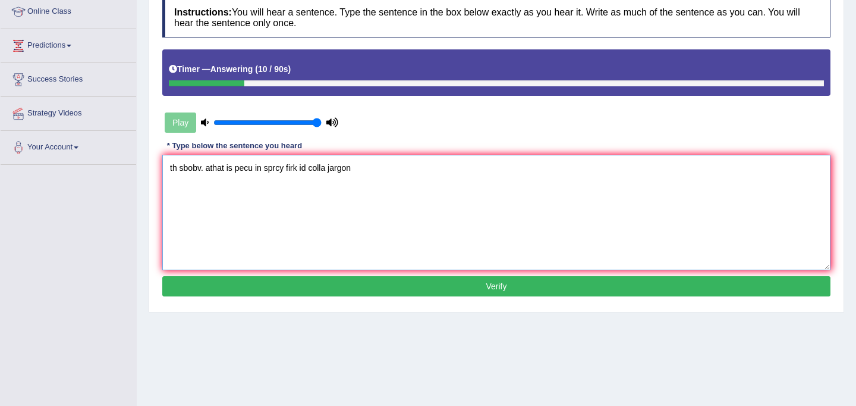
click at [172, 174] on textarea "th sbobv. athat is pecu in sprcy firk id colla jargon" at bounding box center [496, 212] width 668 height 115
click at [179, 172] on textarea "Th sbobv. athat is pecu in sprcy firk id colla jargon" at bounding box center [496, 212] width 668 height 115
click at [208, 169] on textarea "The sbobv. athat is pecu in sprcy firk id colla jargon" at bounding box center [496, 212] width 668 height 115
click at [249, 169] on textarea "The vocabulary. athat is pecu in sprcy firk id colla jargon" at bounding box center [496, 212] width 668 height 115
click at [272, 171] on textarea "The vocabulary that is pecu in sprcy firk id colla jargon" at bounding box center [496, 212] width 668 height 115
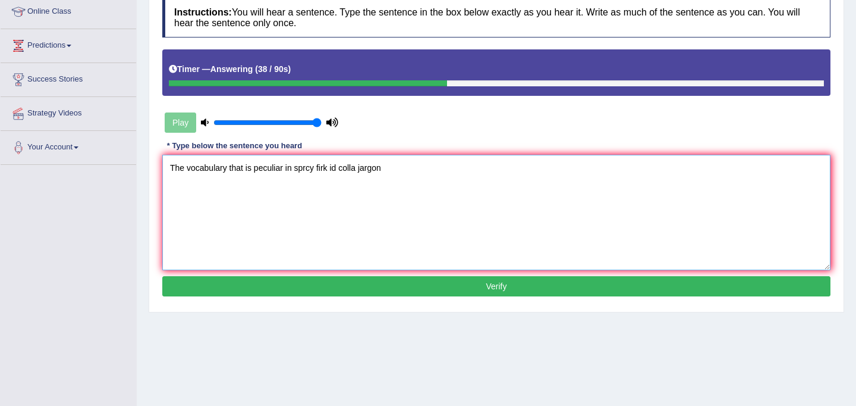
click at [315, 172] on textarea "The vocabulary that is peculiar in sprcy firk id colla jargon" at bounding box center [496, 212] width 668 height 115
click at [336, 167] on textarea "The vocabulary that is peculiar in specific firk id colla jargon" at bounding box center [496, 212] width 668 height 115
click at [351, 170] on textarea "The vocabulary that is peculiar in specific field id colla jargon" at bounding box center [496, 212] width 668 height 115
click at [369, 174] on textarea "The vocabulary that is peculiar in specific field is colla jargon" at bounding box center [496, 212] width 668 height 115
click at [399, 171] on textarea "The vocabulary that is peculiar in specific field is called jargon" at bounding box center [496, 212] width 668 height 115
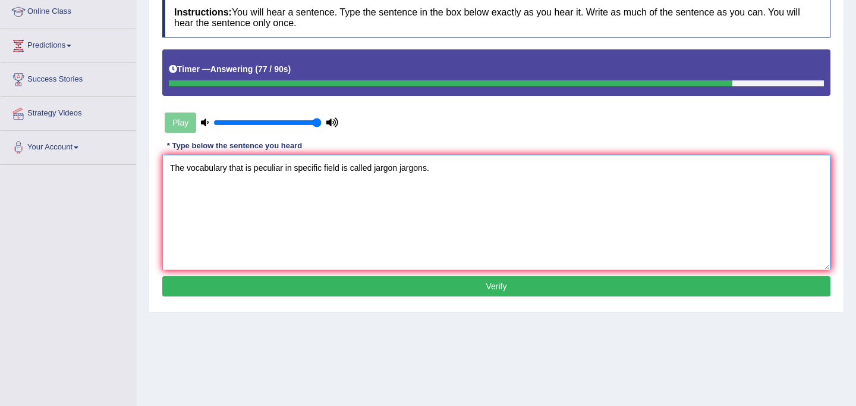
click at [342, 171] on textarea "The vocabulary that is peculiar in specific field is called jargon jargons." at bounding box center [496, 212] width 668 height 115
type textarea "The vocabulary that is peculiar in specific field fields is called jargon jargo…"
click at [453, 289] on button "Verify" at bounding box center [496, 286] width 668 height 20
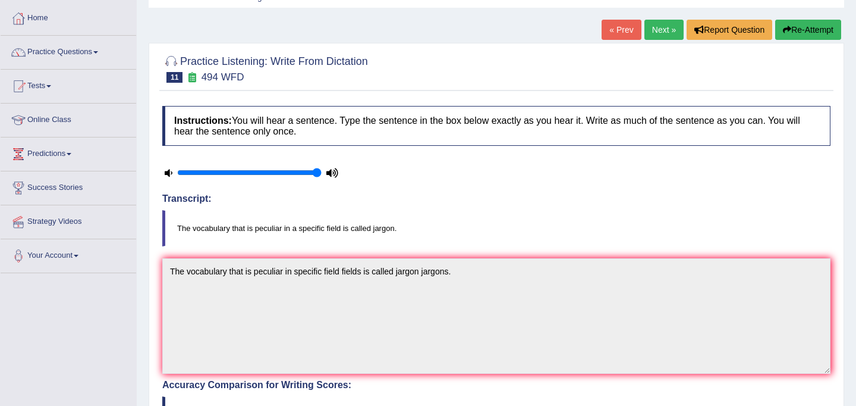
scroll to position [0, 0]
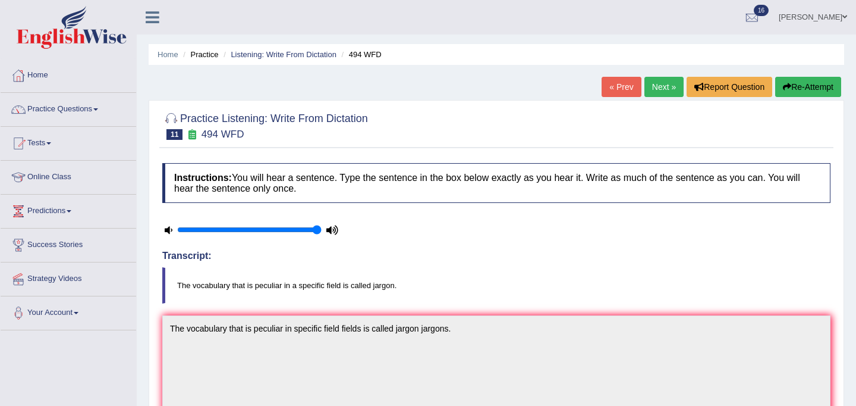
click at [664, 81] on link "Next »" at bounding box center [664, 87] width 39 height 20
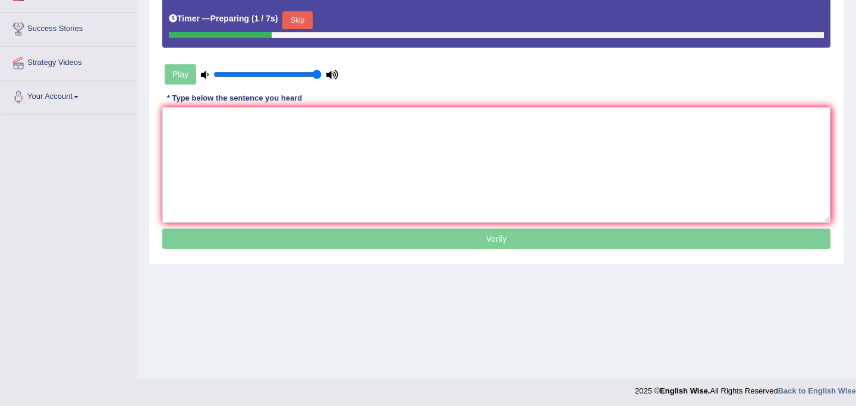
scroll to position [219, 0]
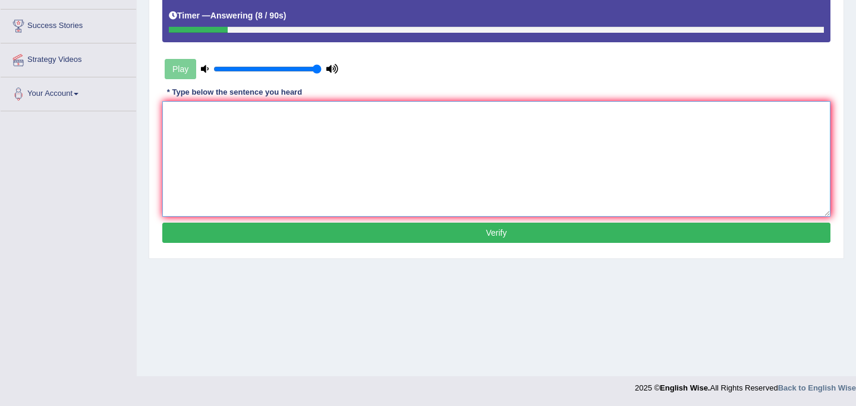
click at [340, 205] on textarea at bounding box center [496, 158] width 668 height 115
type textarea "T"
click at [230, 117] on textarea "Lectures are the oldest" at bounding box center [496, 158] width 668 height 115
click at [259, 108] on textarea "Lectures are the oldest" at bounding box center [496, 158] width 668 height 115
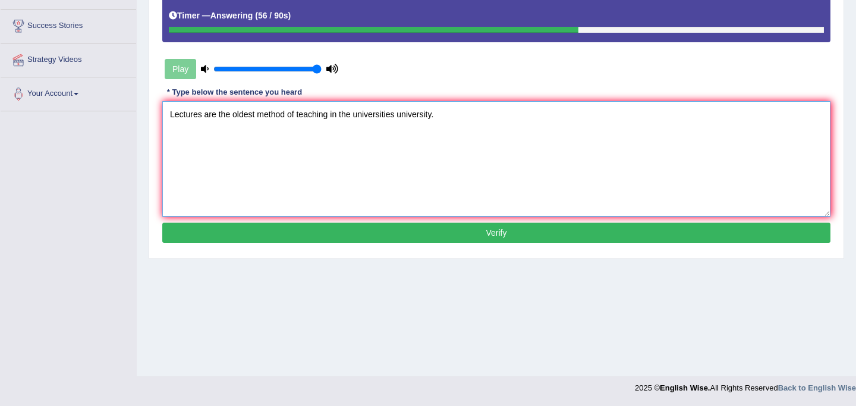
type textarea "Lectures are the oldest method of teaching in the universities university."
click at [452, 237] on button "Verify" at bounding box center [496, 232] width 668 height 20
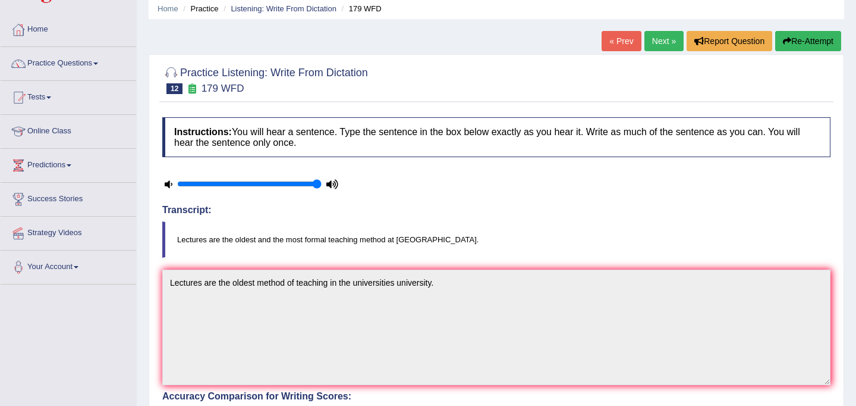
scroll to position [0, 0]
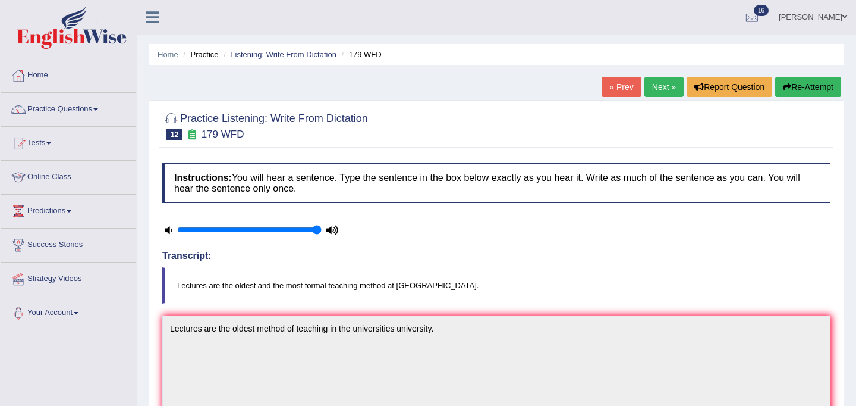
click at [660, 88] on link "Next »" at bounding box center [664, 87] width 39 height 20
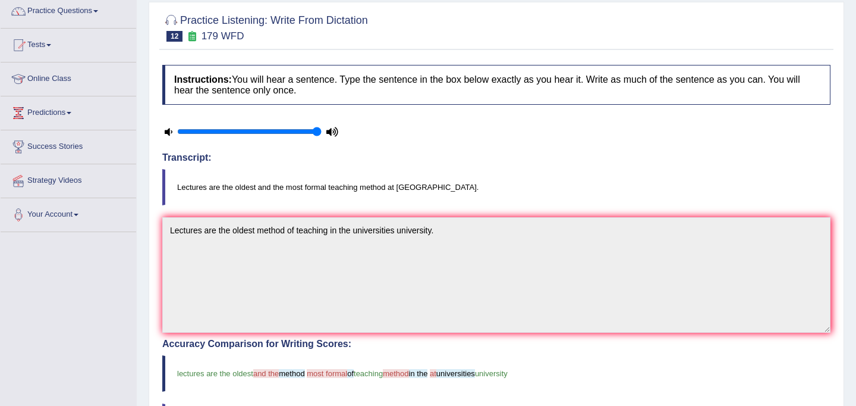
scroll to position [230, 0]
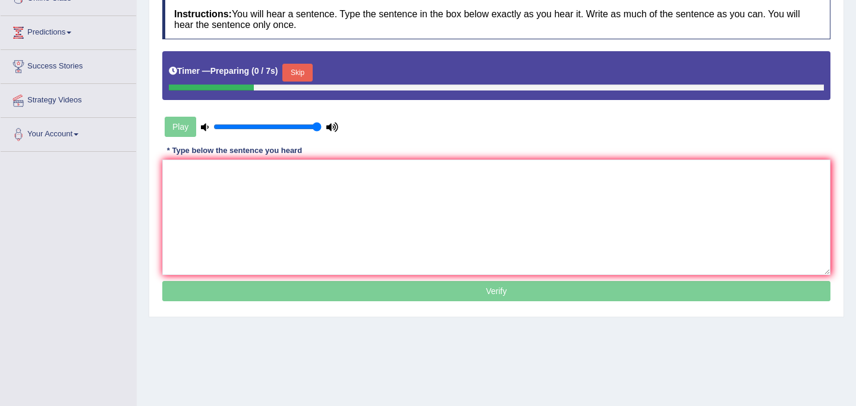
scroll to position [187, 0]
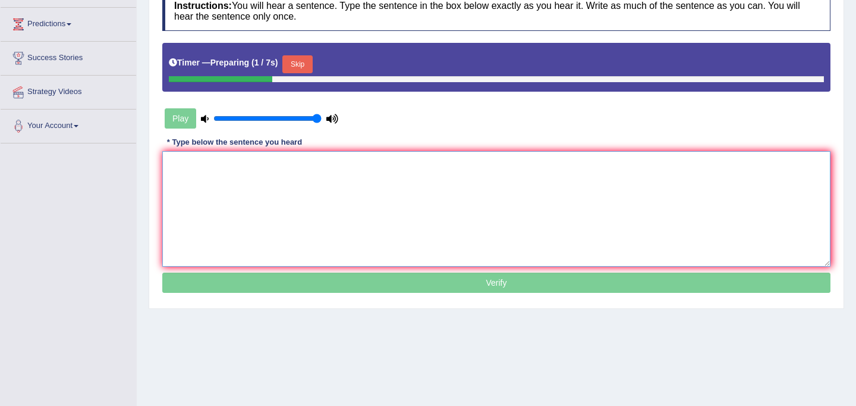
click at [392, 217] on textarea at bounding box center [496, 208] width 668 height 115
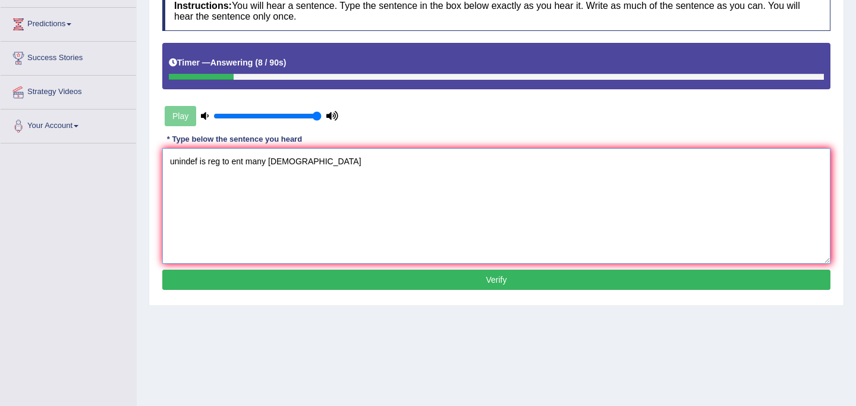
click at [169, 165] on textarea "unindef is reg to ent many profeessi" at bounding box center [496, 205] width 668 height 115
click at [189, 164] on textarea "A unindef is reg to ent many profeessi" at bounding box center [496, 205] width 668 height 115
click at [232, 163] on textarea "A university ndef is reg to ent many profeessi" at bounding box center [496, 205] width 668 height 115
click at [252, 164] on textarea "A university degree is reg to ent many profeessi" at bounding box center [496, 205] width 668 height 115
click at [269, 166] on textarea "A university degree is a reg to ent many profeessi" at bounding box center [496, 205] width 668 height 115
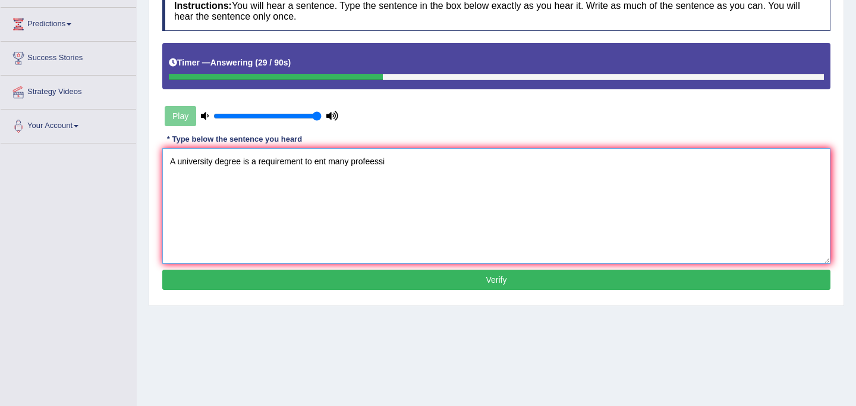
click at [326, 162] on textarea "A university degree is a requirement to ent many profeessi" at bounding box center [496, 205] width 668 height 115
click at [405, 161] on textarea "A university degree is a requirement to enter in many profeessi" at bounding box center [496, 205] width 668 height 115
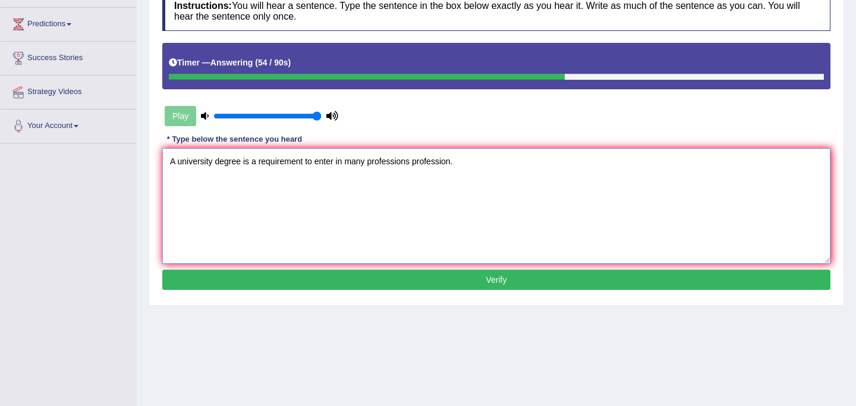
type textarea "A university degree is a requirement to enter in many professions profession."
click at [504, 287] on button "Verify" at bounding box center [496, 279] width 668 height 20
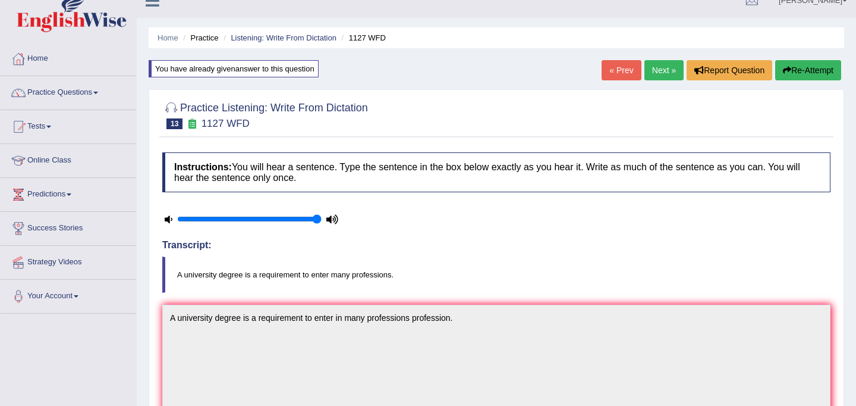
scroll to position [0, 0]
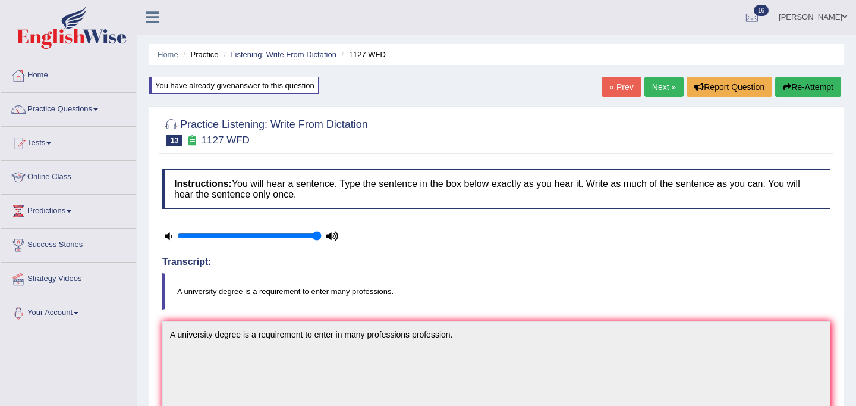
click at [654, 83] on link "Next »" at bounding box center [664, 87] width 39 height 20
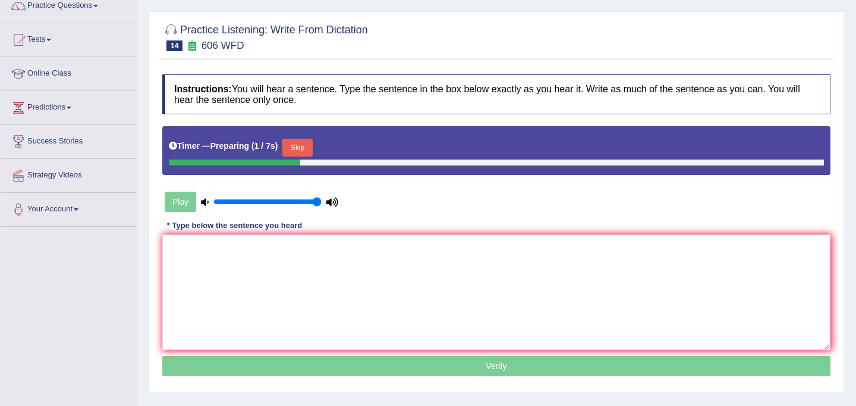
scroll to position [134, 0]
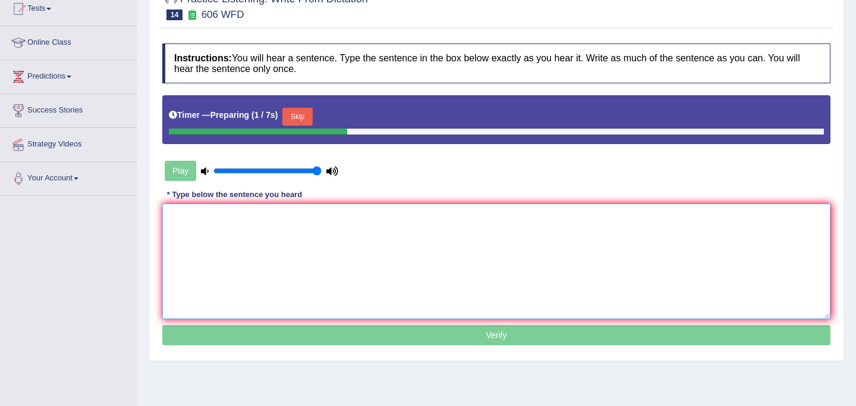
click at [416, 239] on textarea at bounding box center [496, 260] width 668 height 115
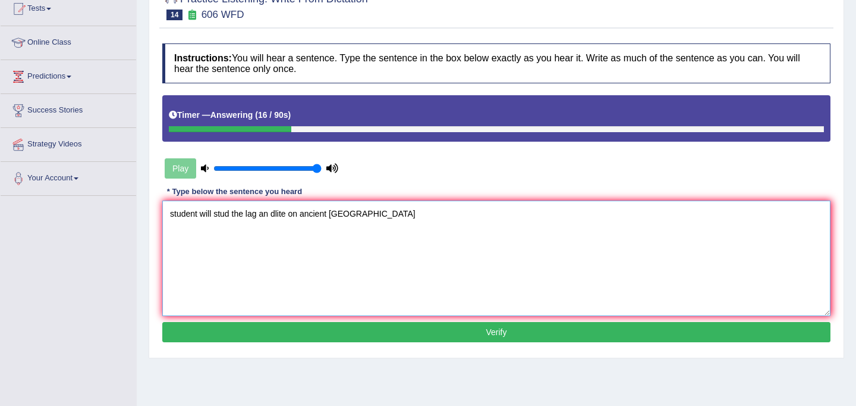
click at [174, 212] on textarea "student will stud the lag an dlite on ancient Greece" at bounding box center [496, 257] width 668 height 115
click at [199, 218] on textarea "Student will stud the lag an dlite on ancient Greece" at bounding box center [496, 257] width 668 height 115
click at [266, 211] on textarea "Students student will stud the lag an dlite on ancient Greece" at bounding box center [496, 257] width 668 height 115
click at [299, 213] on textarea "Students student will study the lag an dlite on ancient Greece" at bounding box center [496, 257] width 668 height 115
click at [294, 216] on textarea "Students student will study the lenguage an dlite on ancient Greece" at bounding box center [496, 257] width 668 height 115
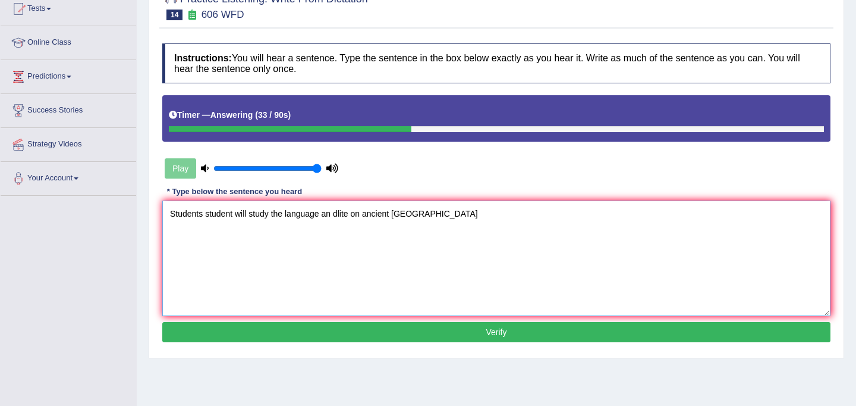
click at [350, 217] on textarea "Students student will study the language an dlite on ancient Greece" at bounding box center [496, 257] width 668 height 115
click at [439, 220] on textarea "Students student will study the language an literature on ancient Greece" at bounding box center [496, 257] width 668 height 115
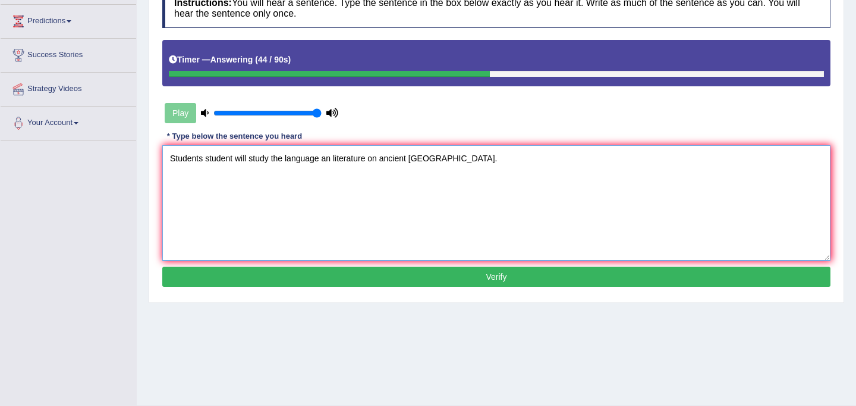
scroll to position [203, 0]
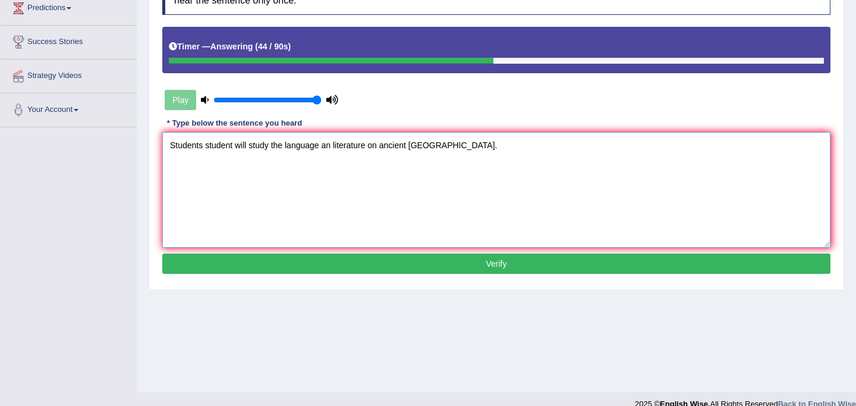
type textarea "Students student will study the language an literature on ancient Greece."
click at [472, 264] on button "Verify" at bounding box center [496, 263] width 668 height 20
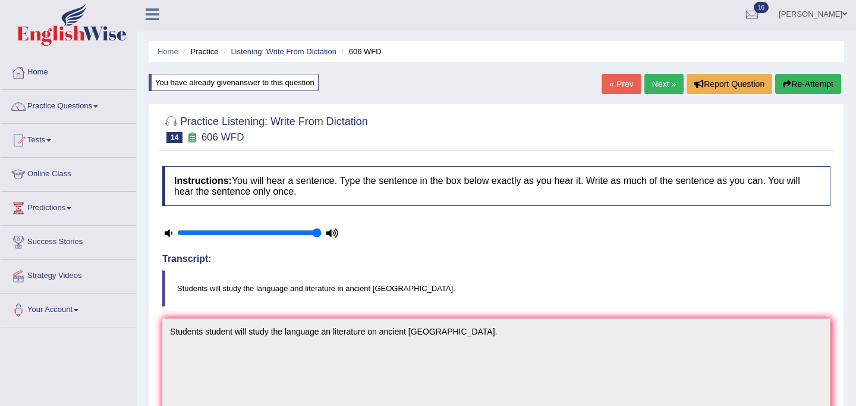
scroll to position [0, 0]
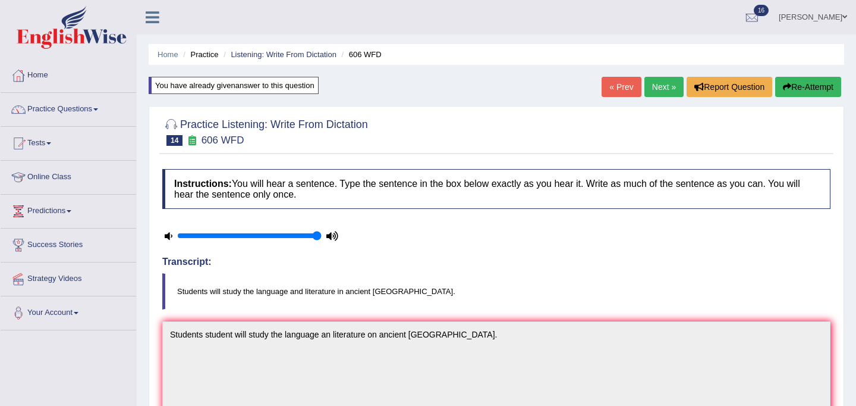
click at [655, 79] on link "Next »" at bounding box center [664, 87] width 39 height 20
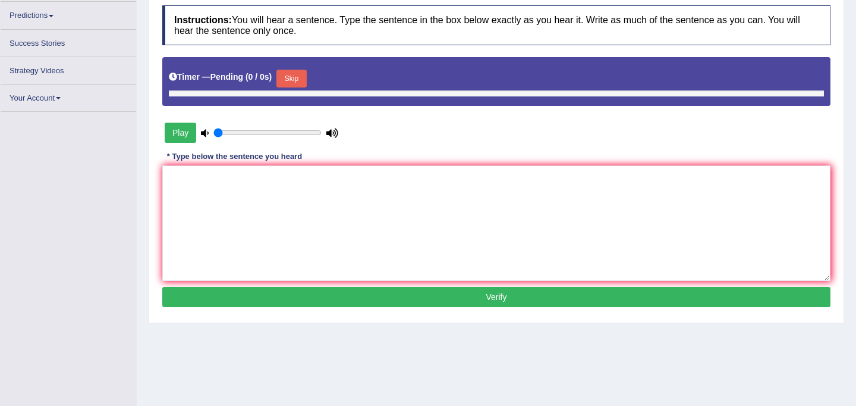
scroll to position [219, 0]
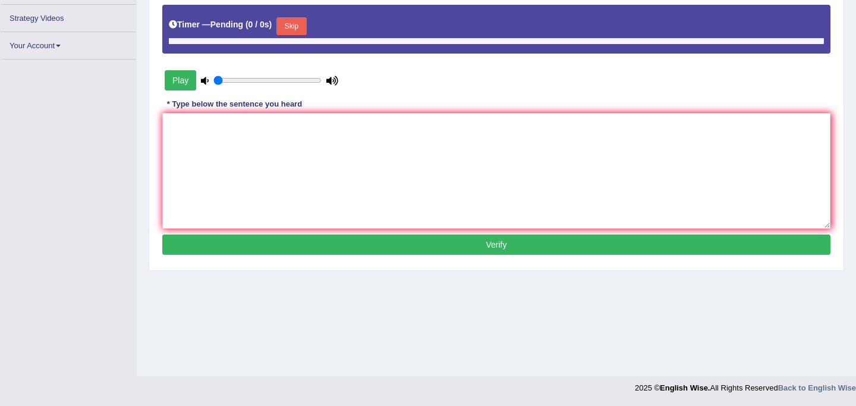
type input "1"
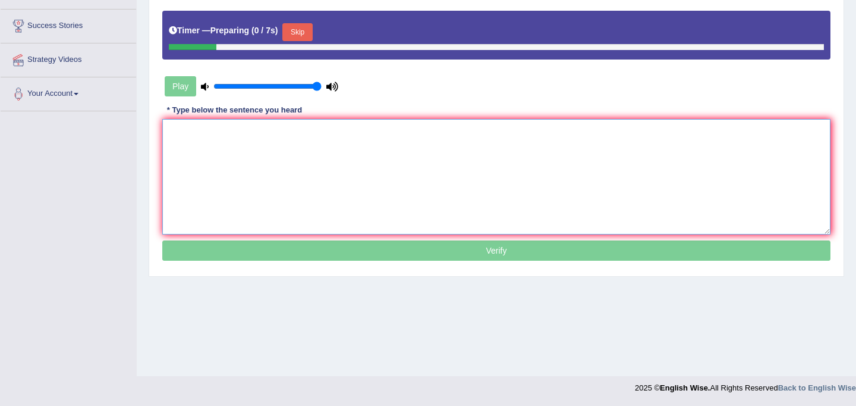
click at [389, 218] on textarea at bounding box center [496, 176] width 668 height 115
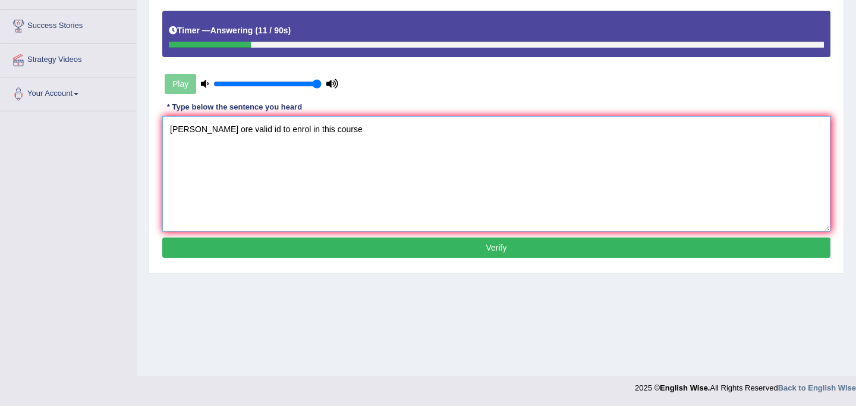
click at [180, 136] on textarea "[PERSON_NAME] ore valid id to enrol in this course" at bounding box center [496, 173] width 668 height 115
click at [220, 133] on textarea "Students mau ore valid id to enrol in this course" at bounding box center [496, 173] width 668 height 115
click at [237, 136] on textarea "Students must ore valid id to enrol in this course" at bounding box center [496, 173] width 668 height 115
click at [285, 133] on textarea "Students must present valid id to enrol in this course" at bounding box center [496, 173] width 668 height 115
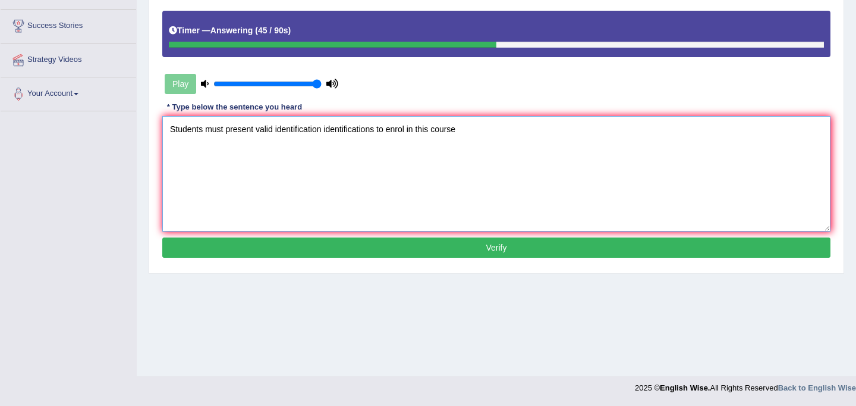
click at [408, 132] on textarea "Students must present valid identification identifications to enrol in this cou…" at bounding box center [496, 173] width 668 height 115
click at [486, 132] on textarea "Students must present valid identification identifications to enrol enrole in t…" at bounding box center [496, 173] width 668 height 115
type textarea "Students must present valid identification identifications to enrol enrole in t…"
click at [462, 250] on button "Verify" at bounding box center [496, 247] width 668 height 20
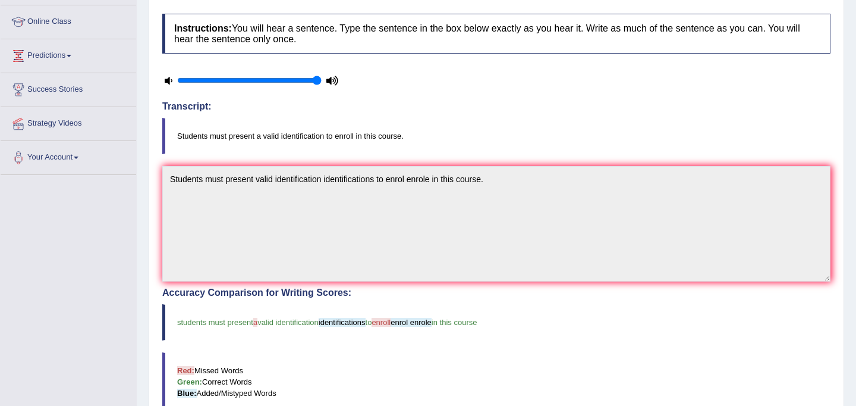
scroll to position [0, 0]
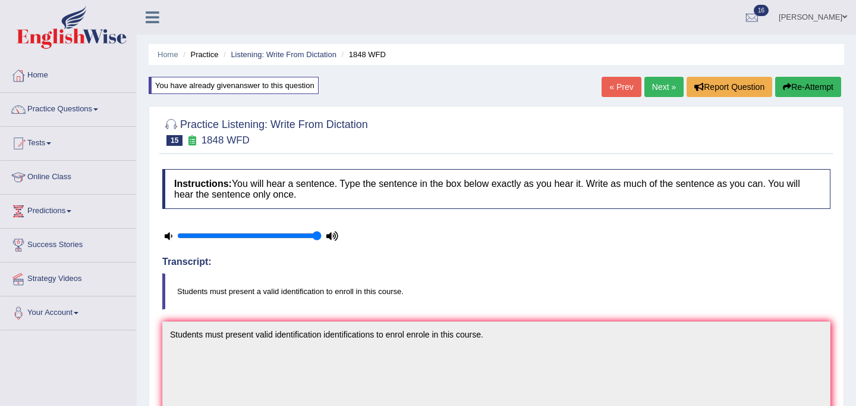
click at [654, 95] on link "Next »" at bounding box center [664, 87] width 39 height 20
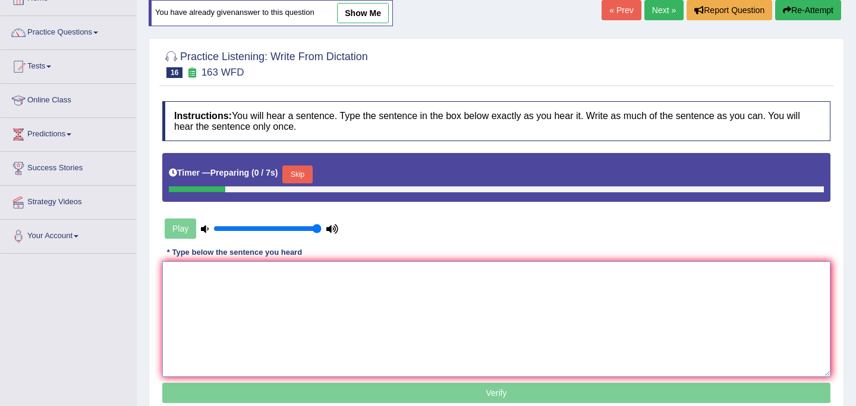
click at [389, 304] on textarea at bounding box center [496, 318] width 668 height 115
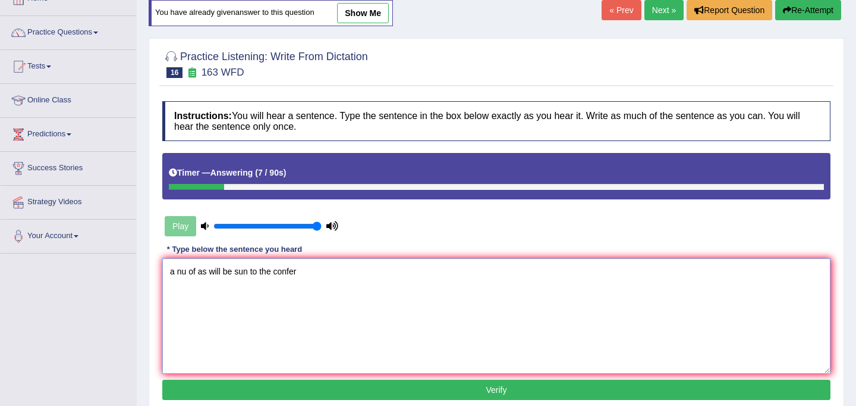
click at [174, 274] on textarea "a nu of as will be sun to the confer" at bounding box center [496, 315] width 668 height 115
click at [187, 272] on textarea "A nu of as will be sun to the confer" at bounding box center [496, 315] width 668 height 115
click at [225, 269] on textarea "A number of as will be sun to the confer" at bounding box center [496, 315] width 668 height 115
click at [306, 273] on textarea "A number of assignments will be sun to the confer" at bounding box center [496, 315] width 668 height 115
click at [382, 276] on textarea "A number of assignments will be submitted to the confer" at bounding box center [496, 315] width 668 height 115
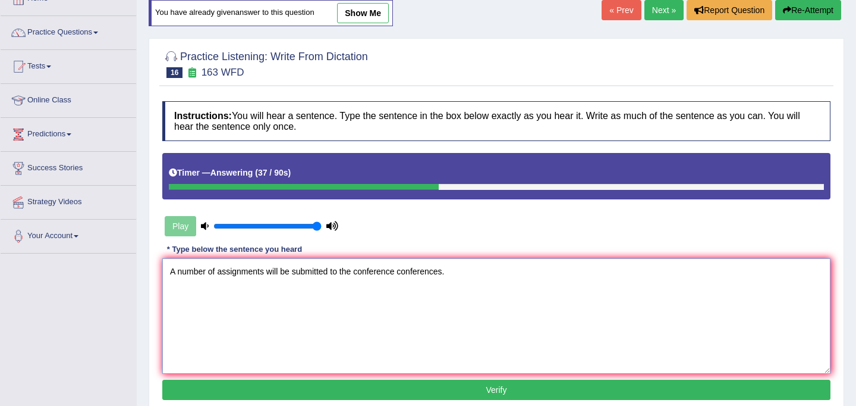
click at [265, 275] on textarea "A number of assignments will be submitted to the conference conferences." at bounding box center [496, 315] width 668 height 115
click at [498, 272] on textarea "A number of assignments assignment will be submitted to the conference conferen…" at bounding box center [496, 315] width 668 height 115
type textarea "A number of assignments assignment will be submitted to the conference conferen…"
click at [492, 391] on button "Verify" at bounding box center [496, 389] width 668 height 20
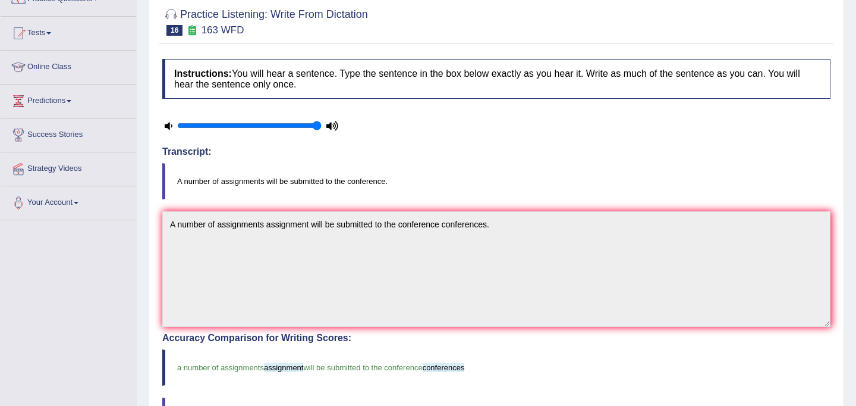
scroll to position [40, 0]
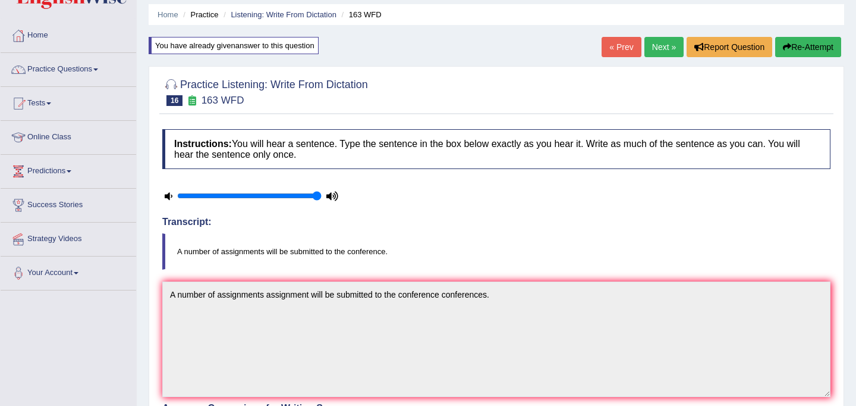
click at [649, 51] on link "Next »" at bounding box center [664, 47] width 39 height 20
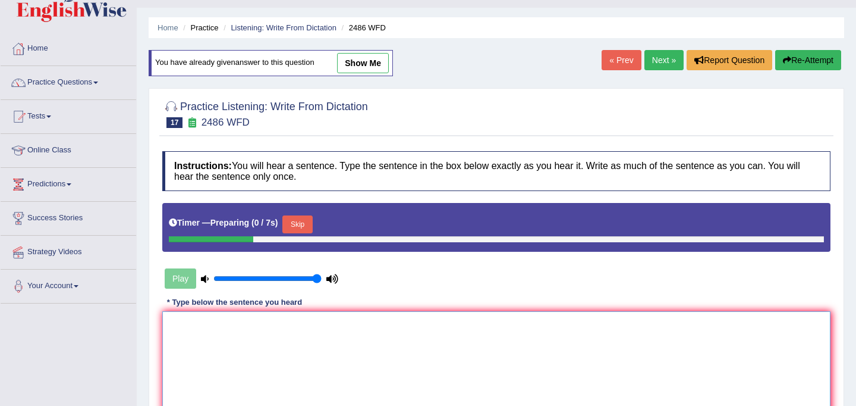
click at [396, 330] on textarea at bounding box center [496, 368] width 668 height 115
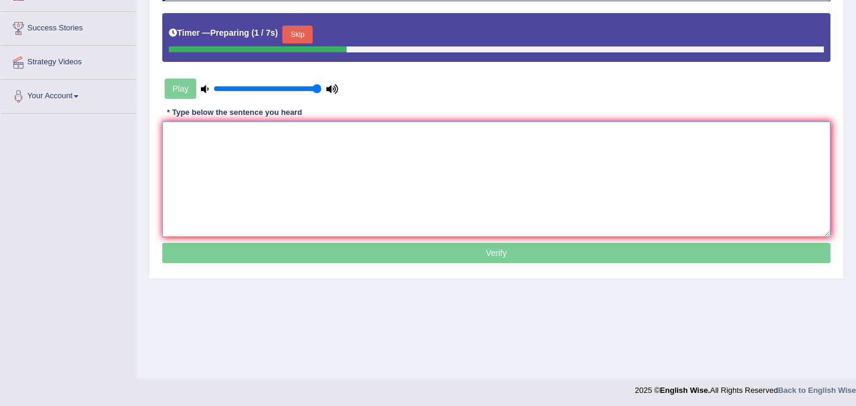
scroll to position [218, 0]
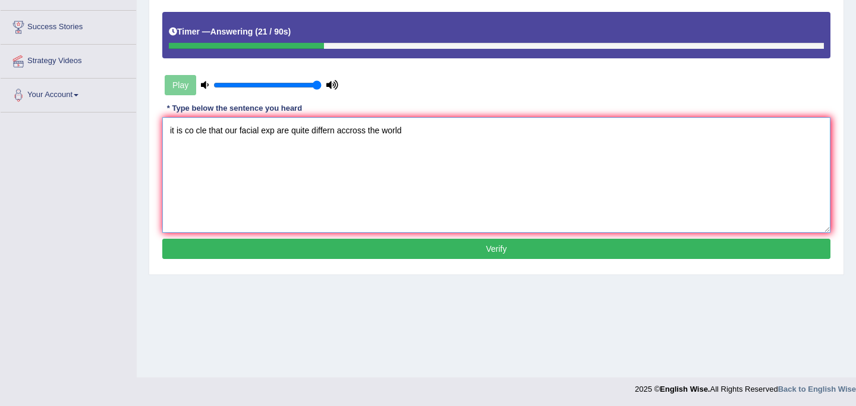
click at [169, 131] on textarea "it is co cle that our facial exp are quite differn accross the world" at bounding box center [496, 174] width 668 height 115
click at [175, 130] on textarea "it is co cle that our facial exp are quite differn accross the world" at bounding box center [496, 174] width 668 height 115
click at [194, 133] on textarea "It is co cle that our facial exp are quite differn accross the world" at bounding box center [496, 174] width 668 height 115
click at [216, 133] on textarea "It is quite cle that our facial exp are quite differn accross the world" at bounding box center [496, 174] width 668 height 115
click at [291, 134] on textarea "It is quite clear that our facial exp are quite differn accross the world" at bounding box center [496, 174] width 668 height 115
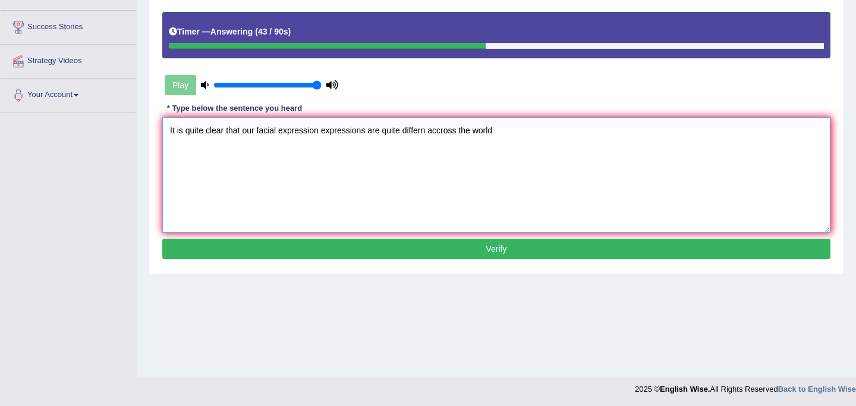
click at [400, 133] on textarea "It is quite clear that our facial expression expressions are quite differn accr…" at bounding box center [496, 174] width 668 height 115
click at [428, 132] on textarea "It is quite clear that our facial expression expressions are quite differn accr…" at bounding box center [496, 174] width 668 height 115
click at [502, 134] on textarea "It is quite clear that our facial expression expressions are quite different ac…" at bounding box center [496, 174] width 668 height 115
type textarea "It is quite clear that our facial expression expressions are quite different ac…"
click at [447, 252] on button "Verify" at bounding box center [496, 248] width 668 height 20
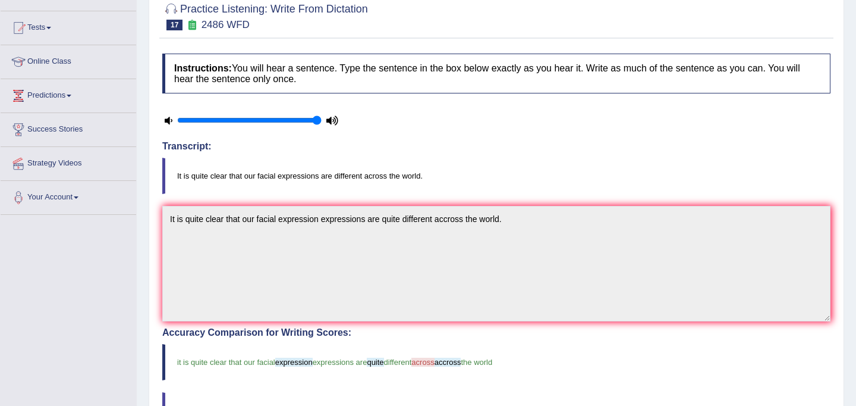
scroll to position [55, 0]
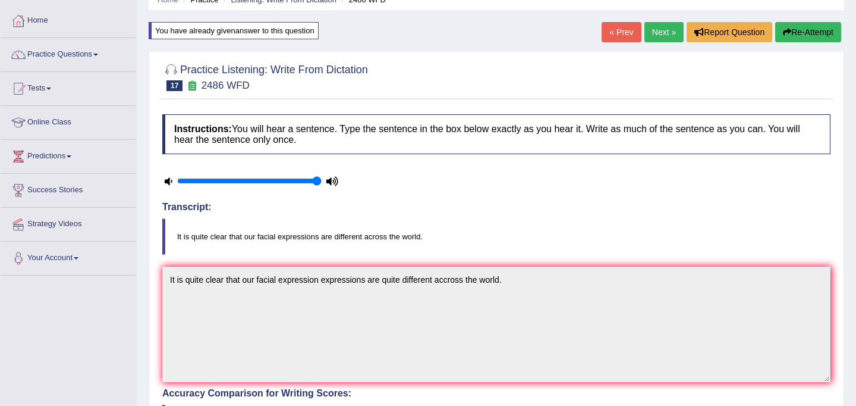
click at [664, 31] on link "Next »" at bounding box center [664, 32] width 39 height 20
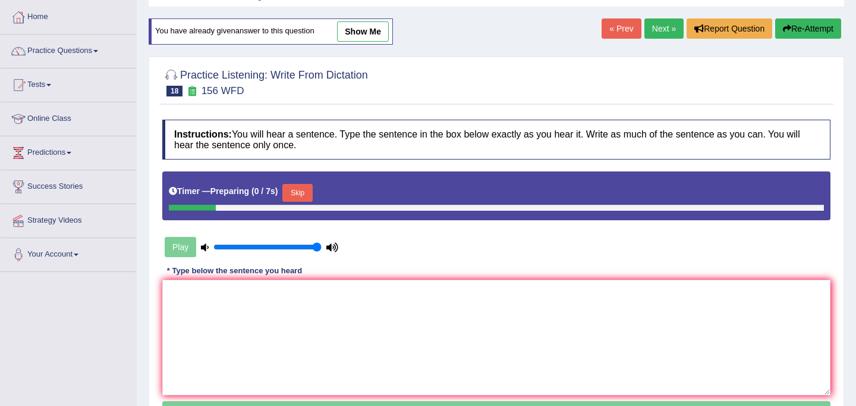
scroll to position [162, 0]
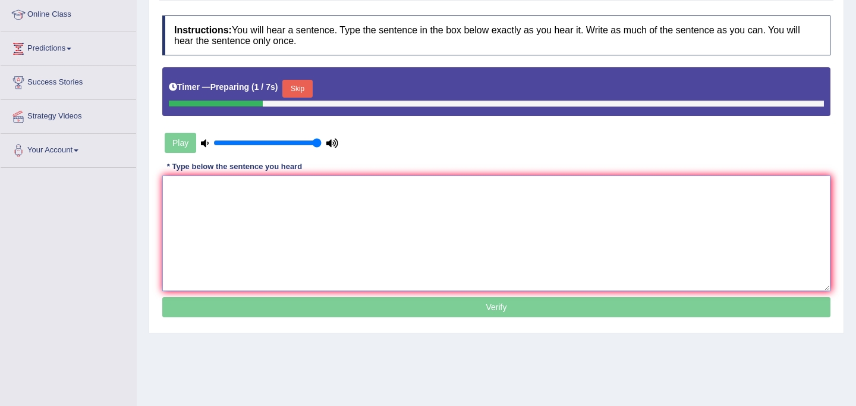
click at [375, 243] on textarea at bounding box center [496, 232] width 668 height 115
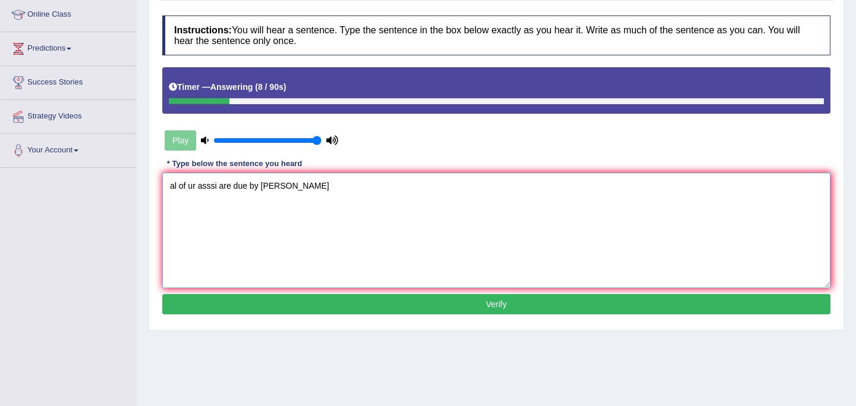
click at [175, 186] on textarea "al of ur asssi are due by [PERSON_NAME]" at bounding box center [496, 229] width 668 height 115
click at [197, 185] on textarea "All of ur asssi are due by [PERSON_NAME]" at bounding box center [496, 229] width 668 height 115
click at [229, 187] on textarea "All of your asssi are due by [PERSON_NAME]" at bounding box center [496, 229] width 668 height 115
click at [329, 187] on textarea "All of your assignments are due by [PERSON_NAME]" at bounding box center [496, 229] width 668 height 115
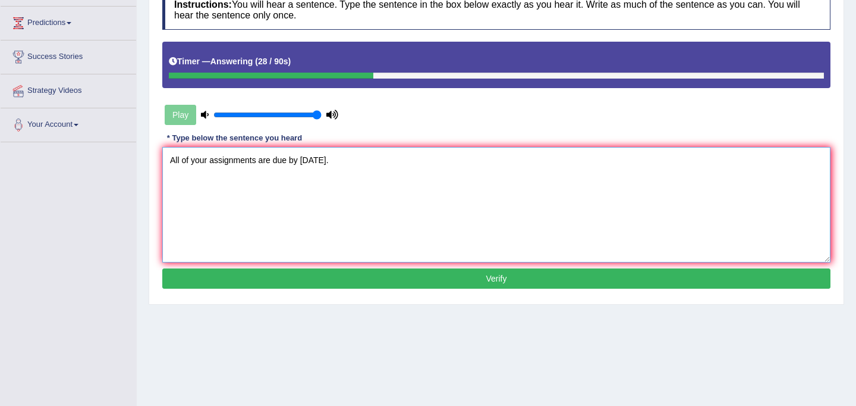
scroll to position [189, 0]
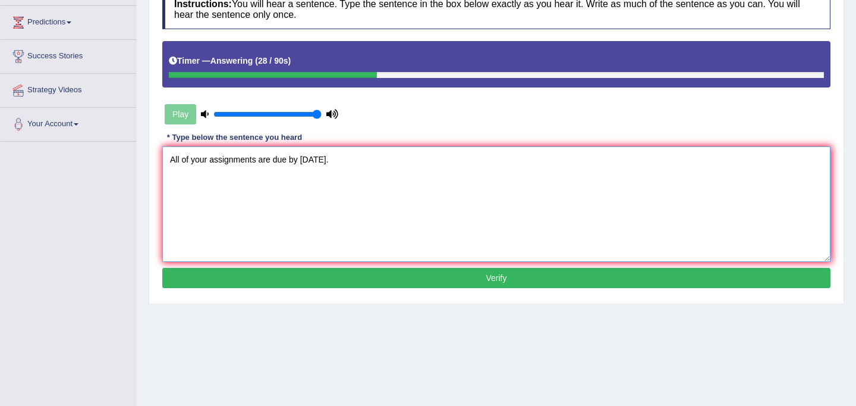
type textarea "All of your assignments are due by [DATE]."
click at [387, 278] on button "Verify" at bounding box center [496, 278] width 668 height 20
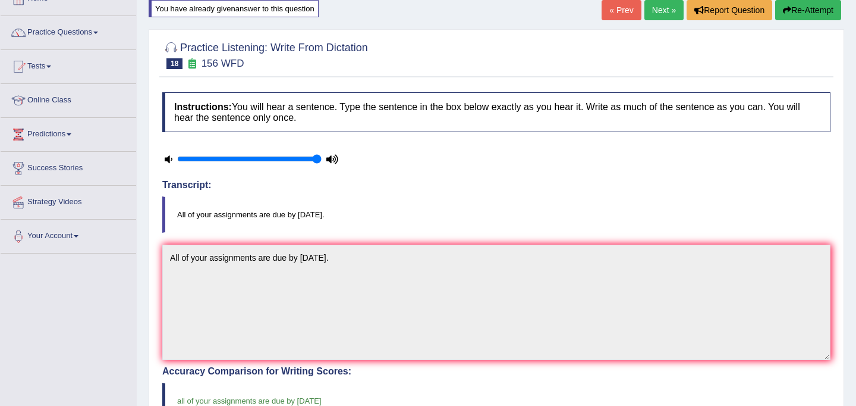
scroll to position [0, 0]
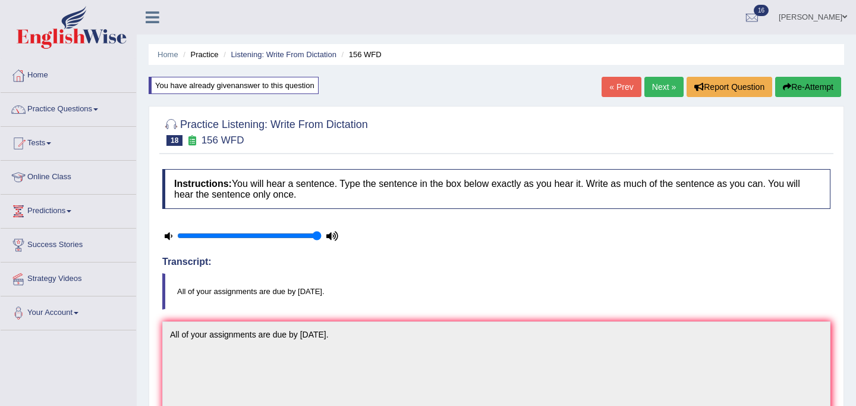
click at [652, 97] on div "« Prev Next » Report Question Re-Attempt" at bounding box center [723, 88] width 243 height 23
click at [656, 87] on link "Next »" at bounding box center [664, 87] width 39 height 20
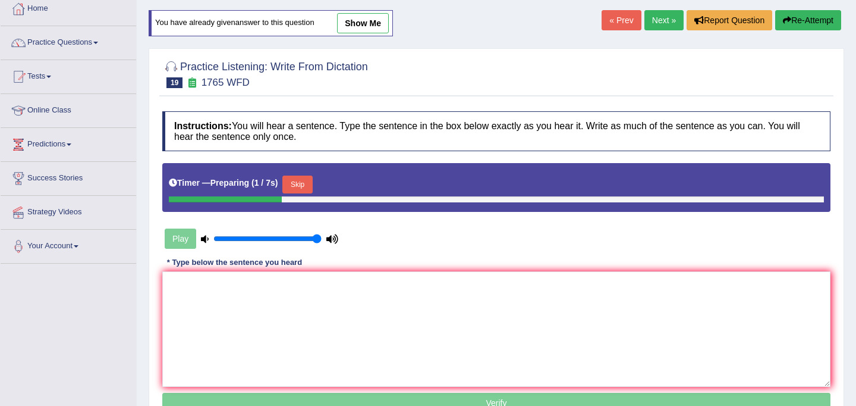
scroll to position [73, 0]
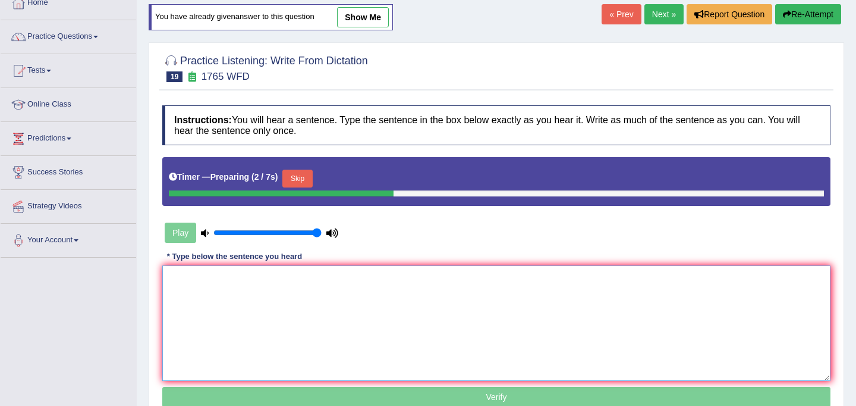
click at [564, 300] on textarea at bounding box center [496, 322] width 668 height 115
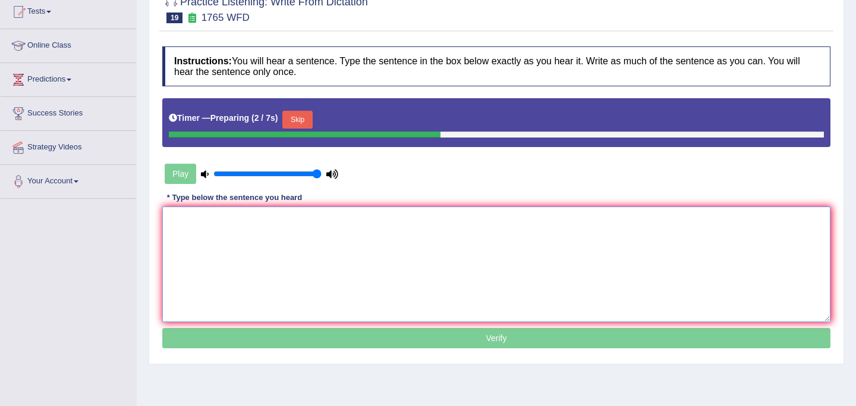
scroll to position [133, 0]
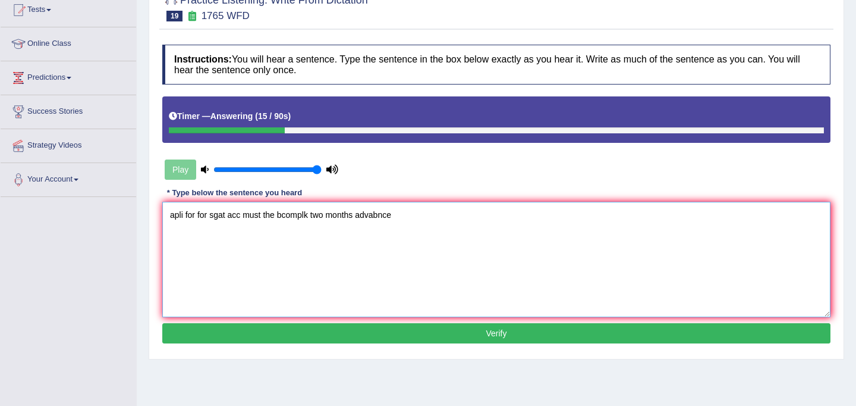
click at [183, 217] on textarea "apli for for sgat acc must the bcomplk two months advabnce" at bounding box center [496, 259] width 668 height 115
click at [236, 216] on textarea "Application for for sgat acc must the bcomplk two months advabnce" at bounding box center [496, 259] width 668 height 115
click at [255, 216] on textarea "Application for the sgat acc must the bcomplk two months advabnce" at bounding box center [496, 259] width 668 height 115
click at [283, 216] on textarea "Application for the sharing acc must the bcomplk two months advabnce" at bounding box center [496, 259] width 668 height 115
click at [392, 221] on textarea "Application for the sharing accomodation must the bcomplk two months advabnce" at bounding box center [496, 259] width 668 height 115
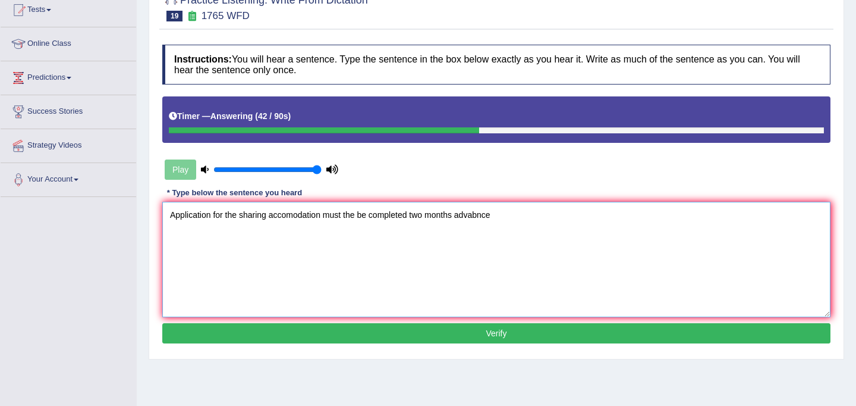
click at [502, 217] on textarea "Application for the sharing accomodation must the be completed two months advab…" at bounding box center [496, 259] width 668 height 115
click at [215, 218] on textarea "Application for the sharing accomodation must the be completed two months advan…" at bounding box center [496, 259] width 668 height 115
click at [372, 218] on textarea "Application applications for the sharing accomodation must the be completed two…" at bounding box center [496, 259] width 668 height 115
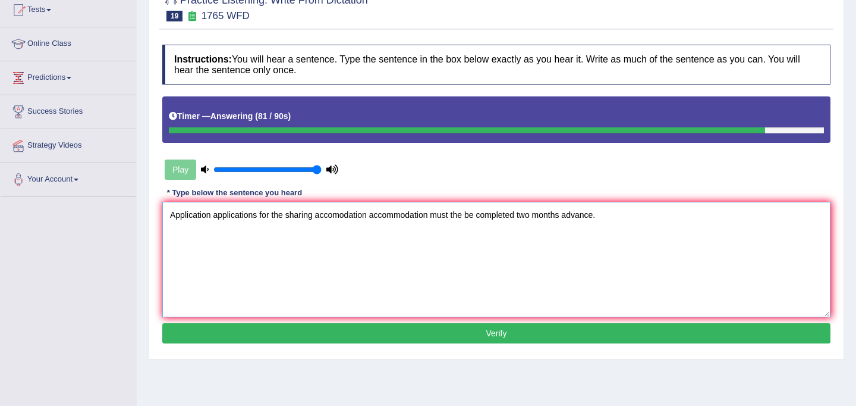
click at [610, 221] on textarea "Application applications for the sharing accomodation accommodation must the be…" at bounding box center [496, 259] width 668 height 115
click at [569, 216] on textarea "Application applications for the sharing accomodation accommodation must the be…" at bounding box center [496, 259] width 668 height 115
click at [627, 219] on textarea "Application applications for the sharing accomodation accommodation must the be…" at bounding box center [496, 259] width 668 height 115
type textarea "Application applications for the sharing accomodation accommodation must the be…"
click at [491, 332] on button "Verify" at bounding box center [496, 333] width 668 height 20
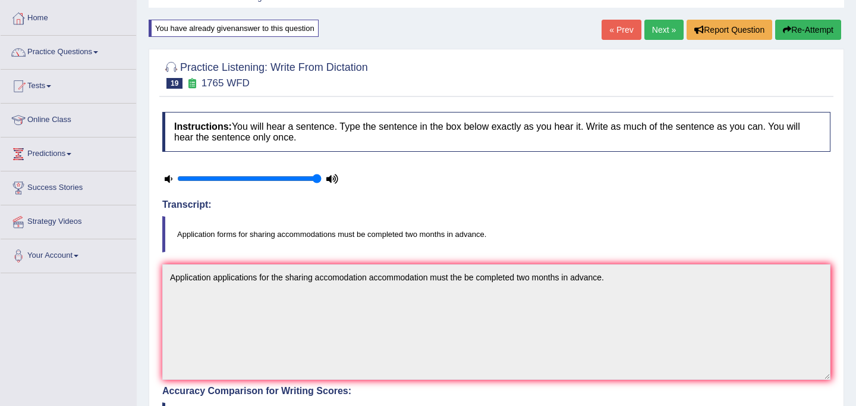
scroll to position [0, 0]
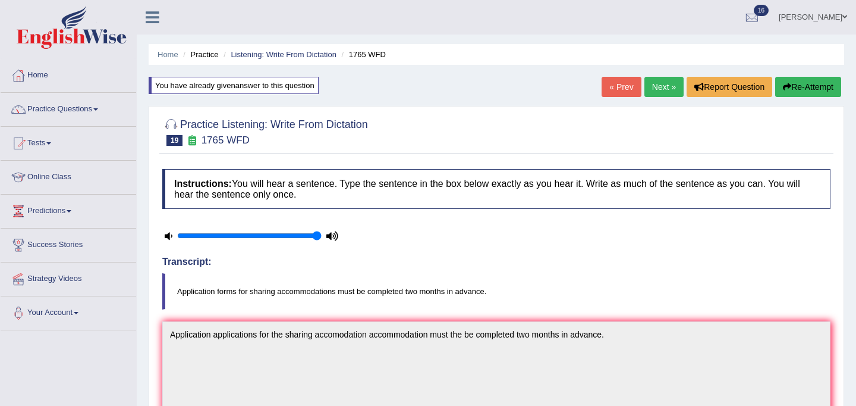
click at [655, 96] on link "Next »" at bounding box center [664, 87] width 39 height 20
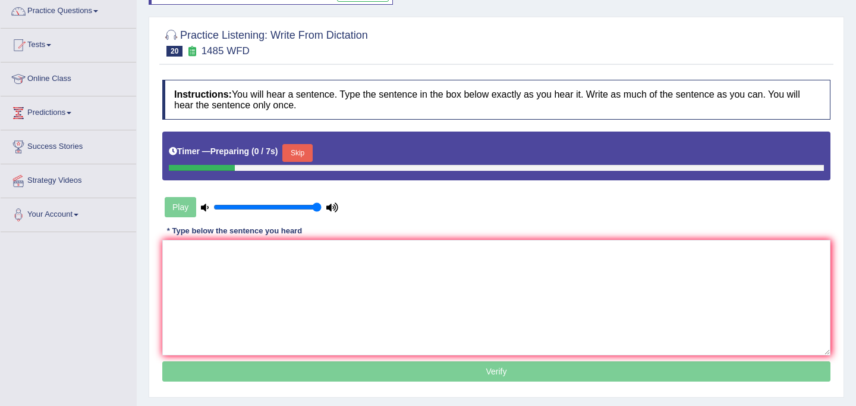
scroll to position [123, 0]
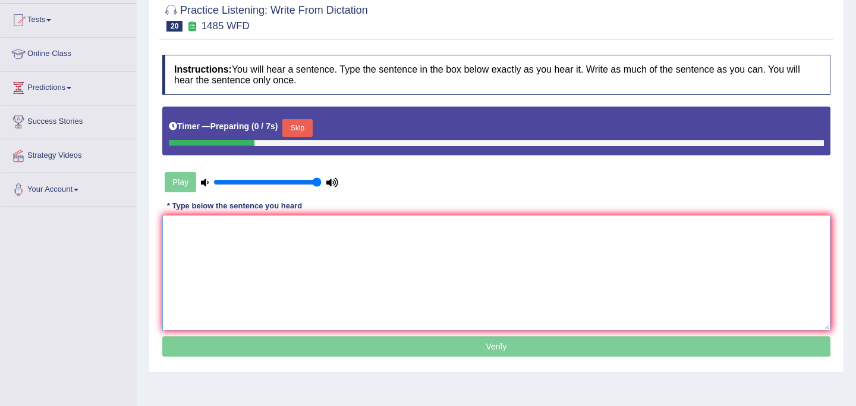
click at [449, 275] on textarea at bounding box center [496, 272] width 668 height 115
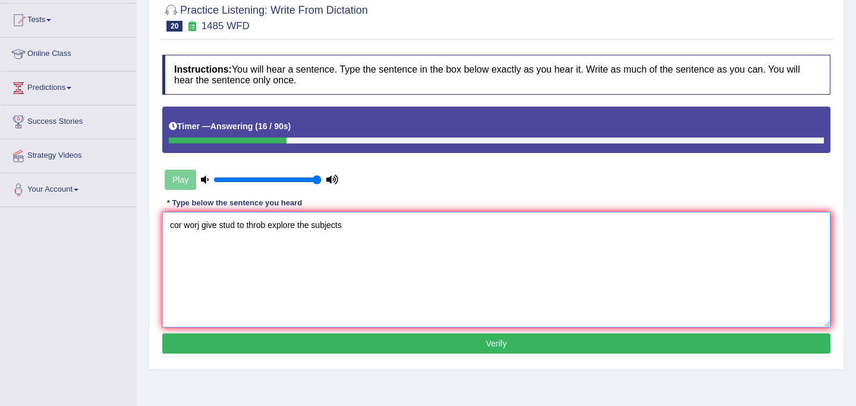
click at [182, 227] on textarea "cor worj give stud to throb explore the subjects" at bounding box center [496, 269] width 668 height 115
click at [215, 222] on textarea "Course worj give stud to throb explore the subjects" at bounding box center [496, 269] width 668 height 115
click at [234, 224] on textarea "Course work give stud to throb explore the subjects" at bounding box center [496, 269] width 668 height 115
click at [276, 225] on textarea "Course work gives give stud to throb explore the subjects" at bounding box center [496, 269] width 668 height 115
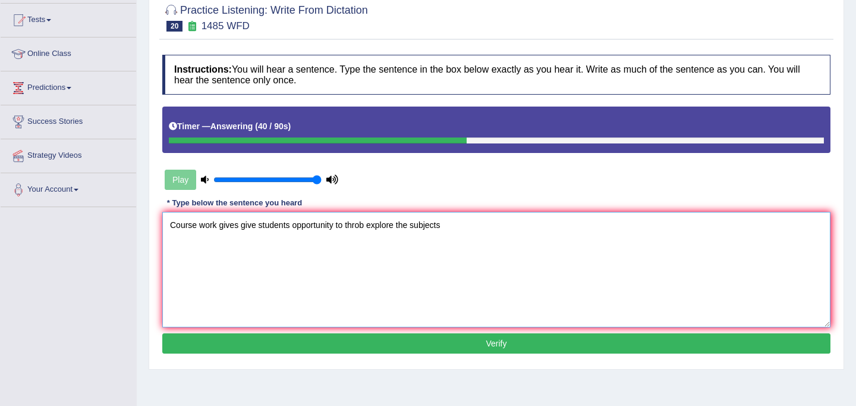
click at [368, 228] on textarea "Course work gives give students opportunity to throb explore the subjects" at bounding box center [496, 269] width 668 height 115
click at [469, 225] on textarea "Course work gives give students opportunity to thoroughly explore the subjects" at bounding box center [496, 269] width 668 height 115
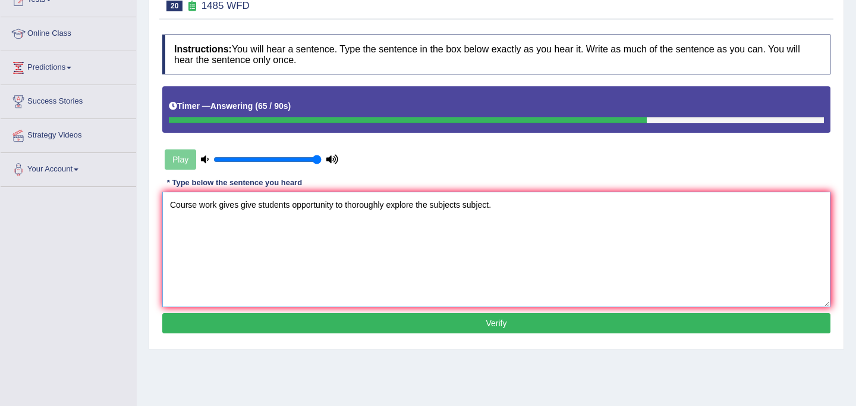
scroll to position [155, 0]
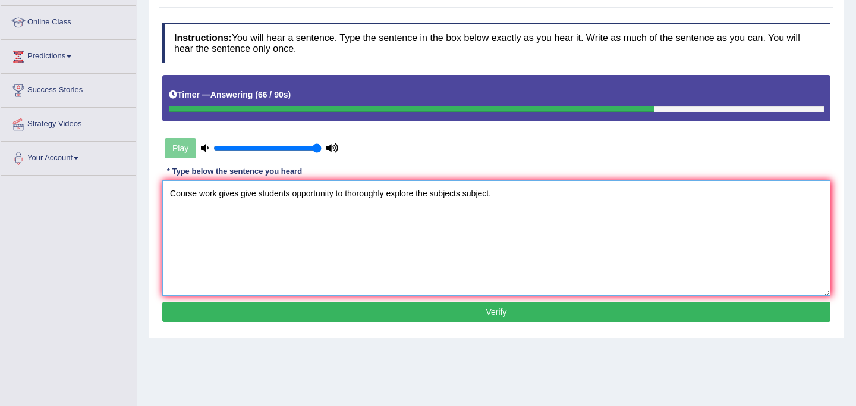
type textarea "Course work gives give students opportunity to thoroughly explore the subjects …"
click at [393, 312] on button "Verify" at bounding box center [496, 311] width 668 height 20
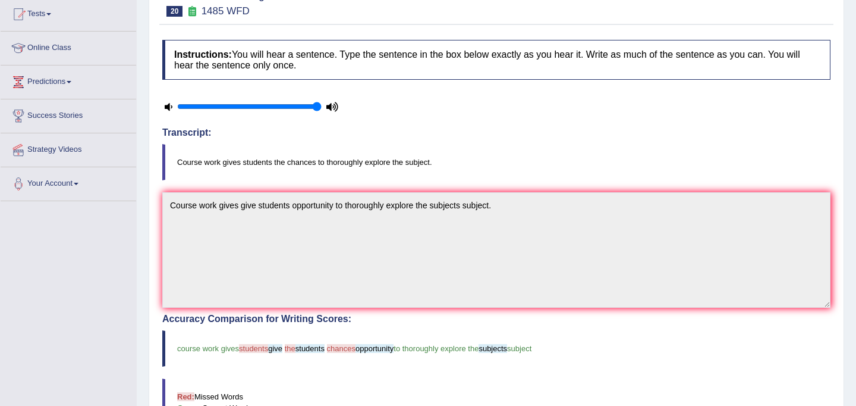
scroll to position [0, 0]
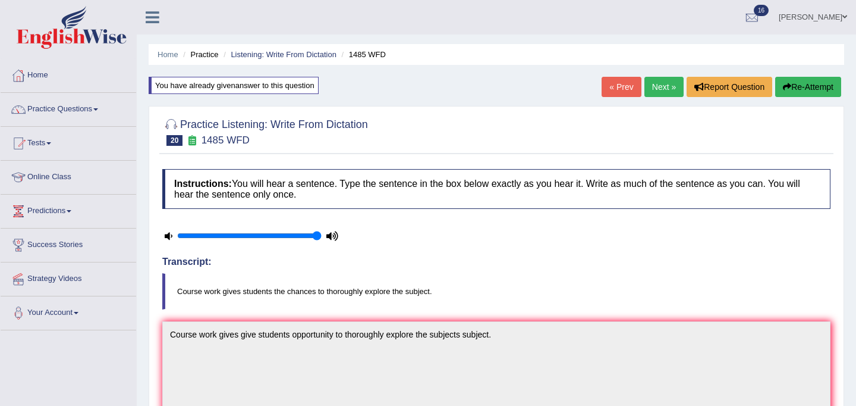
click at [651, 87] on link "Next »" at bounding box center [664, 87] width 39 height 20
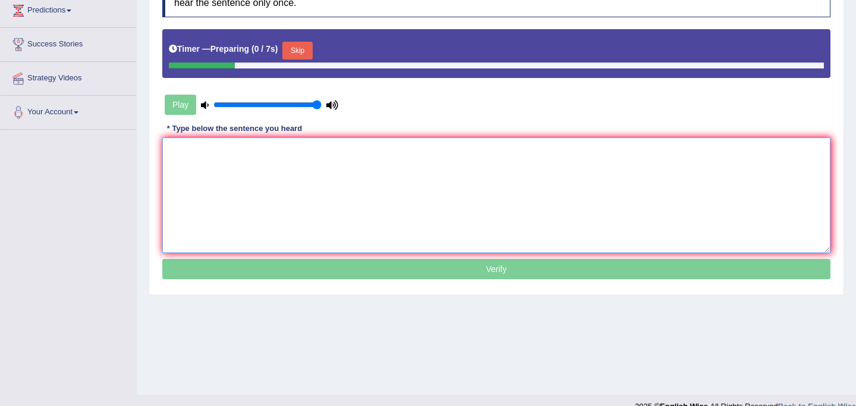
click at [401, 222] on textarea at bounding box center [496, 194] width 668 height 115
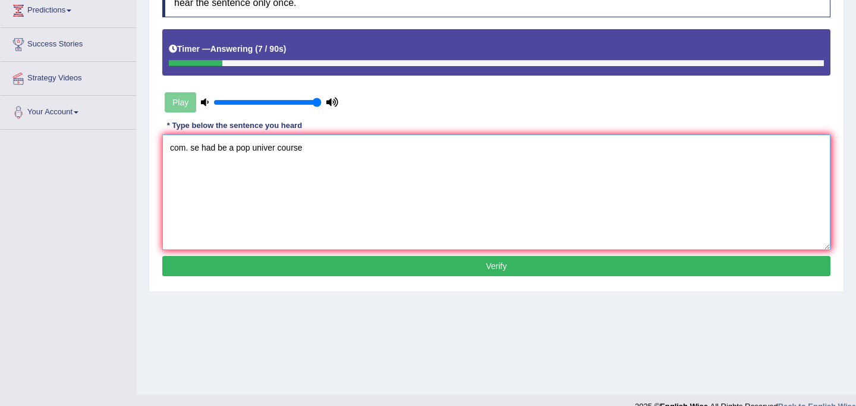
click at [187, 147] on textarea "com. se had be a pop univer course" at bounding box center [496, 191] width 668 height 115
click at [219, 148] on textarea "Computer. se had be a pop univer course" at bounding box center [496, 191] width 668 height 115
click at [282, 147] on textarea "Computer science degree had be a pop univer course" at bounding box center [496, 191] width 668 height 115
click at [293, 149] on textarea "Computer science degree has be a pop univer course" at bounding box center [496, 191] width 668 height 115
click at [337, 150] on textarea "Computer science degree has become a pop univer course" at bounding box center [496, 191] width 668 height 115
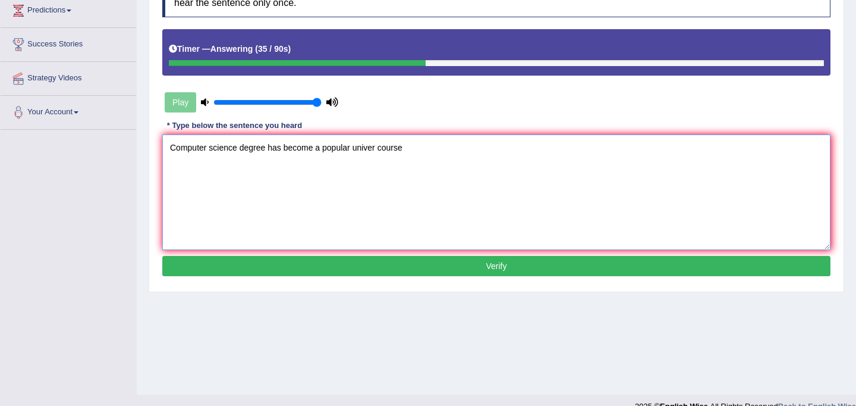
click at [376, 149] on textarea "Computer science degree has become a popular univer course" at bounding box center [496, 191] width 668 height 115
click at [423, 146] on textarea "Computer science degree has become a popular university course" at bounding box center [496, 191] width 668 height 115
type textarea "Computer science degree has become a popular university course."
click at [458, 269] on button "Verify" at bounding box center [496, 266] width 668 height 20
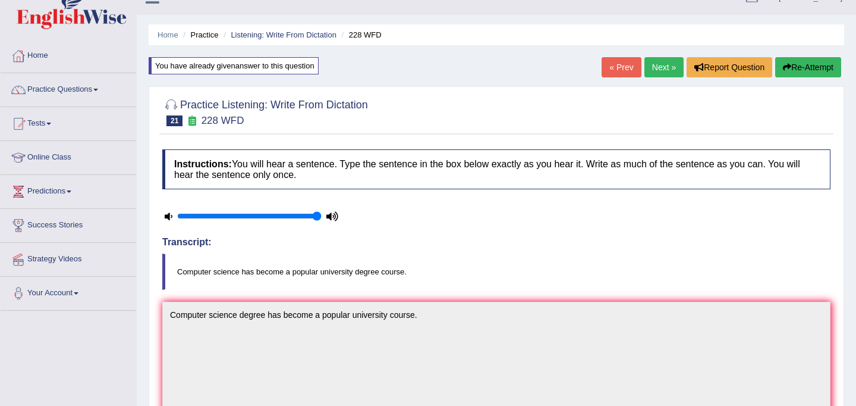
scroll to position [14, 0]
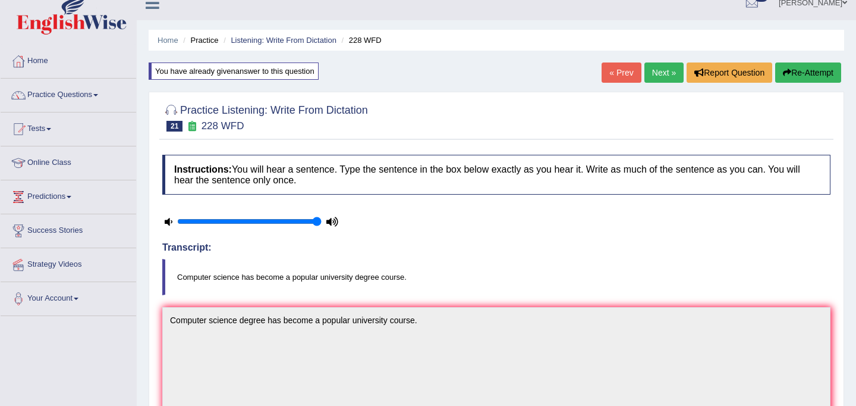
click at [662, 72] on link "Next »" at bounding box center [664, 72] width 39 height 20
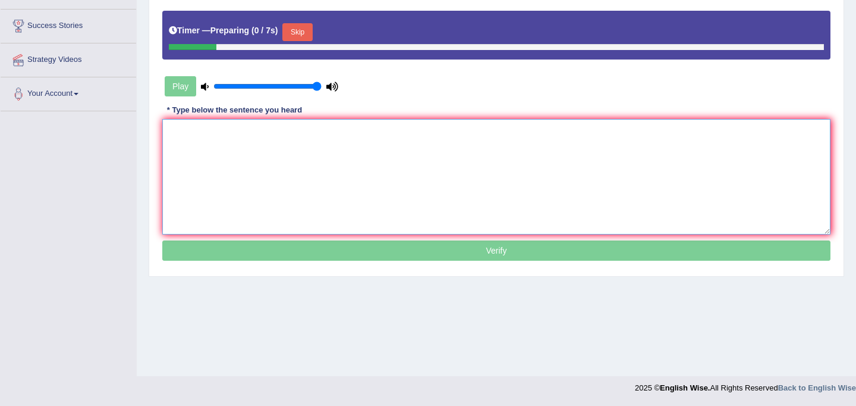
click at [351, 180] on textarea at bounding box center [496, 176] width 668 height 115
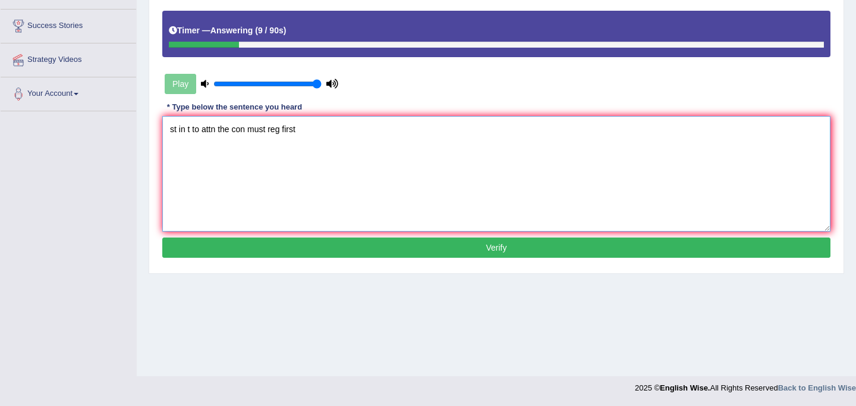
click at [177, 129] on textarea "st in t to attn the con must reg first" at bounding box center [496, 173] width 668 height 115
click at [233, 131] on textarea "Students who in t to attn the con must reg first" at bounding box center [496, 173] width 668 height 115
click at [235, 132] on textarea "Students who int to attn the con must reg first" at bounding box center [496, 173] width 668 height 115
click at [271, 131] on textarea "Students who intend to attn the con must reg first" at bounding box center [496, 173] width 668 height 115
click at [312, 131] on textarea "Students who intend to attend the con must reg first" at bounding box center [496, 173] width 668 height 115
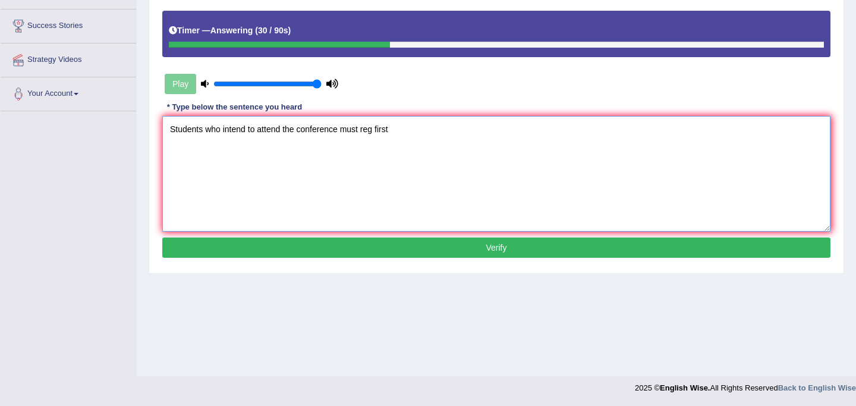
click at [376, 134] on textarea "Students who intend to attend the conference must reg first" at bounding box center [496, 173] width 668 height 115
click at [413, 131] on textarea "Students who intend to attend the conference must register first" at bounding box center [496, 173] width 668 height 115
click at [391, 133] on textarea "Students who intend to attend the conference must register first." at bounding box center [496, 173] width 668 height 115
click at [423, 128] on textarea "Students who intend to attend the conference must register first." at bounding box center [496, 173] width 668 height 115
type textarea "Students who intend to attend the conference must register first."
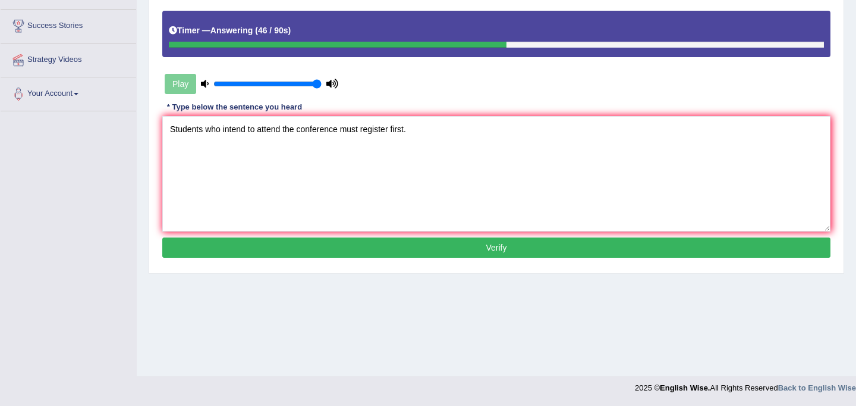
click at [441, 247] on button "Verify" at bounding box center [496, 247] width 668 height 20
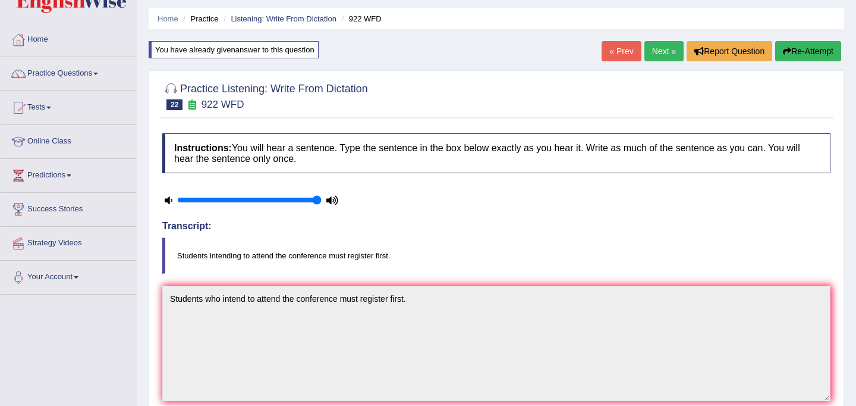
scroll to position [9, 0]
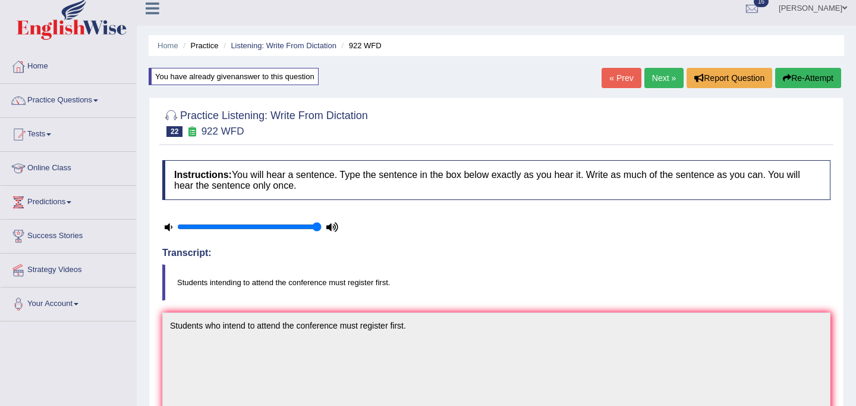
click at [799, 73] on button "Re-Attempt" at bounding box center [808, 78] width 66 height 20
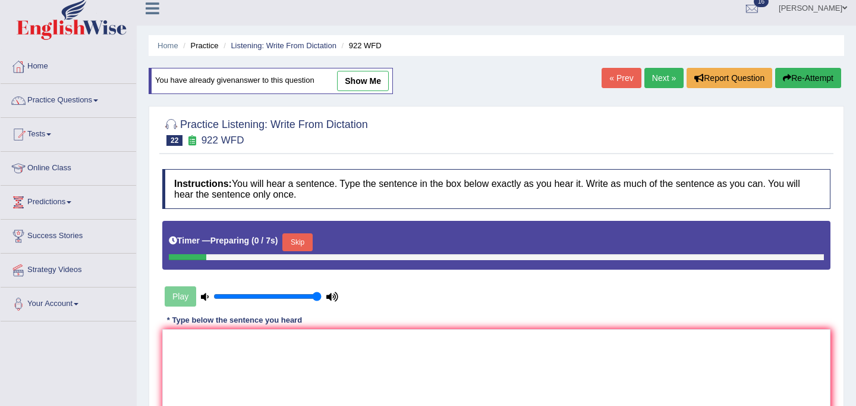
click at [312, 240] on button "Skip" at bounding box center [297, 242] width 30 height 18
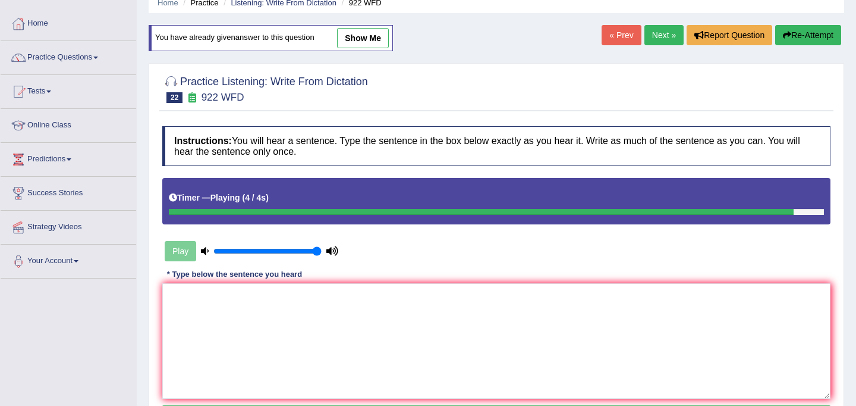
scroll to position [87, 0]
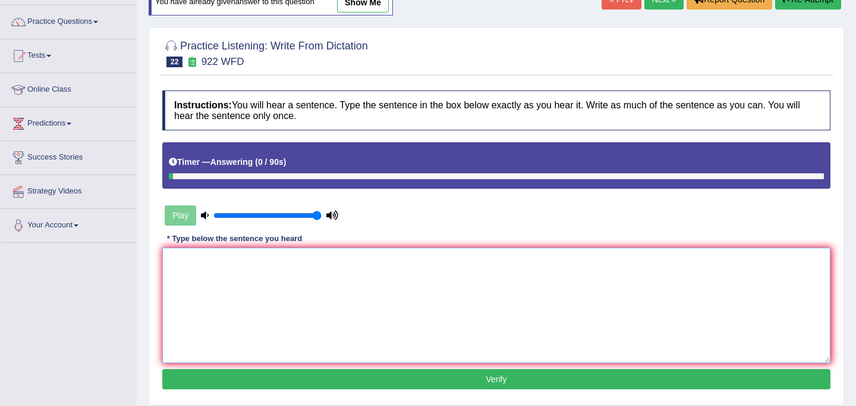
click at [289, 299] on textarea at bounding box center [496, 304] width 668 height 115
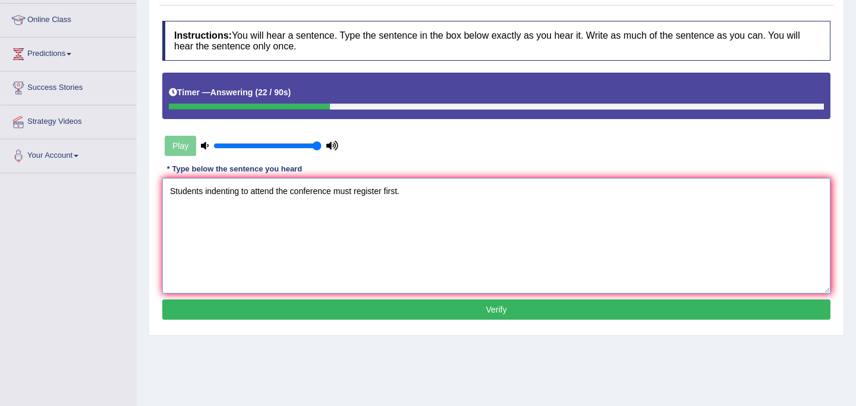
scroll to position [167, 0]
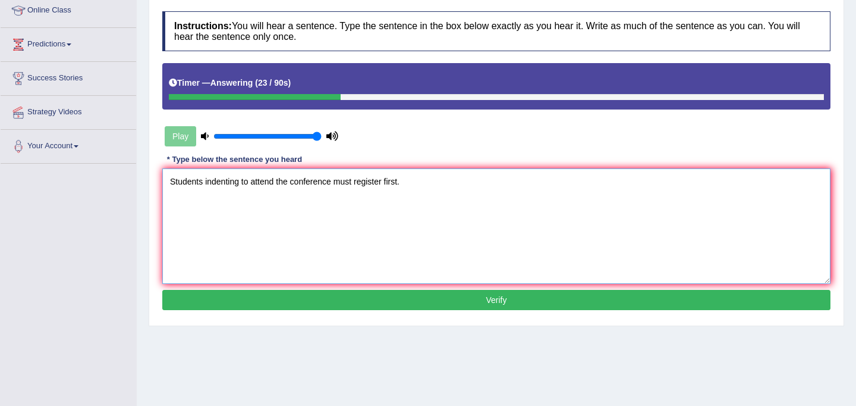
type textarea "Students indenting to attend the conference must register first."
click at [318, 309] on button "Verify" at bounding box center [496, 300] width 668 height 20
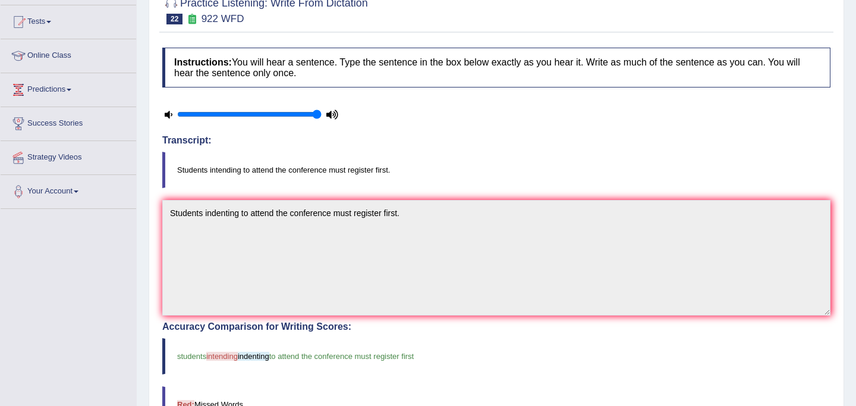
scroll to position [115, 0]
